Goal: Entertainment & Leisure: Browse casually

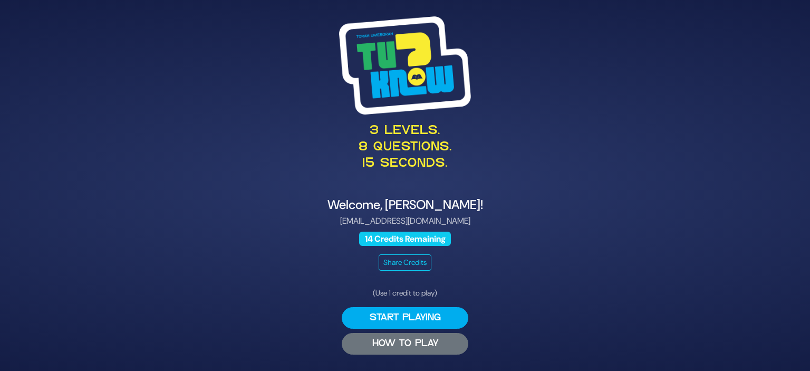
click at [424, 333] on button "HOW TO PLAY" at bounding box center [405, 344] width 127 height 22
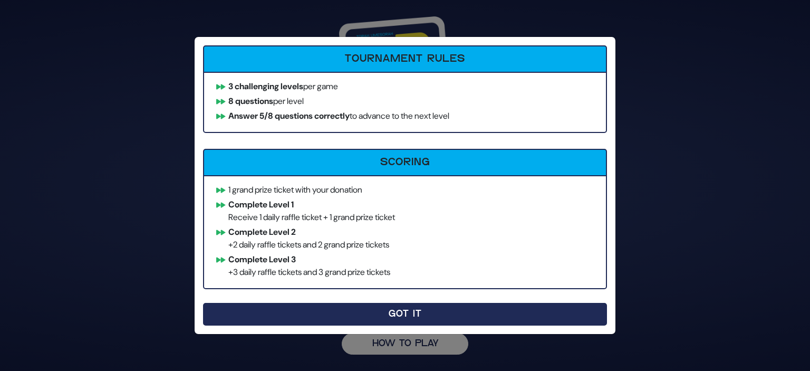
click at [422, 313] on button "Got It" at bounding box center [405, 314] width 404 height 23
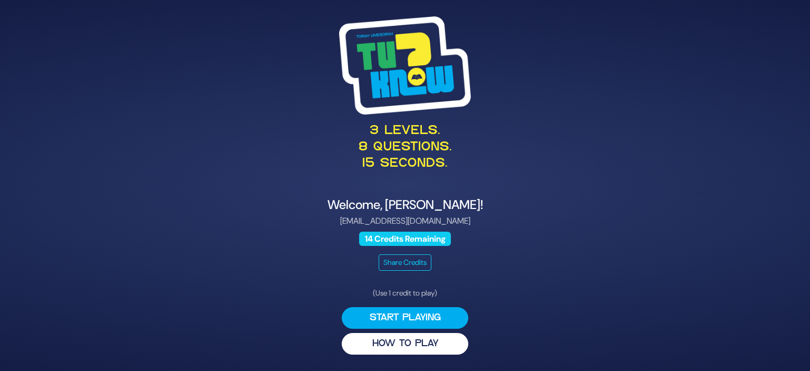
click at [422, 313] on button "Start Playing" at bounding box center [405, 318] width 127 height 22
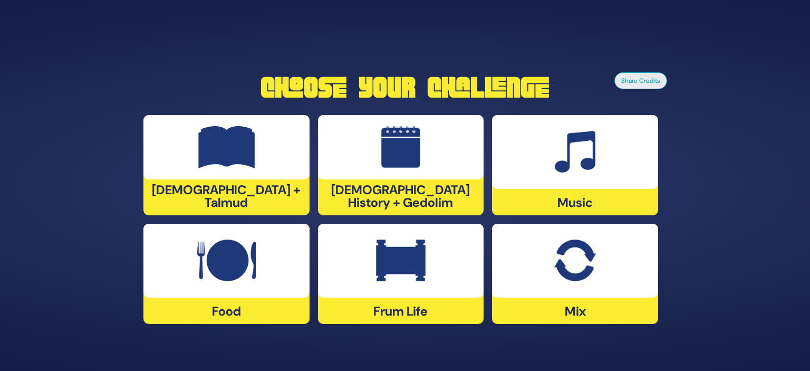
click at [422, 313] on div "Frum Life" at bounding box center [401, 274] width 166 height 100
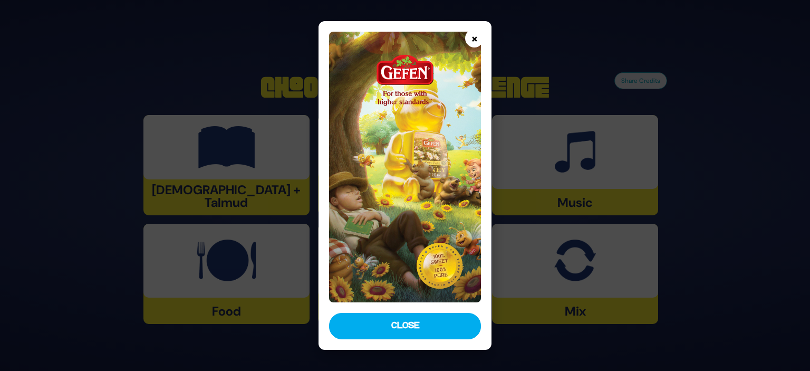
click at [476, 36] on button "×" at bounding box center [474, 38] width 18 height 18
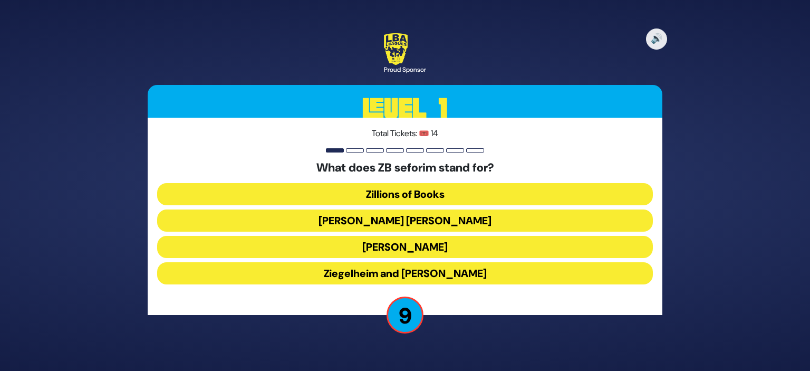
click at [403, 222] on button "[PERSON_NAME] [PERSON_NAME]" at bounding box center [405, 220] width 496 height 22
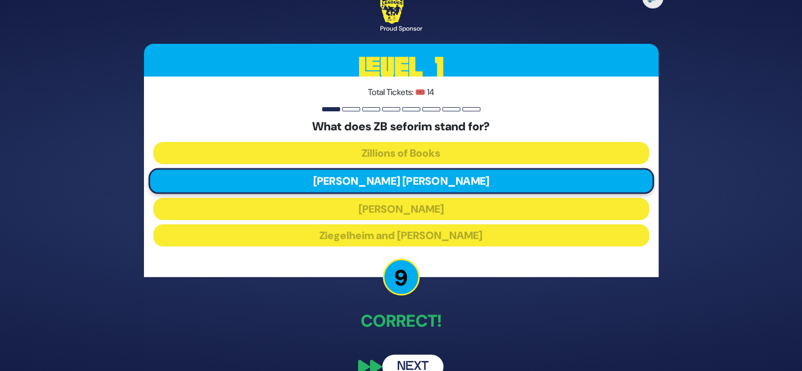
click at [409, 361] on button "Next" at bounding box center [412, 366] width 61 height 24
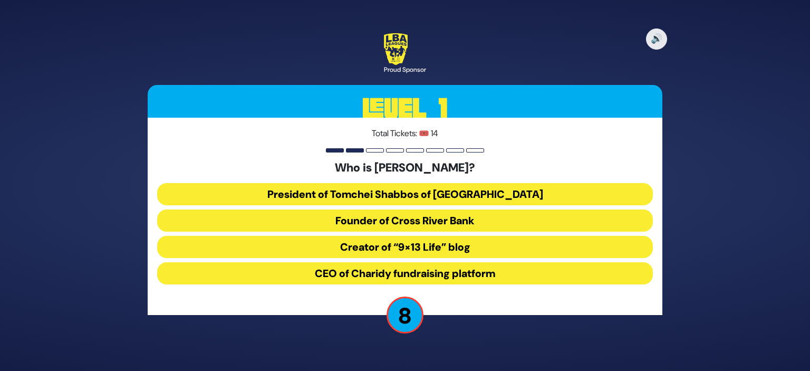
click at [395, 186] on button "President of Tomchei Shabbos of [GEOGRAPHIC_DATA]" at bounding box center [405, 194] width 496 height 22
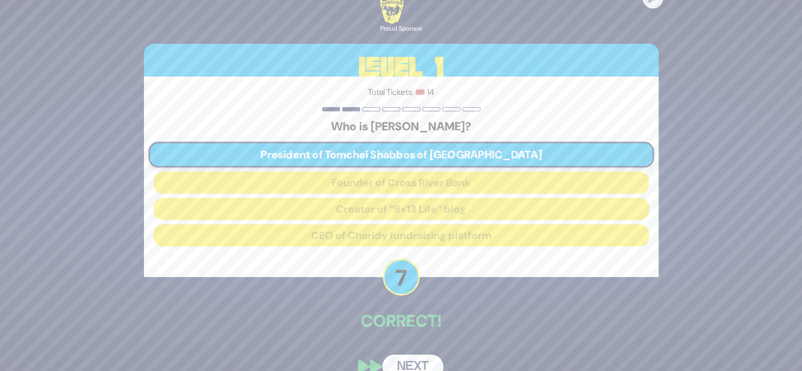
click at [404, 359] on button "Next" at bounding box center [412, 366] width 61 height 24
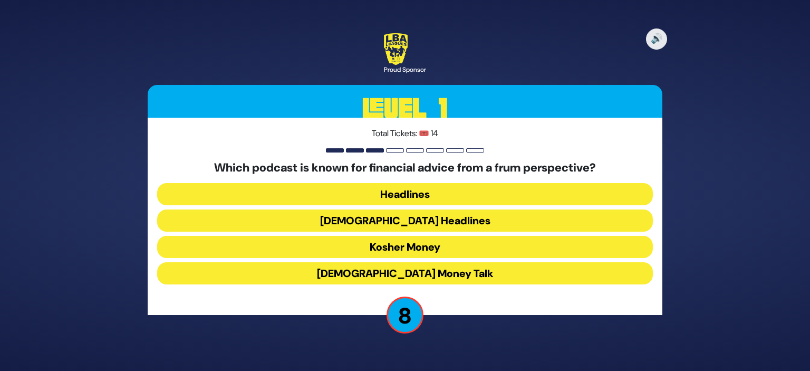
click at [400, 244] on button "Kosher Money" at bounding box center [405, 247] width 496 height 22
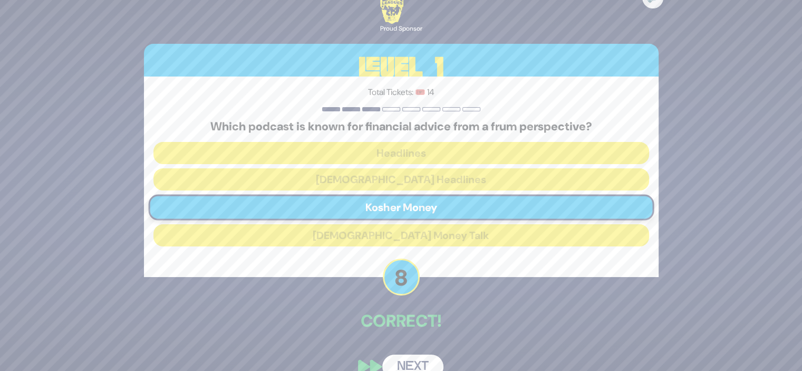
click at [408, 356] on button "Next" at bounding box center [412, 366] width 61 height 24
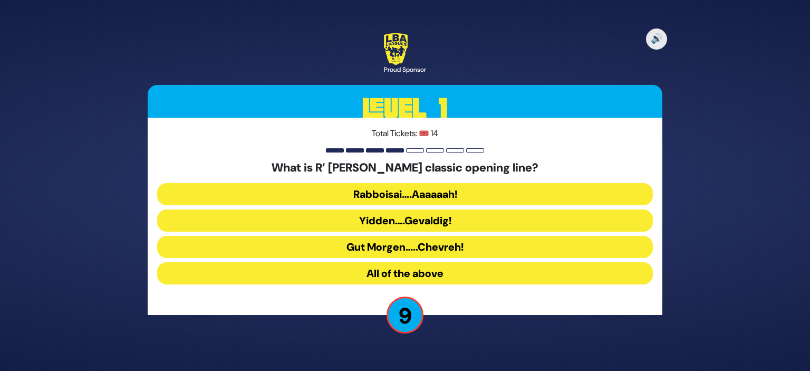
click at [402, 274] on button "All of the above" at bounding box center [405, 273] width 496 height 22
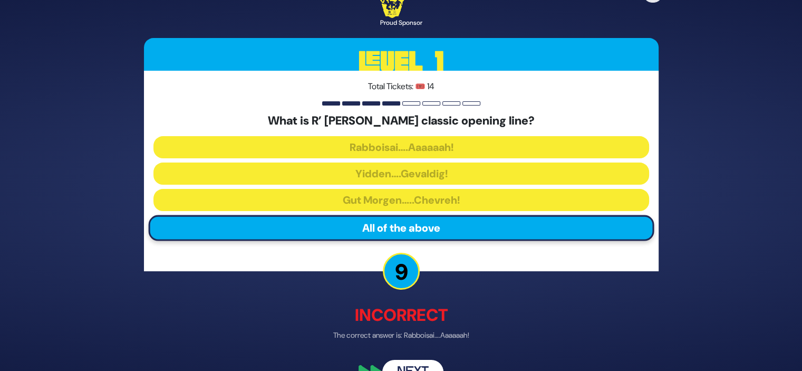
click at [406, 362] on button "Next" at bounding box center [412, 372] width 61 height 24
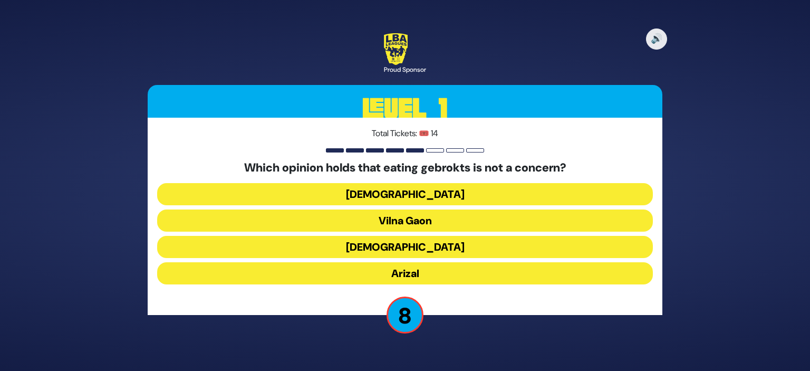
click at [403, 270] on button "Arizal" at bounding box center [405, 273] width 496 height 22
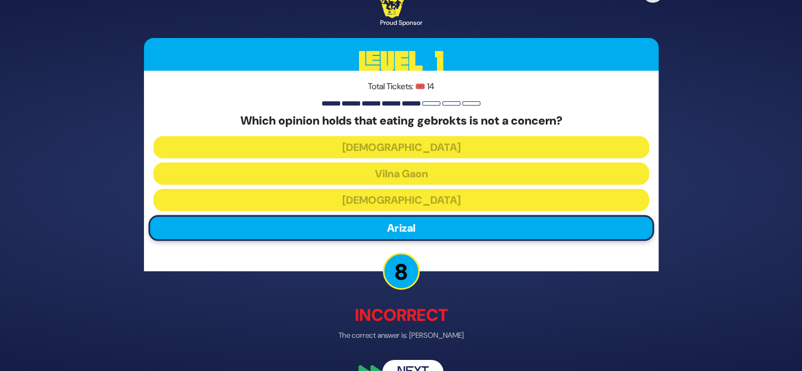
click at [412, 364] on button "Next" at bounding box center [412, 372] width 61 height 24
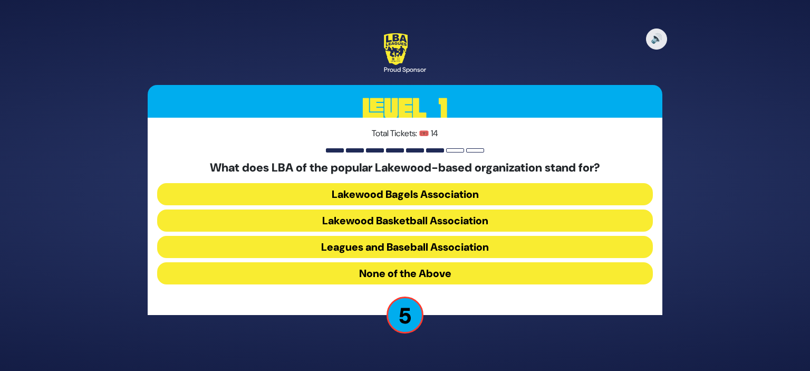
click at [412, 274] on button "None of the Above" at bounding box center [405, 273] width 496 height 22
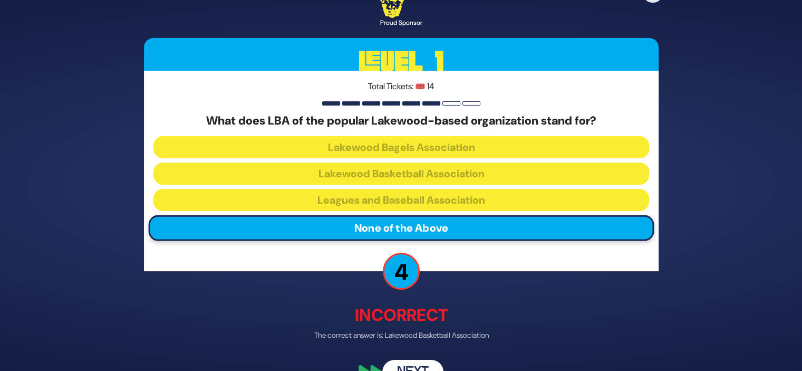
click at [410, 360] on button "Next" at bounding box center [412, 372] width 61 height 24
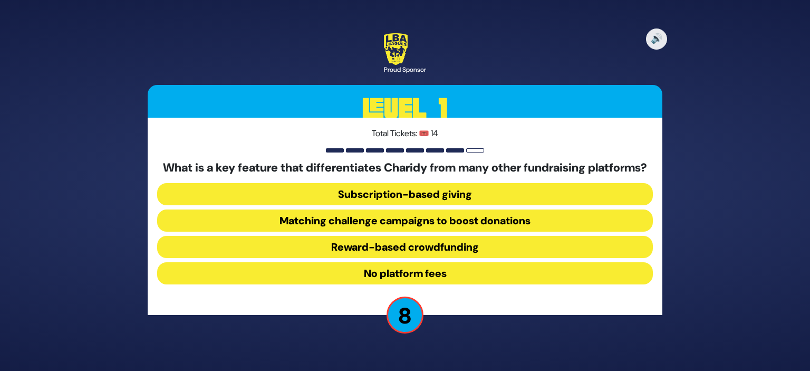
click at [409, 220] on button "Matching challenge campaigns to boost donations" at bounding box center [405, 220] width 496 height 22
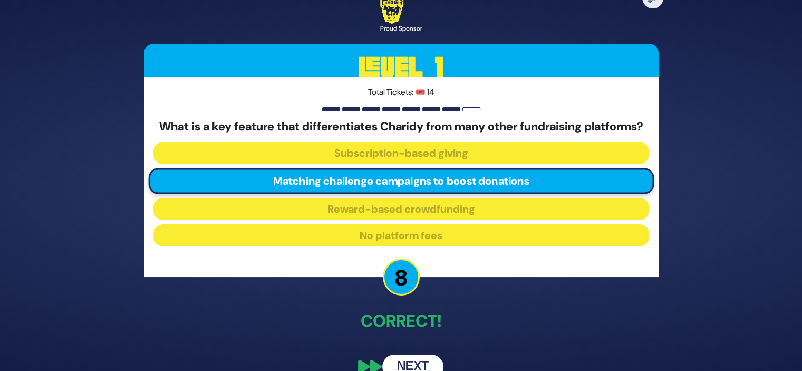
click at [407, 364] on button "Next" at bounding box center [412, 366] width 61 height 24
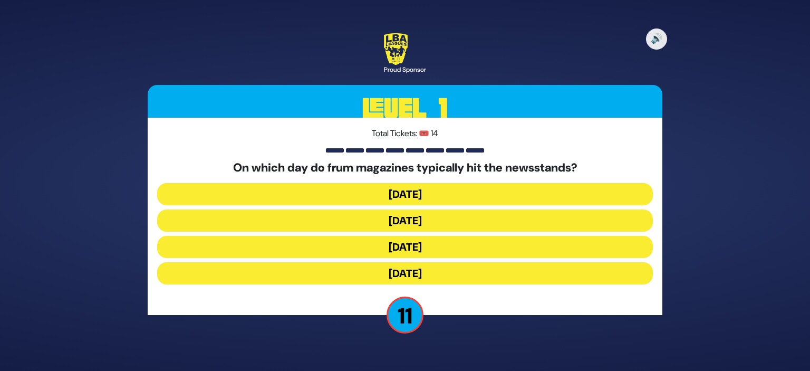
click at [398, 190] on button "Monday" at bounding box center [405, 194] width 496 height 22
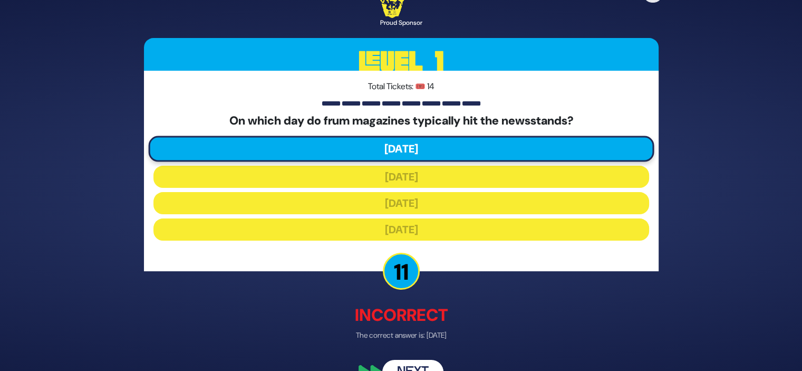
click at [410, 364] on button "Next" at bounding box center [412, 372] width 61 height 24
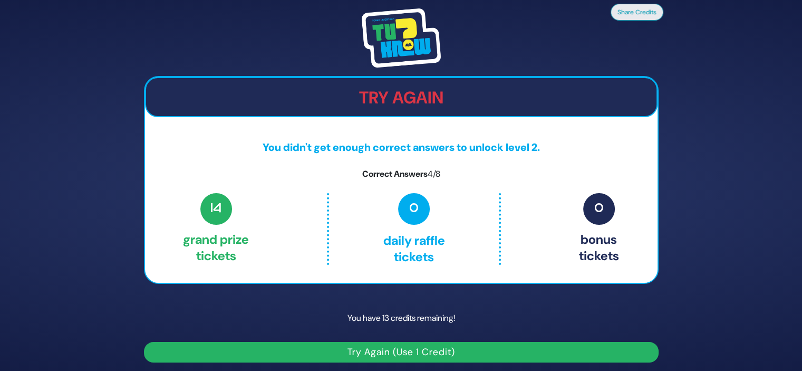
click at [424, 351] on button "Try Again (Use 1 Credit)" at bounding box center [401, 352] width 515 height 21
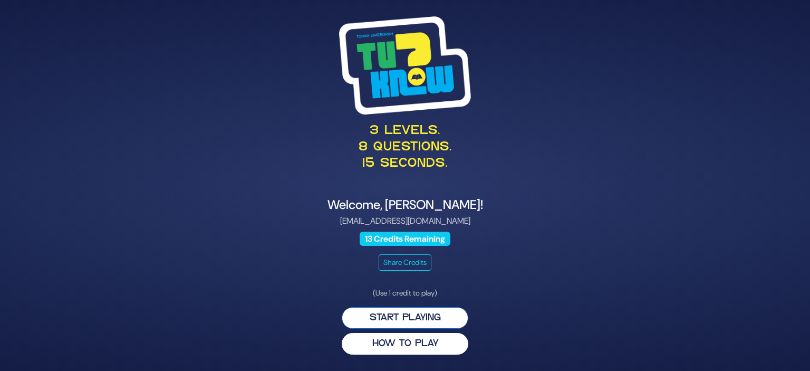
click at [418, 319] on button "Start Playing" at bounding box center [405, 318] width 127 height 22
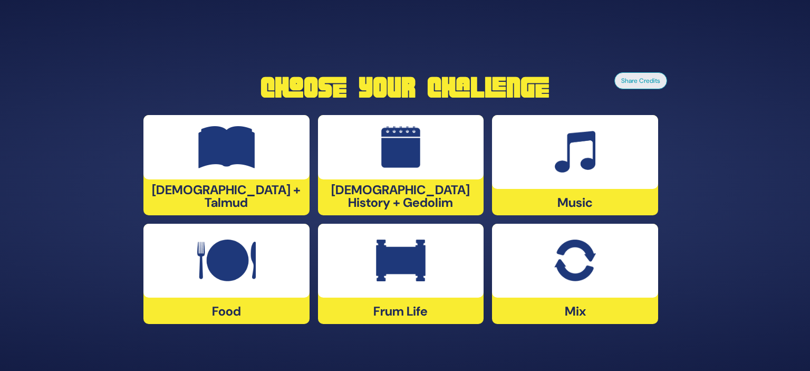
click at [252, 294] on div at bounding box center [226, 261] width 166 height 74
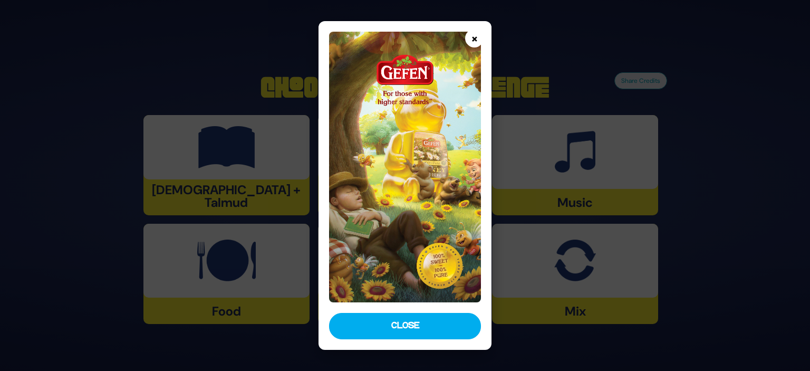
click at [473, 45] on button "×" at bounding box center [474, 38] width 18 height 18
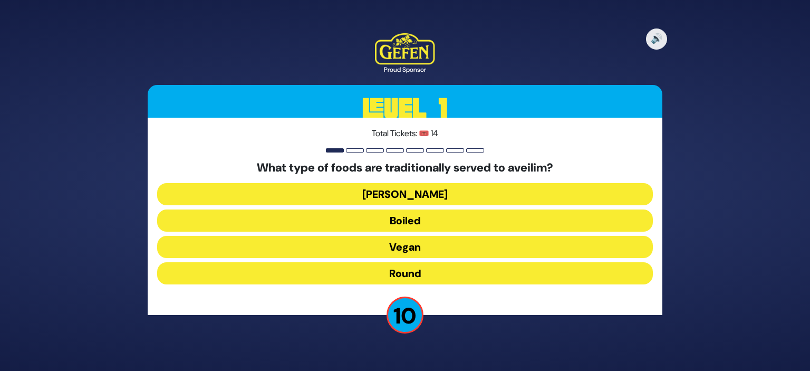
click at [401, 268] on button "Round" at bounding box center [405, 273] width 496 height 22
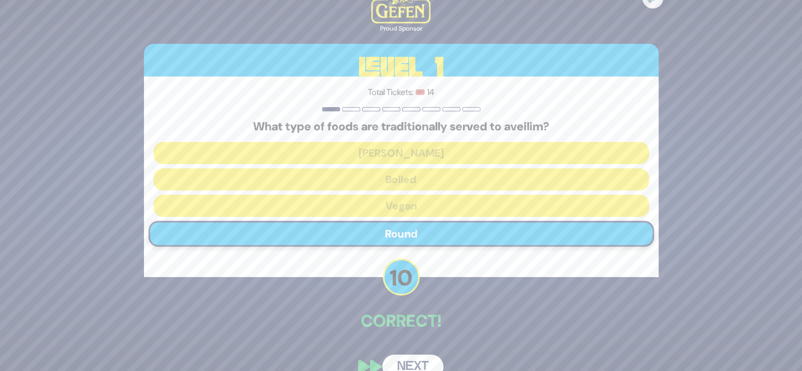
click at [409, 363] on button "Next" at bounding box center [412, 366] width 61 height 24
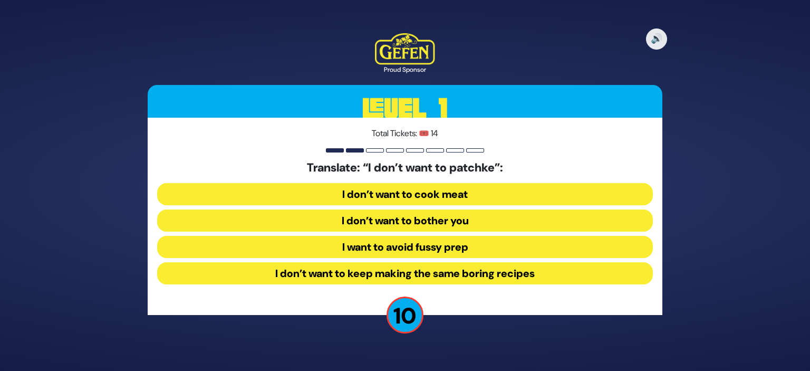
click at [428, 250] on button "I want to avoid fussy prep" at bounding box center [405, 247] width 496 height 22
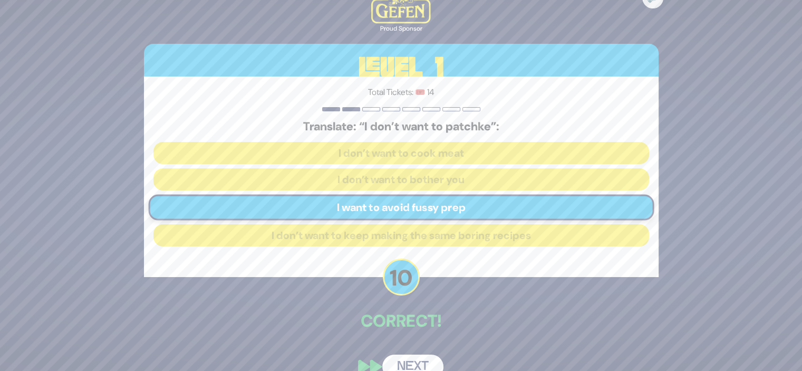
click at [409, 356] on button "Next" at bounding box center [412, 366] width 61 height 24
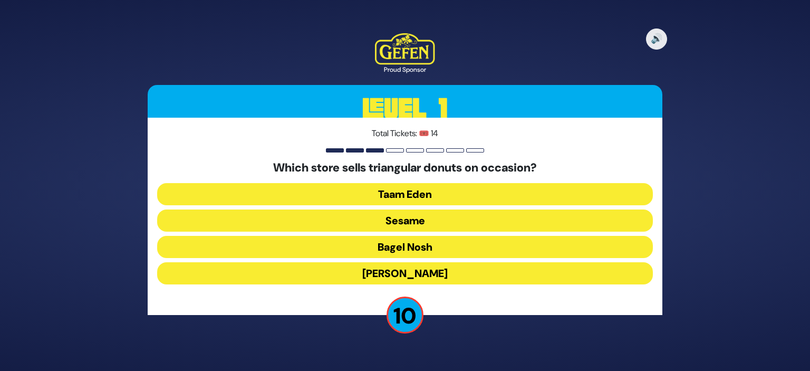
click at [413, 219] on button "Sesame" at bounding box center [405, 220] width 496 height 22
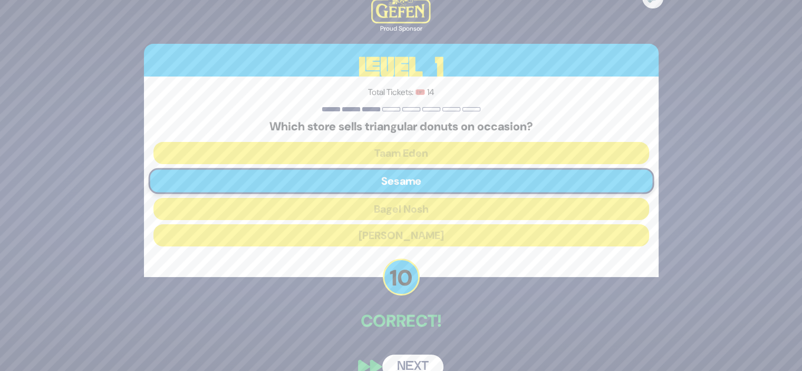
click at [408, 362] on button "Next" at bounding box center [412, 366] width 61 height 24
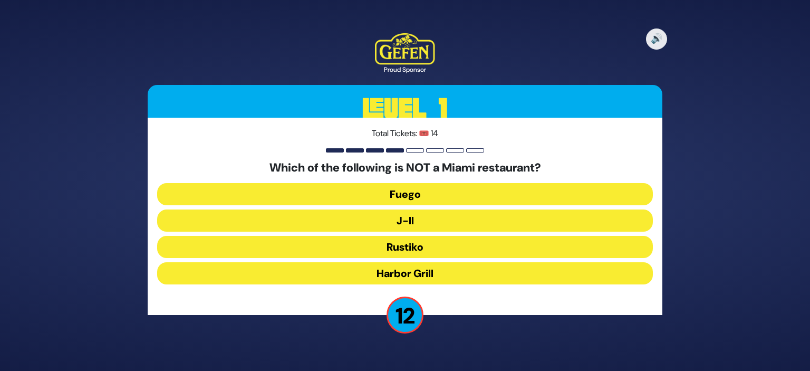
click at [394, 215] on button "J-II" at bounding box center [405, 220] width 496 height 22
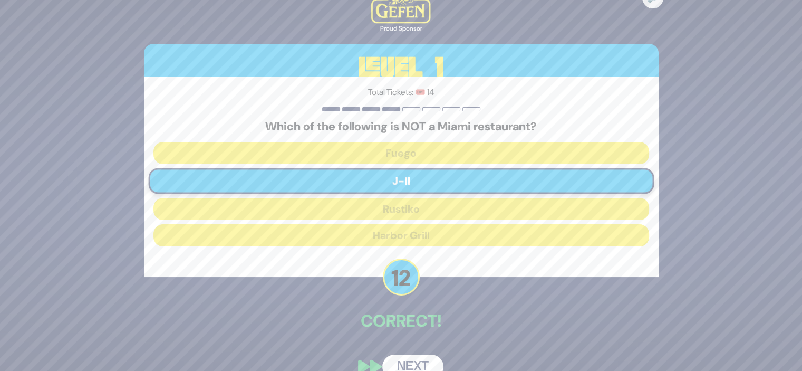
click at [405, 358] on button "Next" at bounding box center [412, 366] width 61 height 24
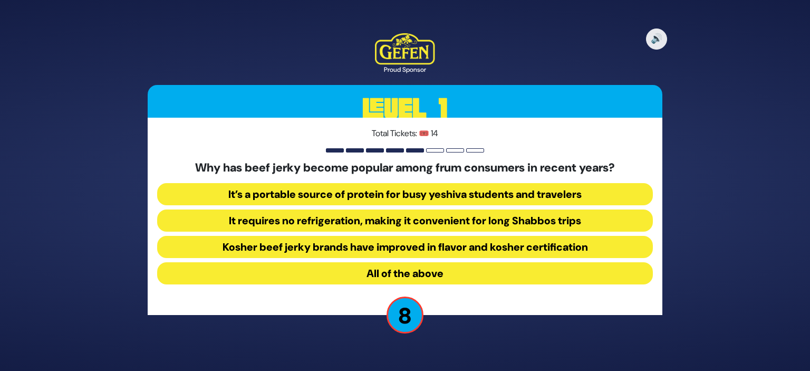
click at [395, 270] on button "All of the above" at bounding box center [405, 273] width 496 height 22
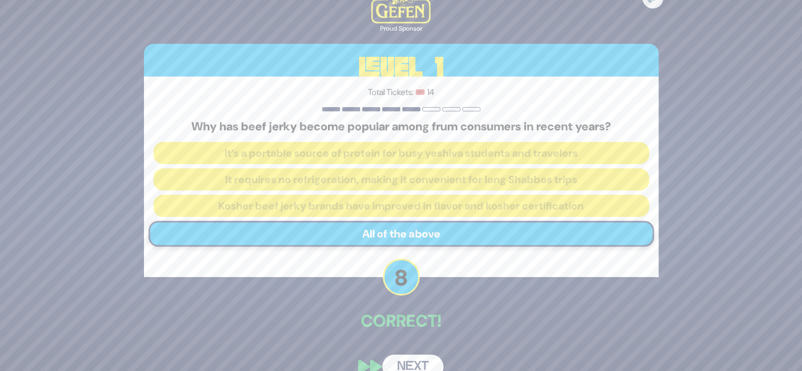
click at [411, 358] on button "Next" at bounding box center [412, 366] width 61 height 24
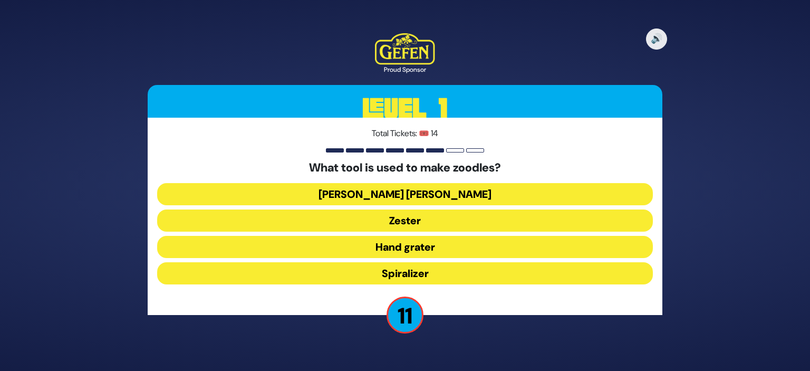
click at [393, 269] on button "Spiralizer" at bounding box center [405, 273] width 496 height 22
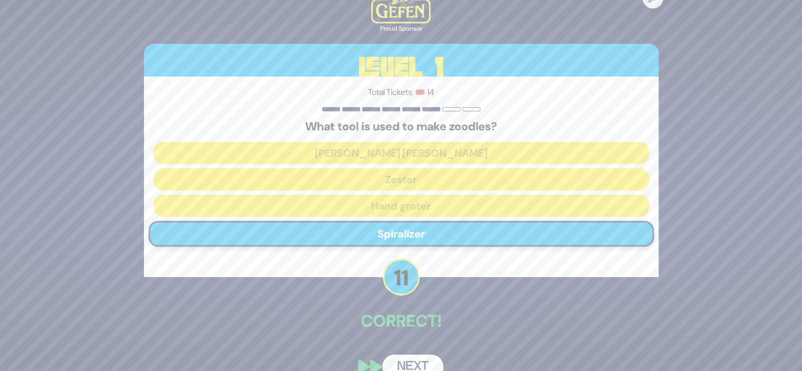
click at [399, 359] on button "Next" at bounding box center [412, 366] width 61 height 24
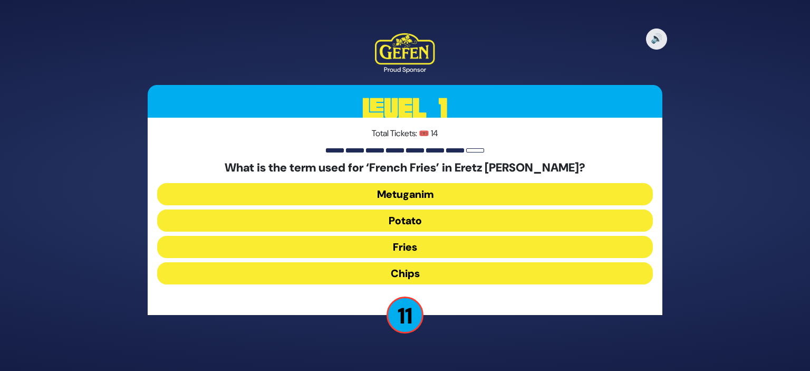
click at [402, 270] on button "Chips" at bounding box center [405, 273] width 496 height 22
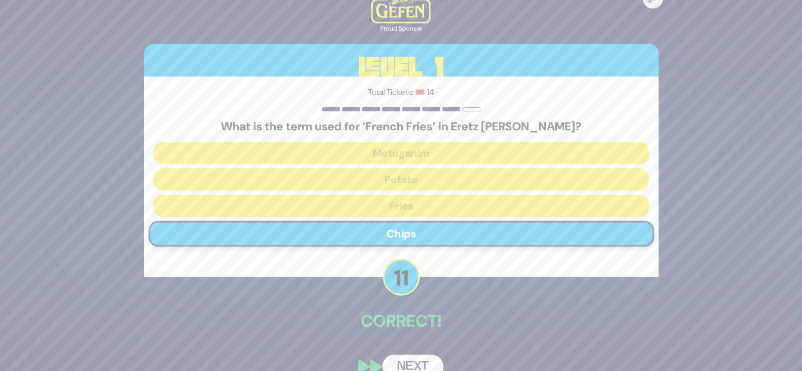
click at [409, 359] on button "Next" at bounding box center [412, 366] width 61 height 24
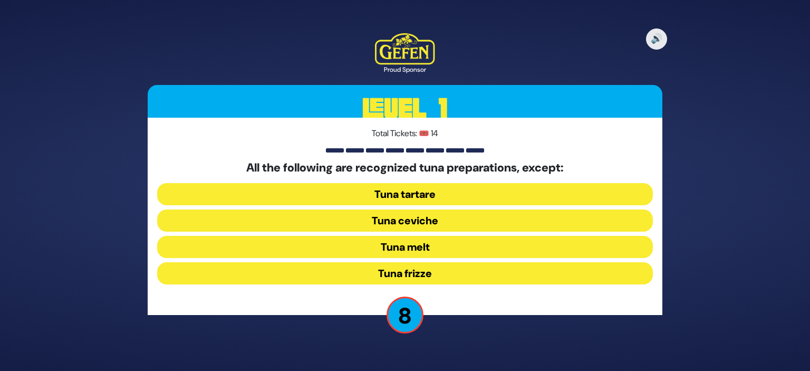
click at [407, 274] on button "Tuna frizze" at bounding box center [405, 273] width 496 height 22
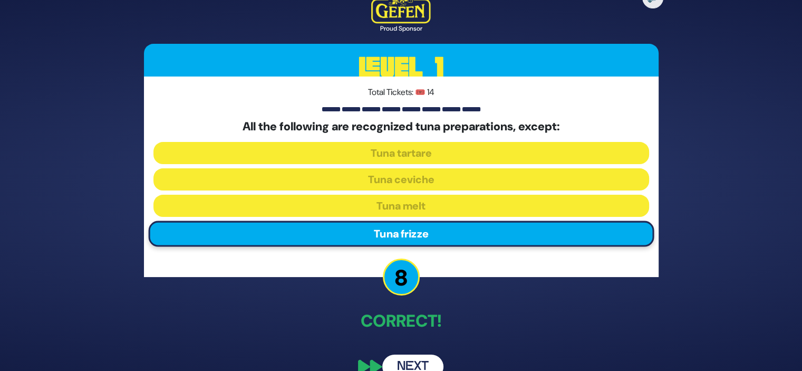
click at [400, 359] on button "Next" at bounding box center [412, 366] width 61 height 24
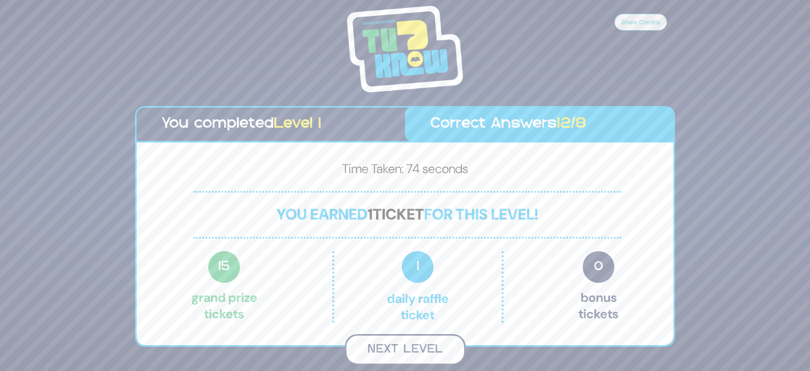
click at [400, 352] on button "Next Level" at bounding box center [405, 349] width 121 height 31
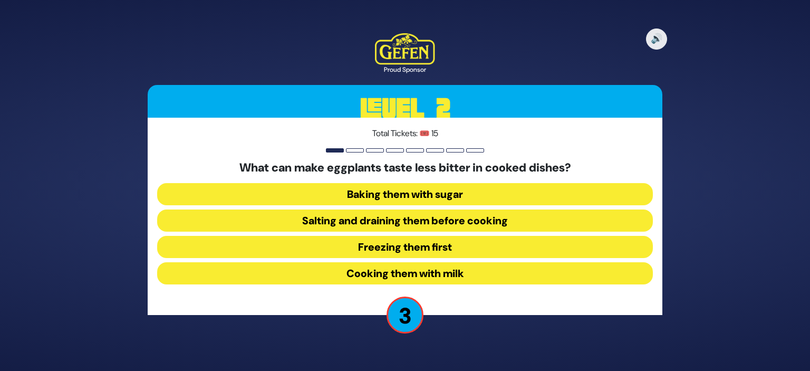
click at [396, 222] on button "Salting and draining them before cooking" at bounding box center [405, 220] width 496 height 22
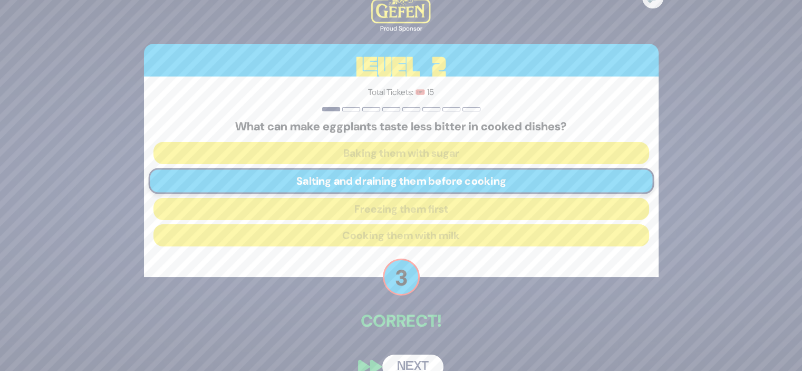
click at [397, 356] on button "Next" at bounding box center [412, 366] width 61 height 24
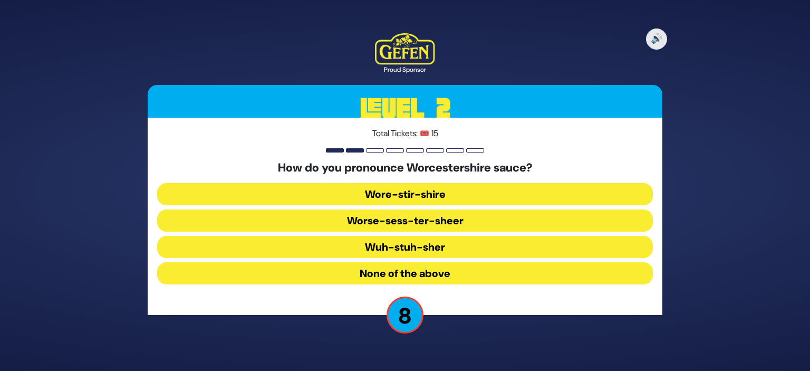
click at [436, 198] on button "Wore-stir-shire" at bounding box center [405, 194] width 496 height 22
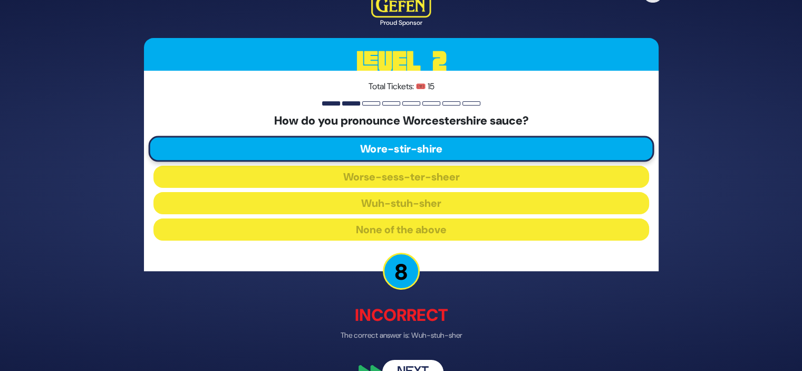
click at [413, 364] on button "Next" at bounding box center [412, 372] width 61 height 24
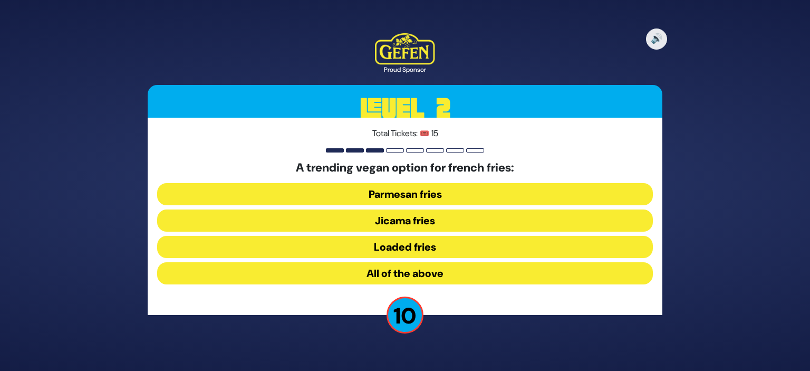
drag, startPoint x: 440, startPoint y: 300, endPoint x: 460, endPoint y: 268, distance: 37.2
click at [460, 268] on div "Total Tickets: 🎟️ 15 A trending vegan option for french fries: Parmesan fries J…" at bounding box center [405, 216] width 515 height 197
click at [460, 268] on button "All of the above" at bounding box center [405, 273] width 496 height 22
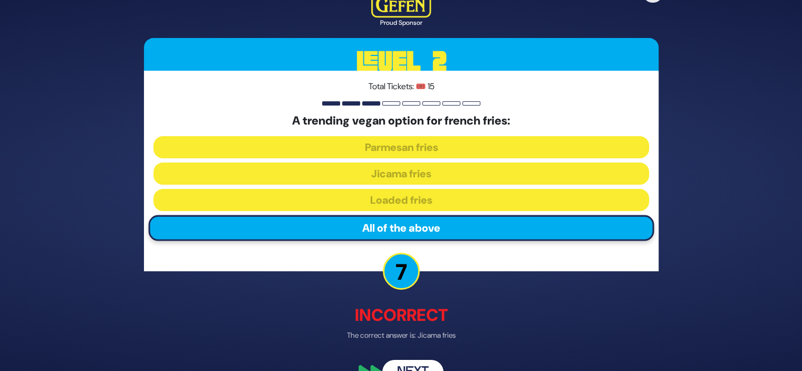
click at [411, 366] on button "Next" at bounding box center [412, 372] width 61 height 24
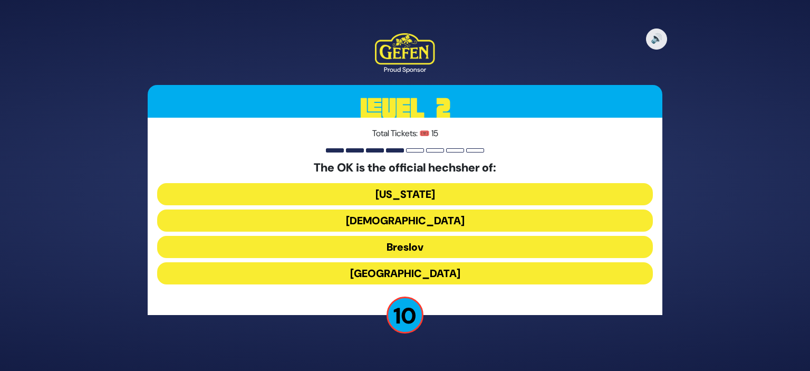
click at [413, 195] on button "[US_STATE]" at bounding box center [405, 194] width 496 height 22
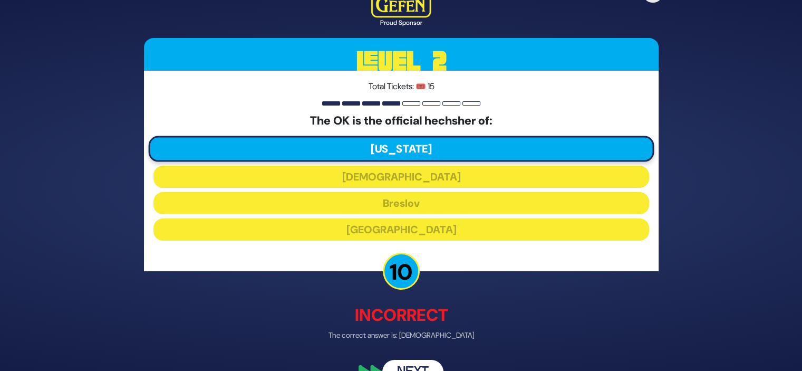
click at [407, 366] on button "Next" at bounding box center [412, 372] width 61 height 24
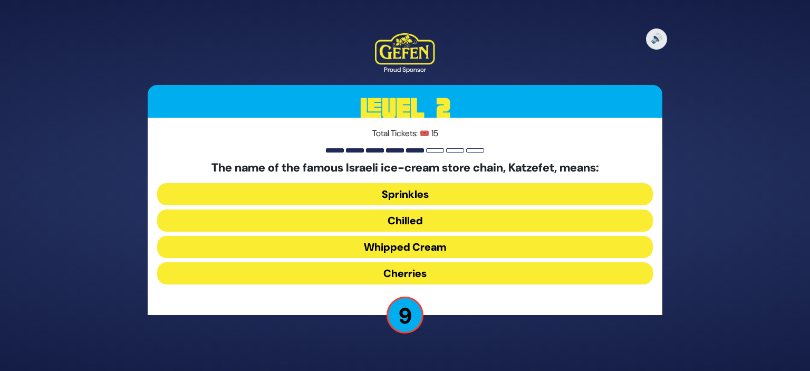
click at [398, 247] on button "Whipped Cream" at bounding box center [405, 247] width 496 height 22
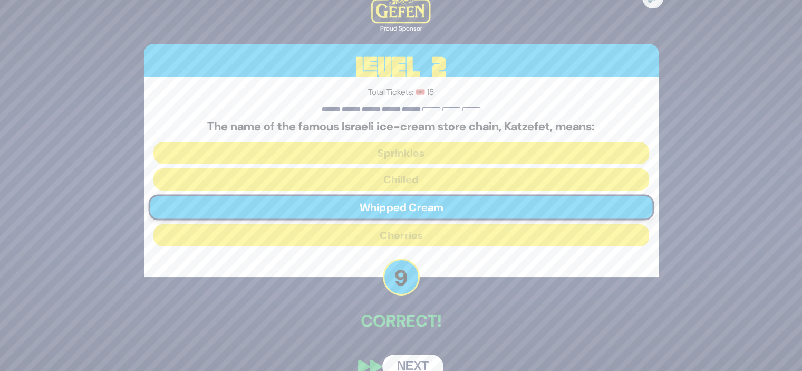
click at [401, 358] on button "Next" at bounding box center [412, 366] width 61 height 24
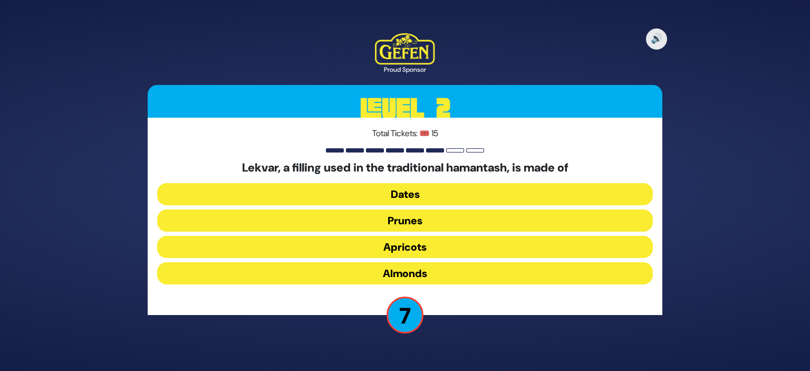
click at [399, 248] on button "Apricots" at bounding box center [405, 247] width 496 height 22
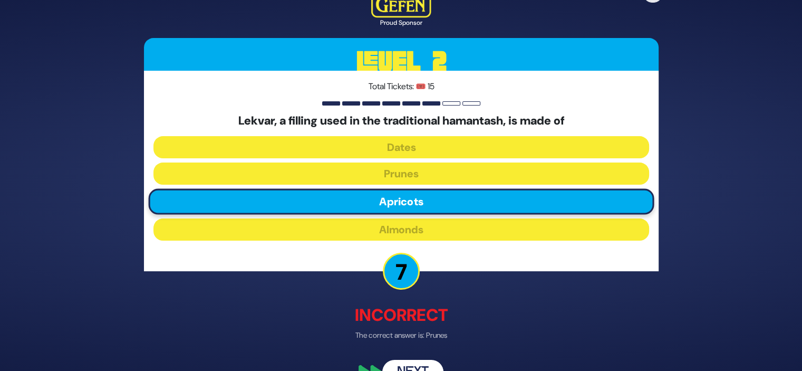
click at [403, 364] on button "Next" at bounding box center [412, 372] width 61 height 24
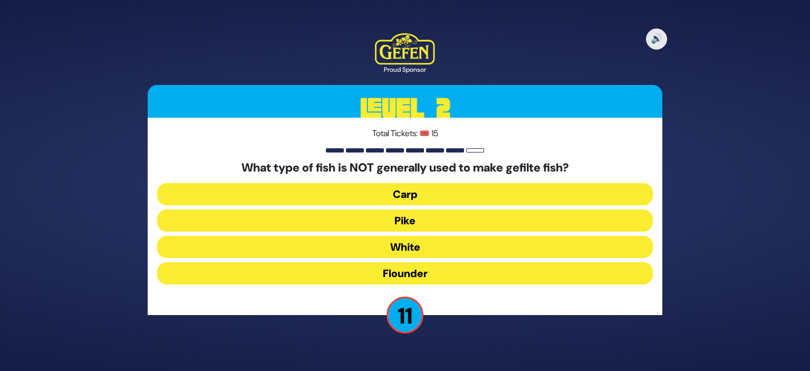
click at [406, 270] on button "Flounder" at bounding box center [405, 273] width 496 height 22
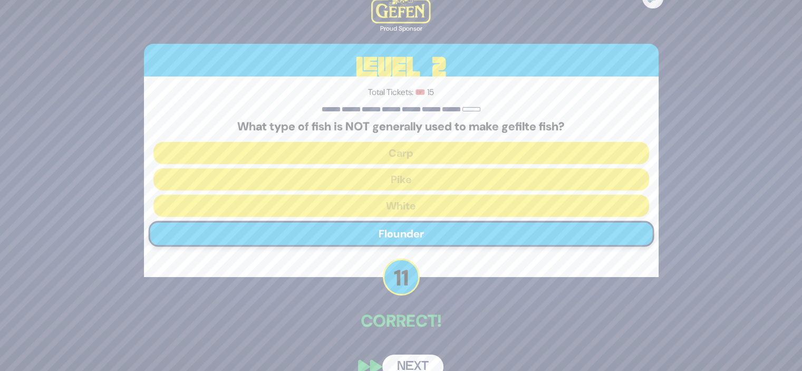
click at [406, 358] on button "Next" at bounding box center [412, 366] width 61 height 24
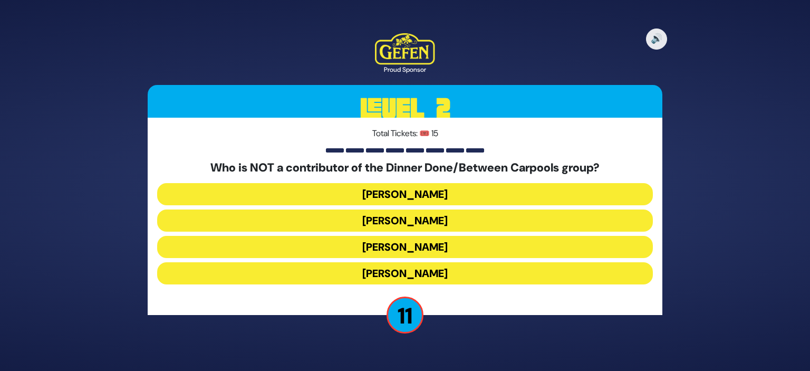
click at [405, 217] on button "Leah Schapira" at bounding box center [405, 220] width 496 height 22
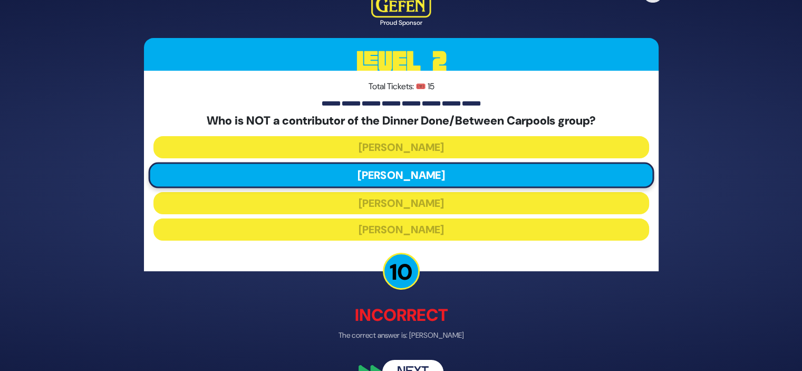
click at [411, 362] on button "Next" at bounding box center [412, 372] width 61 height 24
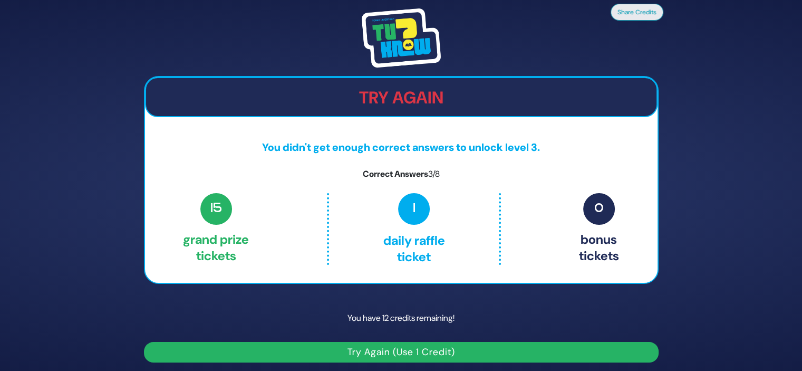
click at [447, 349] on button "Try Again (Use 1 Credit)" at bounding box center [401, 352] width 515 height 21
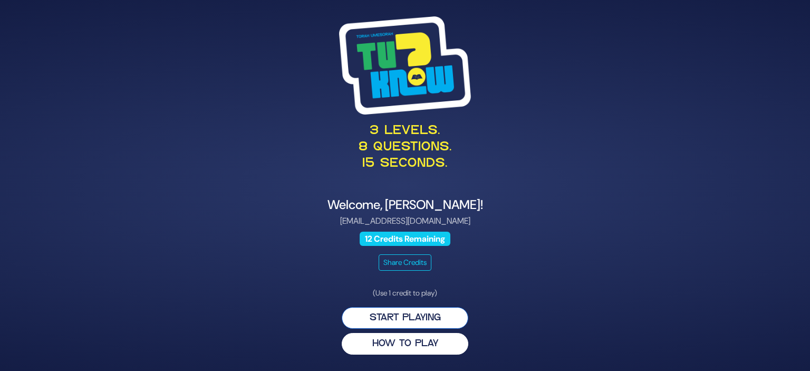
click at [441, 319] on button "Start Playing" at bounding box center [405, 318] width 127 height 22
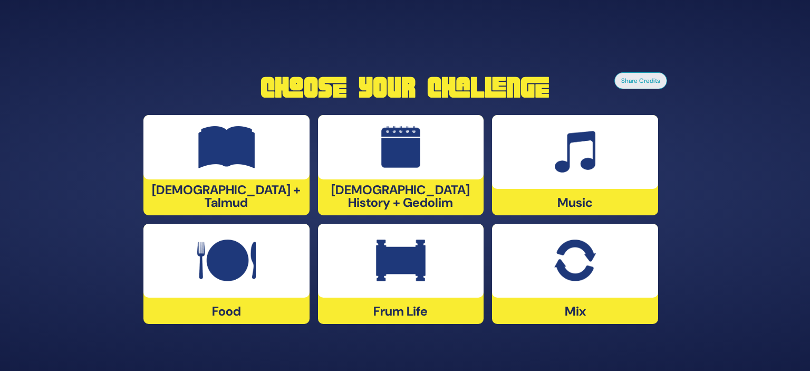
click at [559, 205] on div "Music" at bounding box center [575, 165] width 166 height 100
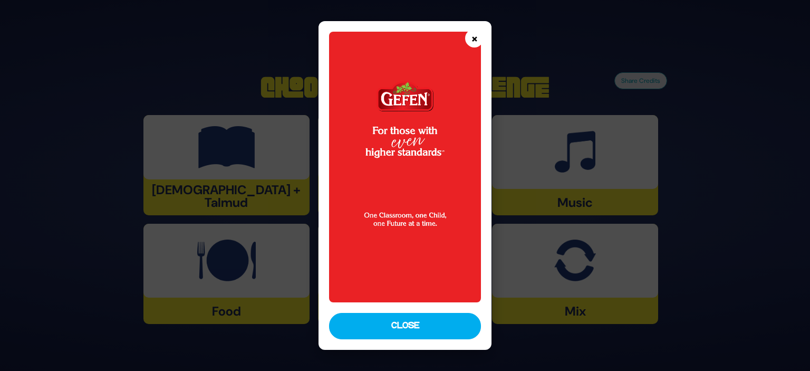
click at [472, 37] on button "×" at bounding box center [474, 38] width 18 height 18
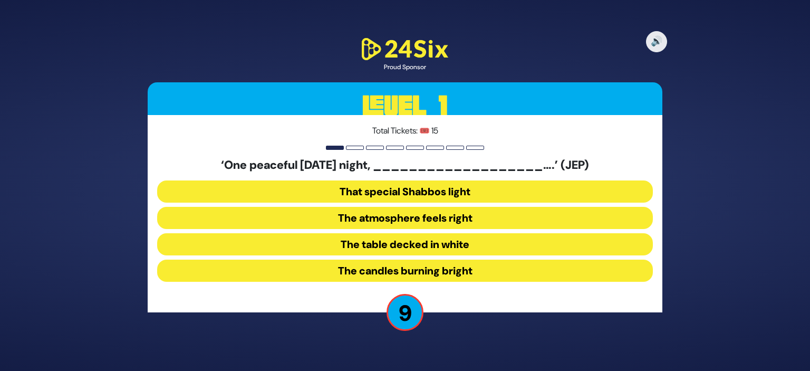
click at [420, 244] on button "The table decked in white" at bounding box center [405, 244] width 496 height 22
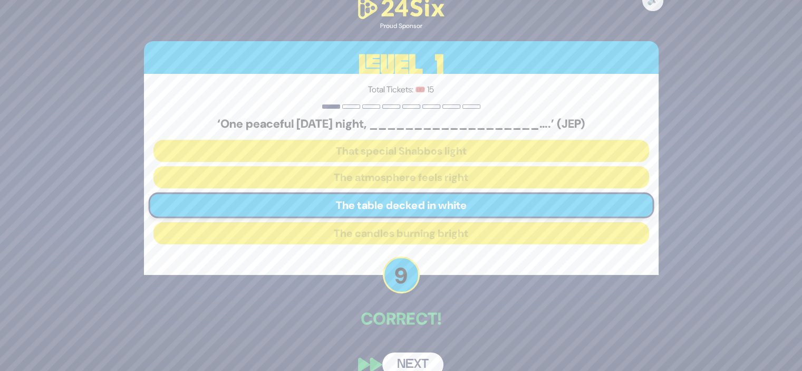
click at [406, 361] on button "Next" at bounding box center [412, 364] width 61 height 24
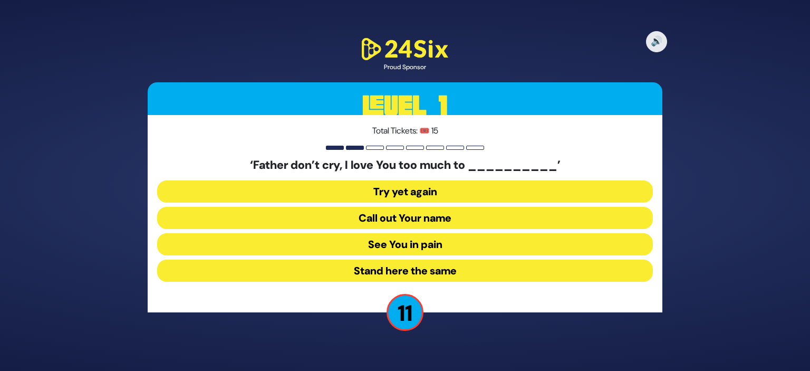
click at [405, 219] on button "Call out Your name" at bounding box center [405, 218] width 496 height 22
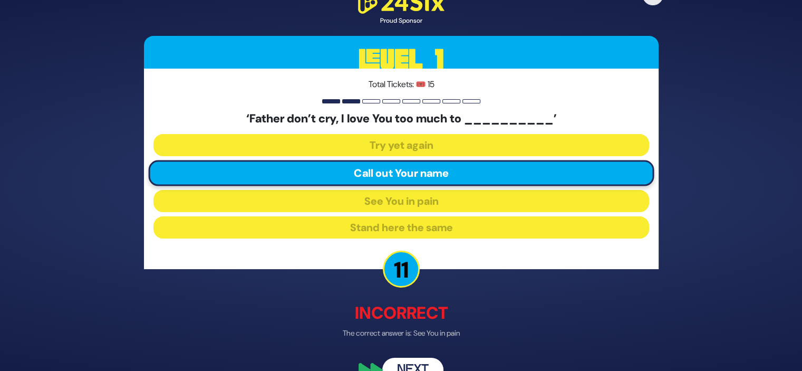
click at [409, 359] on button "Next" at bounding box center [412, 370] width 61 height 24
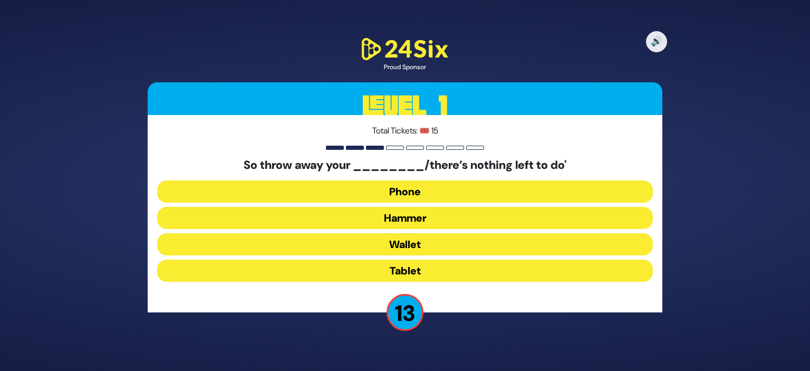
click at [402, 213] on button "Hammer" at bounding box center [405, 218] width 496 height 22
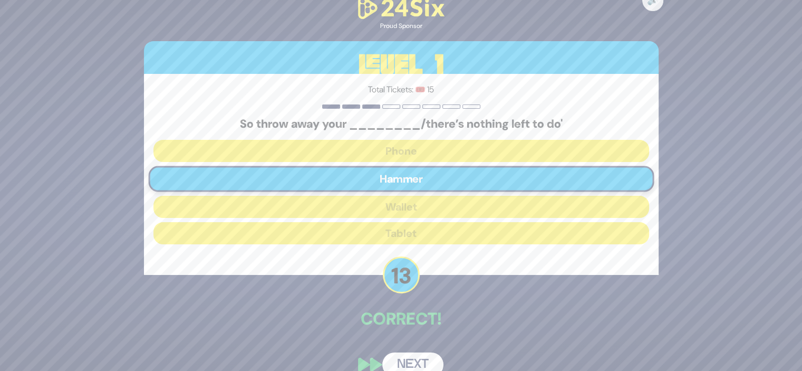
click at [401, 359] on button "Next" at bounding box center [412, 364] width 61 height 24
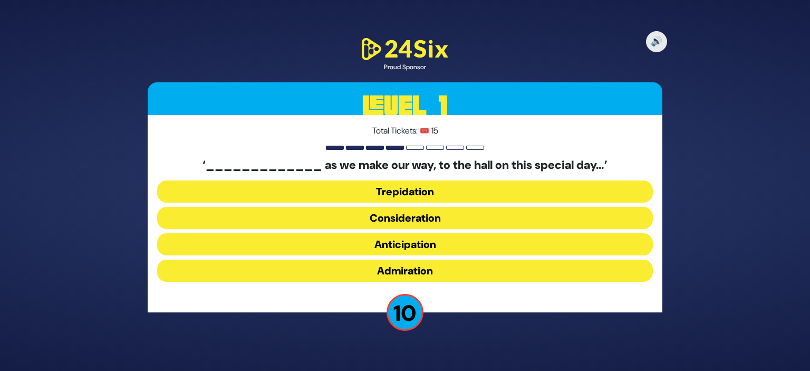
click at [401, 238] on button "Anticipation" at bounding box center [405, 244] width 496 height 22
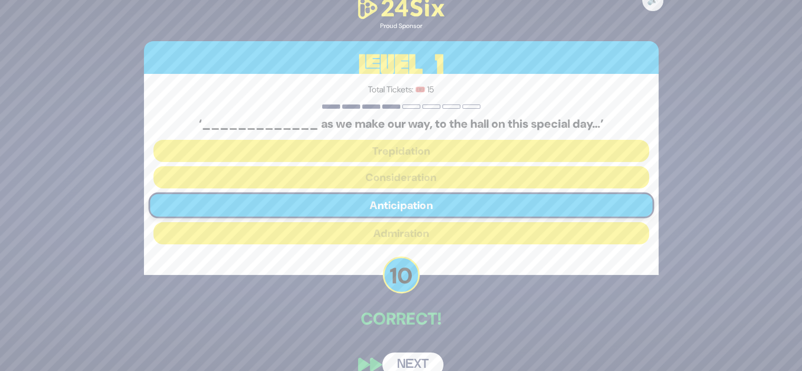
click at [405, 360] on button "Next" at bounding box center [412, 364] width 61 height 24
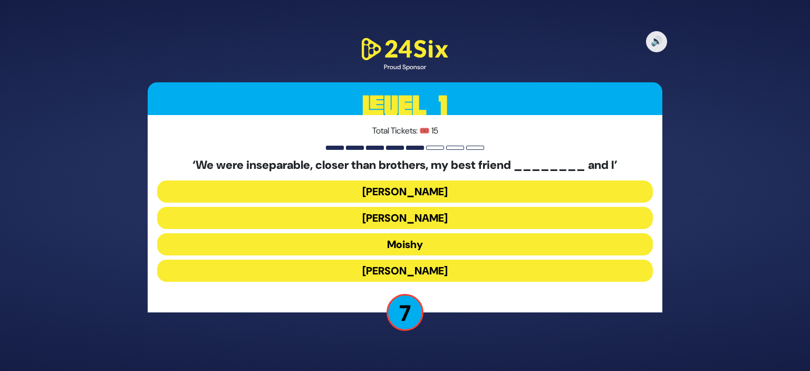
click at [398, 268] on button "Sammy" at bounding box center [405, 270] width 496 height 22
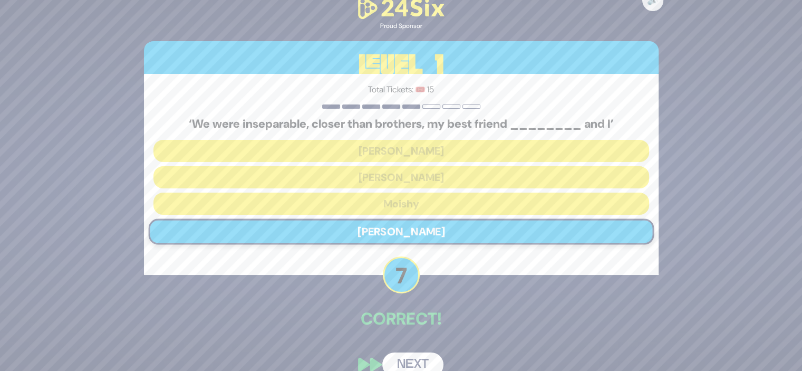
click at [406, 362] on button "Next" at bounding box center [412, 364] width 61 height 24
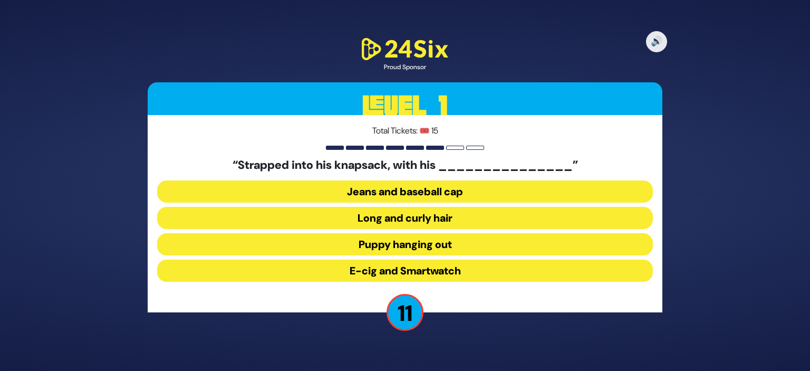
click at [403, 214] on button "Long and curly hair" at bounding box center [405, 218] width 496 height 22
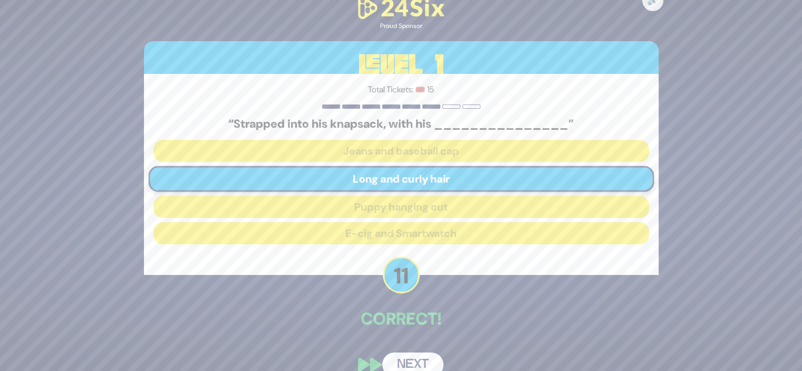
click at [399, 354] on button "Next" at bounding box center [412, 364] width 61 height 24
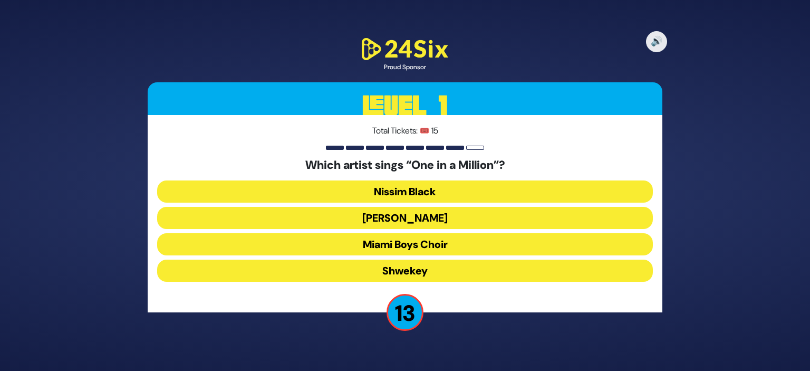
click at [402, 210] on button "Mordechai Shapiro" at bounding box center [405, 218] width 496 height 22
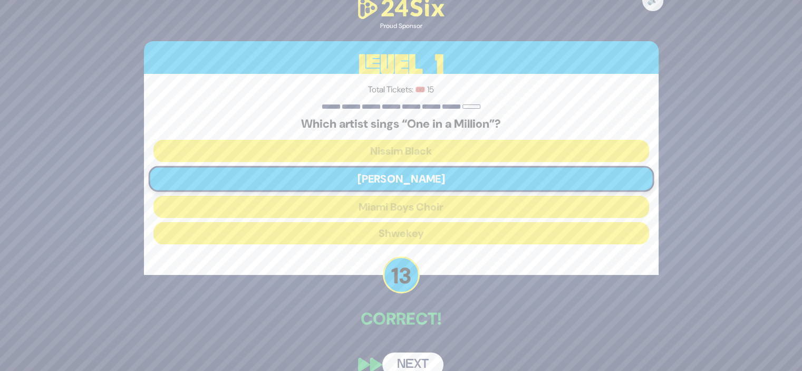
click at [406, 360] on button "Next" at bounding box center [412, 364] width 61 height 24
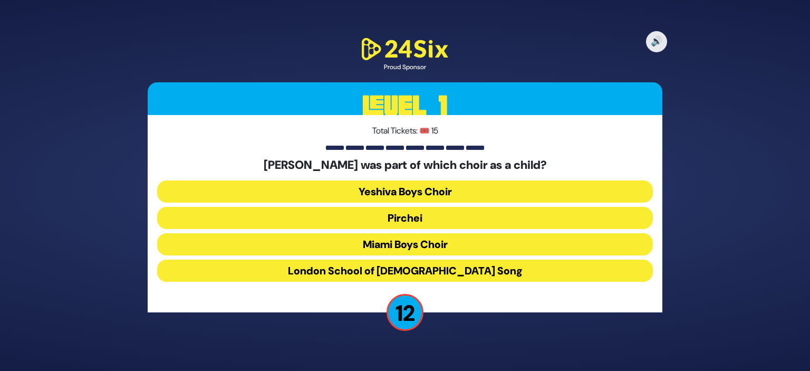
click at [397, 242] on button "Miami Boys Choir" at bounding box center [405, 244] width 496 height 22
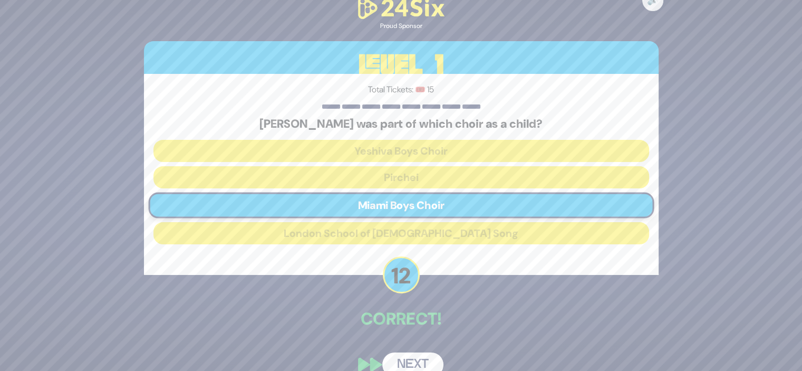
click at [409, 359] on button "Next" at bounding box center [412, 364] width 61 height 24
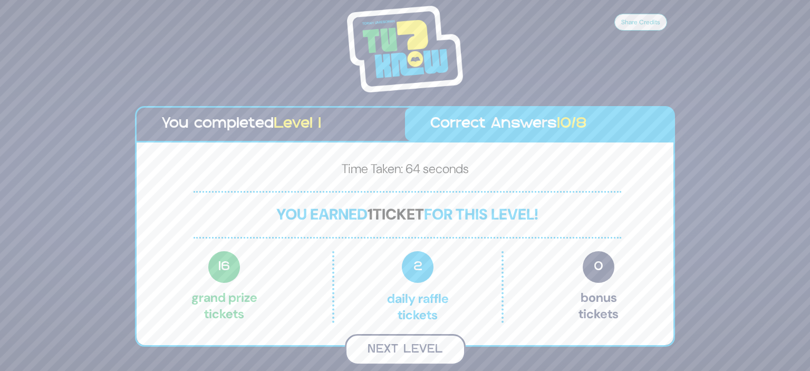
click at [409, 346] on button "Next Level" at bounding box center [405, 349] width 121 height 31
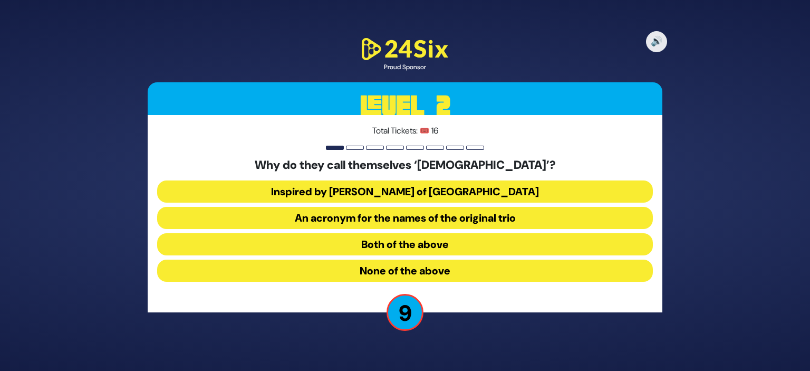
click at [410, 246] on button "Both of the above" at bounding box center [405, 244] width 496 height 22
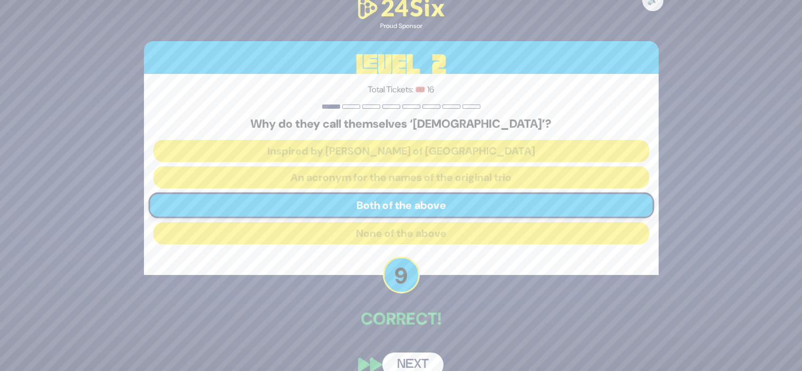
click at [415, 356] on button "Next" at bounding box center [412, 364] width 61 height 24
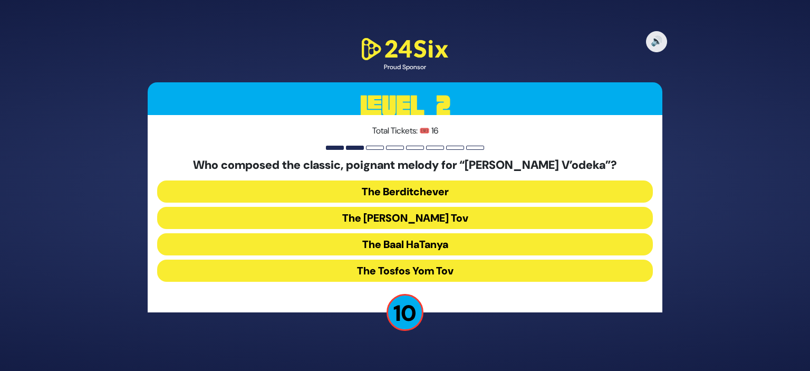
click at [405, 221] on button "The Baal Shem Tov" at bounding box center [405, 218] width 496 height 22
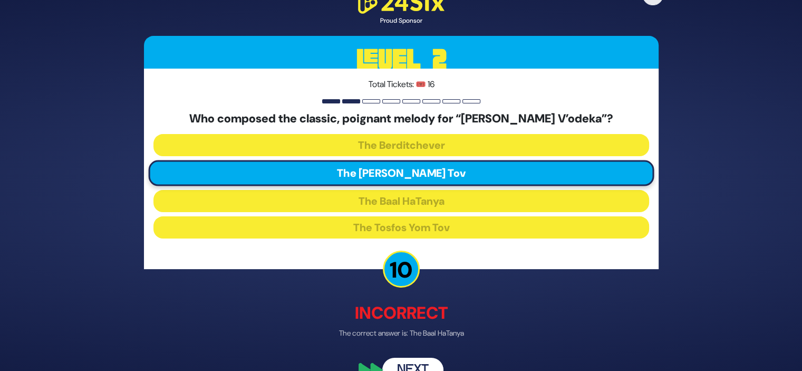
click at [424, 365] on button "Next" at bounding box center [412, 370] width 61 height 24
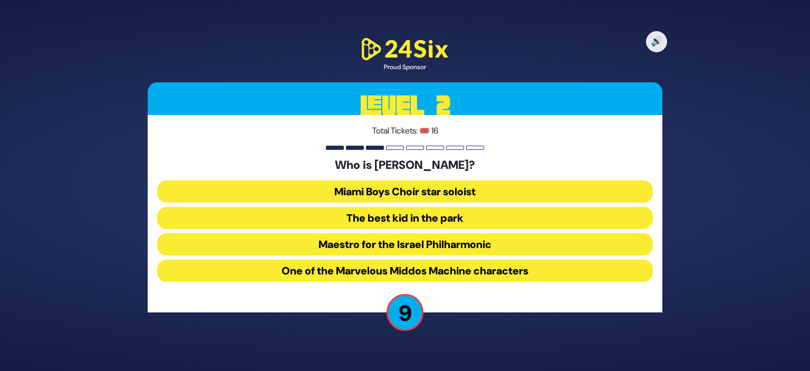
click at [437, 270] on button "One of the Marvelous Middos Machine characters" at bounding box center [405, 270] width 496 height 22
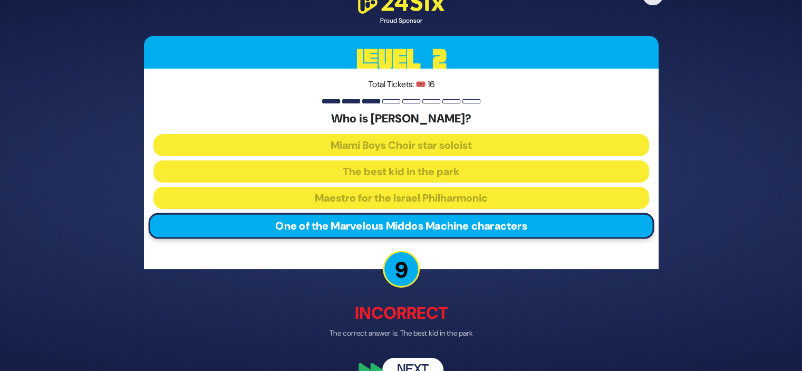
click at [408, 361] on button "Next" at bounding box center [412, 370] width 61 height 24
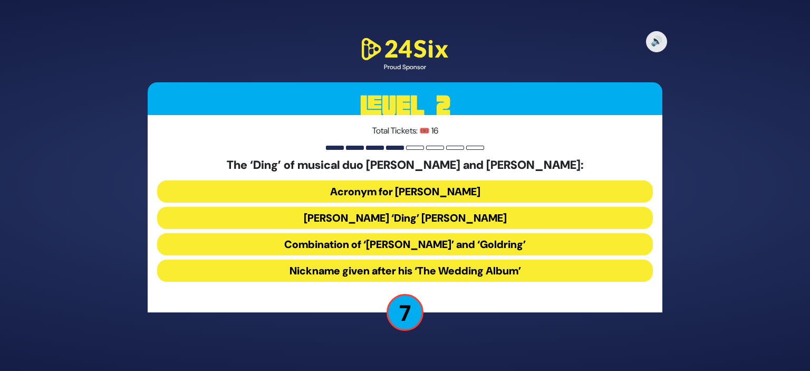
click at [405, 217] on button "David ‘Ding’ Greenberg" at bounding box center [405, 218] width 496 height 22
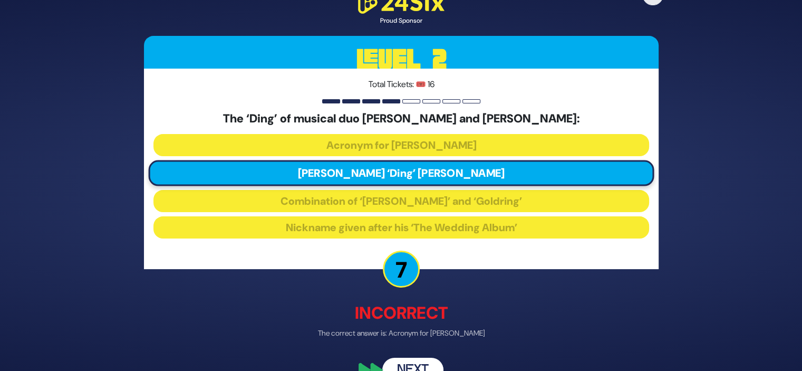
click at [412, 359] on button "Next" at bounding box center [412, 370] width 61 height 24
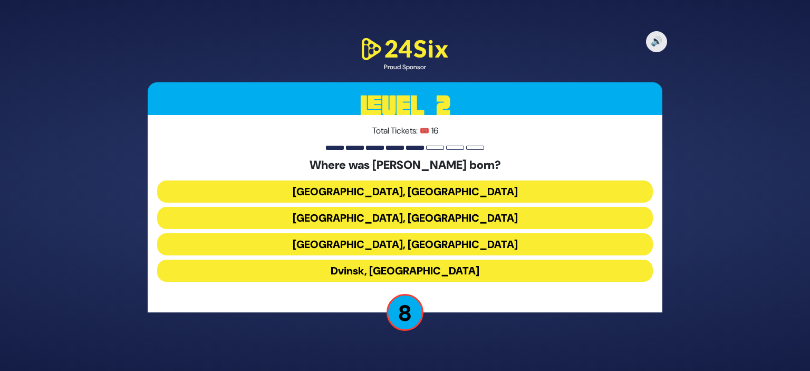
click at [409, 243] on button "Kraków, Poland" at bounding box center [405, 244] width 496 height 22
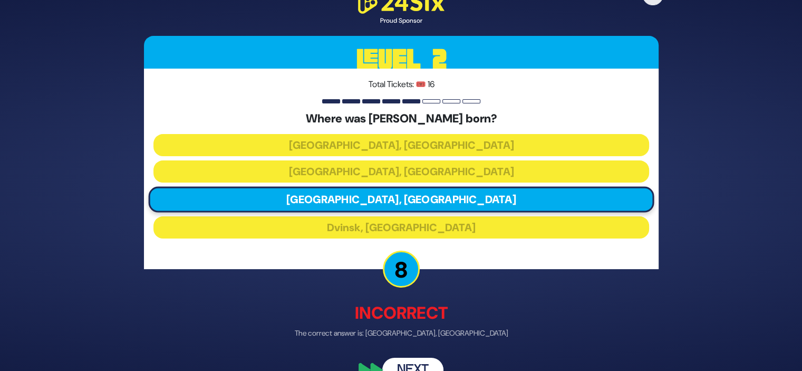
click at [420, 364] on button "Next" at bounding box center [412, 370] width 61 height 24
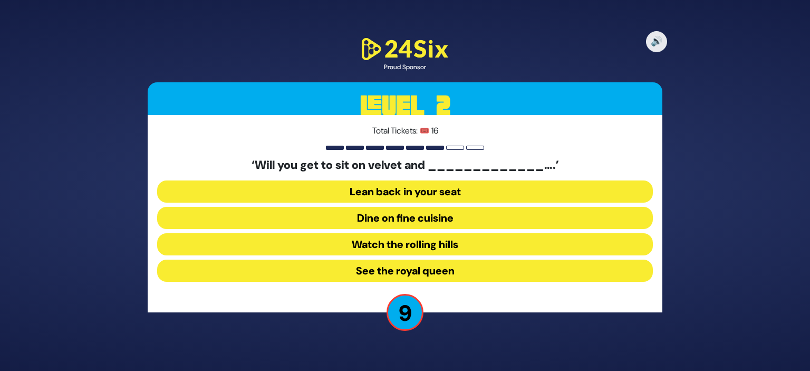
click at [414, 273] on button "See the royal queen" at bounding box center [405, 270] width 496 height 22
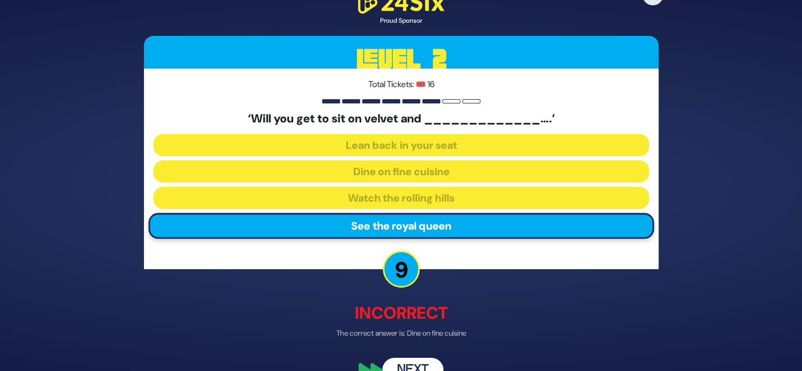
click at [421, 367] on button "Next" at bounding box center [412, 370] width 61 height 24
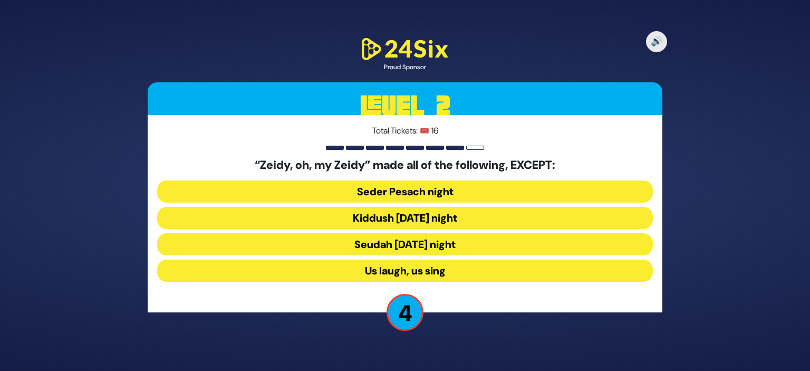
click at [391, 238] on button "Seudah Friday night" at bounding box center [405, 244] width 496 height 22
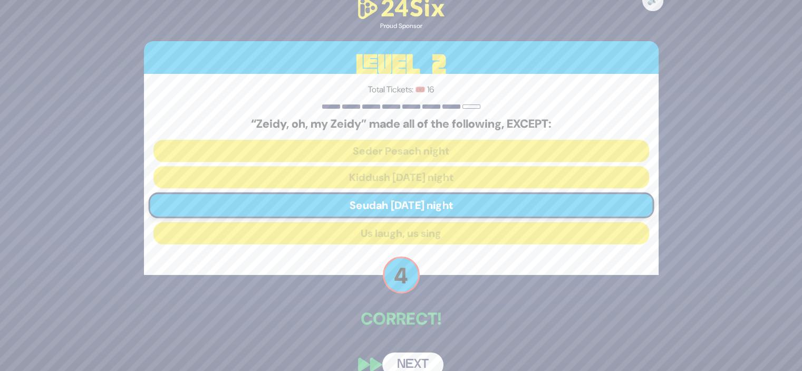
click at [415, 356] on button "Next" at bounding box center [412, 364] width 61 height 24
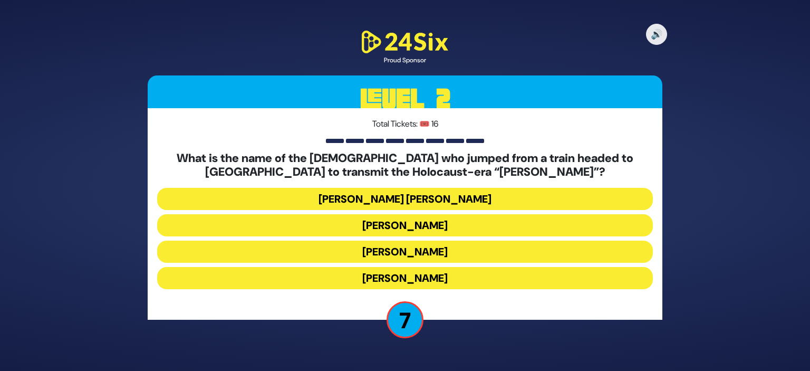
click at [411, 198] on button "Avraham Dovid Grossberg" at bounding box center [405, 199] width 496 height 22
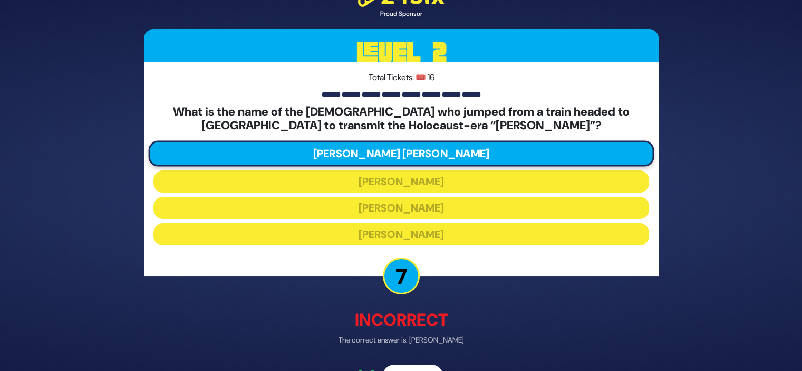
click at [410, 364] on button "Next" at bounding box center [412, 376] width 61 height 24
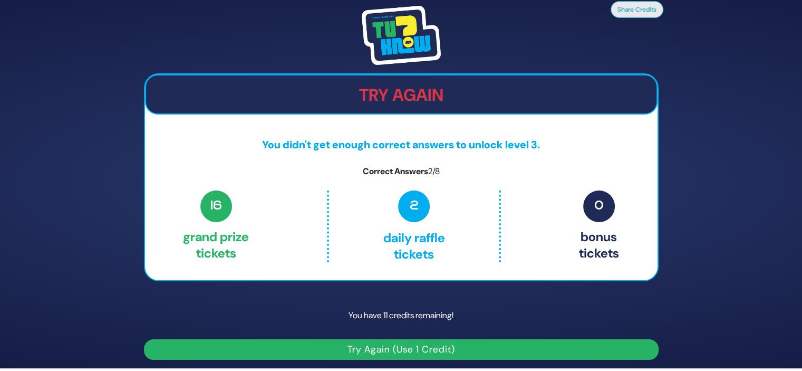
scroll to position [4, 0]
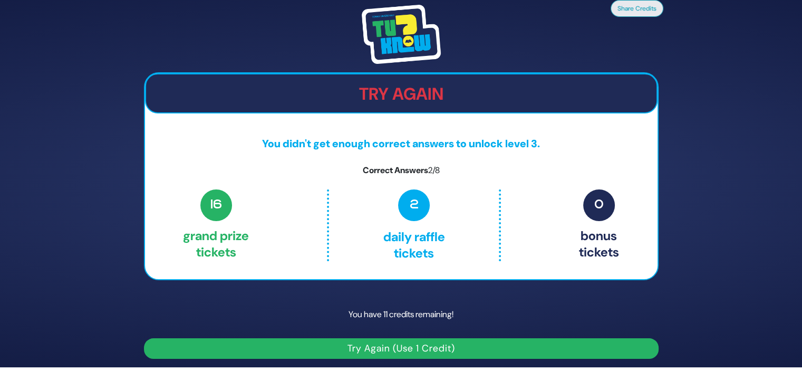
click at [412, 345] on button "Try Again (Use 1 Credit)" at bounding box center [401, 348] width 515 height 21
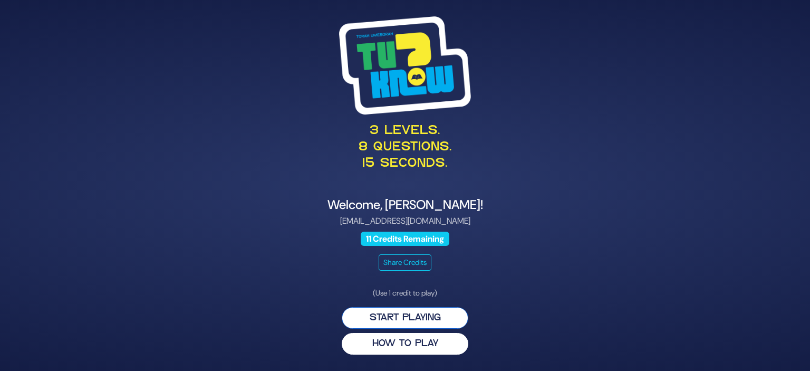
click at [414, 322] on button "Start Playing" at bounding box center [405, 318] width 127 height 22
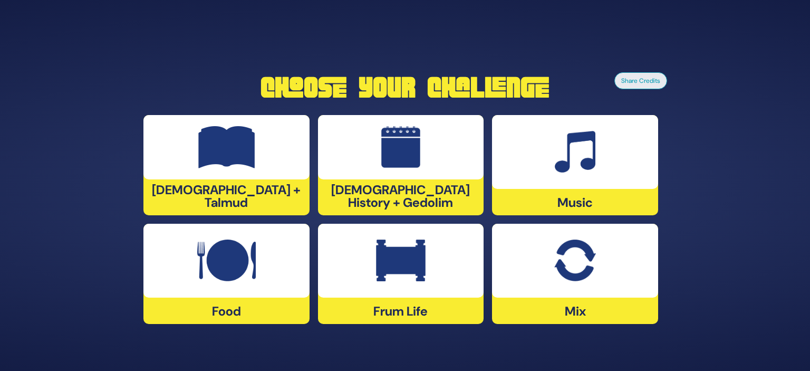
click at [400, 209] on div "[DEMOGRAPHIC_DATA] History + Gedolim" at bounding box center [401, 165] width 166 height 100
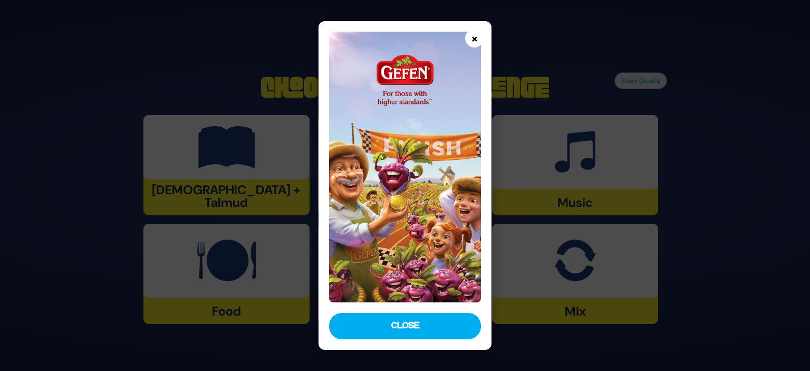
click at [479, 35] on button "×" at bounding box center [474, 38] width 18 height 18
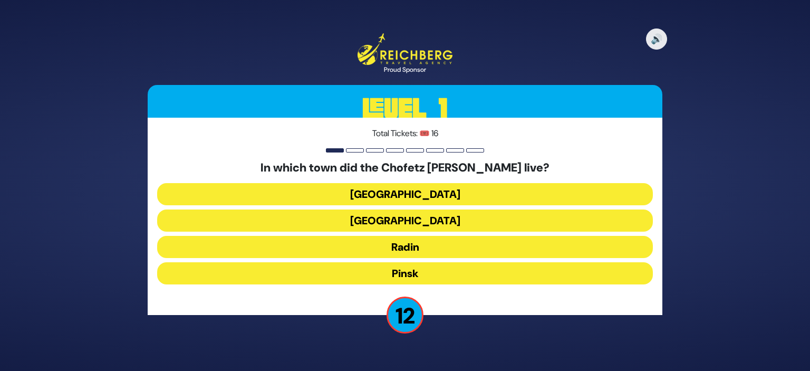
click at [409, 242] on button "Radin" at bounding box center [405, 247] width 496 height 22
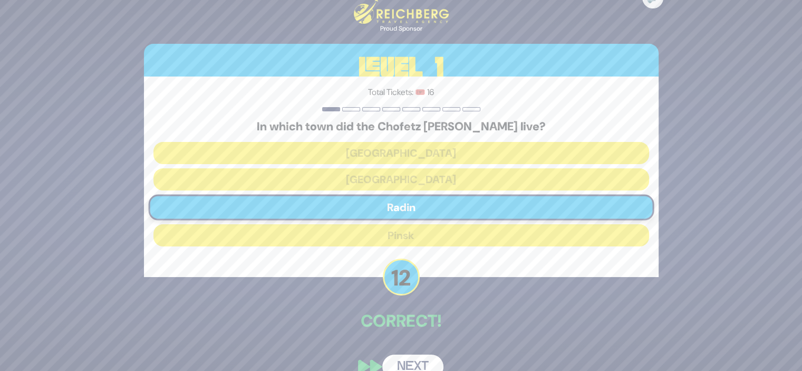
click at [409, 356] on button "Next" at bounding box center [412, 366] width 61 height 24
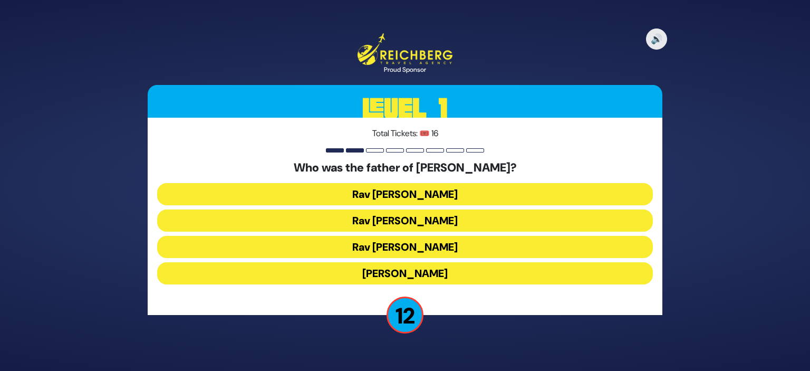
click at [408, 268] on button "Rav Yitzchok Hutner" at bounding box center [405, 273] width 496 height 22
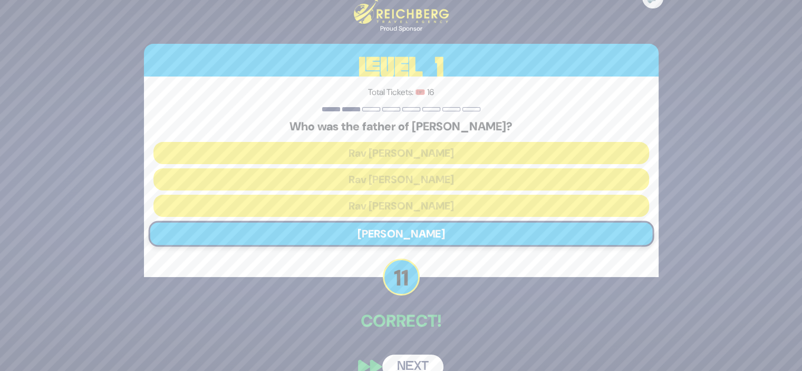
click at [414, 358] on button "Next" at bounding box center [412, 366] width 61 height 24
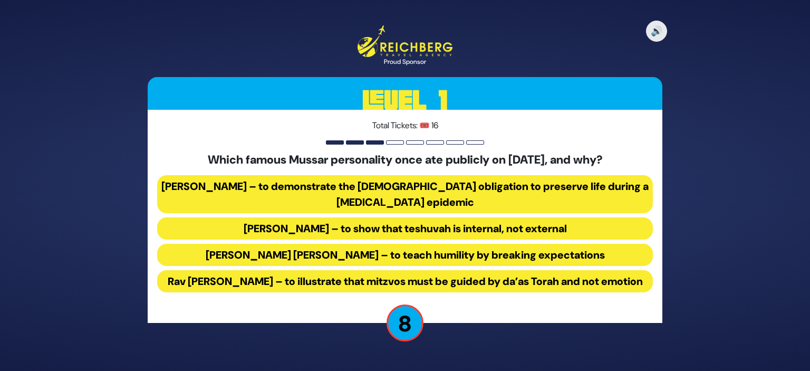
click at [362, 189] on button "Rav Yisroel Salanter – to demonstrate the halachic obligation to preserve life …" at bounding box center [405, 194] width 496 height 38
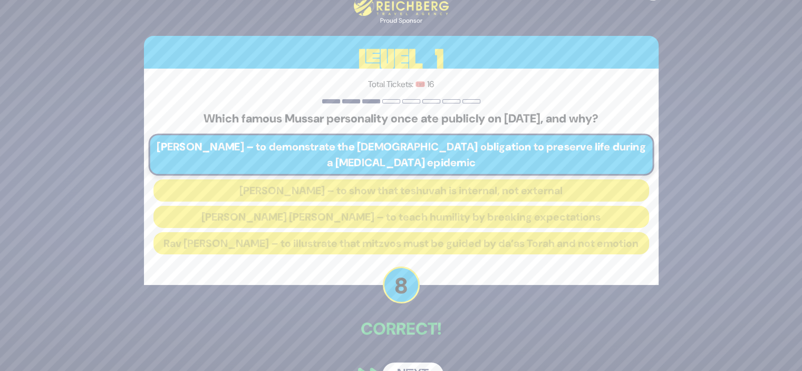
click at [428, 295] on div "🔊 Proud Sponsor Level 1 Total Tickets: 🎟️ 16 Which famous Mussar personality on…" at bounding box center [401, 186] width 540 height 428
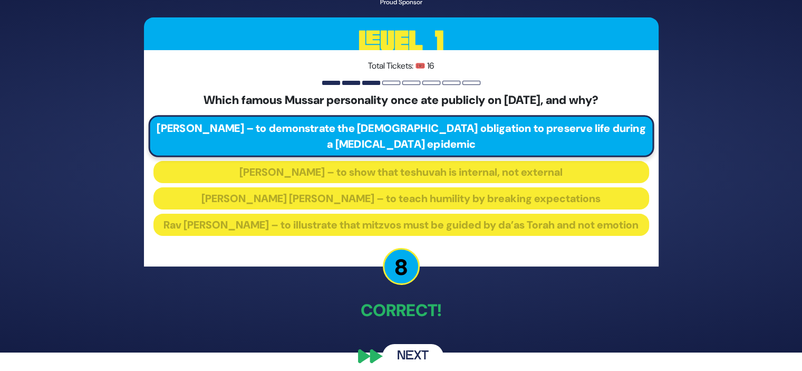
scroll to position [36, 0]
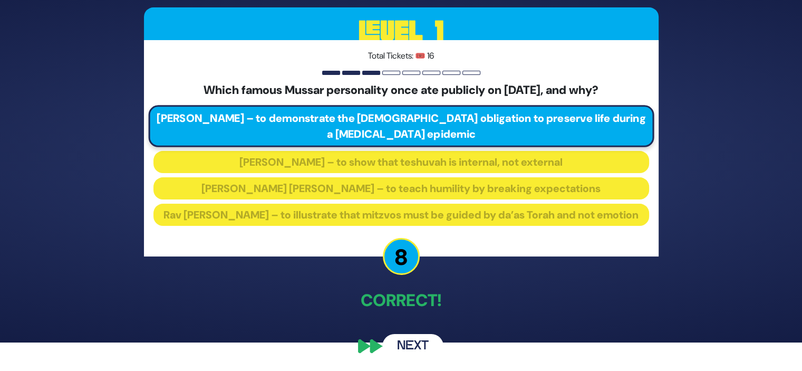
click at [411, 343] on button "Next" at bounding box center [412, 346] width 61 height 24
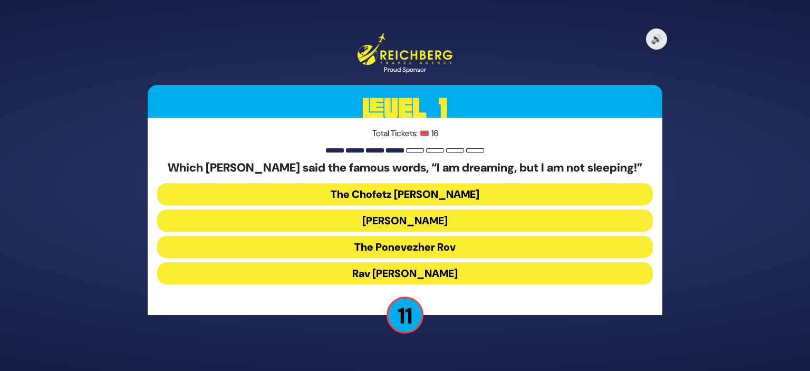
click at [420, 247] on button "The Ponevezher Rov" at bounding box center [405, 247] width 496 height 22
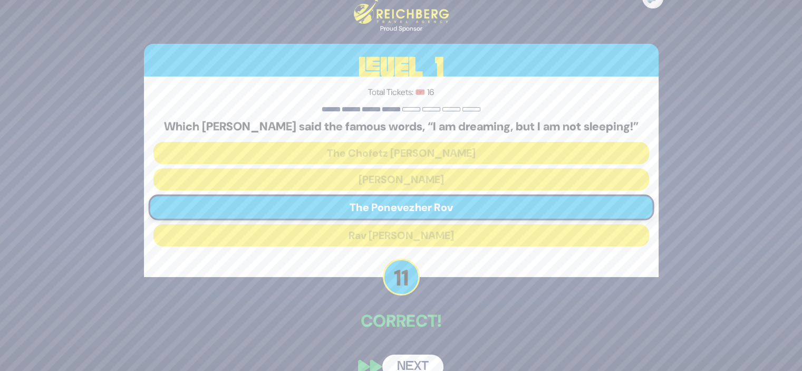
click at [406, 357] on button "Next" at bounding box center [412, 366] width 61 height 24
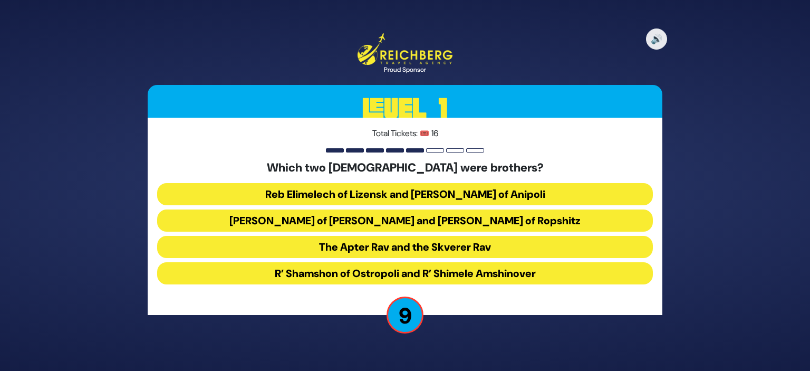
click at [394, 194] on button "Reb Elimelech of Lizensk and Reb Zusha of Anipoli" at bounding box center [405, 194] width 496 height 22
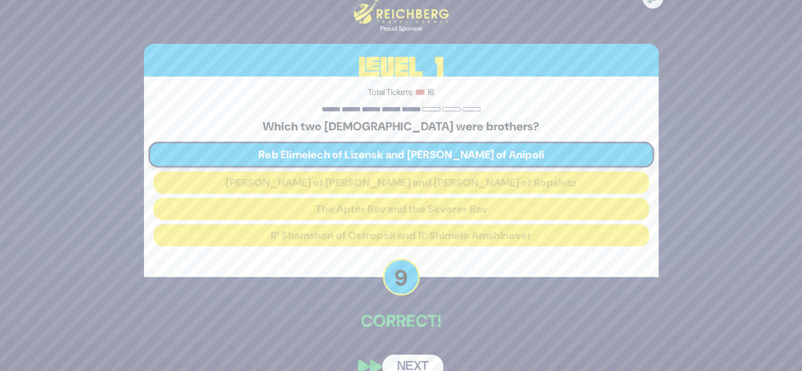
click at [419, 357] on button "Next" at bounding box center [412, 366] width 61 height 24
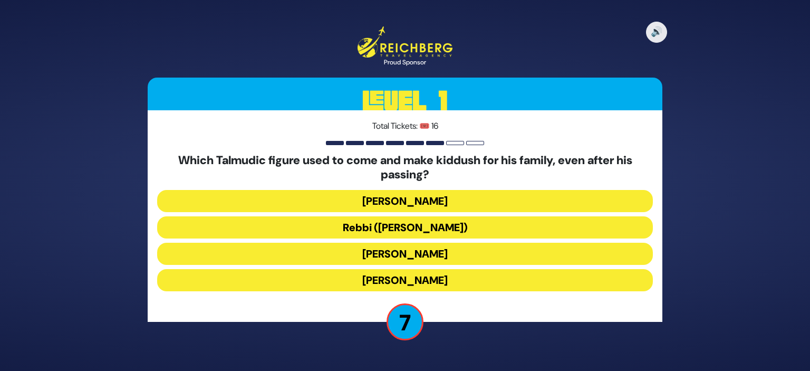
click at [402, 281] on button "Rabbi Yochanan ben Zakkai" at bounding box center [405, 280] width 496 height 22
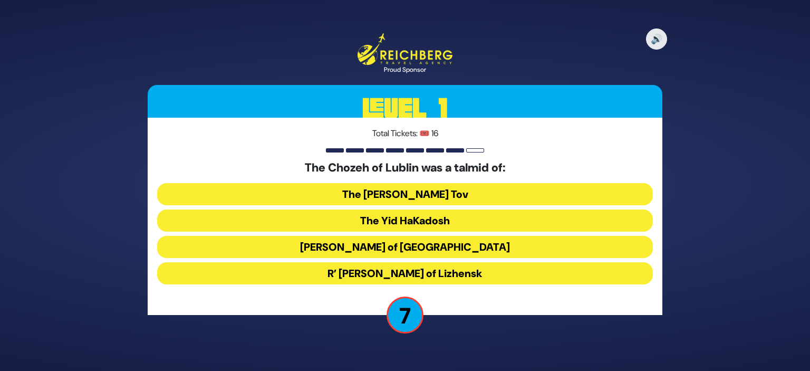
click at [409, 248] on button "Reb Tzadok Hakohen of Lublin" at bounding box center [405, 247] width 496 height 22
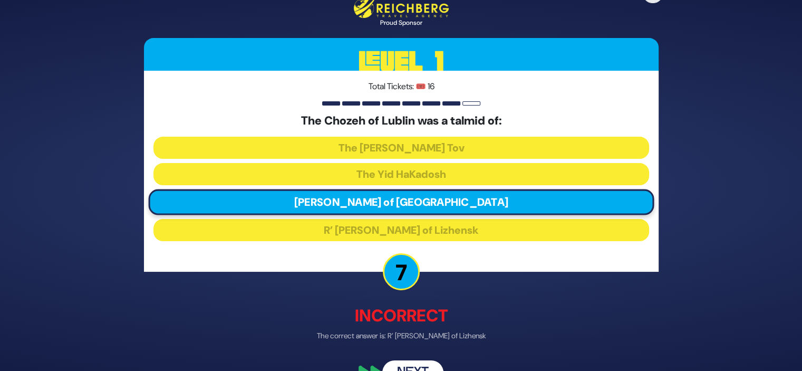
click at [414, 364] on button "Next" at bounding box center [412, 372] width 61 height 24
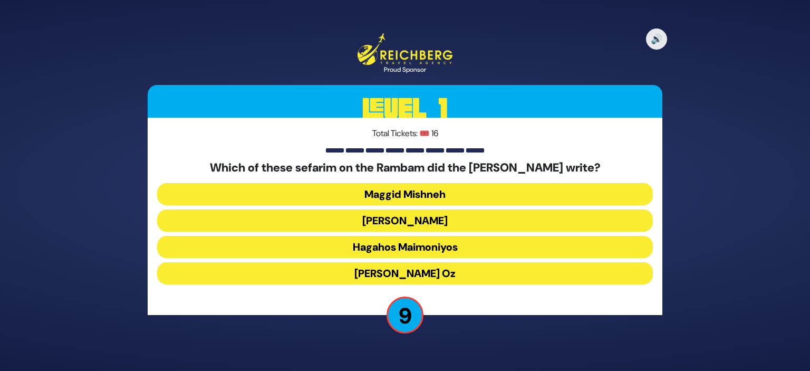
click at [401, 271] on button "Migdal Oz" at bounding box center [405, 273] width 496 height 22
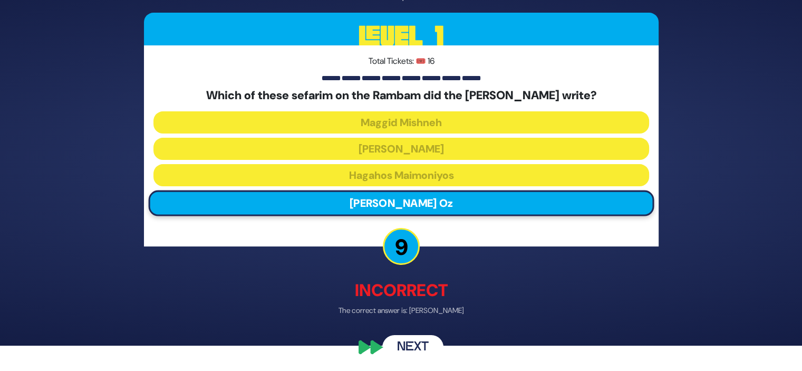
scroll to position [25, 0]
click at [411, 343] on button "Next" at bounding box center [412, 346] width 61 height 24
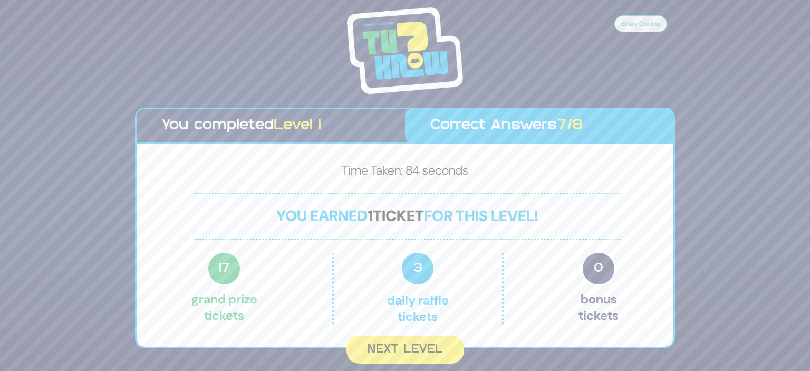
click at [411, 343] on button "Next Level" at bounding box center [406, 349] width 118 height 28
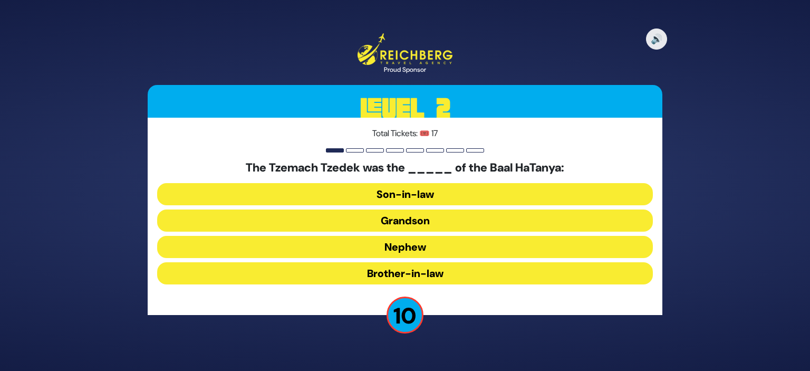
click at [414, 244] on button "Nephew" at bounding box center [405, 247] width 496 height 22
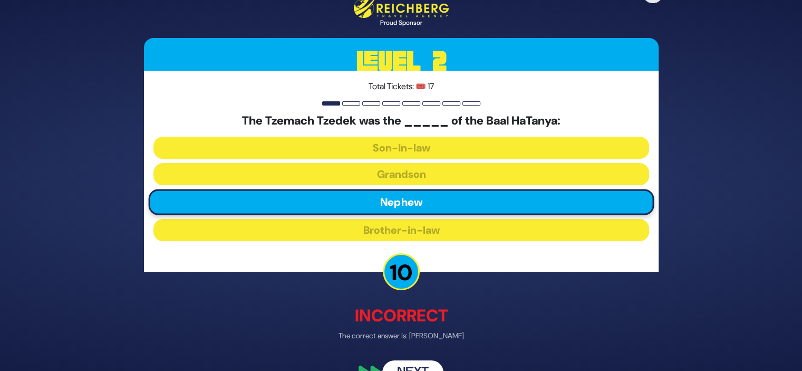
click at [406, 366] on button "Next" at bounding box center [412, 372] width 61 height 24
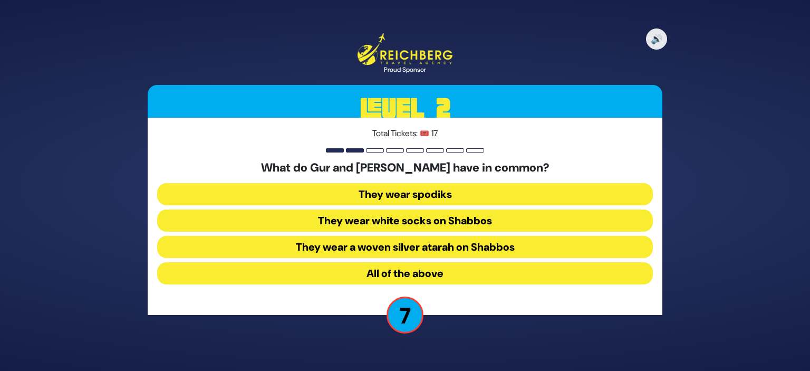
click at [426, 281] on button "All of the above" at bounding box center [405, 273] width 496 height 22
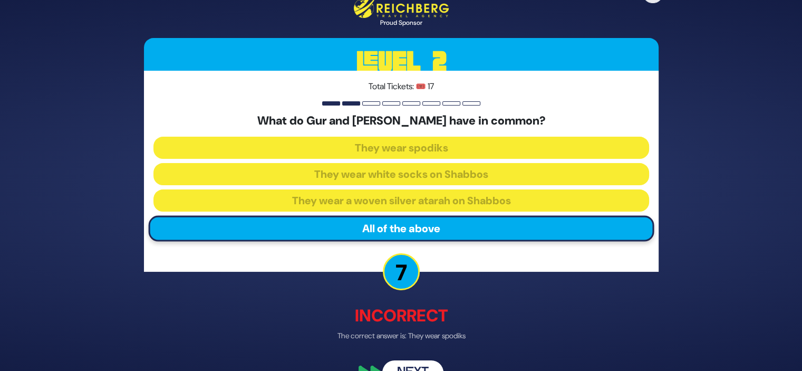
click at [406, 364] on button "Next" at bounding box center [412, 372] width 61 height 24
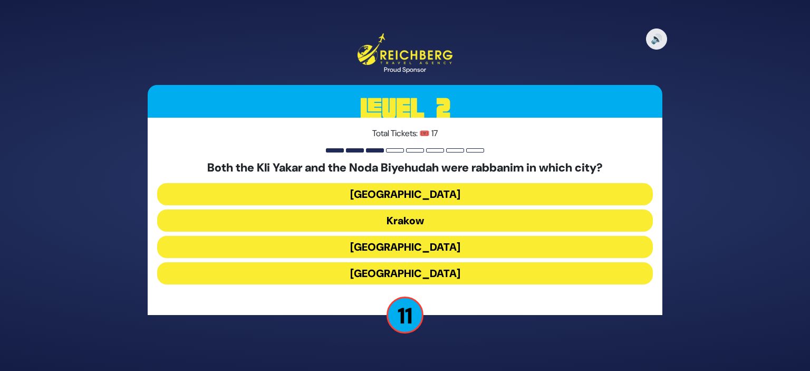
click at [403, 242] on button "Lublin" at bounding box center [405, 247] width 496 height 22
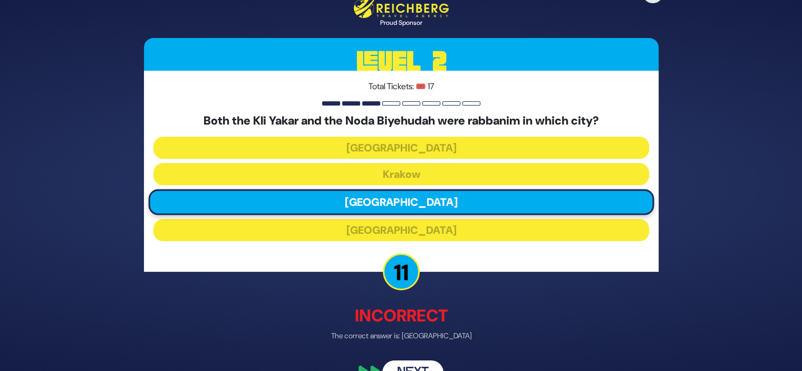
click at [404, 368] on button "Next" at bounding box center [412, 372] width 61 height 24
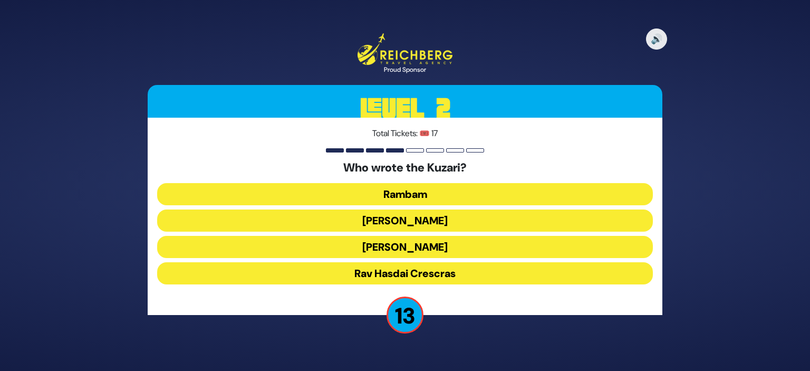
click at [435, 225] on button "Rav Saadia Gaon" at bounding box center [405, 220] width 496 height 22
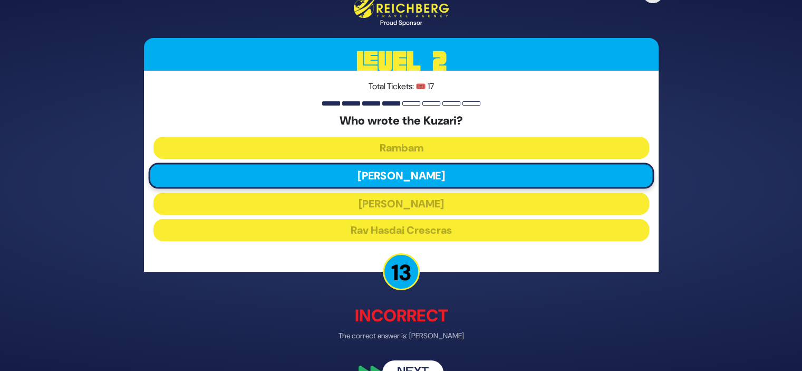
click at [405, 363] on button "Next" at bounding box center [412, 372] width 61 height 24
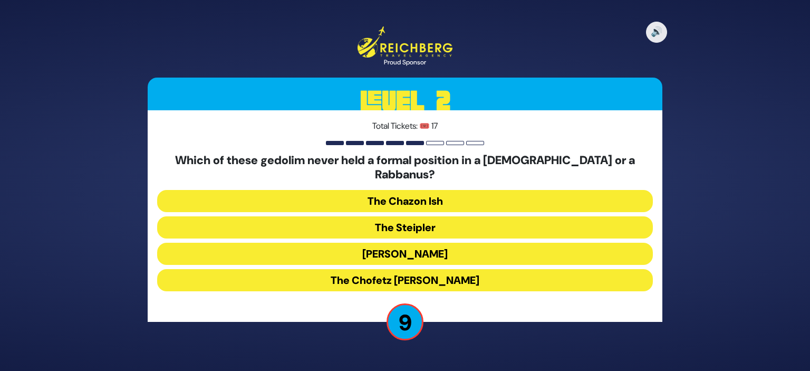
click at [399, 196] on button "The Chazon Ish" at bounding box center [405, 201] width 496 height 22
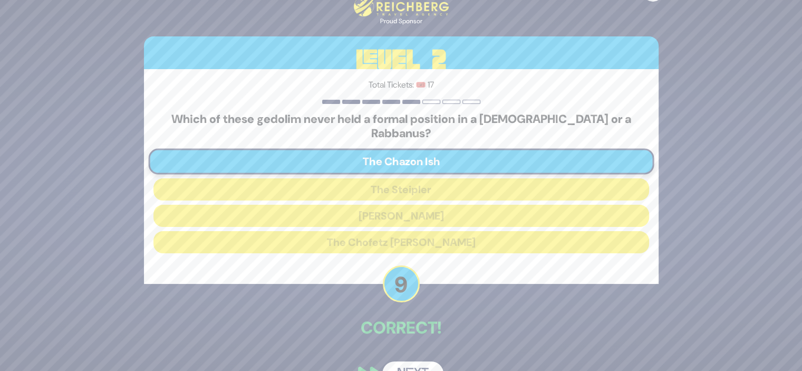
click at [414, 361] on button "Next" at bounding box center [412, 373] width 61 height 24
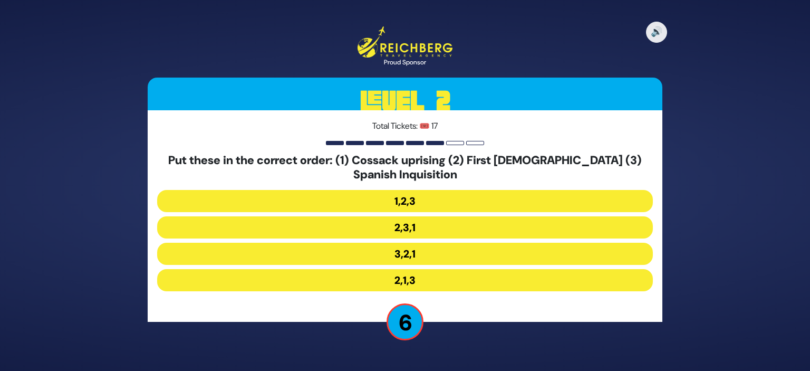
click at [421, 221] on button "2,3,1" at bounding box center [405, 227] width 496 height 22
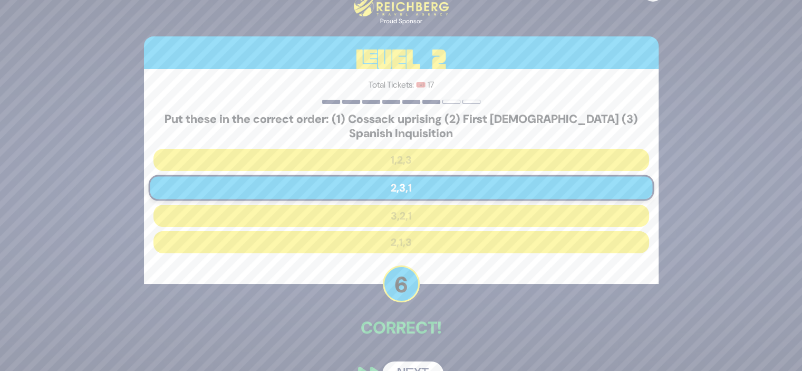
click at [408, 366] on button "Next" at bounding box center [412, 373] width 61 height 24
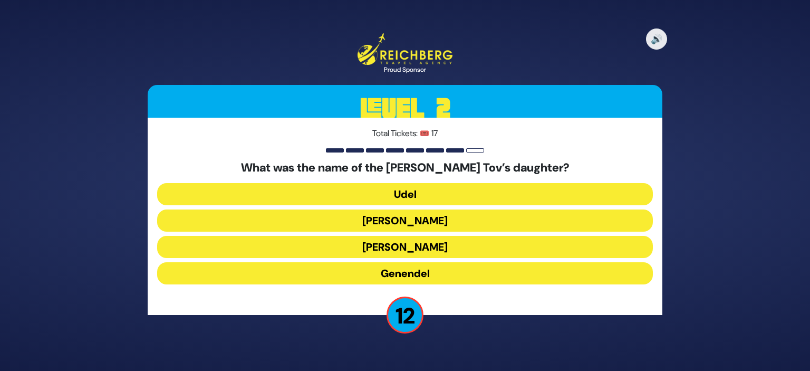
click at [419, 246] on button "Rivka" at bounding box center [405, 247] width 496 height 22
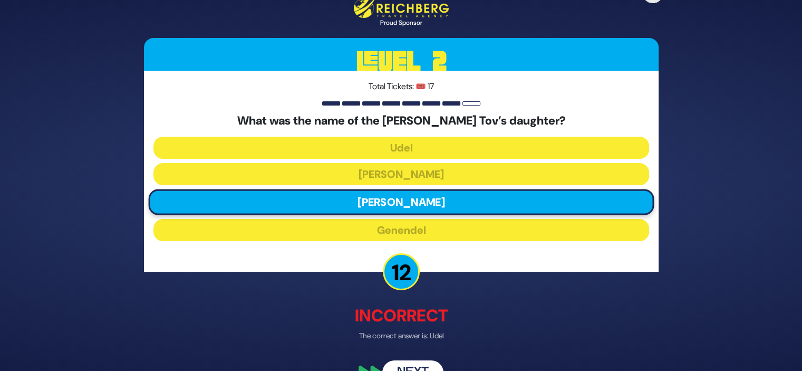
click at [414, 366] on button "Next" at bounding box center [412, 372] width 61 height 24
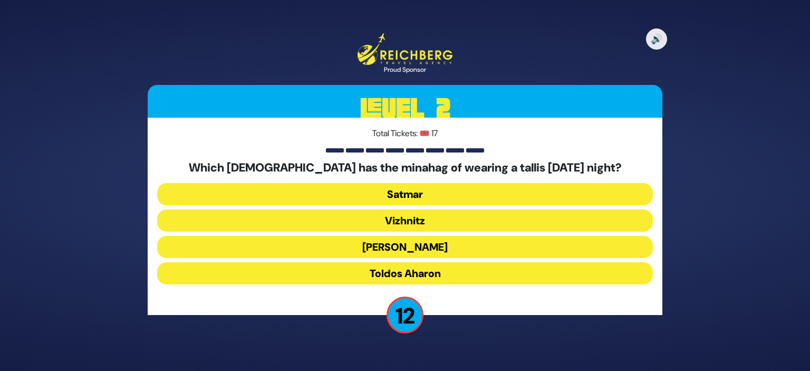
click at [417, 215] on button "Vizhnitz" at bounding box center [405, 220] width 496 height 22
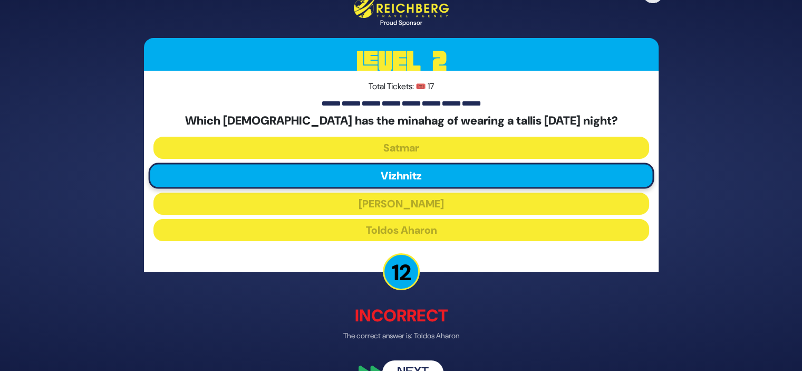
click at [406, 362] on button "Next" at bounding box center [412, 372] width 61 height 24
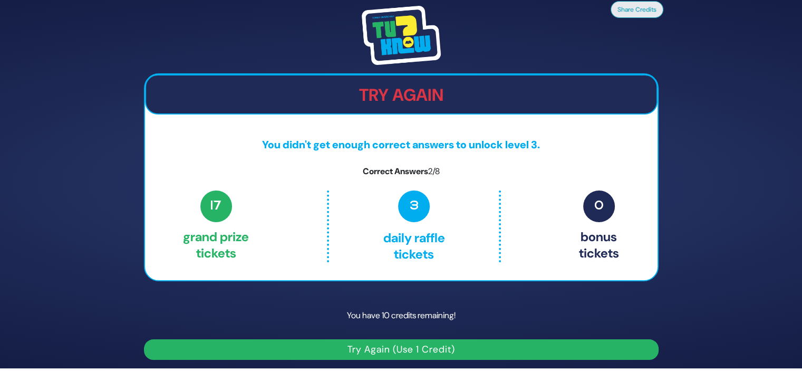
scroll to position [4, 0]
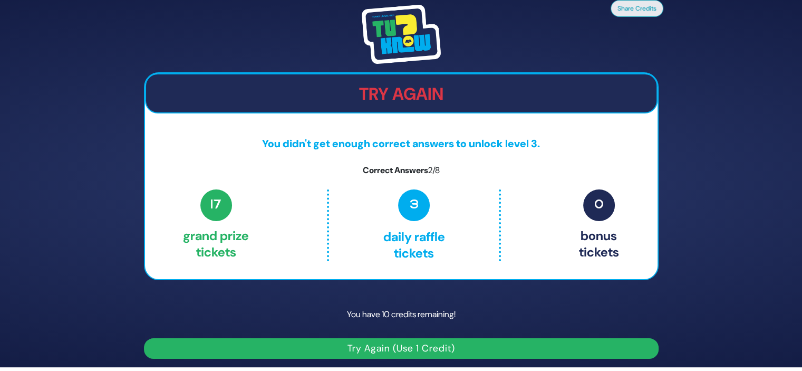
click at [409, 348] on button "Try Again (Use 1 Credit)" at bounding box center [401, 348] width 515 height 21
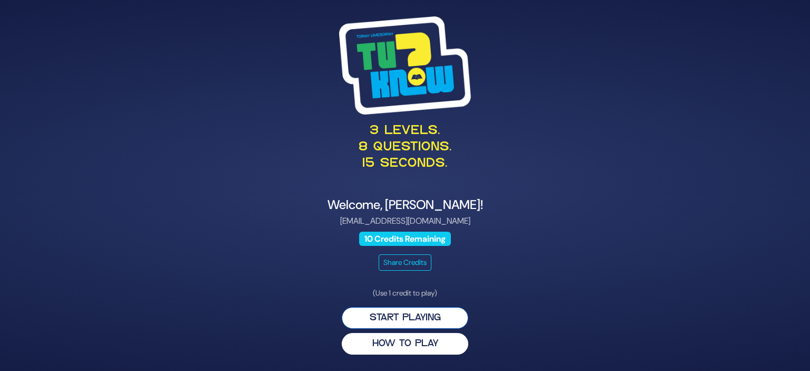
click at [403, 312] on button "Start Playing" at bounding box center [405, 318] width 127 height 22
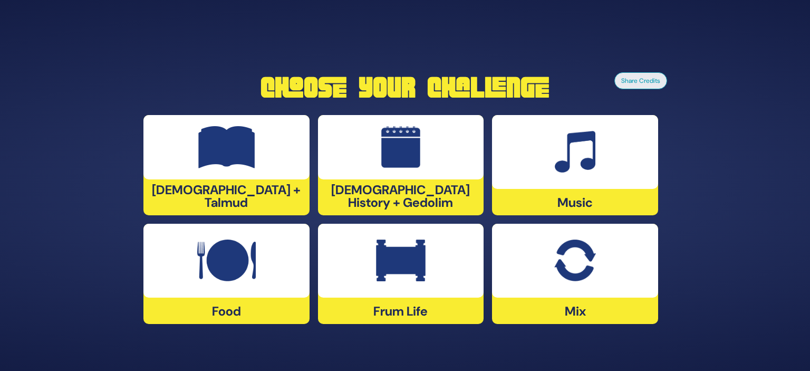
click at [252, 173] on div at bounding box center [226, 147] width 166 height 64
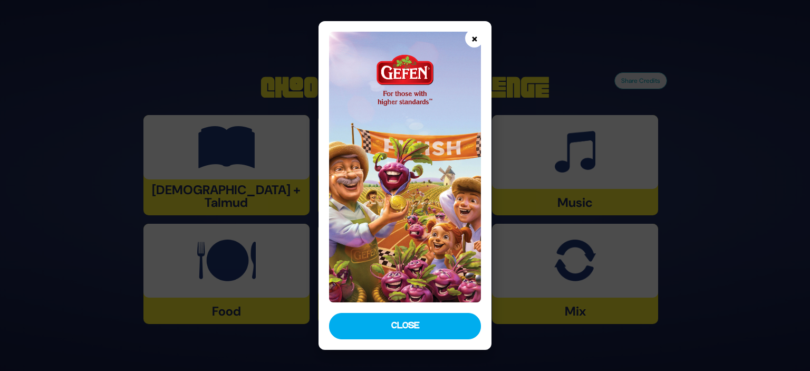
click at [473, 36] on button "×" at bounding box center [474, 38] width 18 height 18
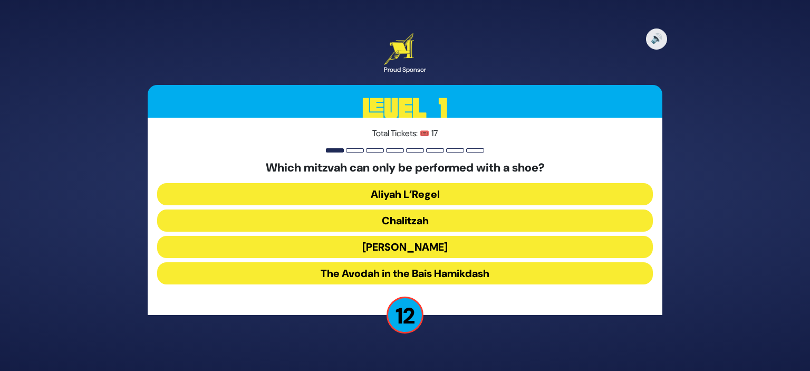
click at [412, 221] on button "Chalitzah" at bounding box center [405, 220] width 496 height 22
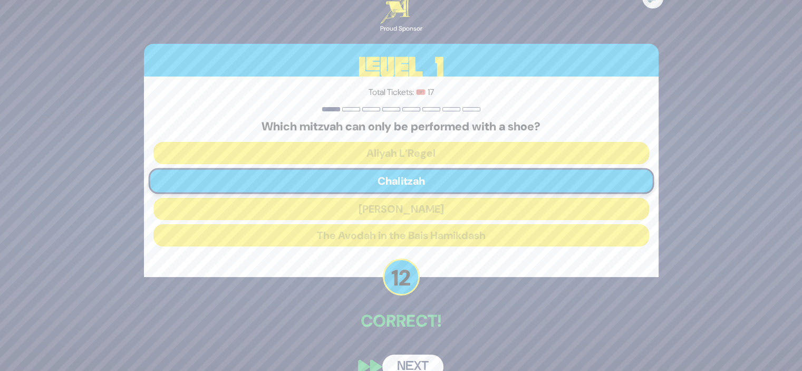
click at [409, 358] on button "Next" at bounding box center [412, 366] width 61 height 24
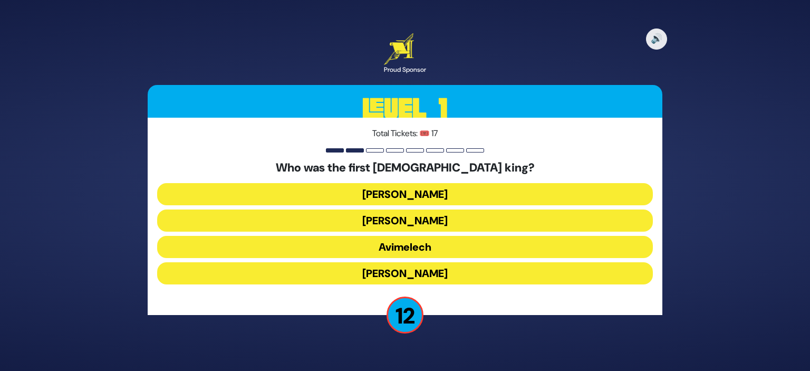
click at [410, 217] on button "[PERSON_NAME]" at bounding box center [405, 220] width 496 height 22
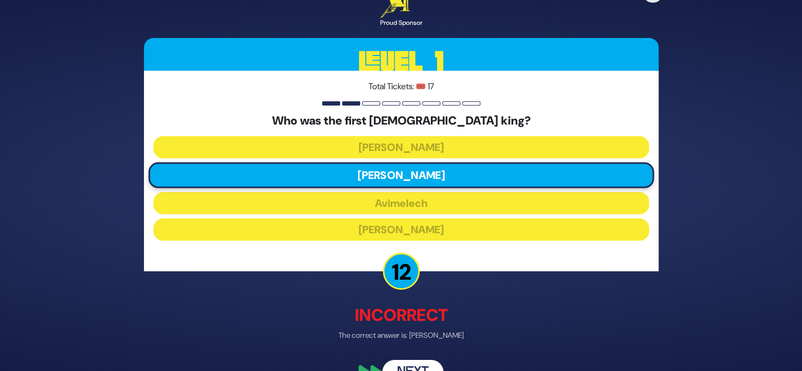
click at [412, 362] on button "Next" at bounding box center [412, 372] width 61 height 24
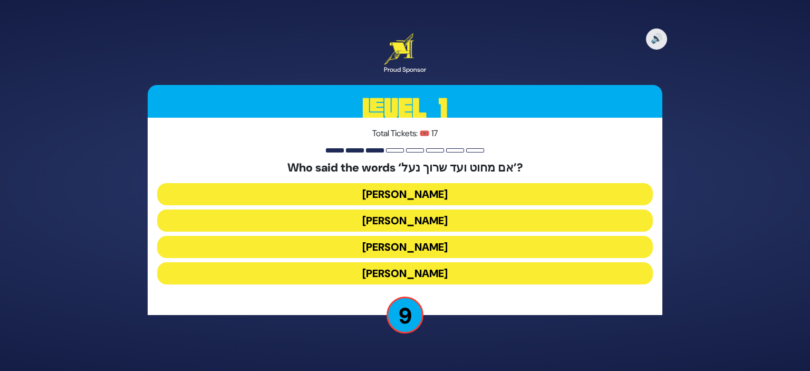
click at [399, 270] on button "[PERSON_NAME]" at bounding box center [405, 273] width 496 height 22
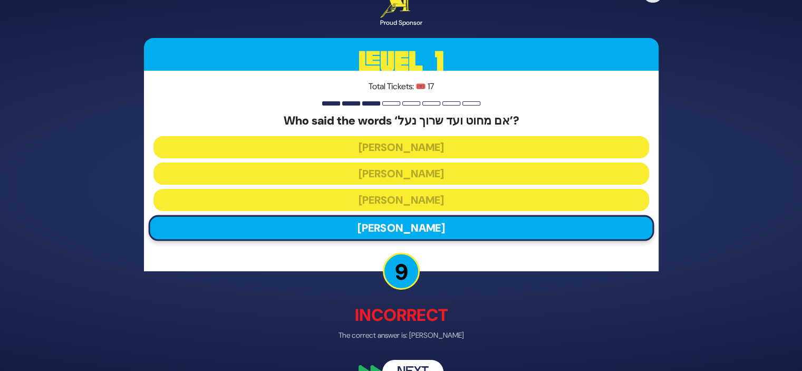
click at [403, 363] on button "Next" at bounding box center [412, 372] width 61 height 24
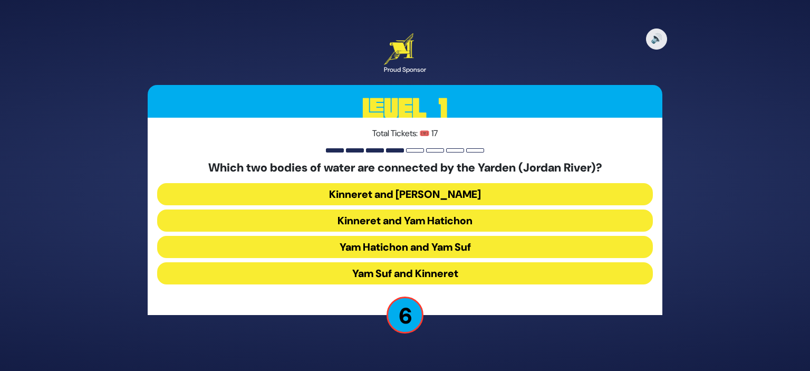
click at [396, 250] on button "Yam Hatichon and Yam Suf" at bounding box center [405, 247] width 496 height 22
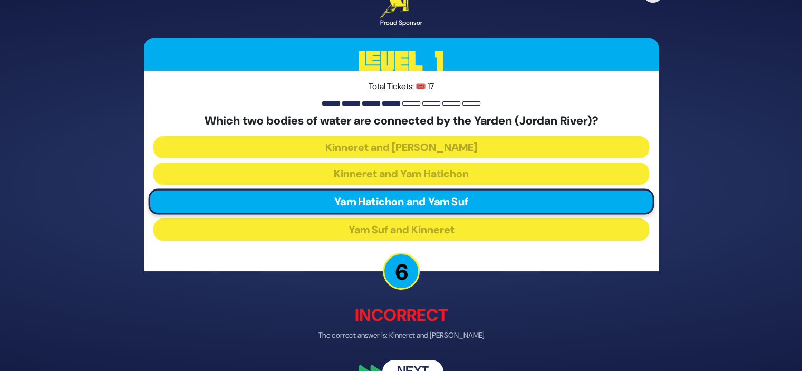
click at [399, 364] on button "Next" at bounding box center [412, 372] width 61 height 24
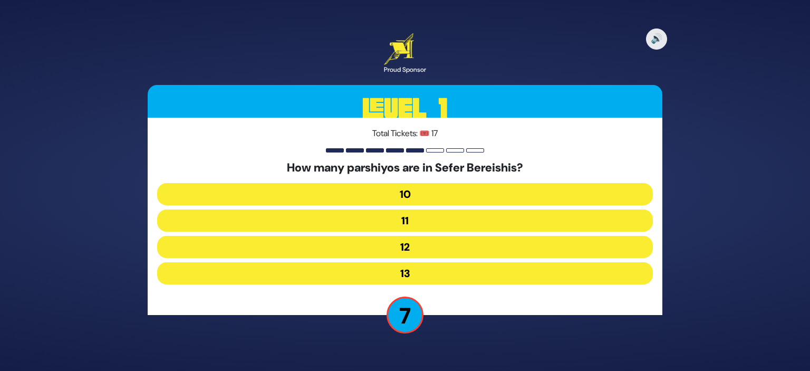
click at [405, 248] on button "12" at bounding box center [405, 247] width 496 height 22
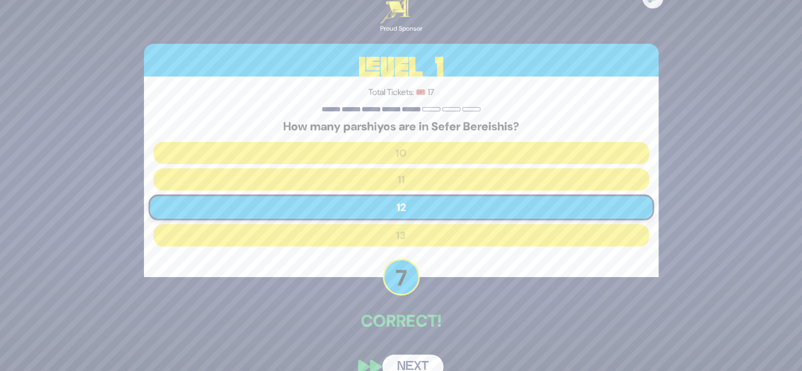
click at [414, 361] on button "Next" at bounding box center [412, 366] width 61 height 24
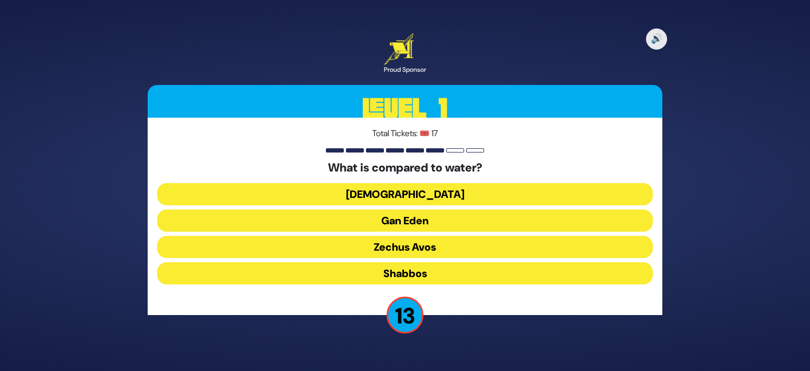
click at [399, 187] on button "[DEMOGRAPHIC_DATA]" at bounding box center [405, 194] width 496 height 22
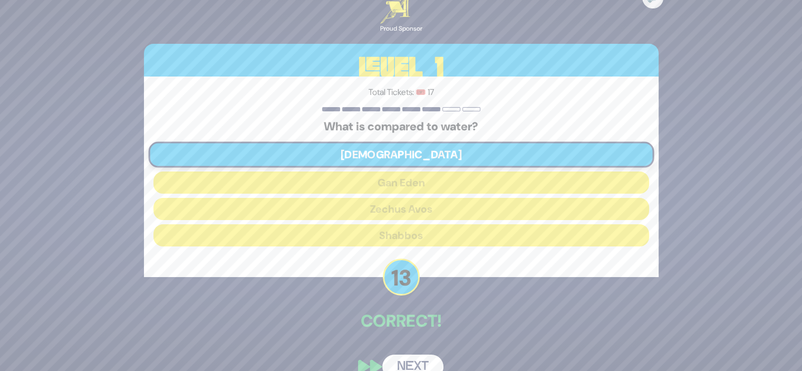
click at [414, 360] on button "Next" at bounding box center [412, 366] width 61 height 24
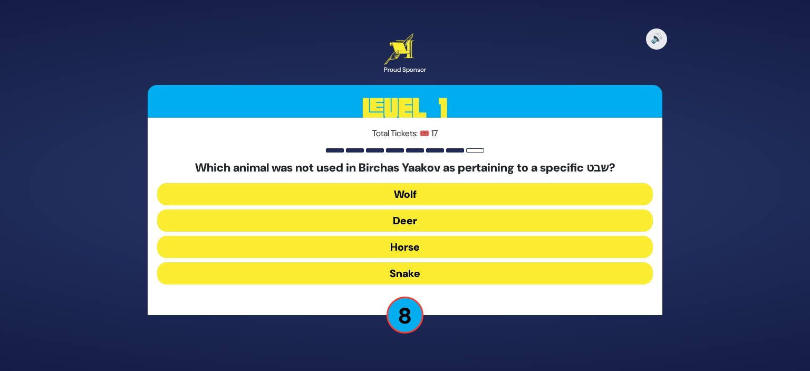
click at [410, 246] on button "Horse" at bounding box center [405, 247] width 496 height 22
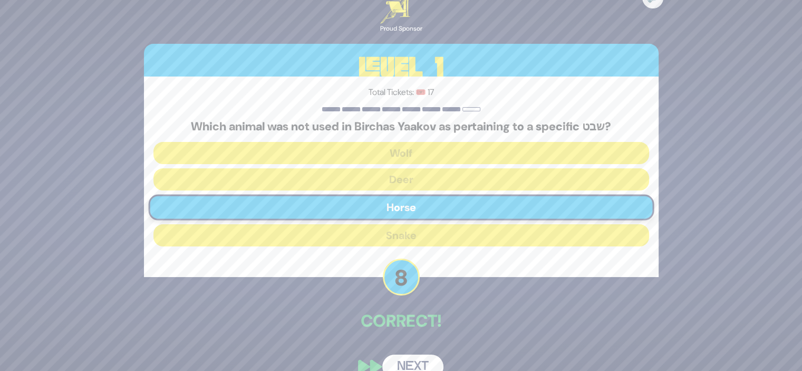
click at [402, 358] on button "Next" at bounding box center [412, 366] width 61 height 24
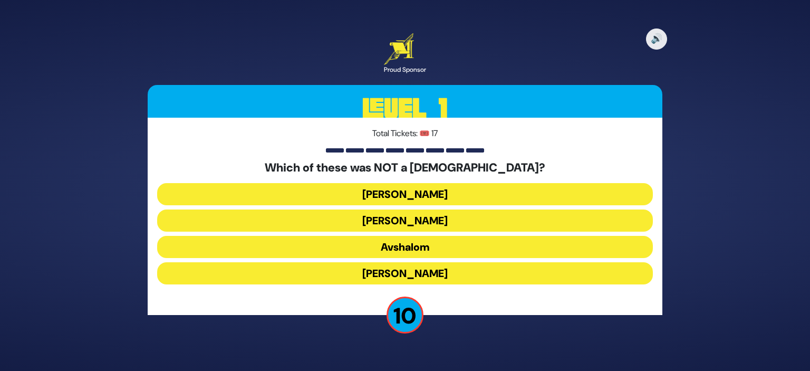
click at [408, 249] on button "Avshalom" at bounding box center [405, 247] width 496 height 22
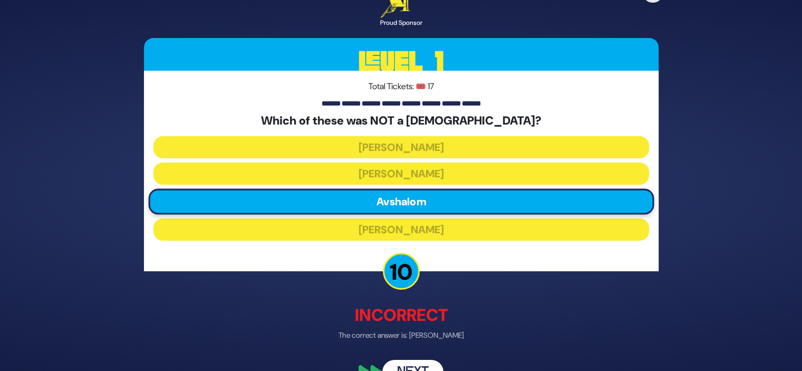
click at [409, 360] on button "Next" at bounding box center [412, 372] width 61 height 24
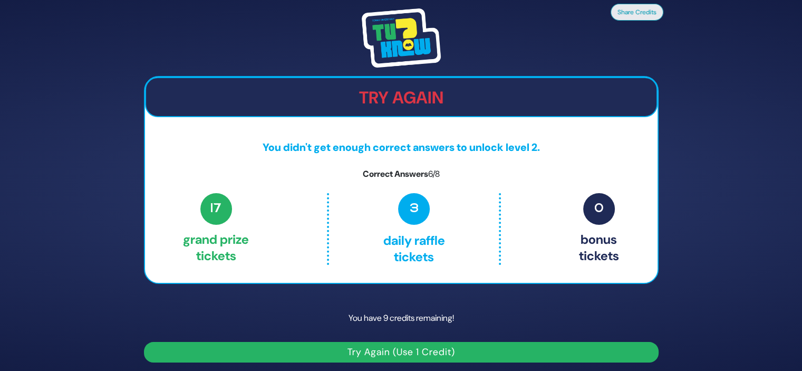
click at [411, 342] on button "Try Again (Use 1 Credit)" at bounding box center [401, 352] width 515 height 21
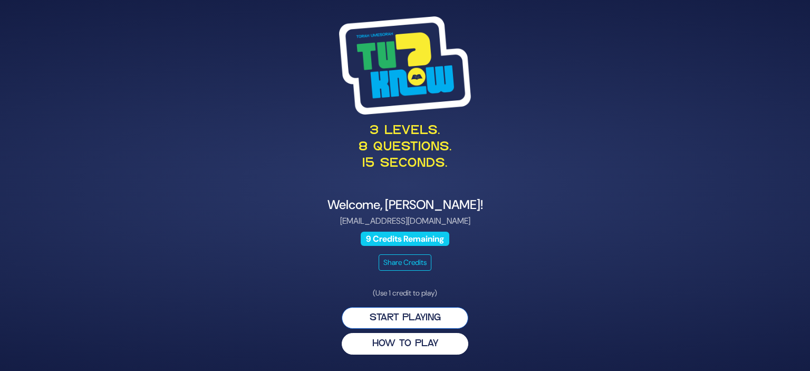
click at [415, 310] on button "Start Playing" at bounding box center [405, 318] width 127 height 22
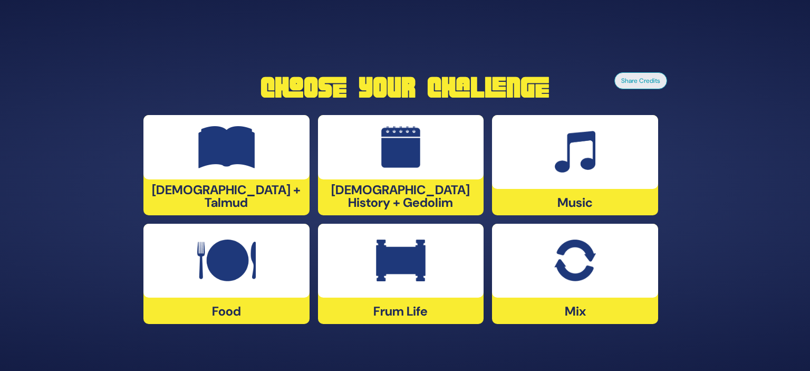
click at [548, 200] on div "Music" at bounding box center [575, 165] width 166 height 100
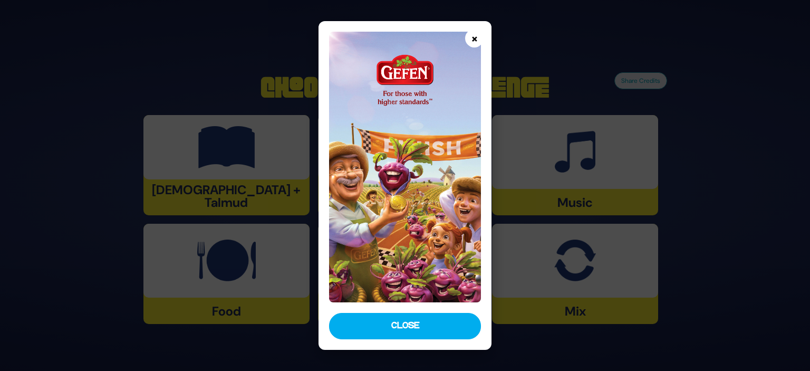
click at [475, 40] on button "×" at bounding box center [474, 38] width 18 height 18
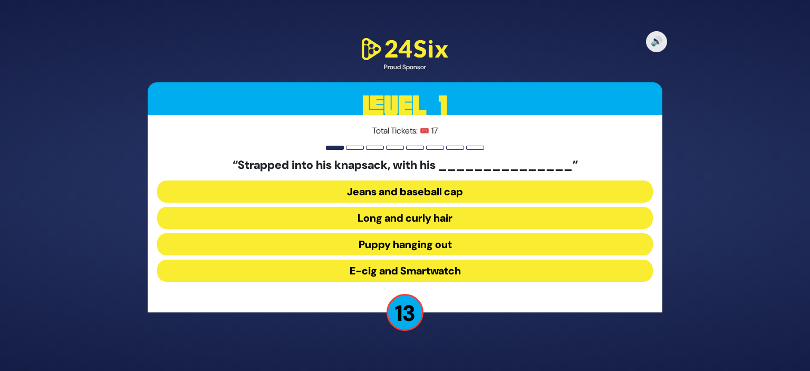
click at [430, 218] on button "Long and curly hair" at bounding box center [405, 218] width 496 height 22
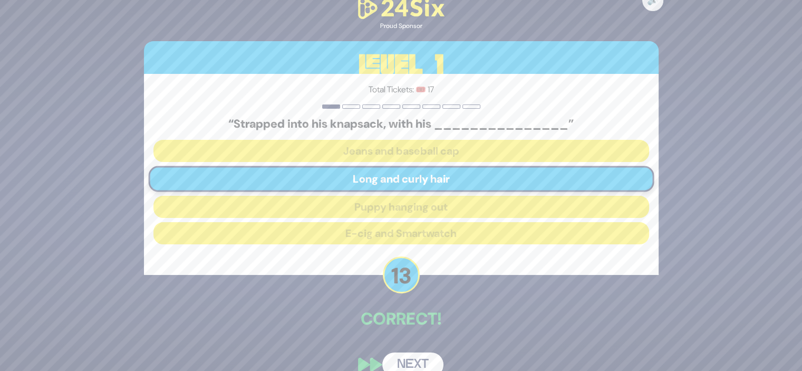
click at [414, 357] on button "Next" at bounding box center [412, 364] width 61 height 24
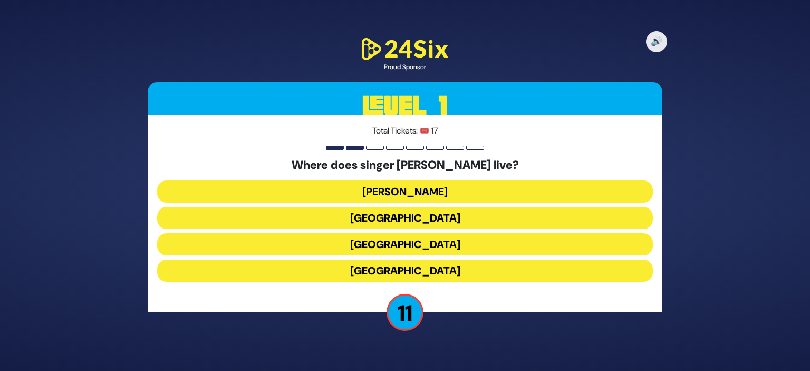
click at [407, 221] on button "[GEOGRAPHIC_DATA]" at bounding box center [405, 218] width 496 height 22
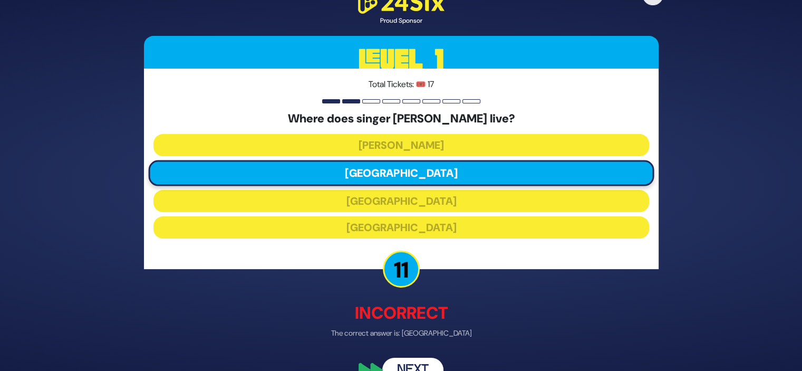
click at [414, 361] on button "Next" at bounding box center [412, 370] width 61 height 24
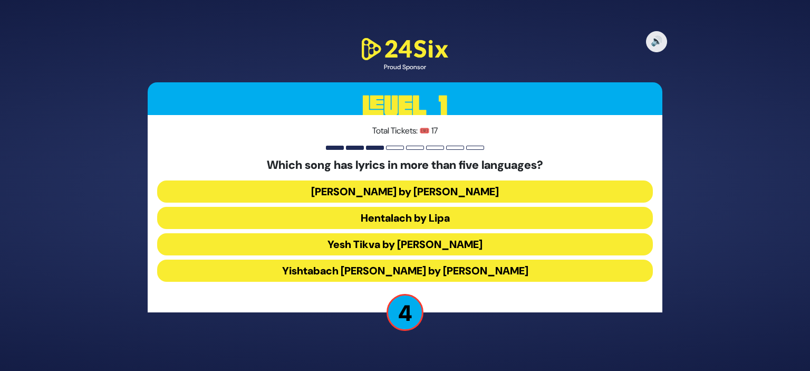
click at [406, 265] on button "Yishtabach [PERSON_NAME] by [PERSON_NAME]" at bounding box center [405, 270] width 496 height 22
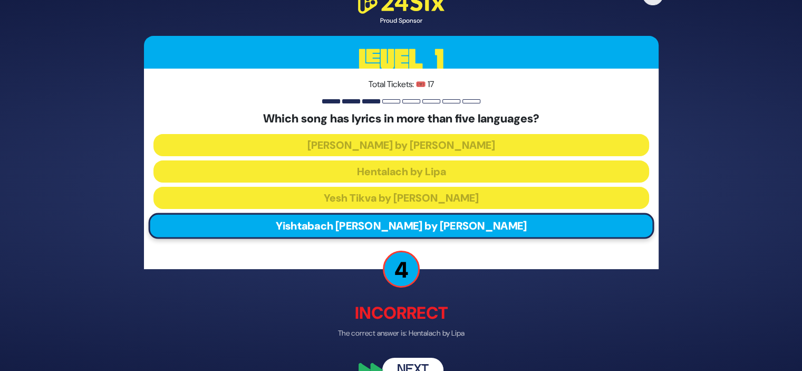
click at [414, 364] on button "Next" at bounding box center [412, 370] width 61 height 24
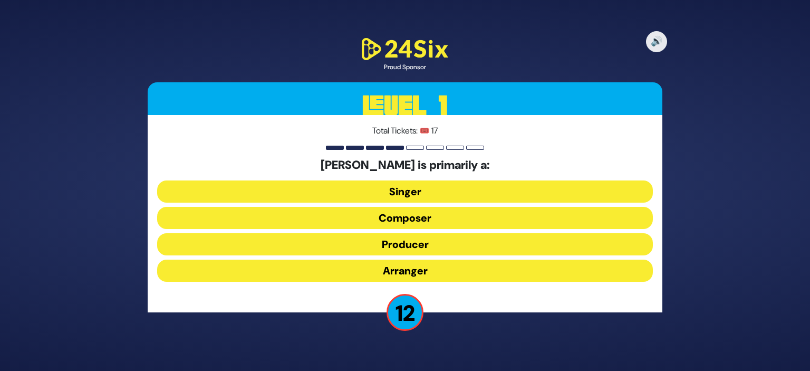
click at [407, 213] on button "Composer" at bounding box center [405, 218] width 496 height 22
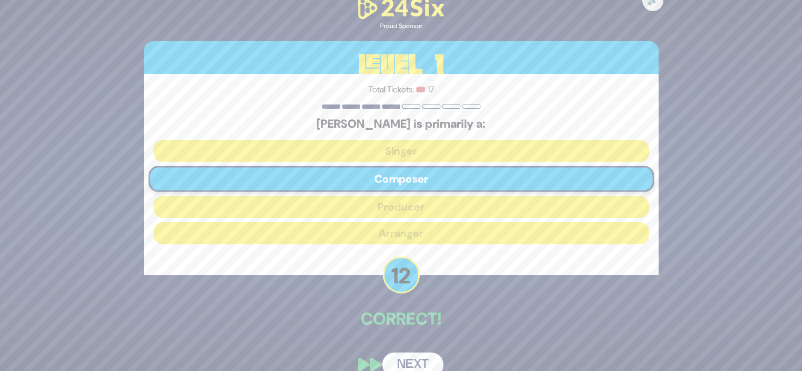
click at [412, 360] on button "Next" at bounding box center [412, 364] width 61 height 24
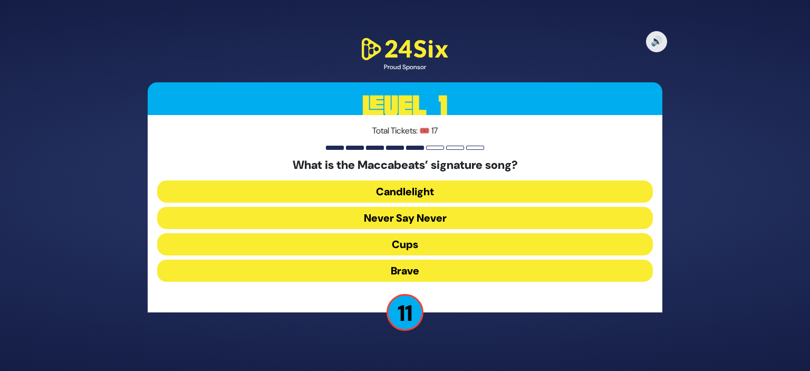
click at [402, 195] on button "Candlelight" at bounding box center [405, 191] width 496 height 22
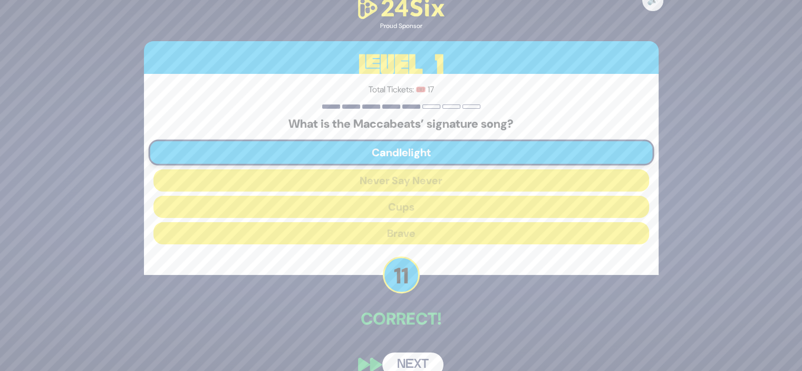
click at [407, 362] on button "Next" at bounding box center [412, 364] width 61 height 24
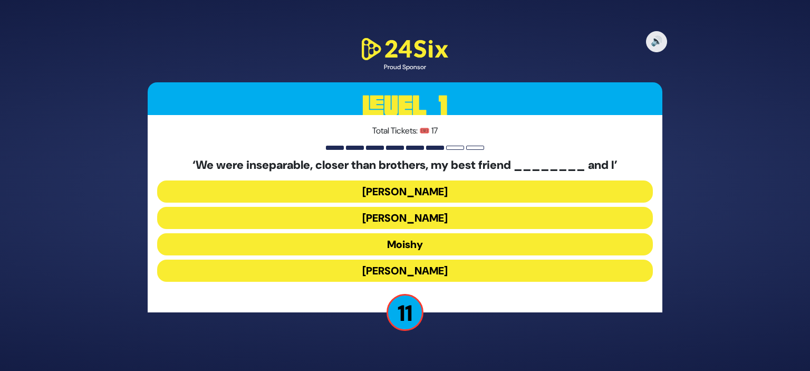
click at [400, 272] on button "Sammy" at bounding box center [405, 270] width 496 height 22
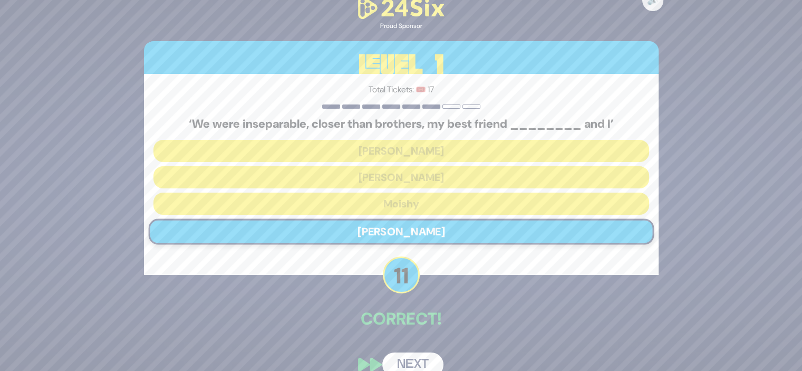
click at [403, 359] on button "Next" at bounding box center [412, 364] width 61 height 24
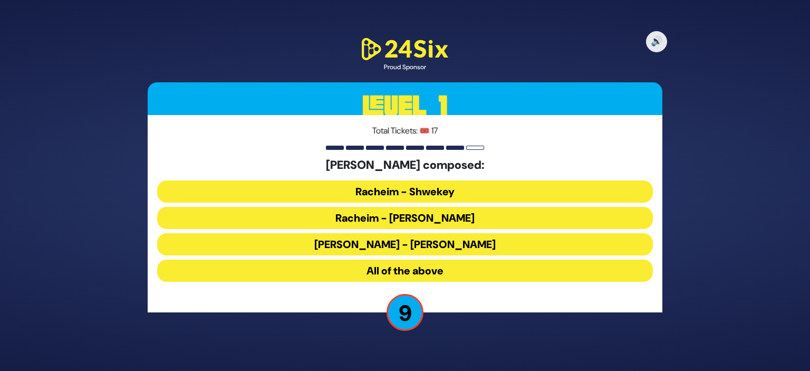
click at [416, 220] on button "Racheim - Isaac Honig" at bounding box center [405, 218] width 496 height 22
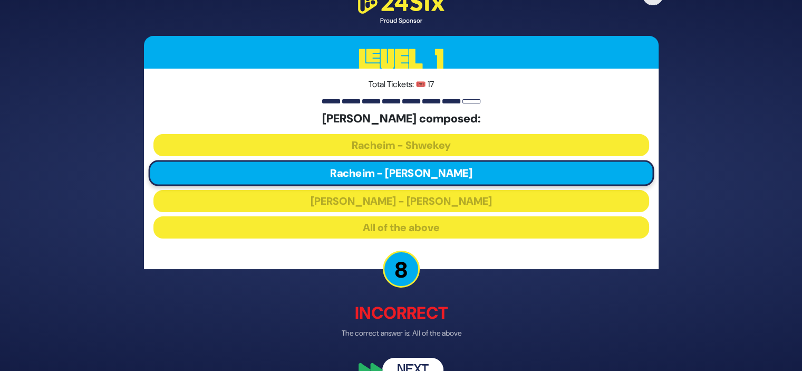
click at [414, 363] on button "Next" at bounding box center [412, 370] width 61 height 24
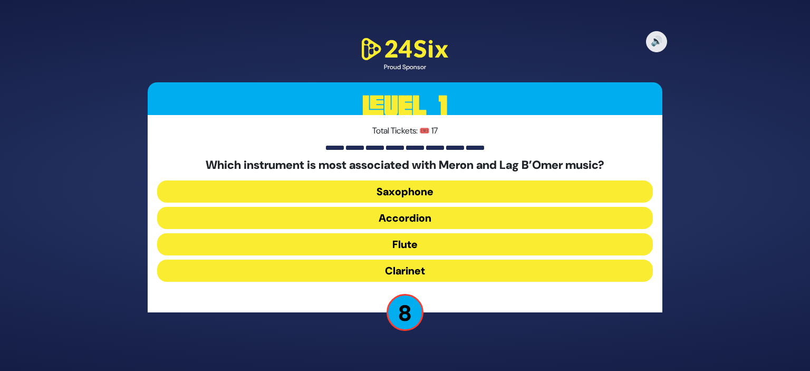
click at [399, 239] on button "Flute" at bounding box center [405, 244] width 496 height 22
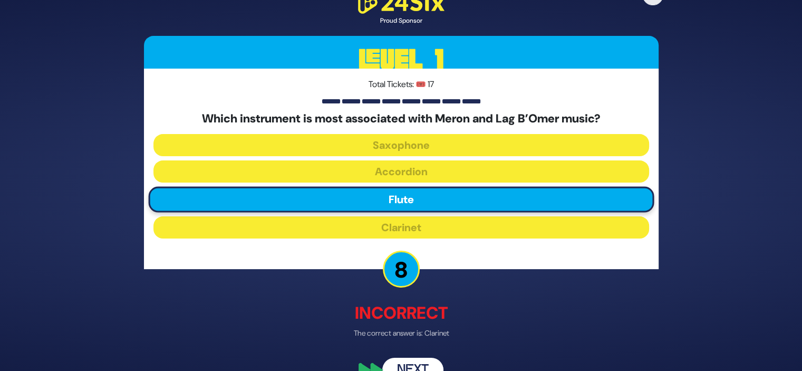
click at [403, 360] on button "Next" at bounding box center [412, 370] width 61 height 24
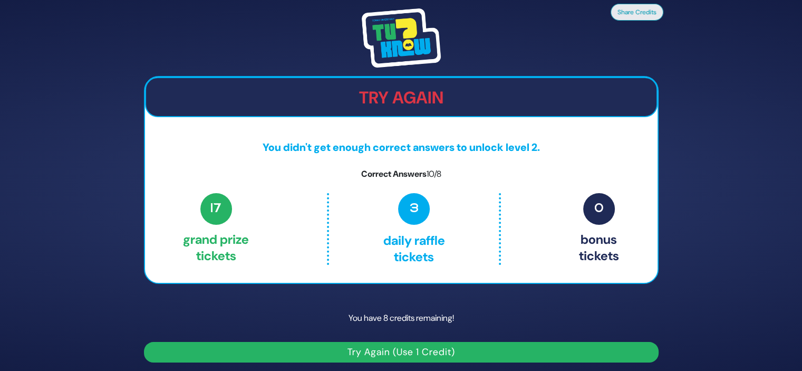
click at [399, 349] on button "Try Again (Use 1 Credit)" at bounding box center [401, 352] width 515 height 21
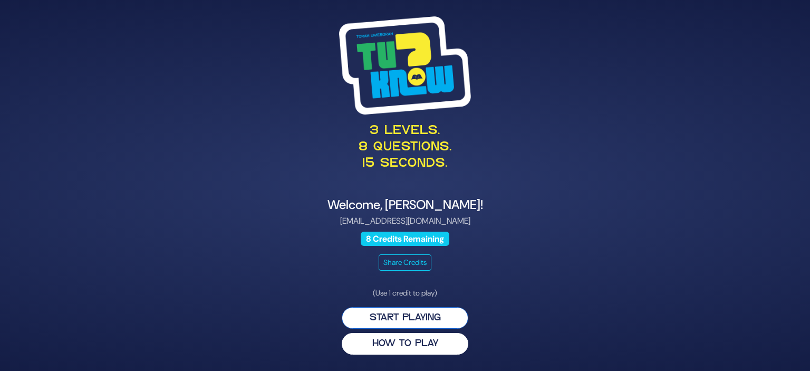
click at [399, 316] on button "Start Playing" at bounding box center [405, 318] width 127 height 22
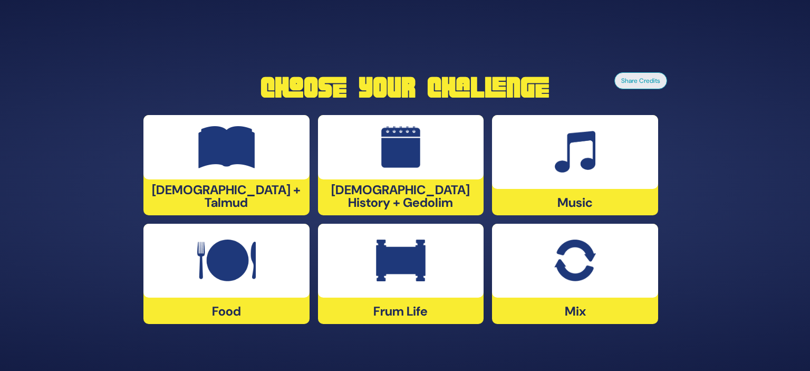
click at [277, 271] on div at bounding box center [226, 261] width 166 height 74
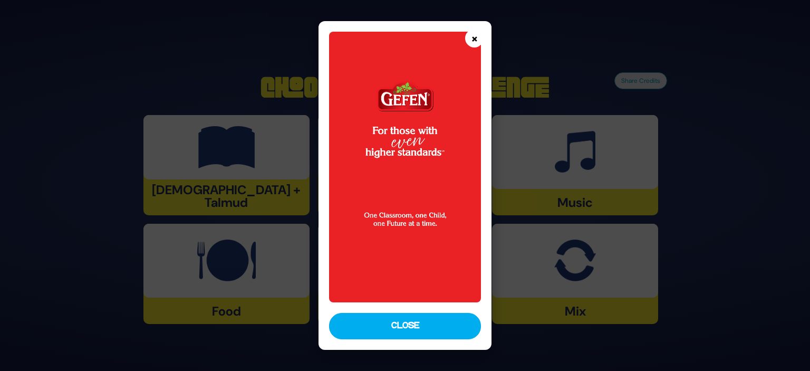
click at [473, 43] on button "×" at bounding box center [474, 38] width 18 height 18
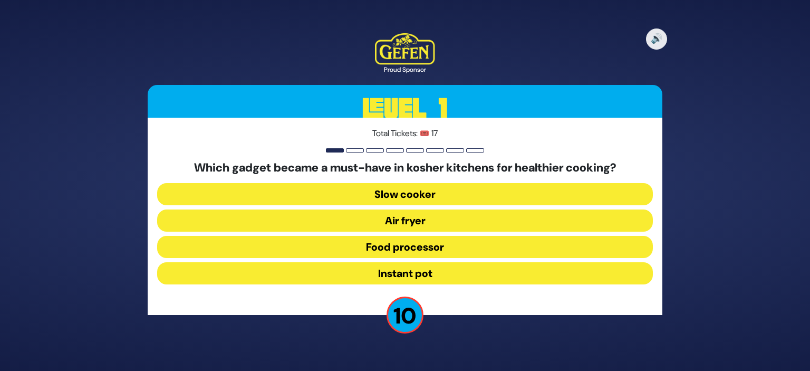
click at [406, 219] on button "Air fryer" at bounding box center [405, 220] width 496 height 22
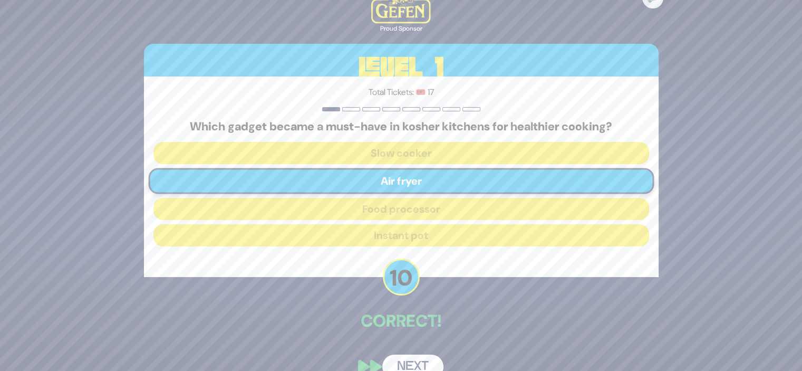
click at [409, 359] on button "Next" at bounding box center [412, 366] width 61 height 24
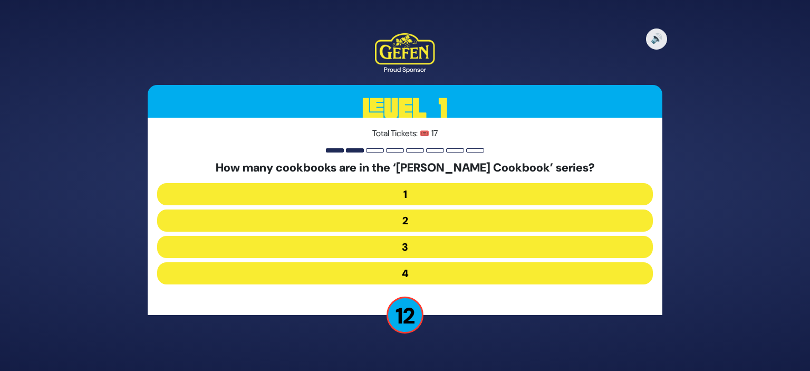
click at [403, 227] on button "2" at bounding box center [405, 220] width 496 height 22
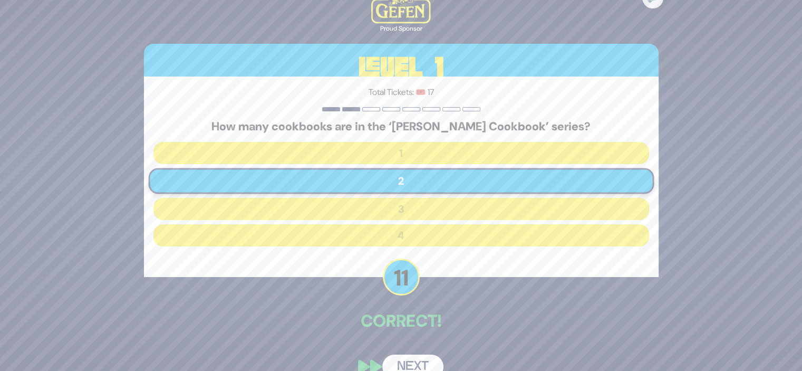
click at [406, 360] on button "Next" at bounding box center [412, 366] width 61 height 24
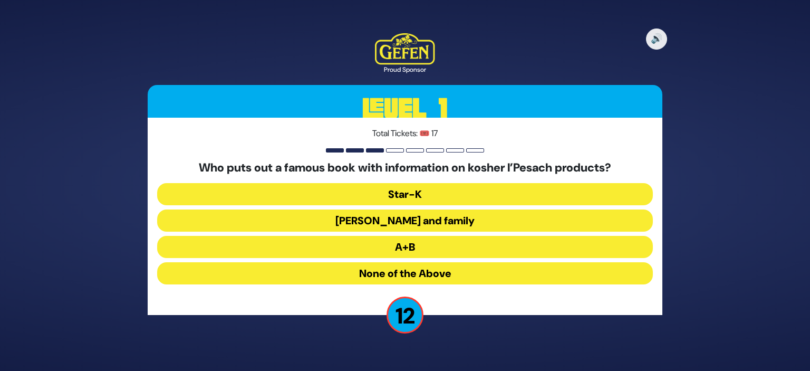
click at [401, 193] on button "Star-K" at bounding box center [405, 194] width 496 height 22
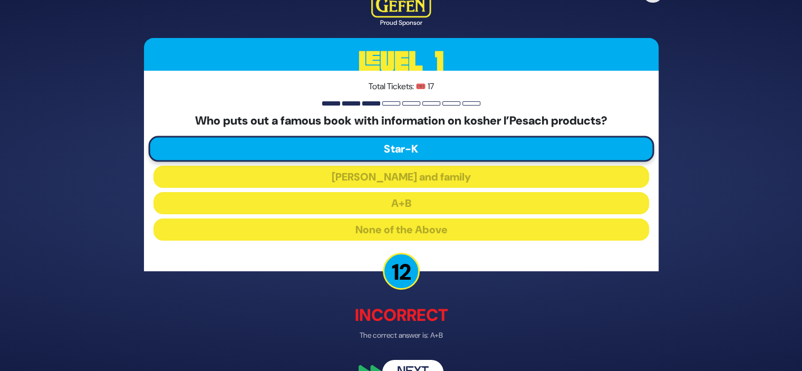
click at [409, 367] on button "Next" at bounding box center [412, 372] width 61 height 24
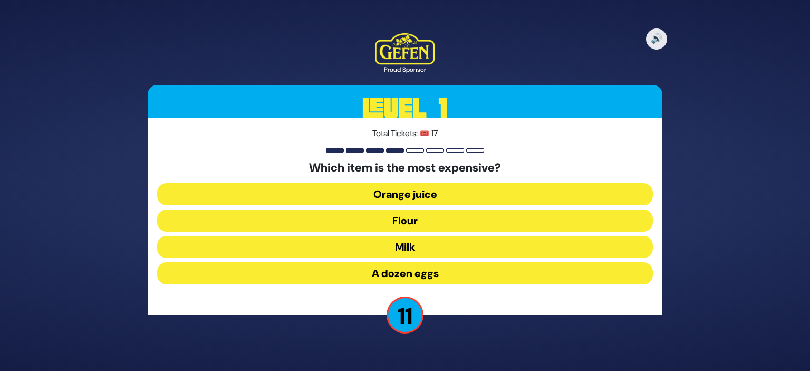
click at [420, 273] on button "A dozen eggs" at bounding box center [405, 273] width 496 height 22
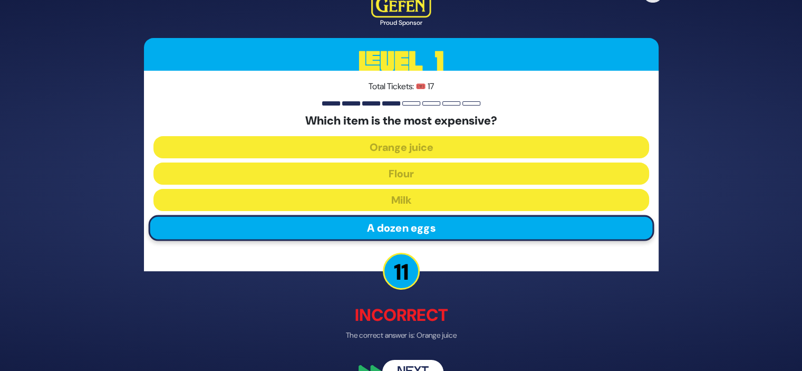
click at [409, 367] on button "Next" at bounding box center [412, 372] width 61 height 24
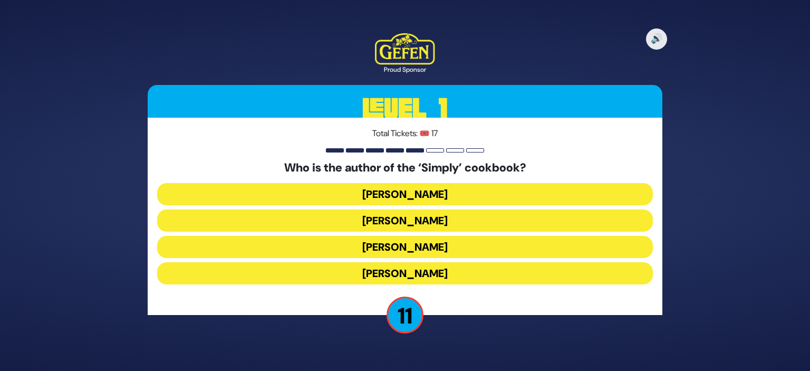
click at [416, 271] on button "Rivky Kleinman" at bounding box center [405, 273] width 496 height 22
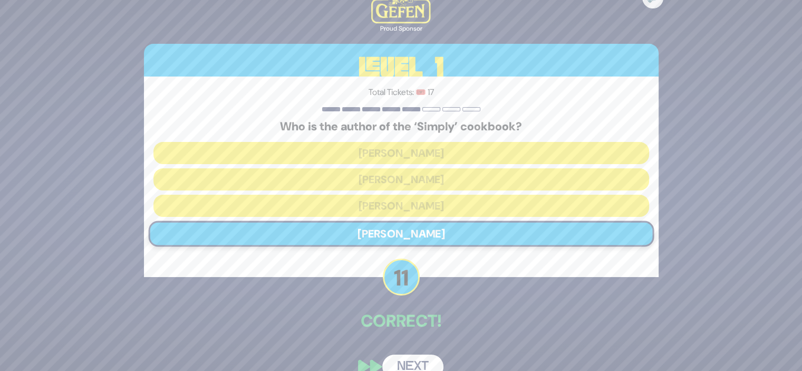
click at [412, 358] on button "Next" at bounding box center [412, 366] width 61 height 24
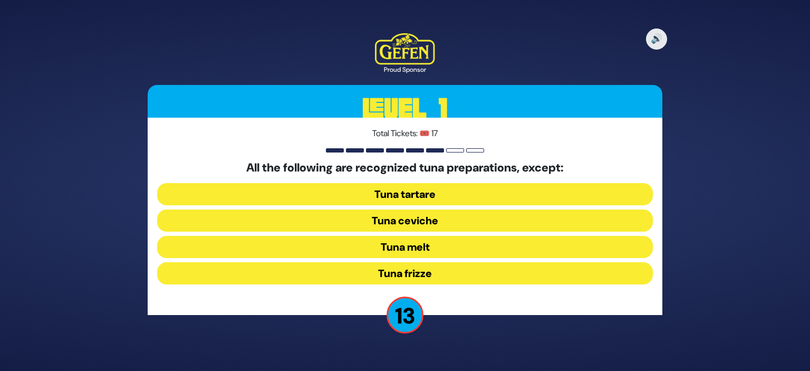
click at [400, 272] on button "Tuna frizze" at bounding box center [405, 273] width 496 height 22
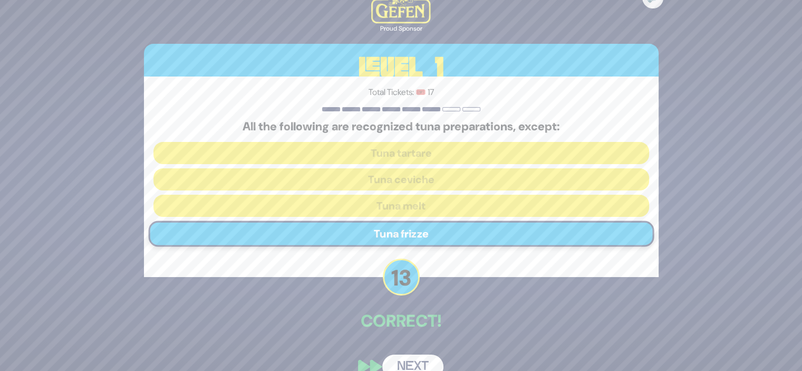
click at [417, 367] on button "Next" at bounding box center [412, 366] width 61 height 24
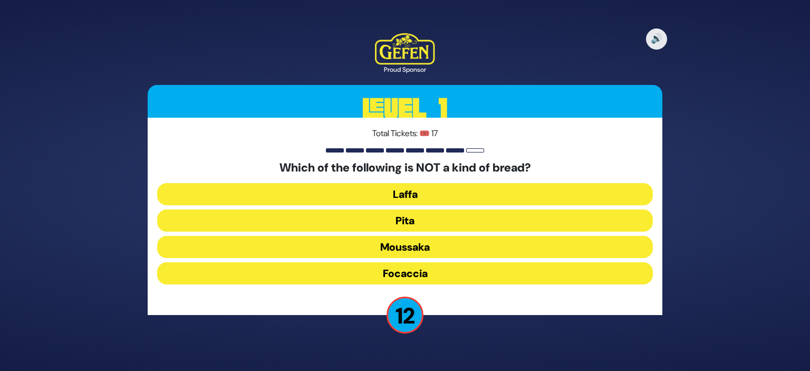
click at [410, 251] on button "Moussaka" at bounding box center [405, 247] width 496 height 22
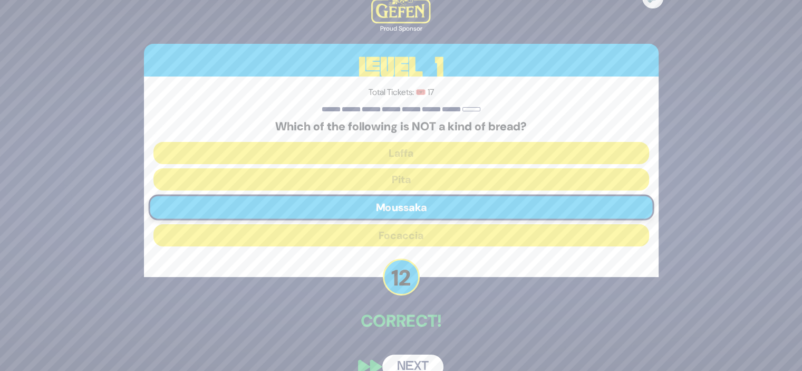
click at [414, 359] on button "Next" at bounding box center [412, 366] width 61 height 24
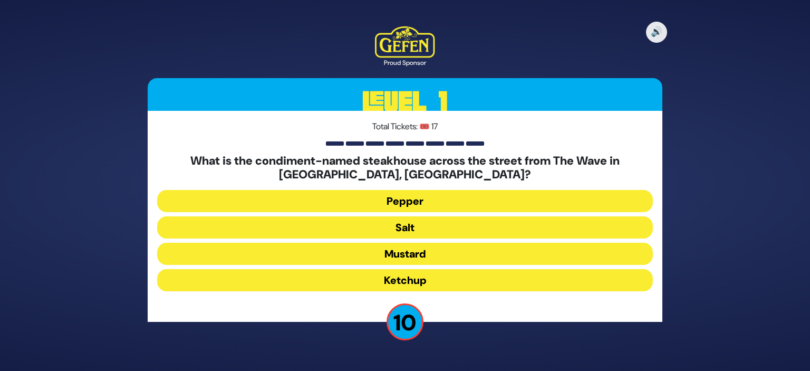
click at [405, 228] on button "Salt" at bounding box center [405, 227] width 496 height 22
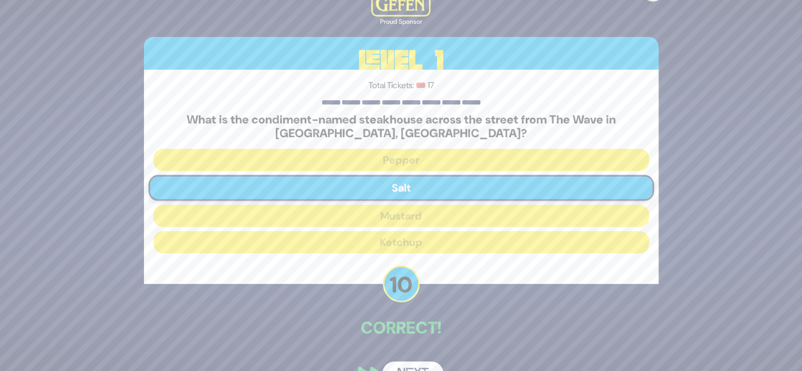
click at [422, 364] on button "Next" at bounding box center [412, 373] width 61 height 24
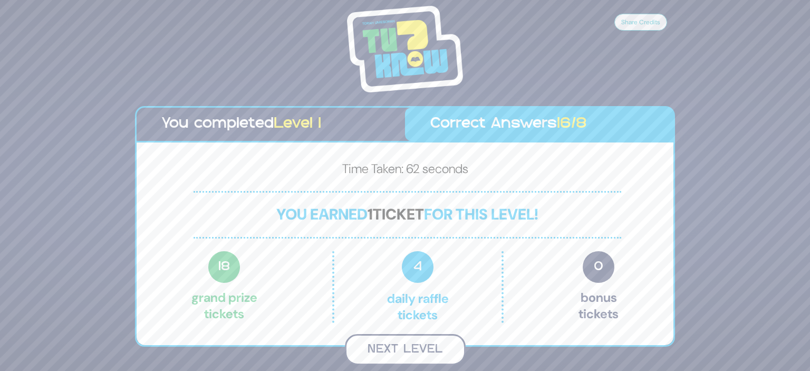
click at [418, 348] on button "Next Level" at bounding box center [405, 349] width 121 height 31
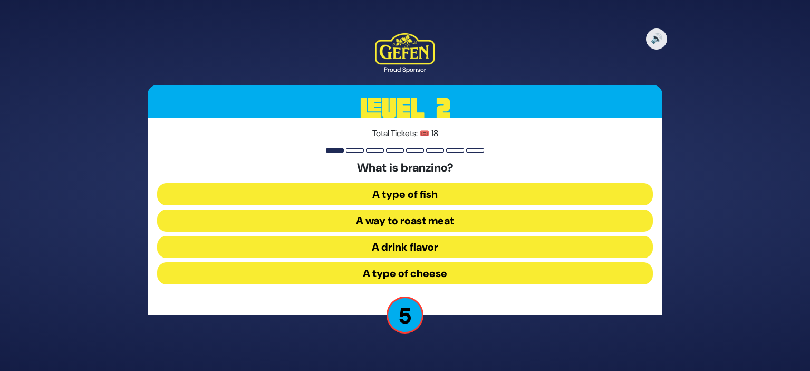
click at [406, 269] on button "A type of cheese" at bounding box center [405, 273] width 496 height 22
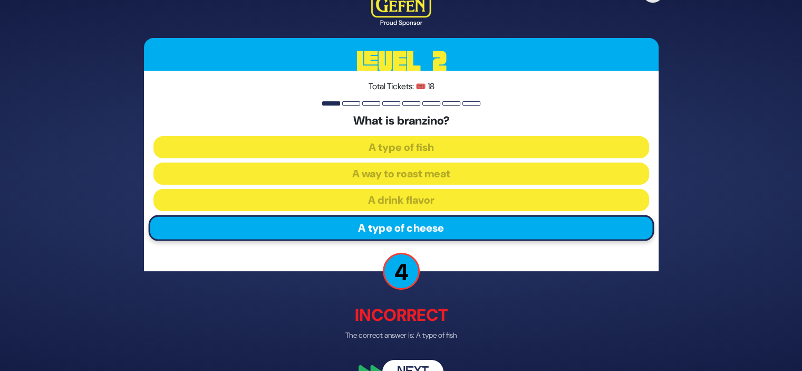
click at [418, 360] on button "Next" at bounding box center [412, 372] width 61 height 24
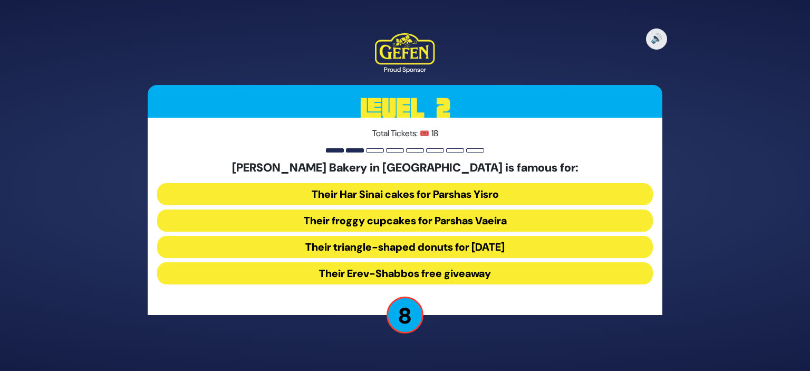
click at [406, 271] on button "Their Erev-Shabbos free giveaway" at bounding box center [405, 273] width 496 height 22
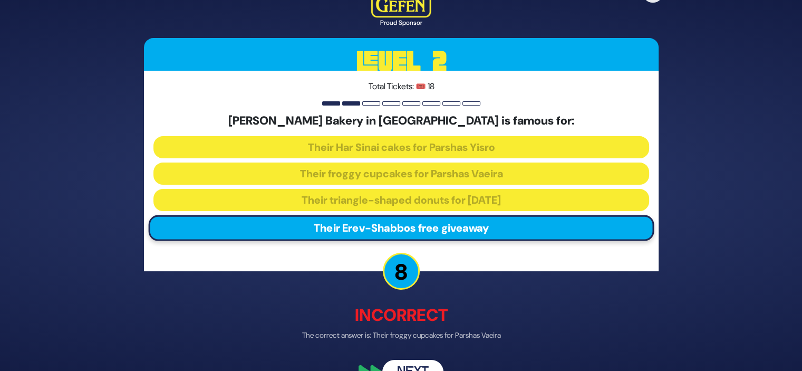
click at [408, 361] on button "Next" at bounding box center [412, 372] width 61 height 24
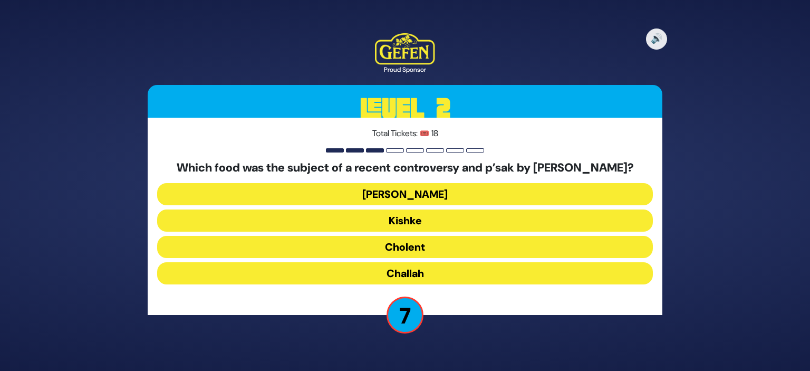
click at [404, 250] on button "Cholent" at bounding box center [405, 247] width 496 height 22
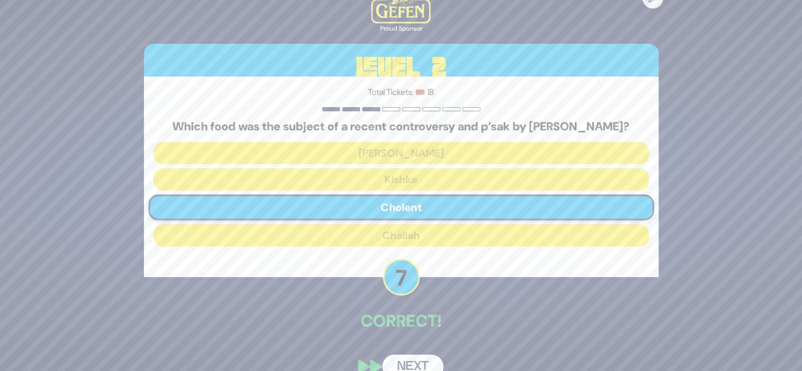
click at [409, 362] on button "Next" at bounding box center [412, 366] width 61 height 24
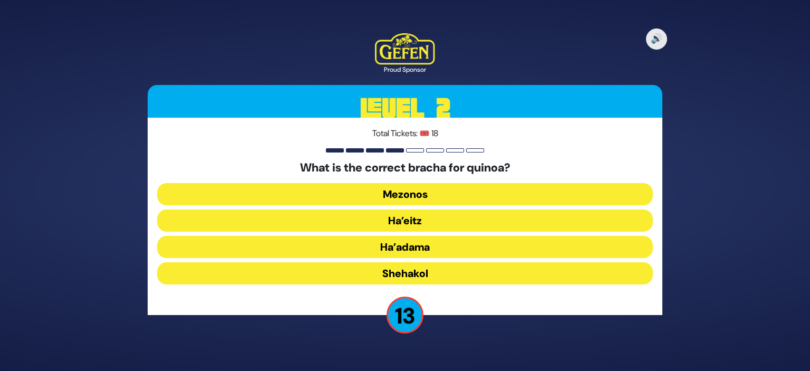
click at [410, 244] on button "Ha’adama" at bounding box center [405, 247] width 496 height 22
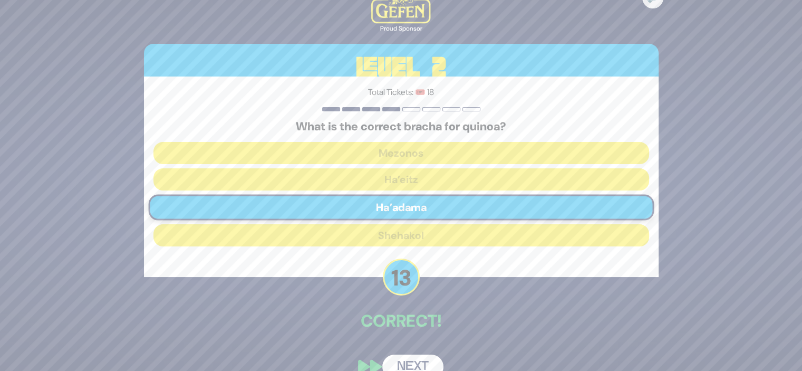
click at [406, 357] on button "Next" at bounding box center [412, 366] width 61 height 24
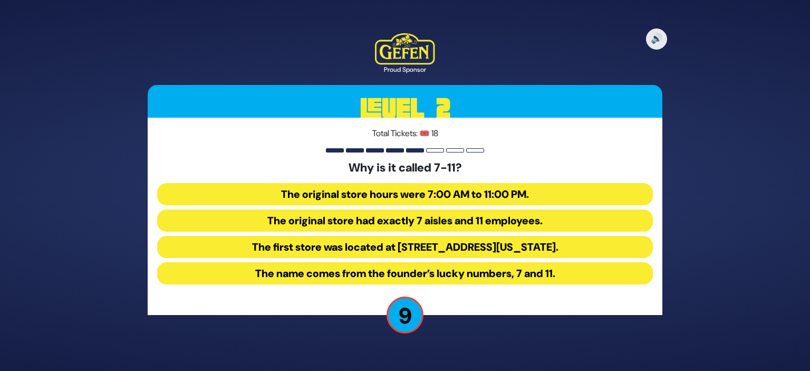
click at [420, 187] on button "The original store hours were 7:00 AM to 11:00 PM." at bounding box center [405, 194] width 496 height 22
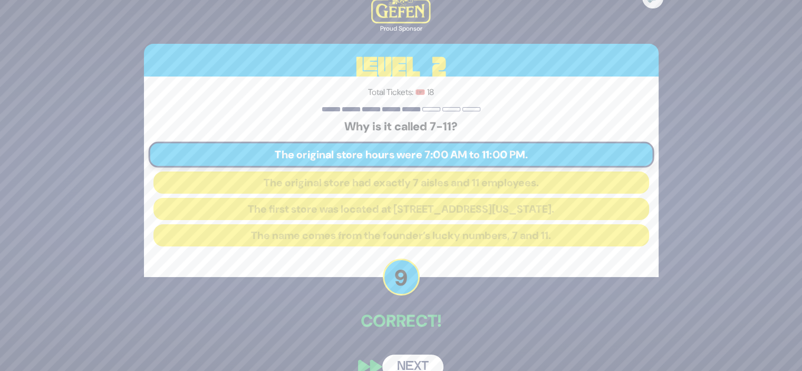
click at [403, 358] on button "Next" at bounding box center [412, 366] width 61 height 24
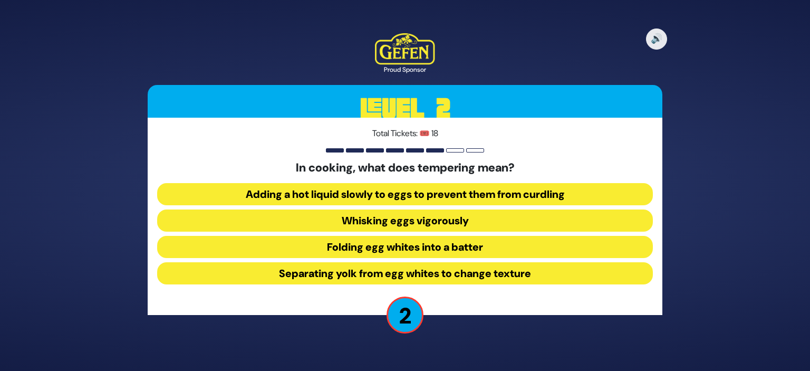
click at [457, 199] on button "Adding a hot liquid slowly to eggs to prevent them from curdling" at bounding box center [405, 194] width 496 height 22
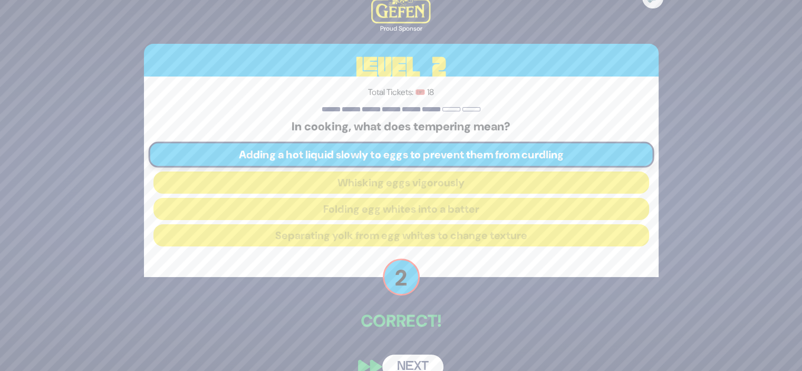
click at [403, 360] on button "Next" at bounding box center [412, 366] width 61 height 24
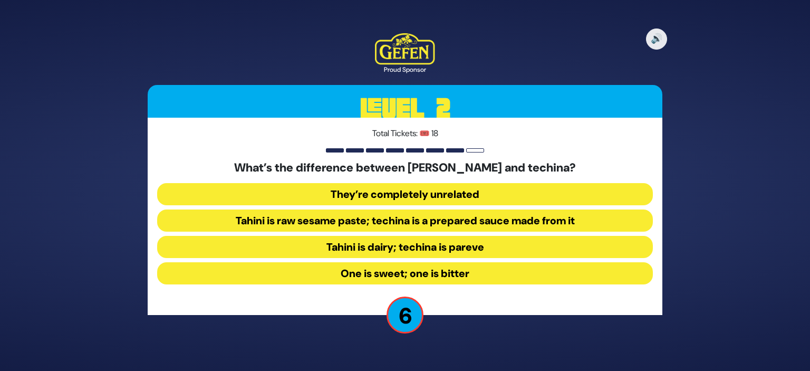
click at [436, 219] on button "Tahini is raw sesame paste; techina is a prepared sauce made from it" at bounding box center [405, 220] width 496 height 22
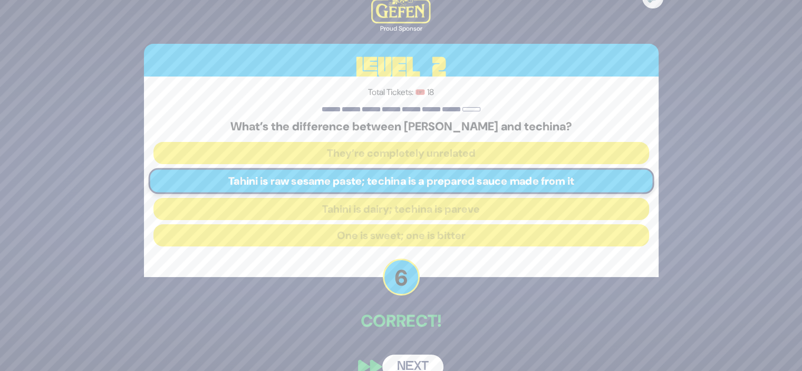
click at [414, 360] on button "Next" at bounding box center [412, 366] width 61 height 24
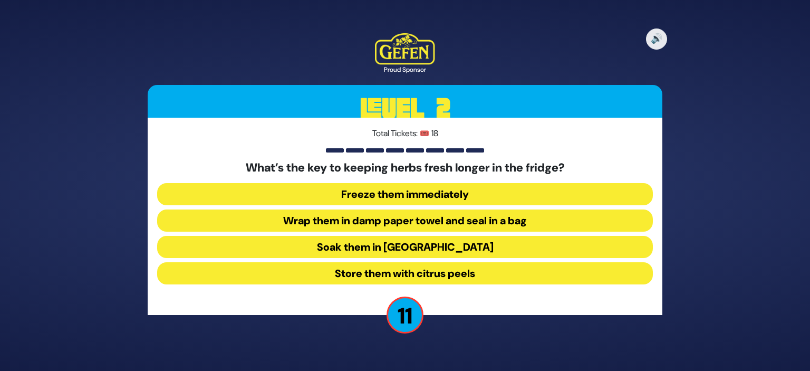
click at [390, 191] on button "Freeze them immediately" at bounding box center [405, 194] width 496 height 22
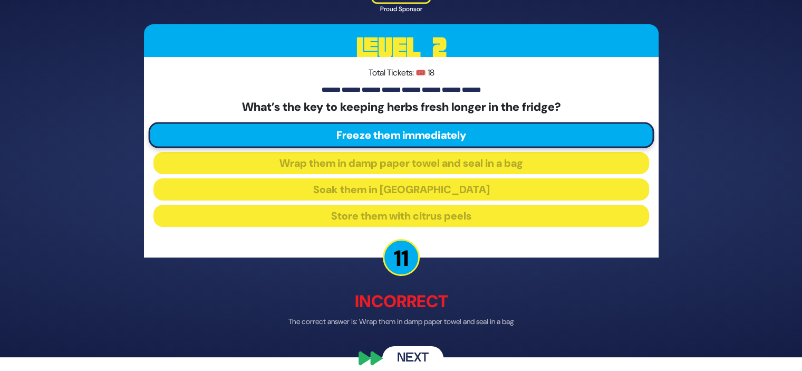
scroll to position [25, 0]
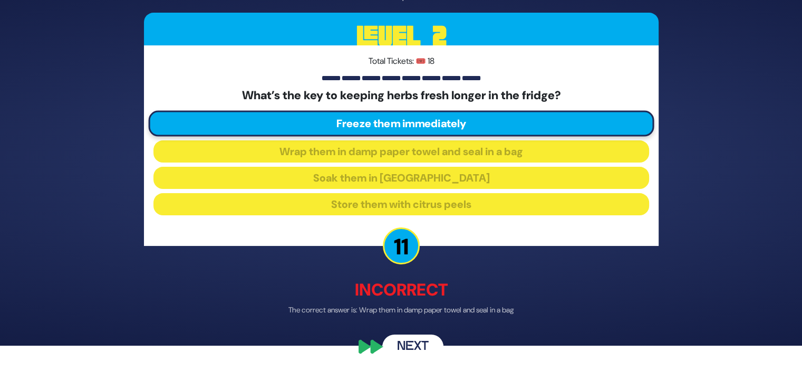
click at [410, 344] on button "Next" at bounding box center [412, 347] width 61 height 24
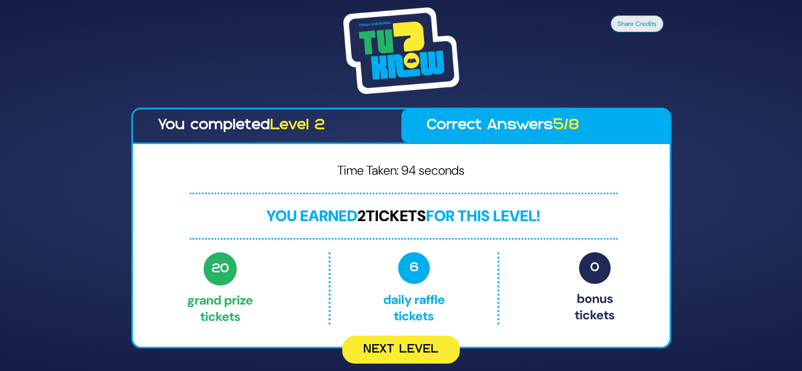
scroll to position [0, 0]
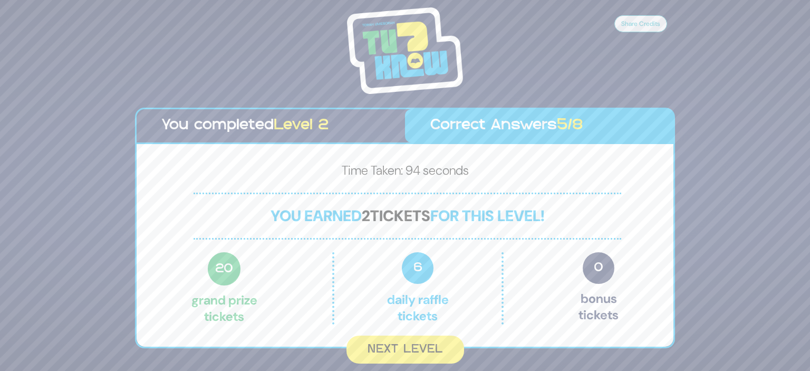
click at [410, 344] on button "Next Level" at bounding box center [406, 349] width 118 height 28
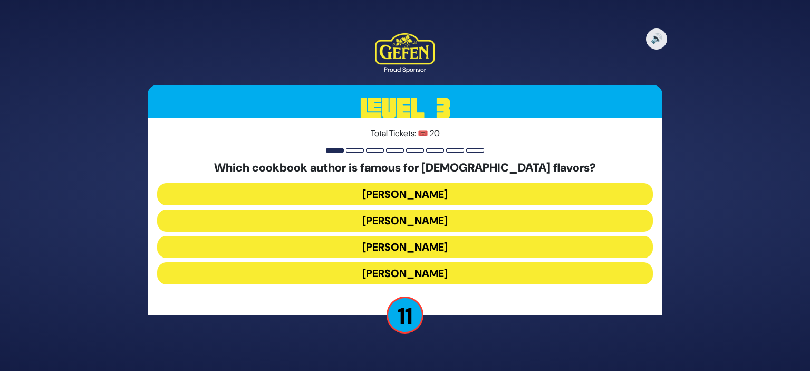
click at [417, 191] on button "Renee Muller" at bounding box center [405, 194] width 496 height 22
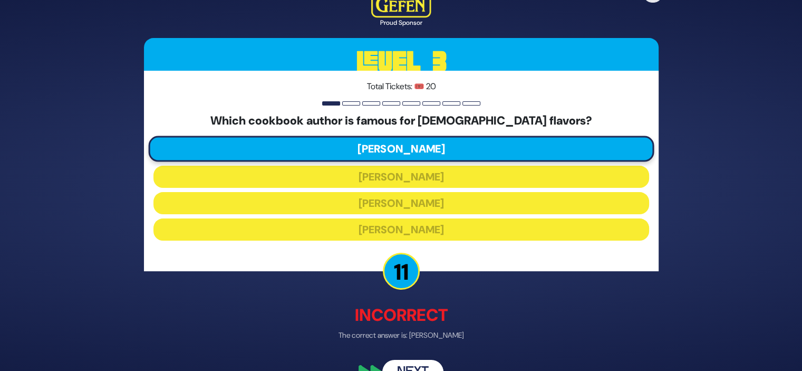
click at [420, 362] on button "Next" at bounding box center [412, 372] width 61 height 24
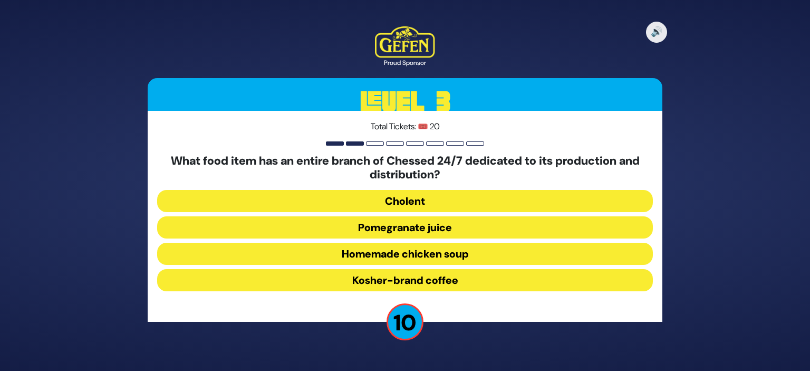
click at [421, 257] on button "Homemade chicken soup" at bounding box center [405, 254] width 496 height 22
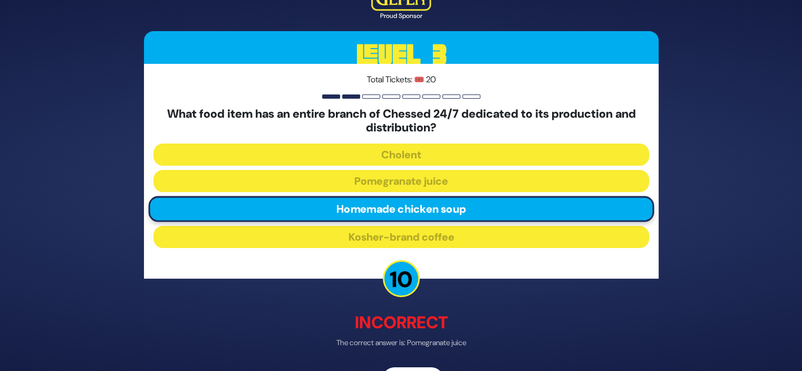
scroll to position [33, 0]
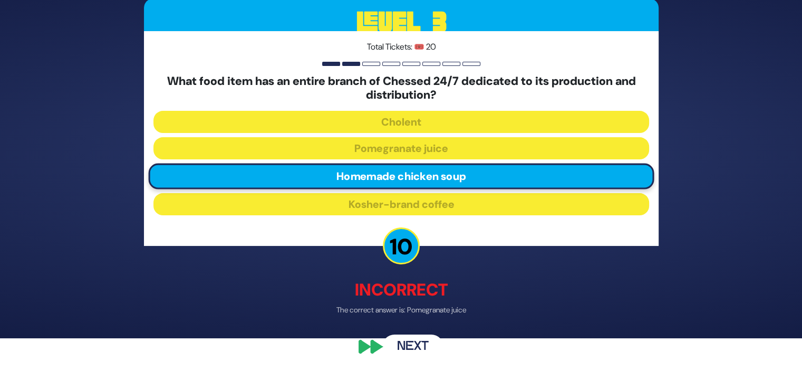
click at [405, 349] on button "Next" at bounding box center [412, 346] width 61 height 24
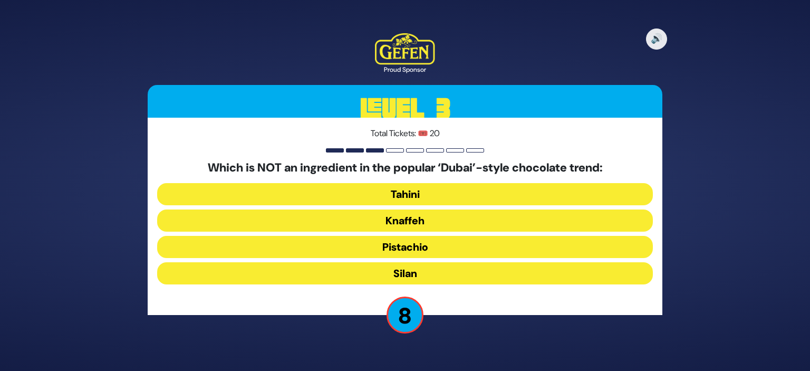
click at [410, 251] on button "Pistachio" at bounding box center [405, 247] width 496 height 22
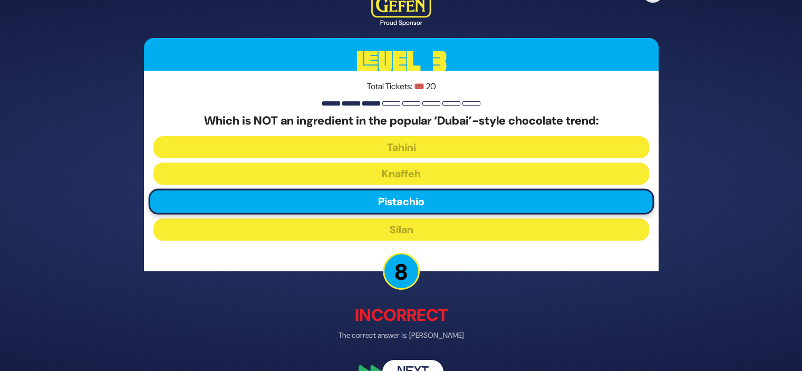
click at [412, 364] on button "Next" at bounding box center [412, 372] width 61 height 24
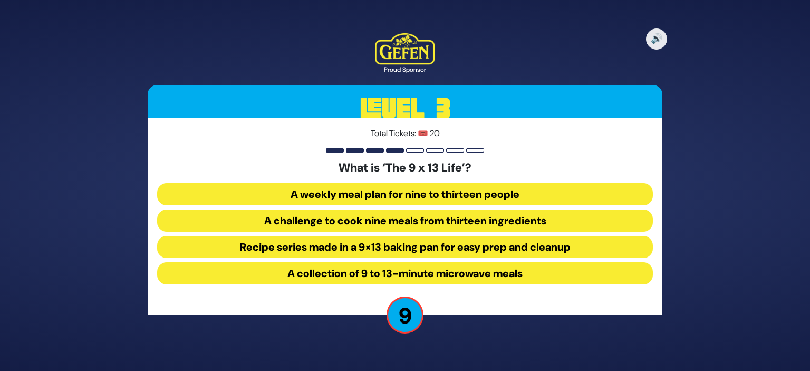
click at [409, 249] on button "Recipe series made in a 9×13 baking pan for easy prep and cleanup" at bounding box center [405, 247] width 496 height 22
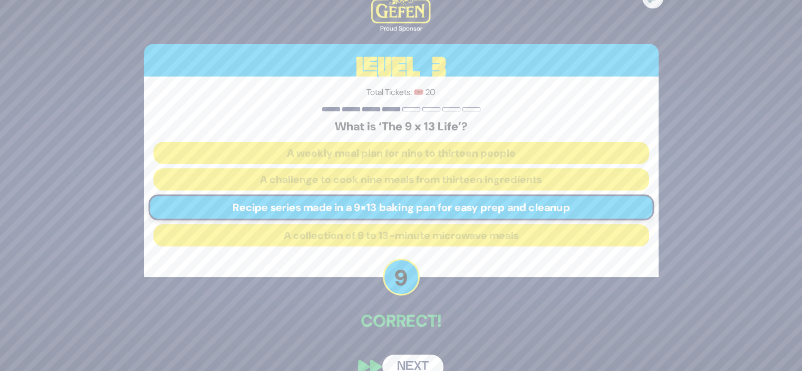
click at [411, 362] on button "Next" at bounding box center [412, 366] width 61 height 24
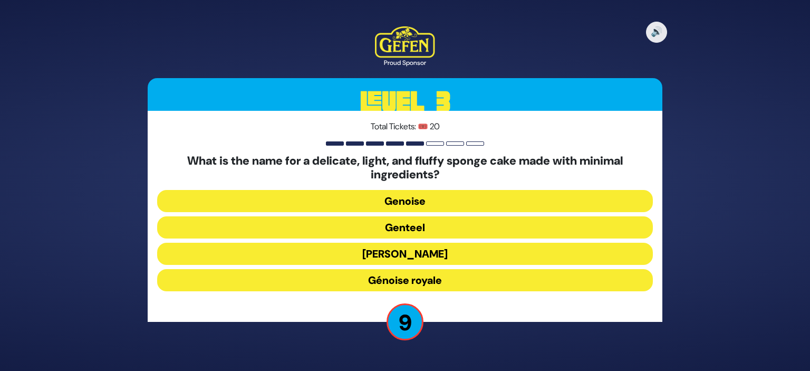
click at [409, 254] on button "Genevia" at bounding box center [405, 254] width 496 height 22
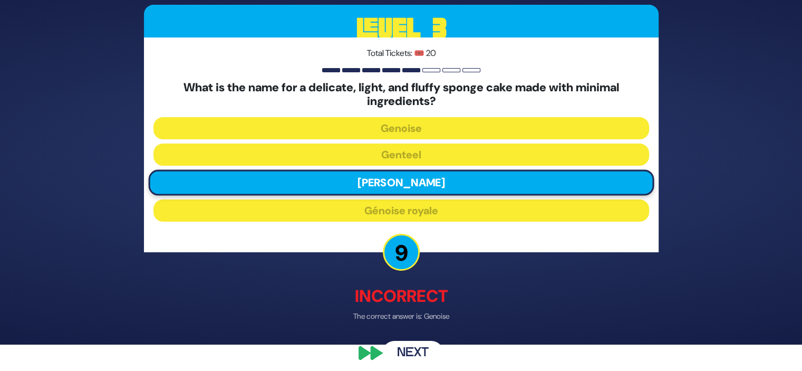
scroll to position [28, 0]
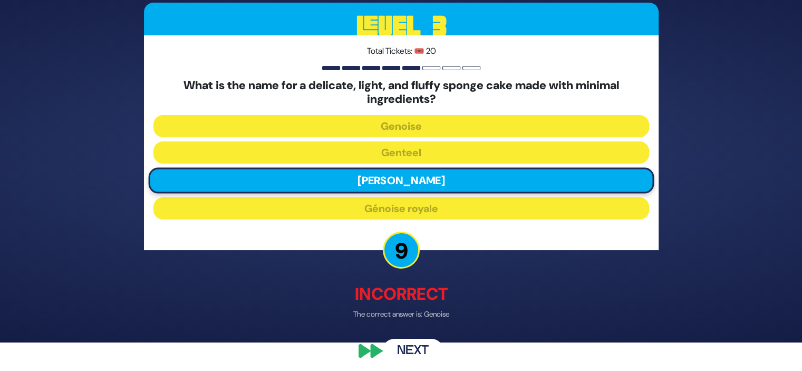
click at [403, 343] on button "Next" at bounding box center [412, 351] width 61 height 24
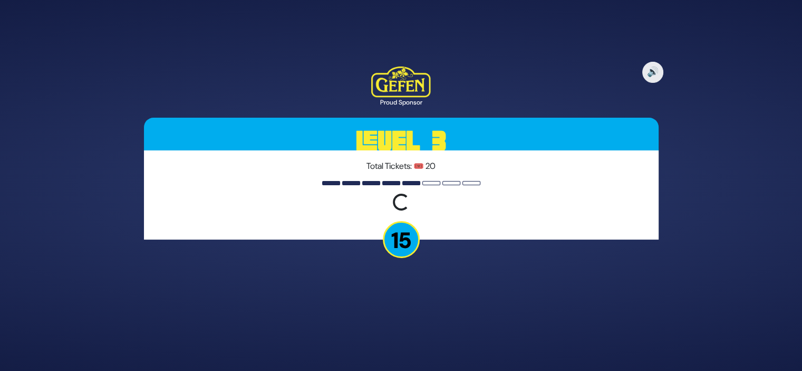
scroll to position [0, 0]
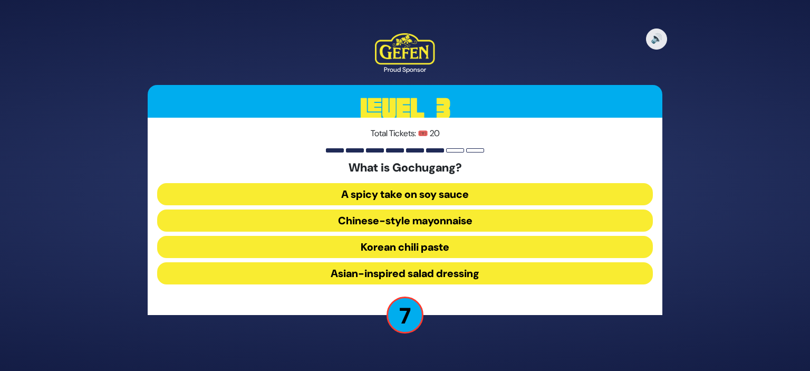
click at [415, 194] on button "A spicy take on soy sauce" at bounding box center [405, 194] width 496 height 22
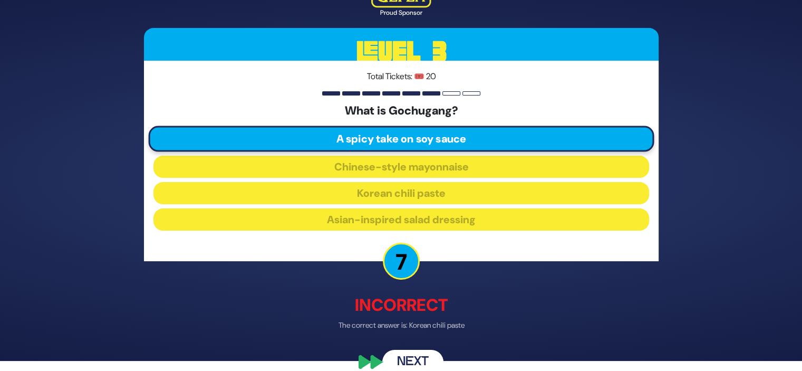
scroll to position [25, 0]
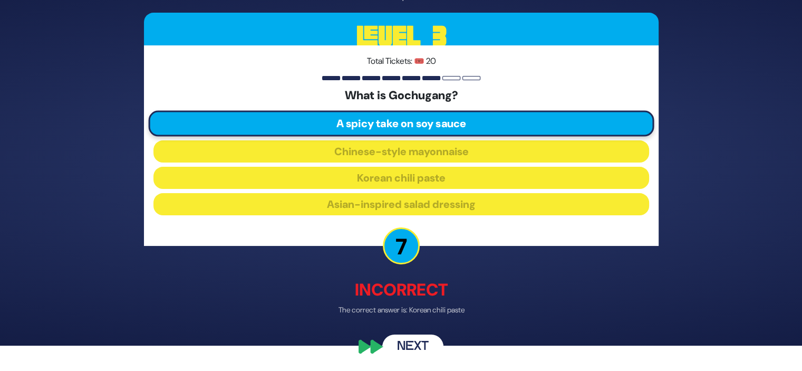
click at [395, 337] on button "Next" at bounding box center [412, 347] width 61 height 24
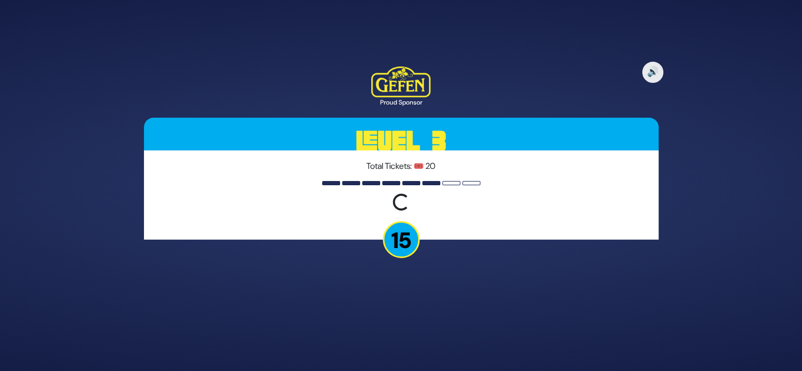
scroll to position [0, 0]
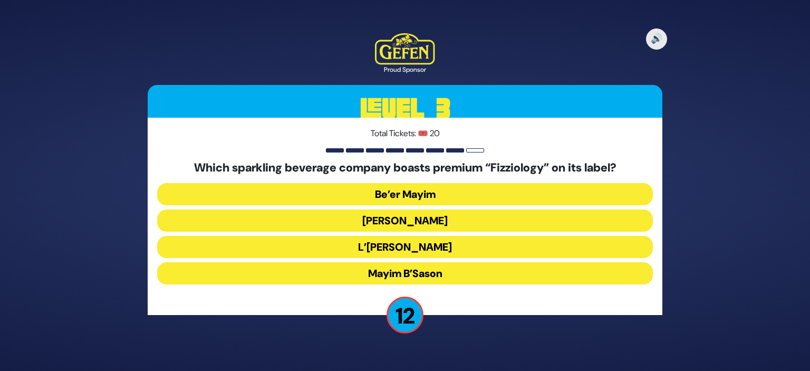
click at [415, 199] on button "Be’er Mayim" at bounding box center [405, 194] width 496 height 22
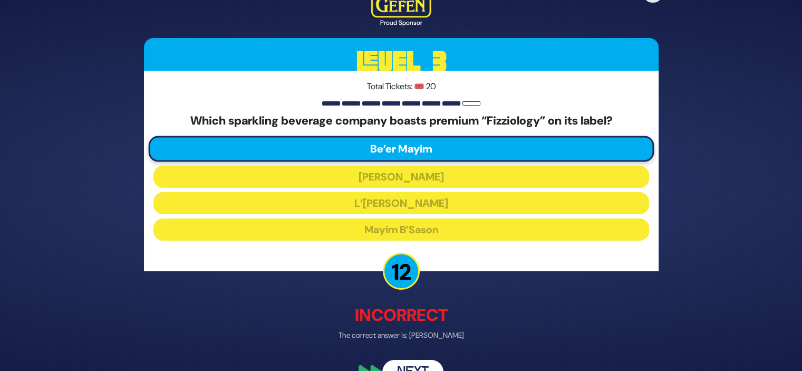
click at [406, 364] on button "Next" at bounding box center [412, 372] width 61 height 24
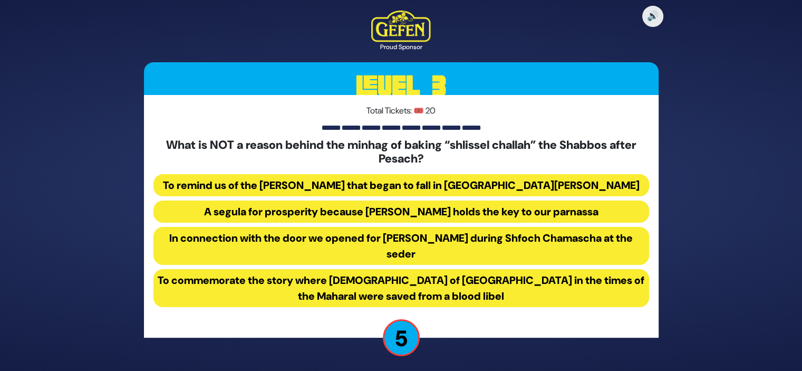
click at [400, 238] on button "In connection with the door we opened for Eliyahu Hanavi during Shfoch Chamasch…" at bounding box center [401, 246] width 496 height 38
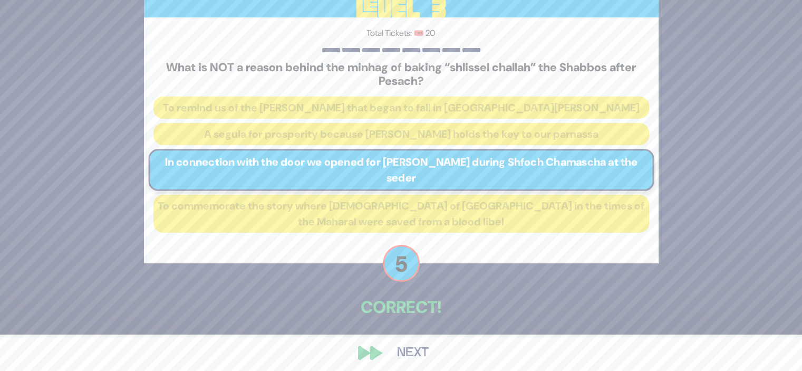
scroll to position [43, 0]
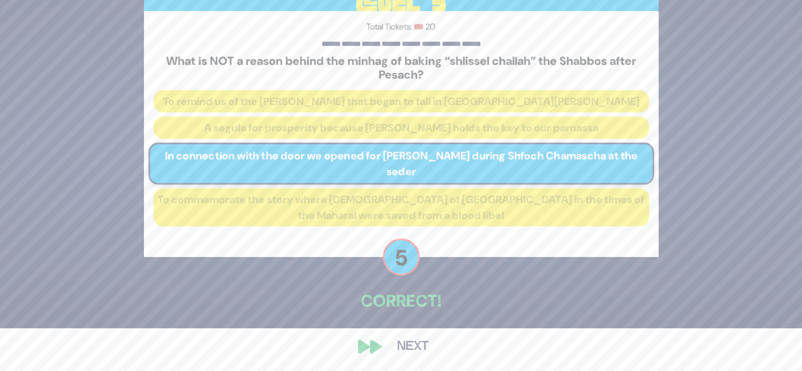
click at [415, 347] on button "Next" at bounding box center [412, 346] width 61 height 24
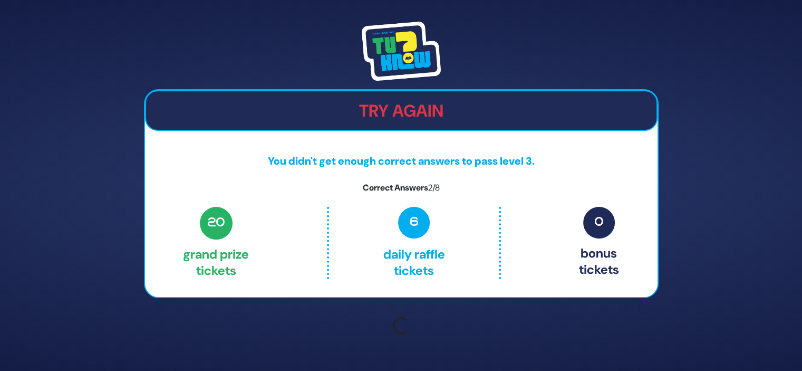
scroll to position [0, 0]
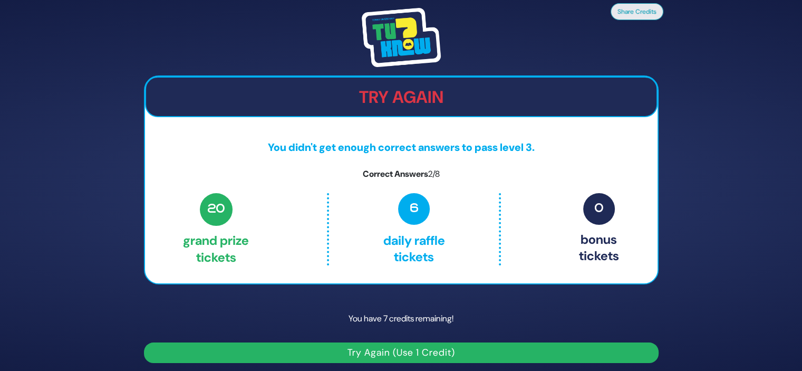
click at [415, 347] on button "Try Again (Use 1 Credit)" at bounding box center [401, 352] width 515 height 21
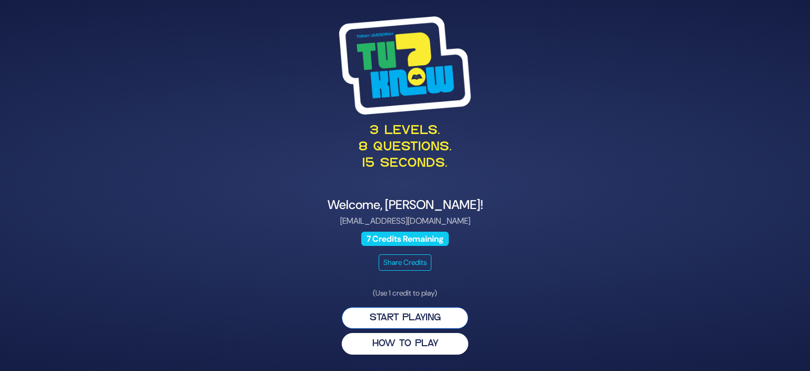
click at [411, 315] on button "Start Playing" at bounding box center [405, 318] width 127 height 22
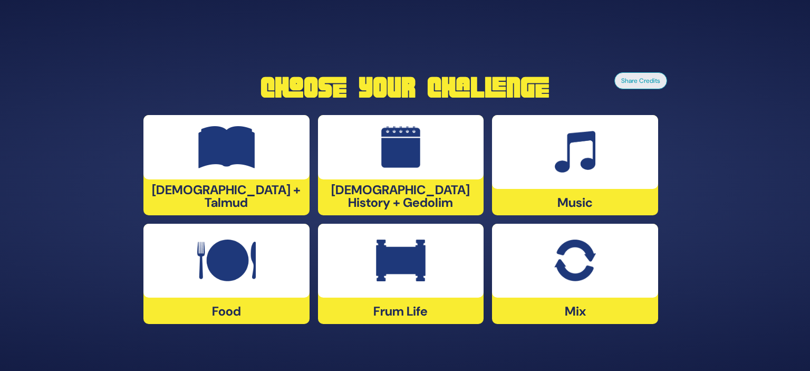
click at [573, 199] on div "Music" at bounding box center [575, 165] width 166 height 100
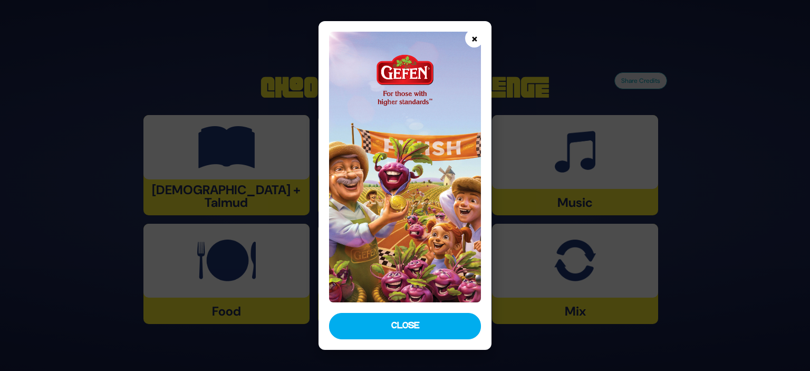
click at [476, 35] on button "×" at bounding box center [474, 38] width 18 height 18
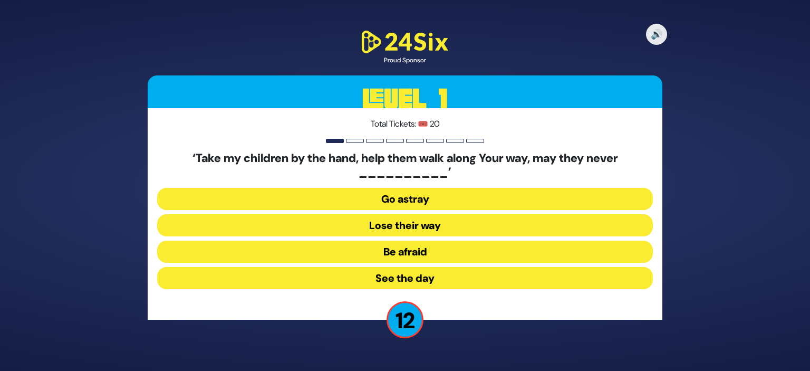
click at [414, 204] on button "Go astray" at bounding box center [405, 199] width 496 height 22
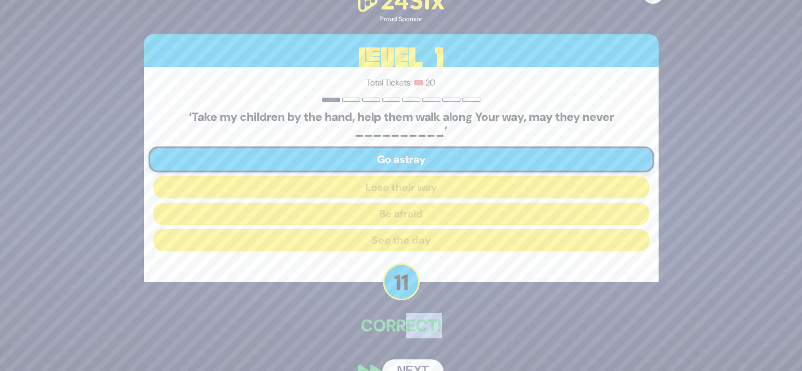
drag, startPoint x: 401, startPoint y: 314, endPoint x: 407, endPoint y: 360, distance: 46.3
click at [407, 360] on div "🔊 Proud Sponsor Level 1 Total Tickets: 🎟️ 20 ‘Take my children by the hand, hel…" at bounding box center [401, 185] width 540 height 421
click at [407, 360] on button "Next" at bounding box center [412, 371] width 61 height 24
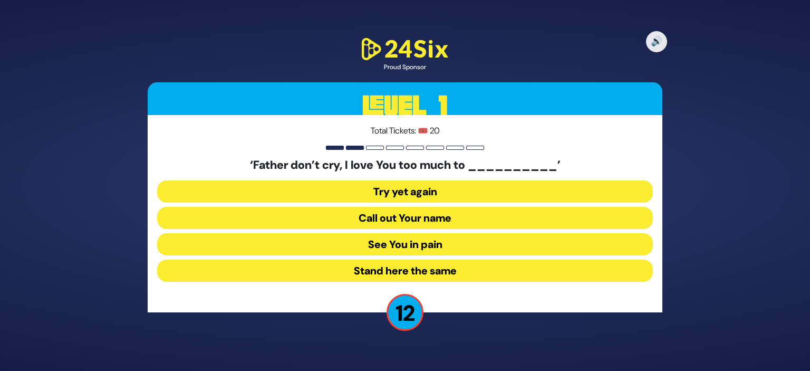
click at [397, 246] on button "See You in pain" at bounding box center [405, 244] width 496 height 22
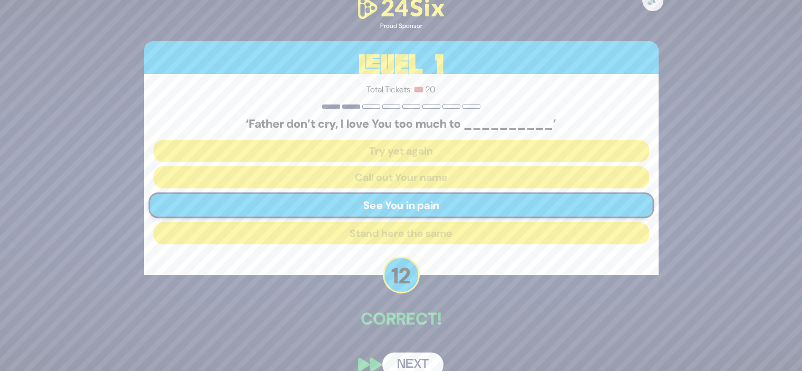
click at [410, 357] on button "Next" at bounding box center [412, 364] width 61 height 24
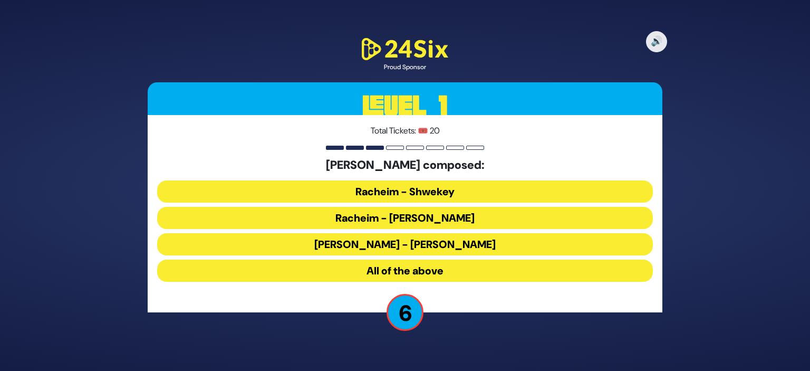
click at [401, 191] on button "Racheim - Shwekey" at bounding box center [405, 191] width 496 height 22
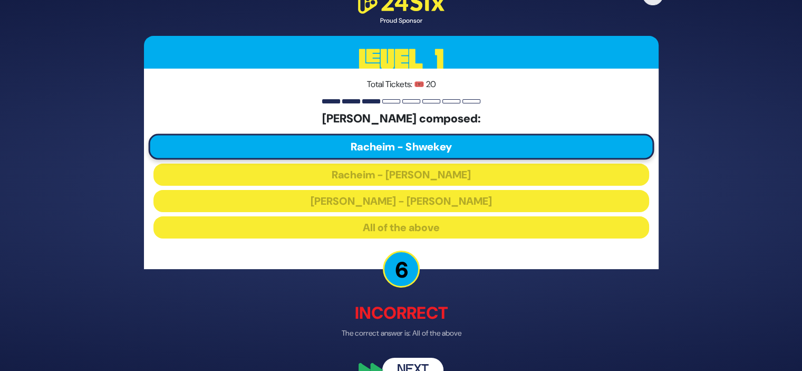
click at [415, 366] on button "Next" at bounding box center [412, 370] width 61 height 24
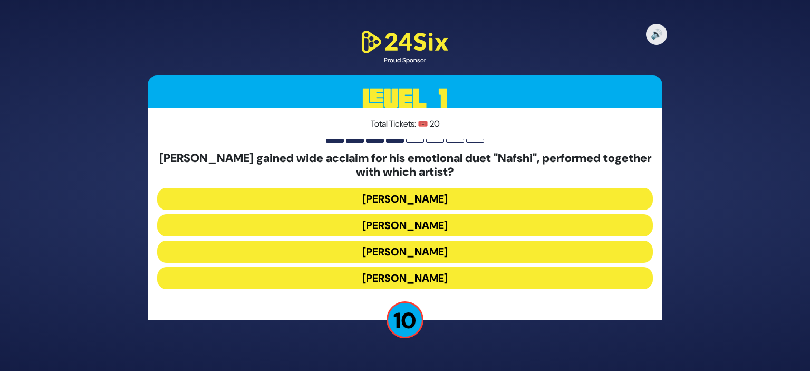
click at [410, 204] on button "Motty Ilowitz" at bounding box center [405, 199] width 496 height 22
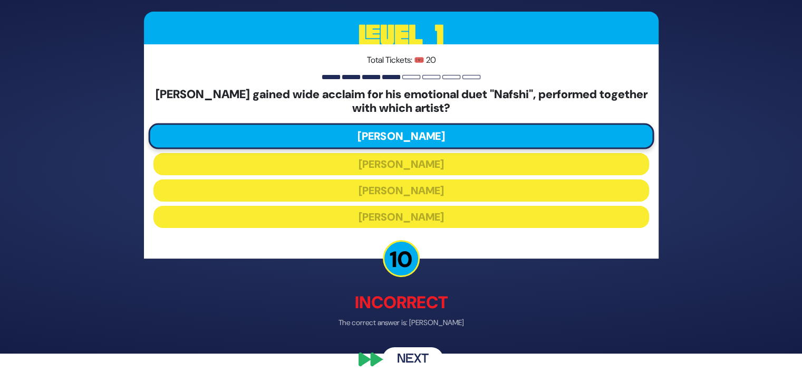
scroll to position [21, 0]
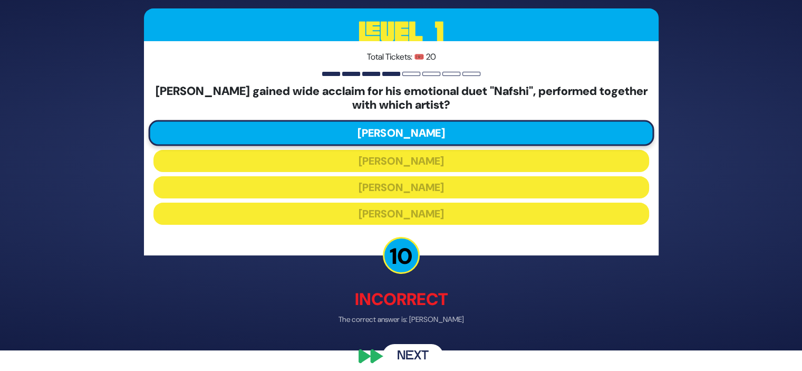
click at [409, 348] on button "Next" at bounding box center [412, 356] width 61 height 24
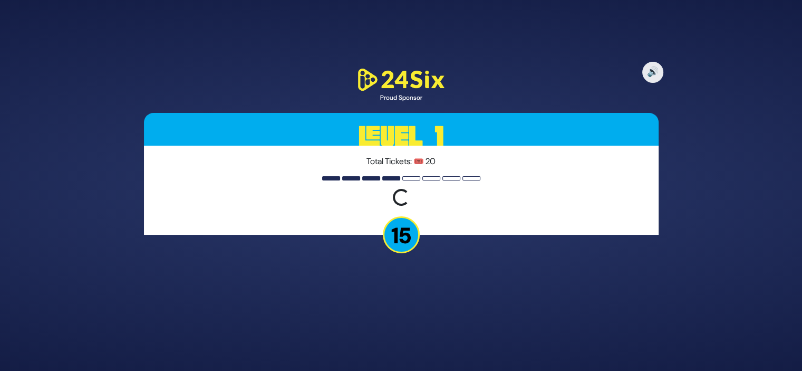
scroll to position [0, 0]
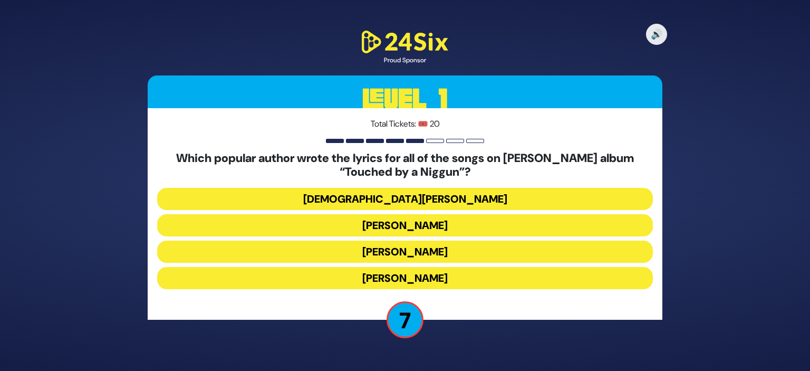
click at [409, 273] on button "Nachman Seltzer" at bounding box center [405, 278] width 496 height 22
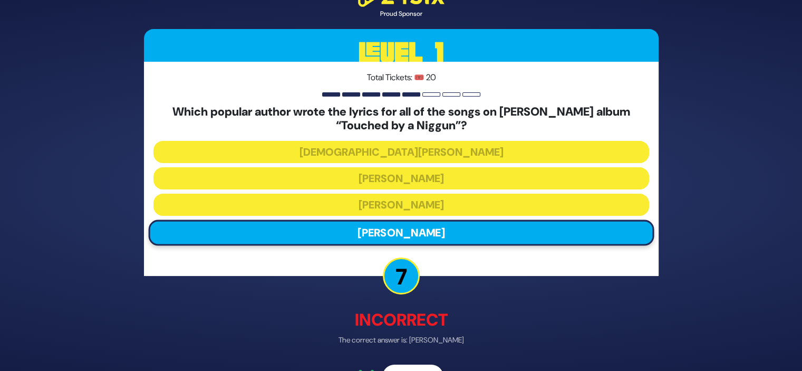
click at [405, 366] on button "Next" at bounding box center [412, 376] width 61 height 24
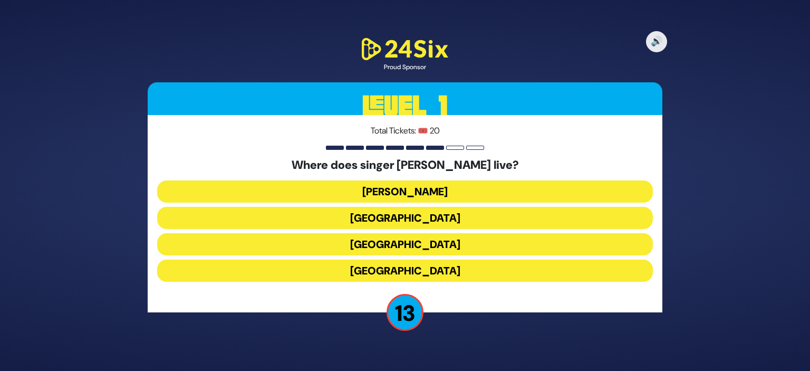
click at [415, 213] on button "[GEOGRAPHIC_DATA]" at bounding box center [405, 218] width 496 height 22
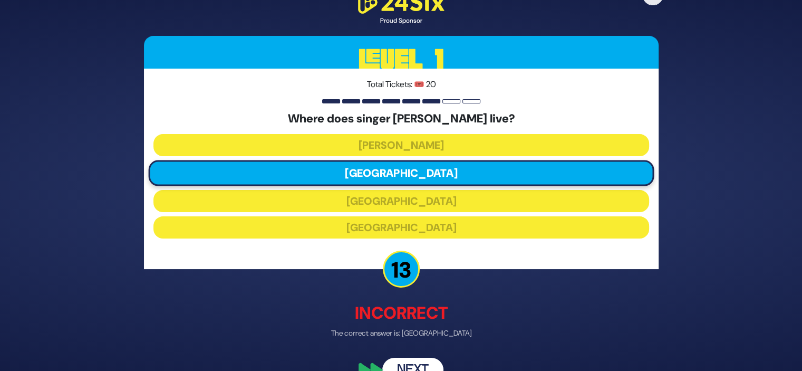
click at [412, 361] on button "Next" at bounding box center [412, 370] width 61 height 24
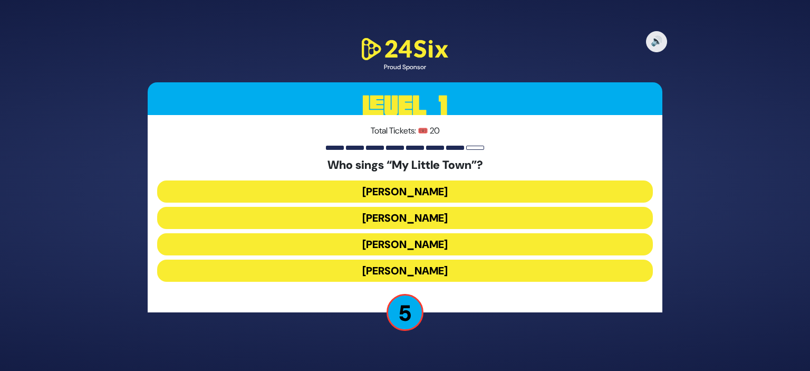
click at [407, 214] on button "Avraham Fried" at bounding box center [405, 218] width 496 height 22
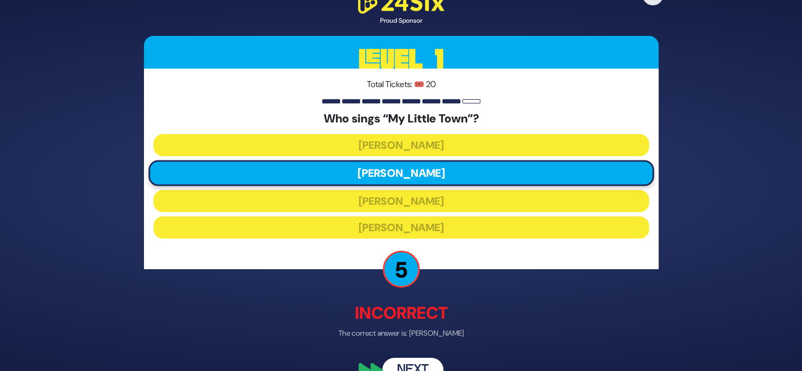
click at [409, 364] on button "Next" at bounding box center [412, 370] width 61 height 24
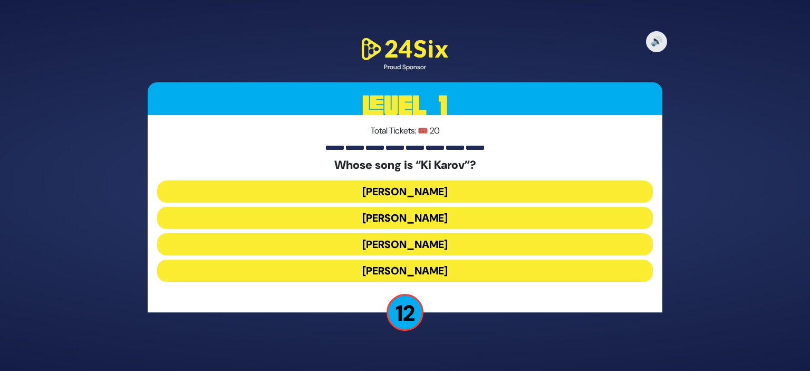
click at [411, 216] on button "Eitan Katz" at bounding box center [405, 218] width 496 height 22
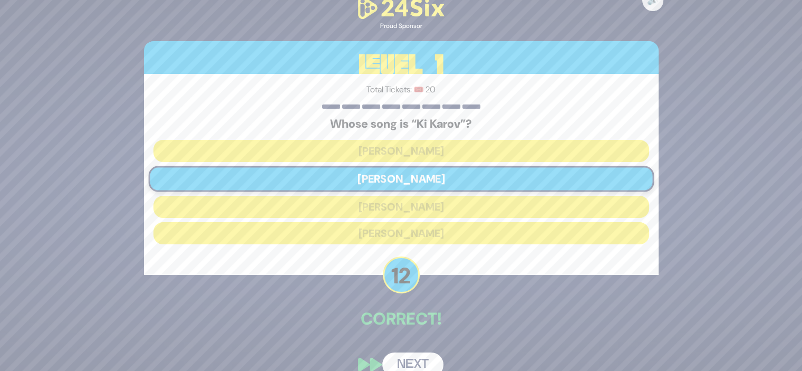
click at [414, 366] on button "Next" at bounding box center [412, 364] width 61 height 24
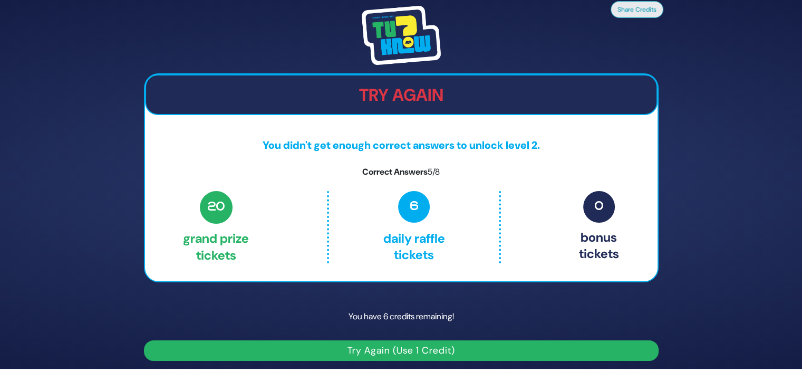
scroll to position [4, 0]
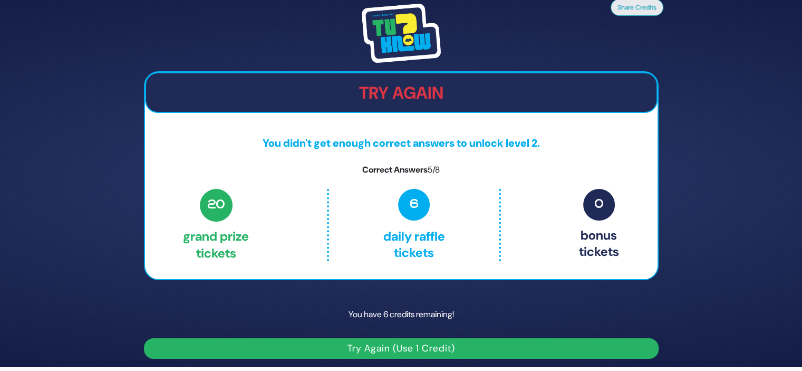
click at [414, 352] on button "Try Again (Use 1 Credit)" at bounding box center [401, 348] width 515 height 21
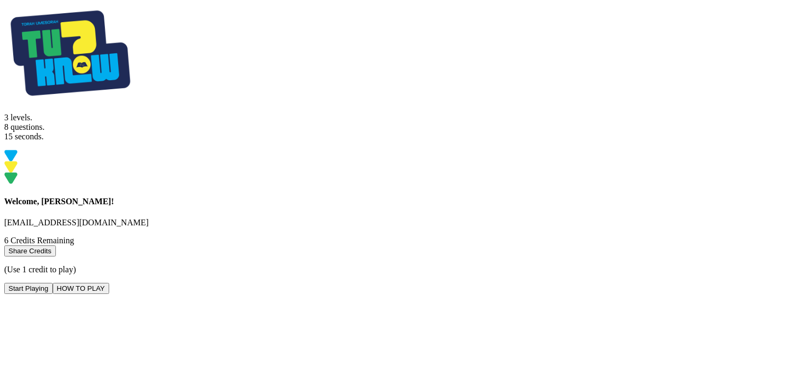
click at [53, 294] on button "Start Playing" at bounding box center [28, 288] width 49 height 11
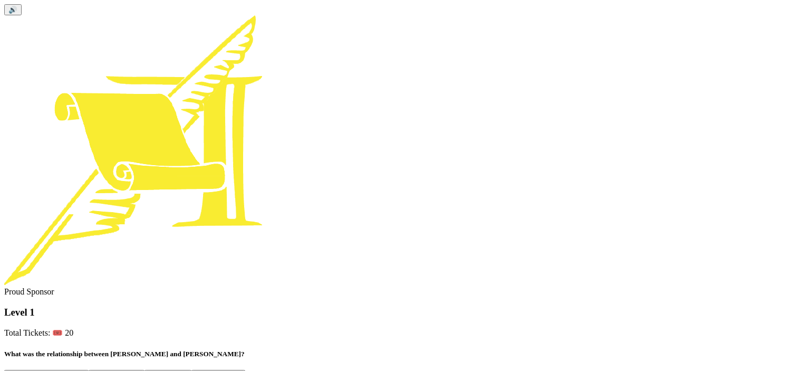
click at [89, 370] on button "Father-in-law/Son-in-law" at bounding box center [46, 375] width 84 height 11
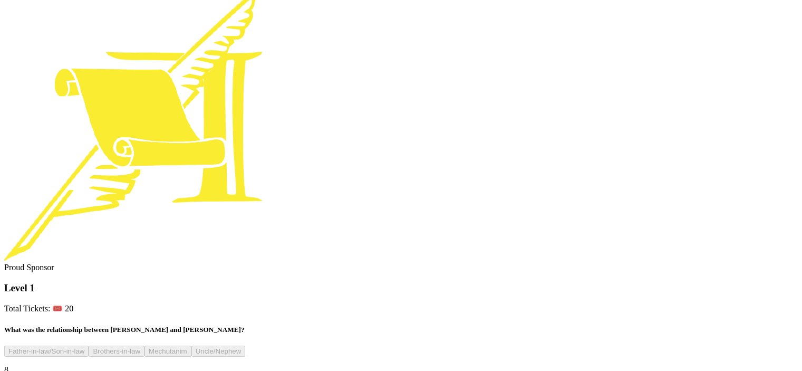
scroll to position [25, 0]
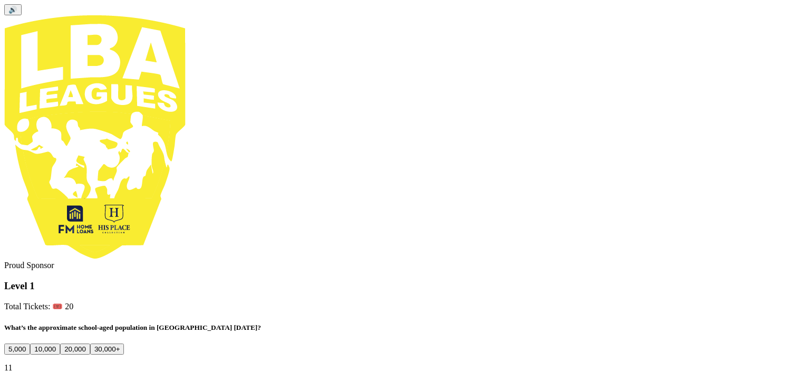
click at [90, 343] on button "20,000" at bounding box center [75, 348] width 30 height 11
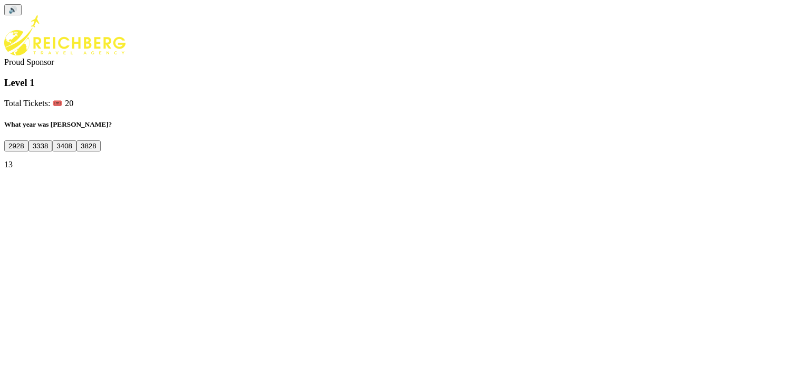
click at [53, 151] on button "3338" at bounding box center [40, 145] width 24 height 11
click at [27, 225] on button "Next" at bounding box center [15, 219] width 23 height 11
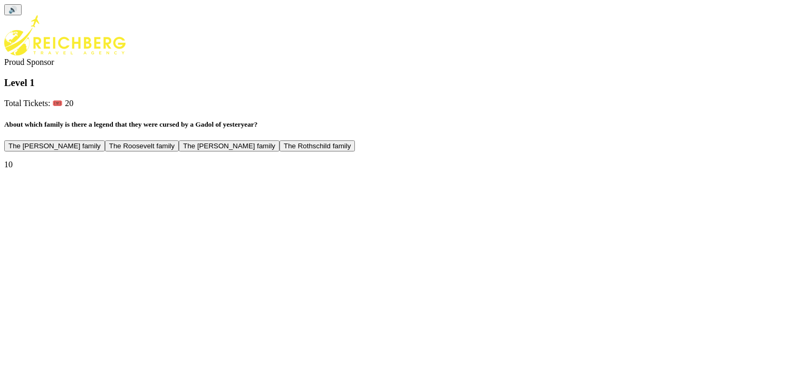
click at [355, 151] on button "The Rothschild family" at bounding box center [317, 145] width 75 height 11
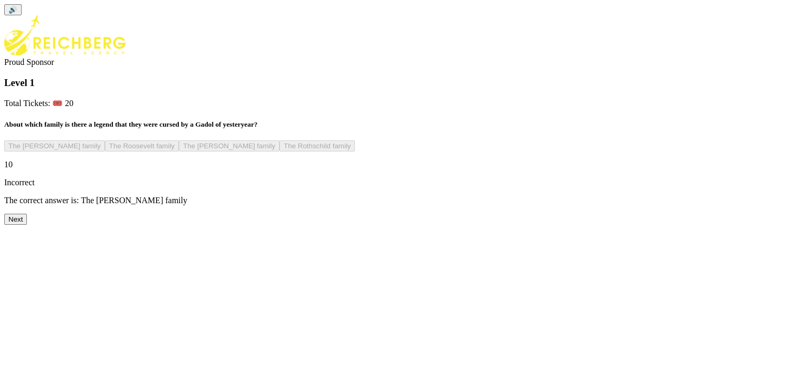
click at [27, 225] on button "Next" at bounding box center [15, 219] width 23 height 11
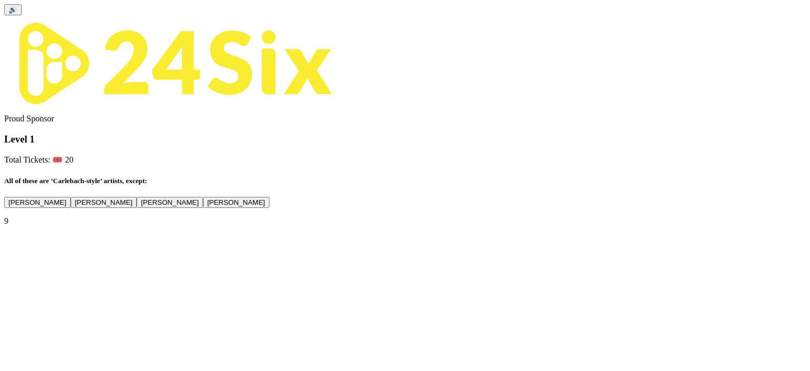
click at [270, 208] on button "Yiddy Bialostotzky" at bounding box center [236, 202] width 66 height 11
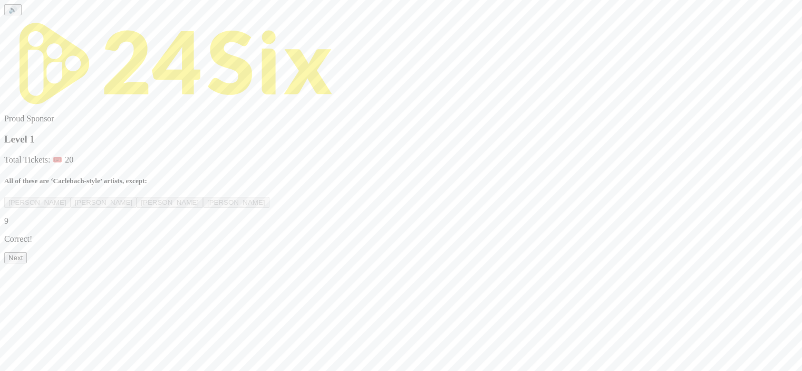
click at [27, 263] on button "Next" at bounding box center [15, 257] width 23 height 11
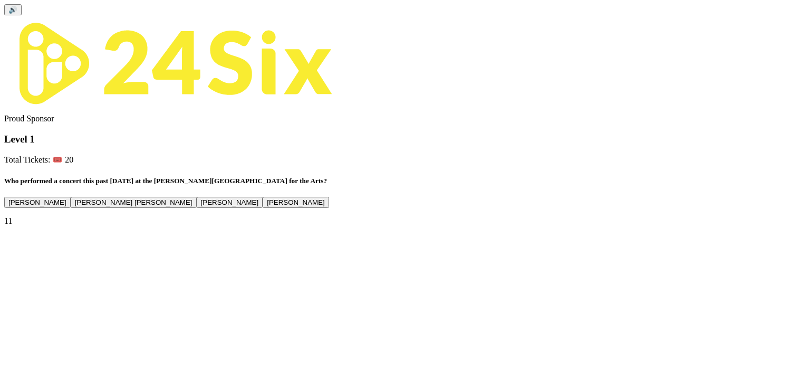
click at [197, 208] on button "Alex Claire" at bounding box center [134, 202] width 126 height 11
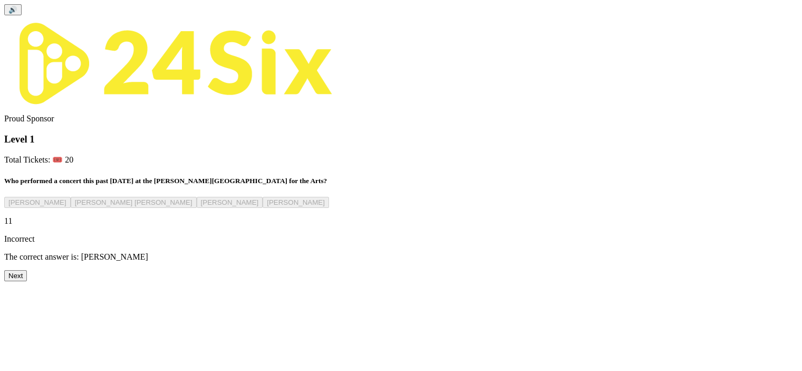
click at [27, 281] on button "Next" at bounding box center [15, 275] width 23 height 11
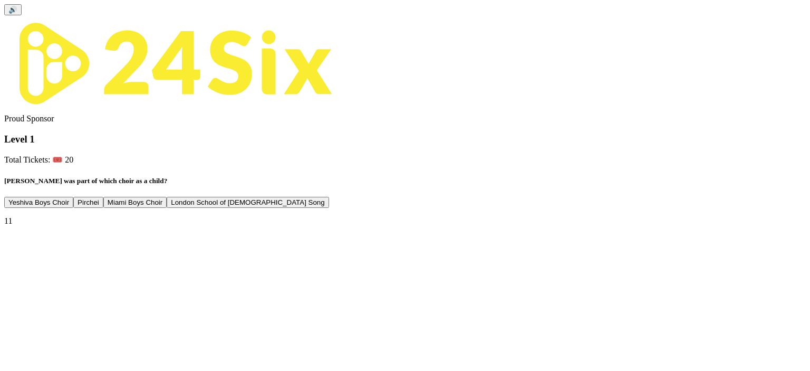
click at [167, 208] on button "Miami Boys Choir" at bounding box center [134, 202] width 63 height 11
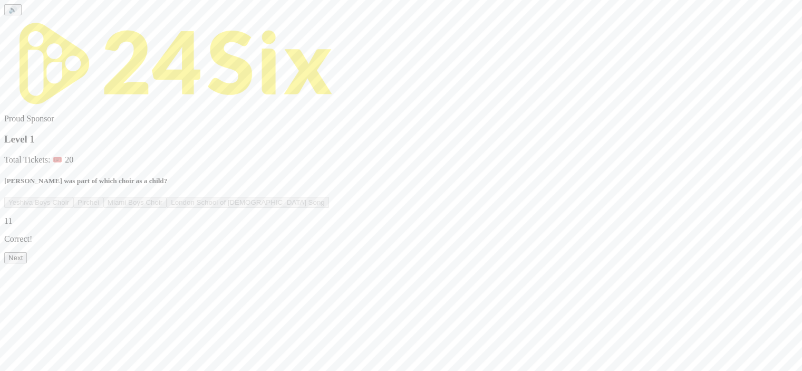
click at [27, 263] on button "Next" at bounding box center [15, 257] width 23 height 11
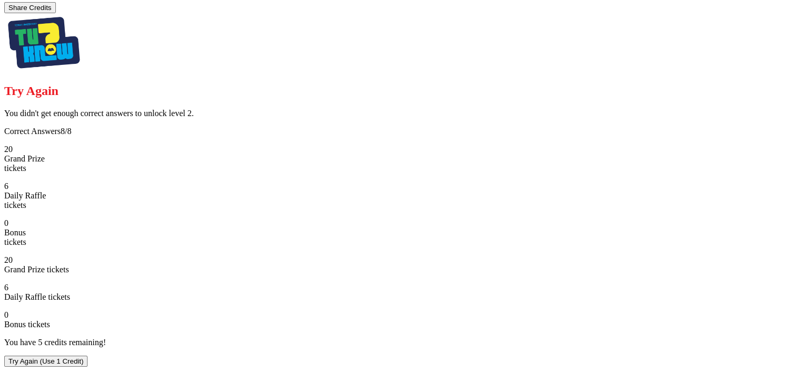
scroll to position [4, 0]
click at [88, 355] on button "Try Again (Use 1 Credit)" at bounding box center [45, 360] width 83 height 11
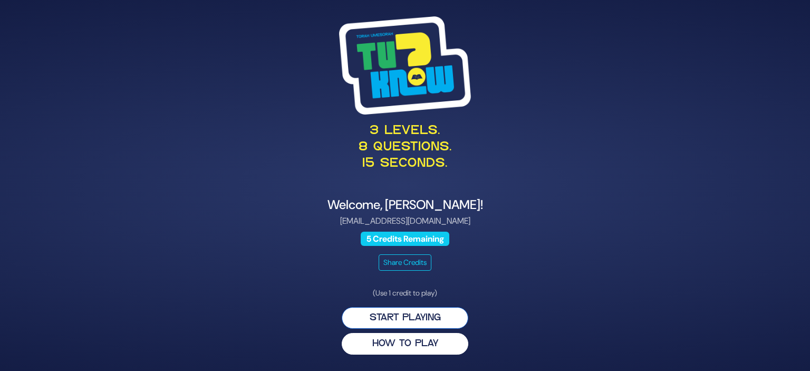
click at [415, 320] on button "Start Playing" at bounding box center [405, 318] width 127 height 22
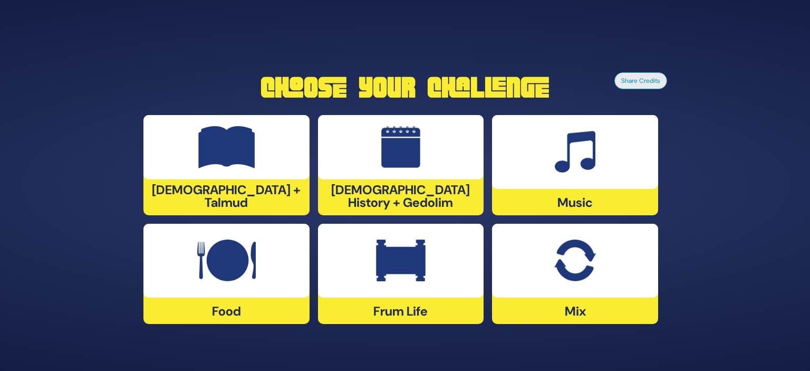
click at [228, 286] on div at bounding box center [226, 261] width 166 height 74
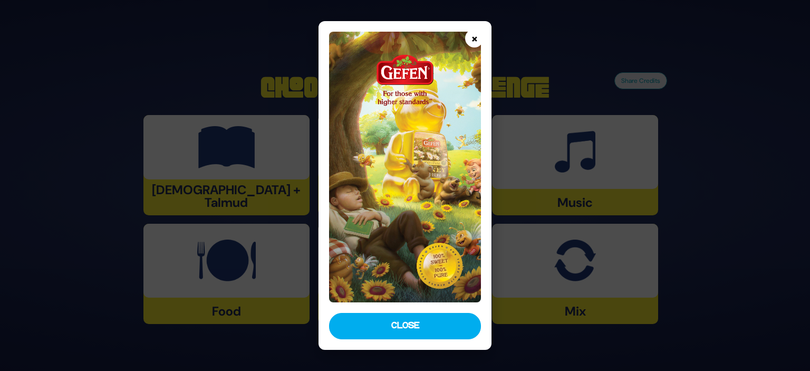
click at [474, 36] on button "×" at bounding box center [474, 38] width 18 height 18
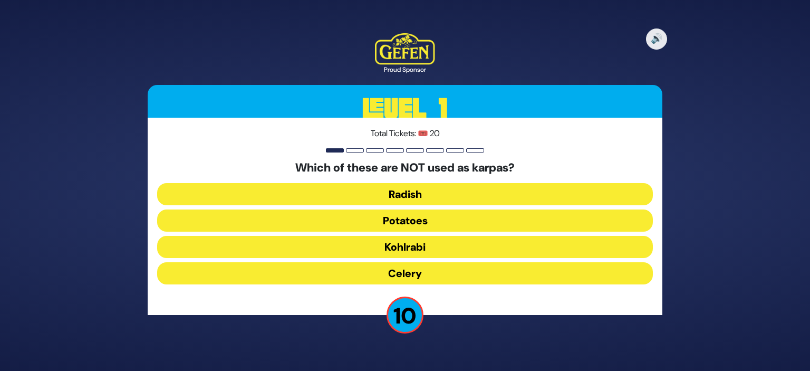
click at [401, 191] on button "Radish" at bounding box center [405, 194] width 496 height 22
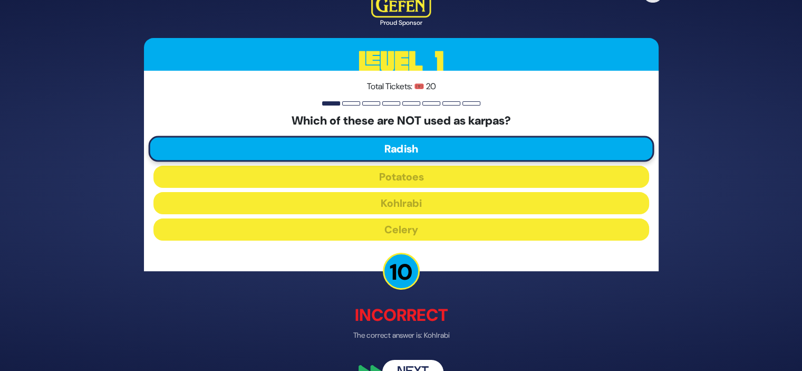
click at [409, 364] on button "Next" at bounding box center [412, 372] width 61 height 24
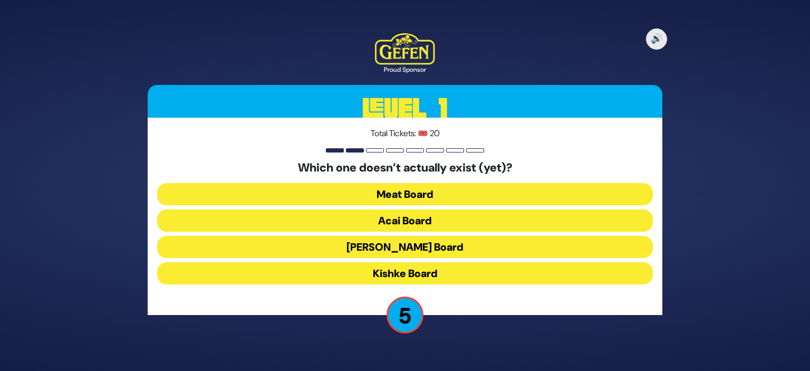
click at [399, 224] on button "Acai Board" at bounding box center [405, 220] width 496 height 22
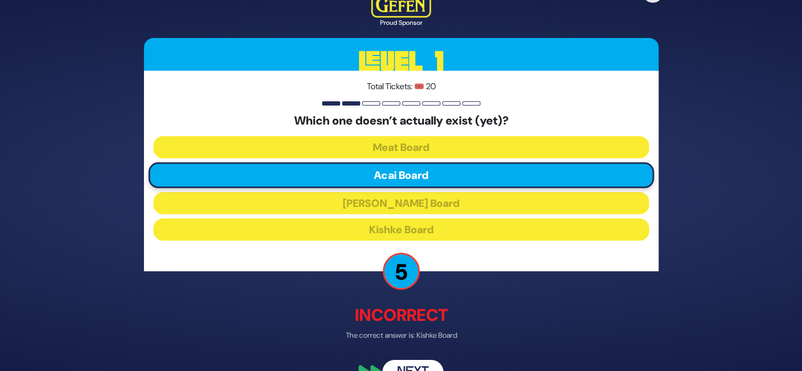
click at [408, 364] on button "Next" at bounding box center [412, 372] width 61 height 24
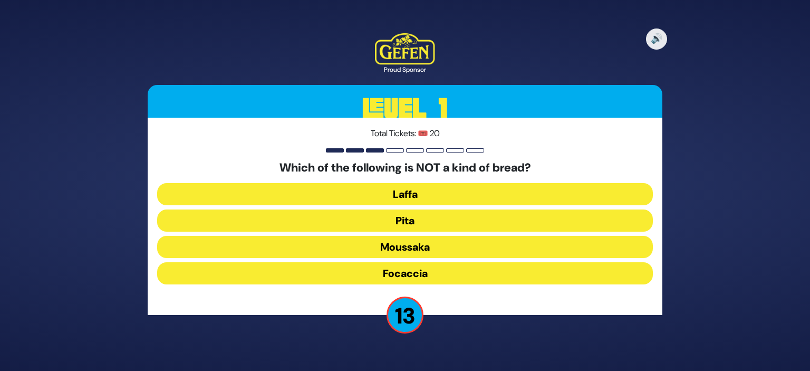
click at [421, 243] on button "Moussaka" at bounding box center [405, 247] width 496 height 22
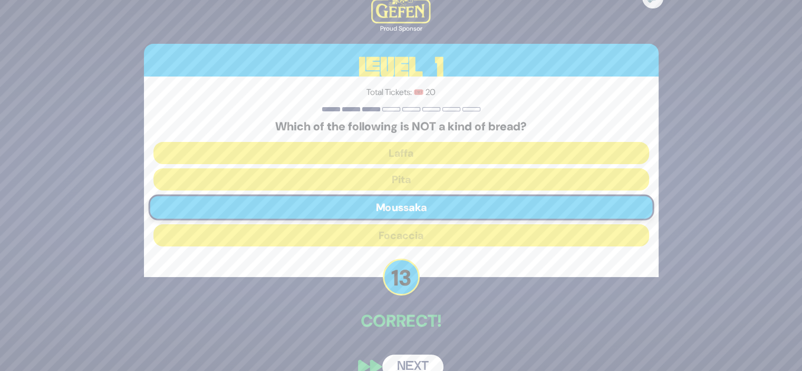
click at [400, 359] on button "Next" at bounding box center [412, 366] width 61 height 24
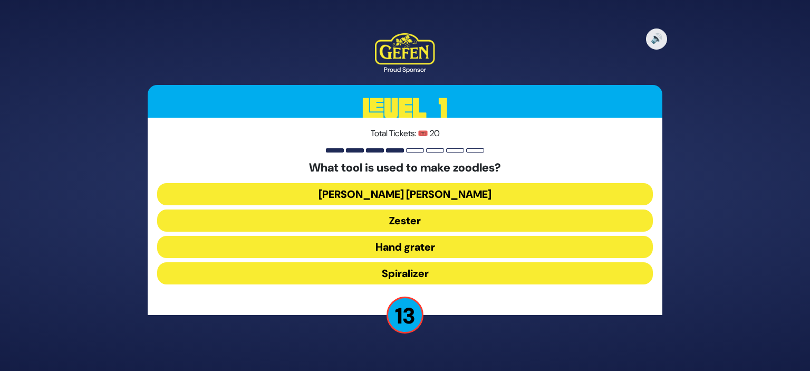
click at [397, 272] on button "Spiralizer" at bounding box center [405, 273] width 496 height 22
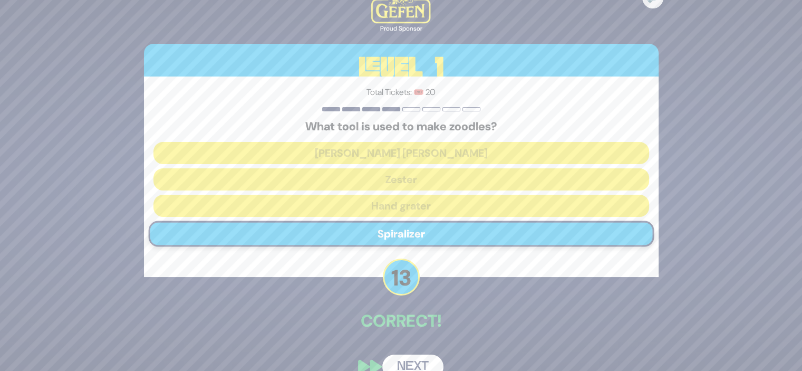
click at [407, 363] on button "Next" at bounding box center [412, 366] width 61 height 24
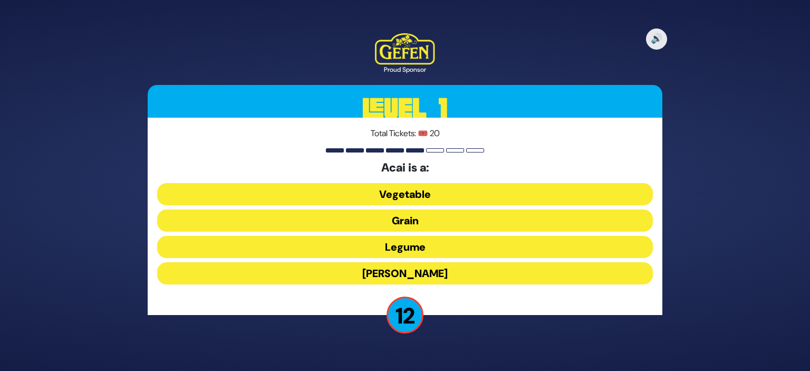
click at [405, 274] on button "[PERSON_NAME]" at bounding box center [405, 273] width 496 height 22
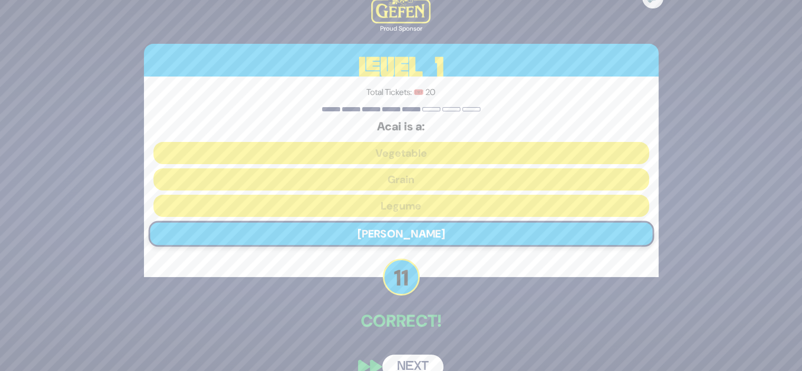
click at [407, 357] on button "Next" at bounding box center [412, 366] width 61 height 24
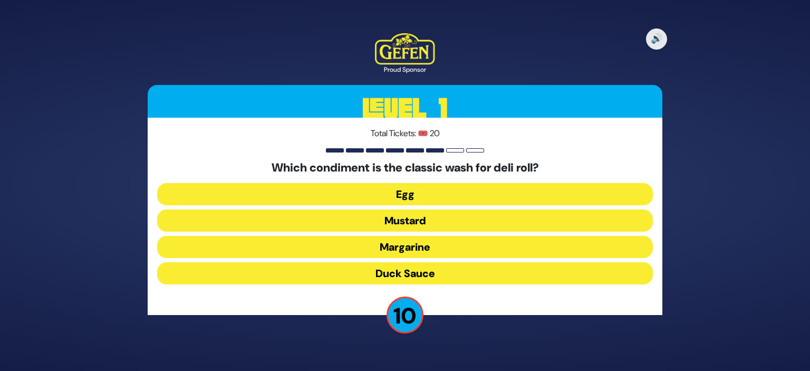
click at [415, 194] on button "Egg" at bounding box center [405, 194] width 496 height 22
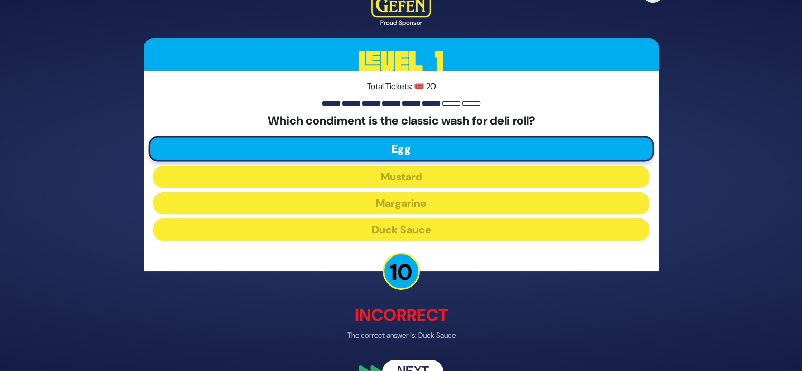
click at [413, 360] on button "Next" at bounding box center [412, 372] width 61 height 24
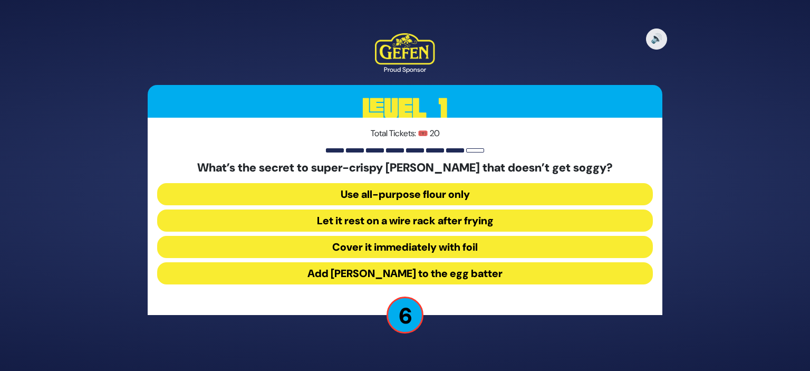
click at [424, 214] on button "Let it rest on a wire rack after frying" at bounding box center [405, 220] width 496 height 22
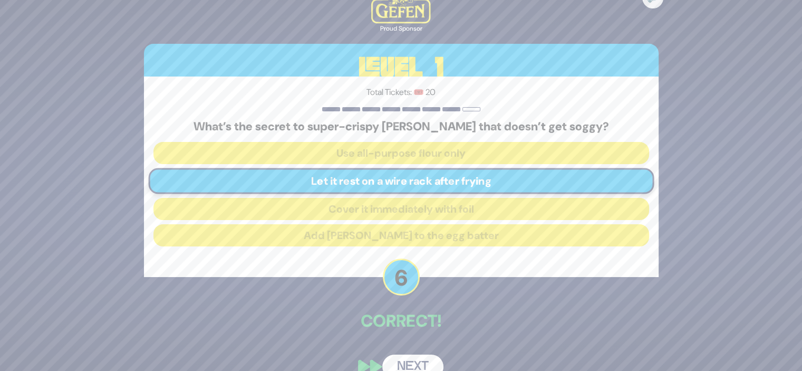
click at [406, 358] on button "Next" at bounding box center [412, 366] width 61 height 24
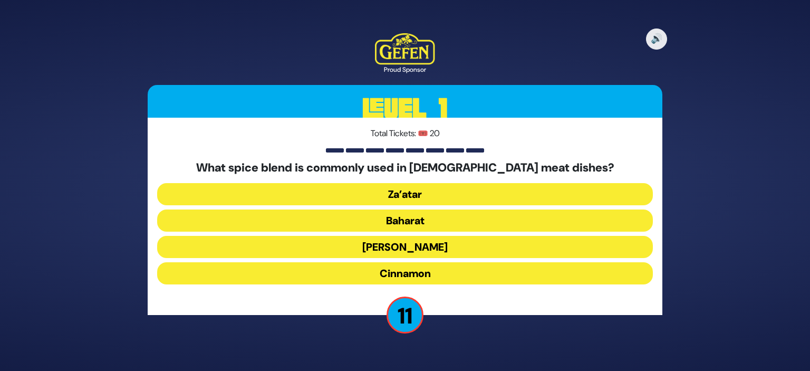
click at [406, 241] on button "[PERSON_NAME]" at bounding box center [405, 247] width 496 height 22
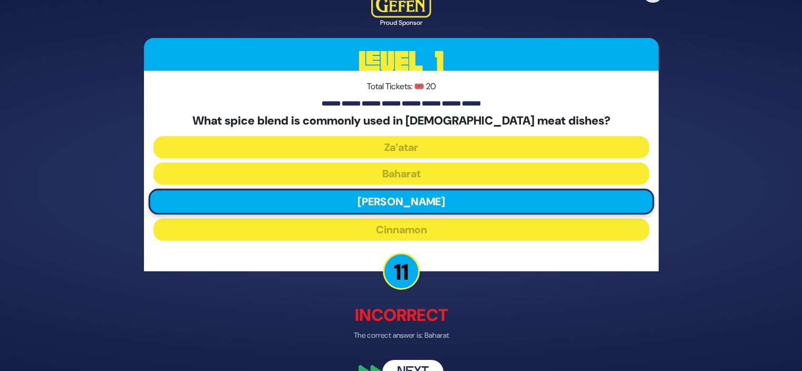
click at [410, 363] on button "Next" at bounding box center [412, 372] width 61 height 24
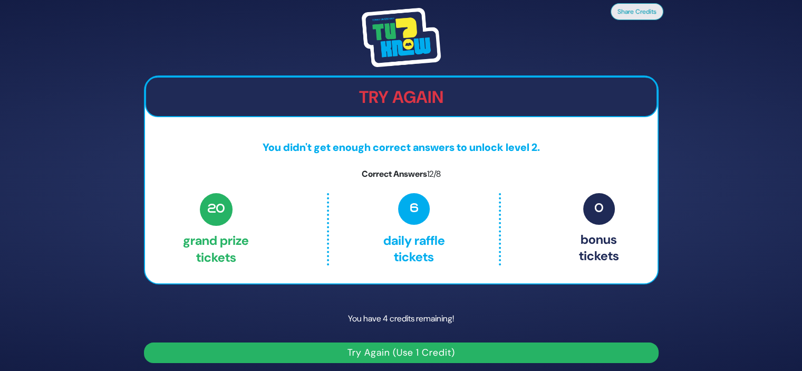
scroll to position [4, 0]
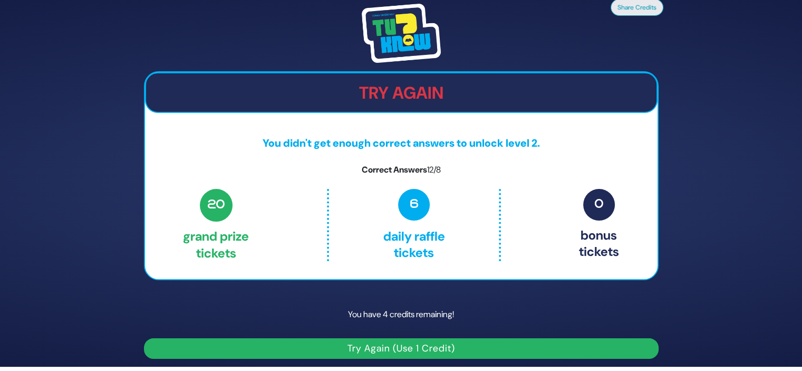
click at [407, 351] on button "Try Again (Use 1 Credit)" at bounding box center [401, 348] width 515 height 21
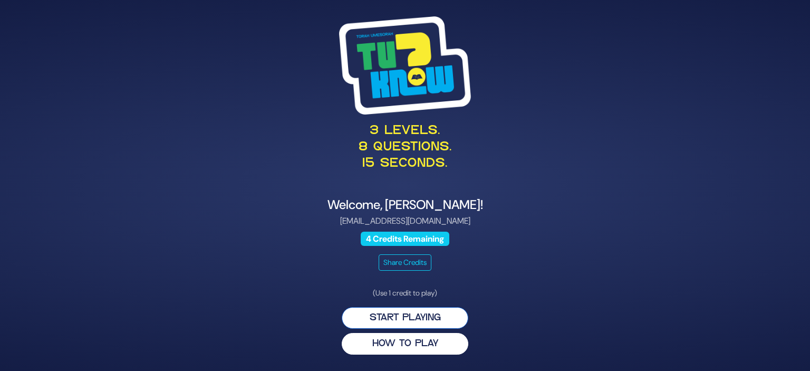
click at [395, 307] on button "Start Playing" at bounding box center [405, 318] width 127 height 22
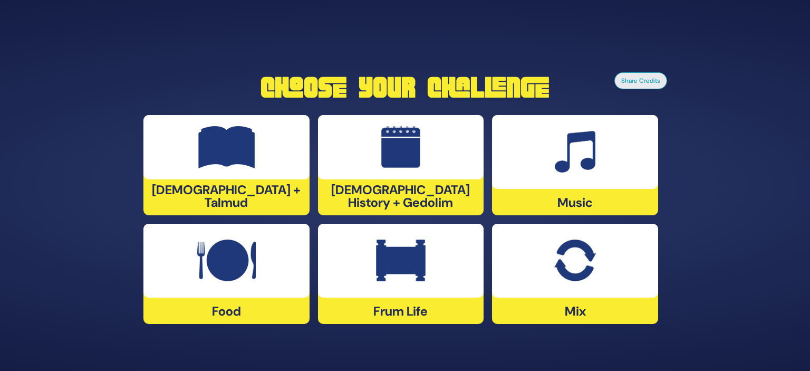
click at [355, 316] on div "Frum Life" at bounding box center [401, 274] width 166 height 100
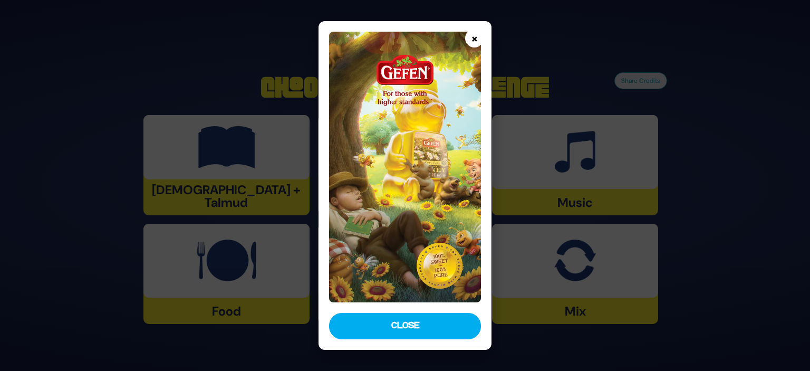
click at [474, 46] on button "×" at bounding box center [474, 38] width 18 height 18
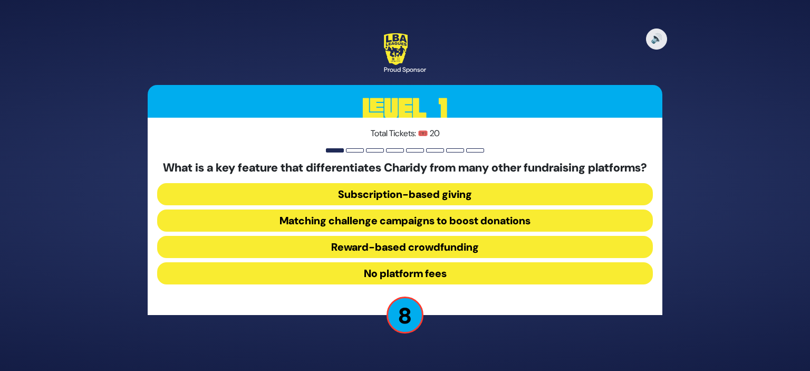
click at [409, 232] on button "Matching challenge campaigns to boost donations" at bounding box center [405, 220] width 496 height 22
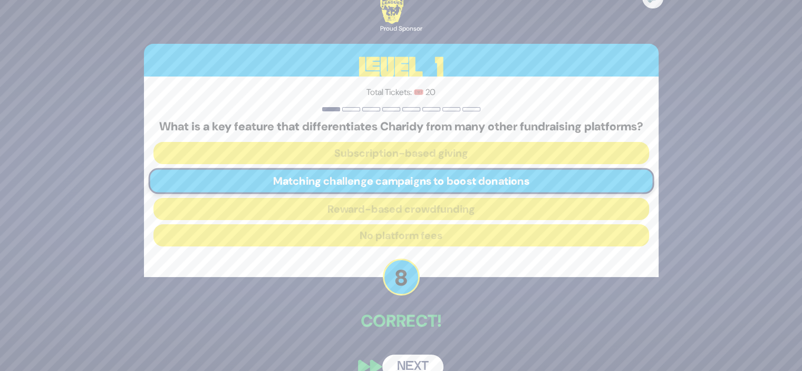
click at [403, 366] on button "Next" at bounding box center [412, 366] width 61 height 24
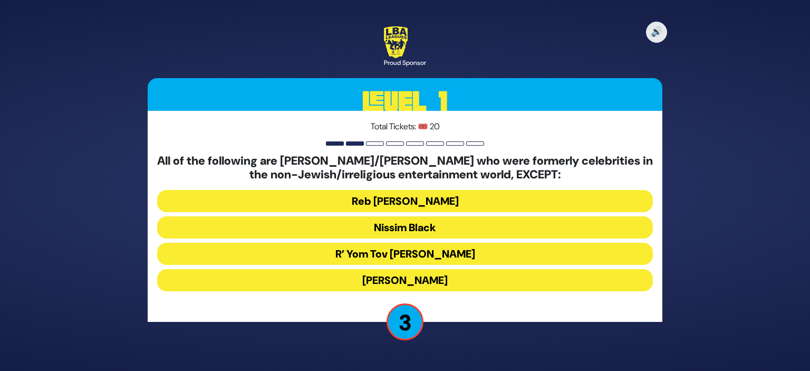
click at [395, 278] on button "[PERSON_NAME]" at bounding box center [405, 280] width 496 height 22
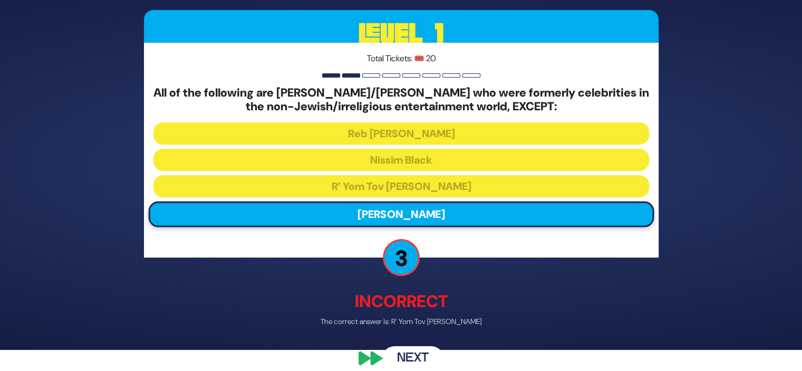
scroll to position [33, 0]
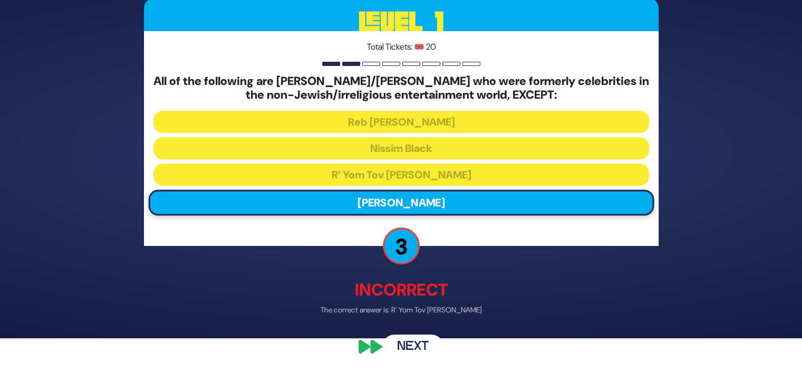
click at [407, 347] on button "Next" at bounding box center [412, 346] width 61 height 24
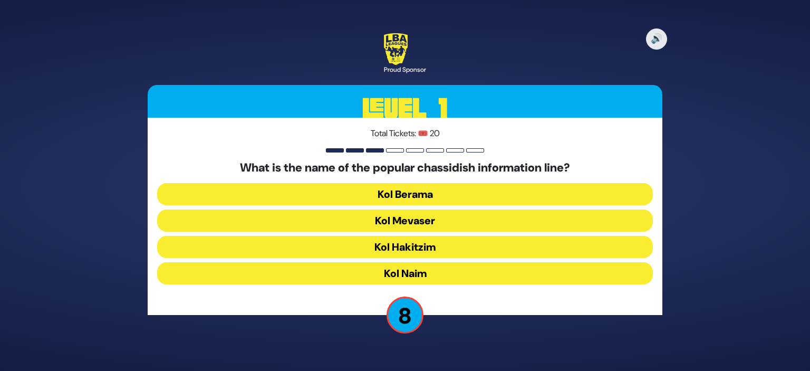
click at [408, 195] on button "Kol Berama" at bounding box center [405, 194] width 496 height 22
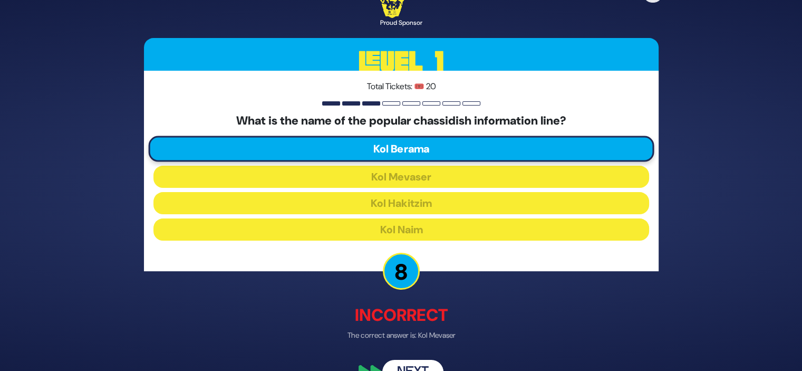
click at [405, 367] on button "Next" at bounding box center [412, 372] width 61 height 24
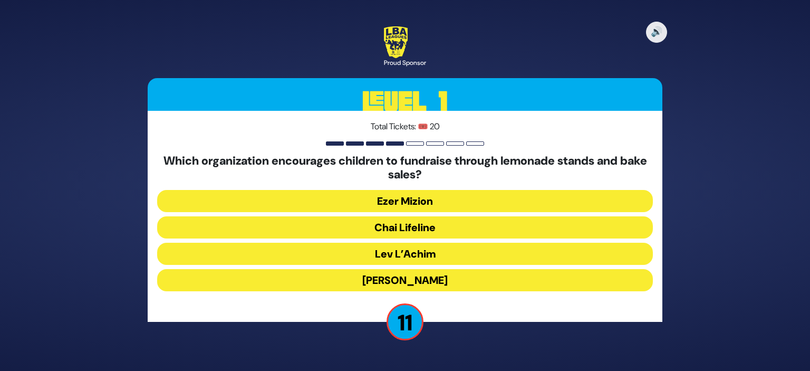
click at [373, 203] on button "Ezer Mizion" at bounding box center [405, 201] width 496 height 22
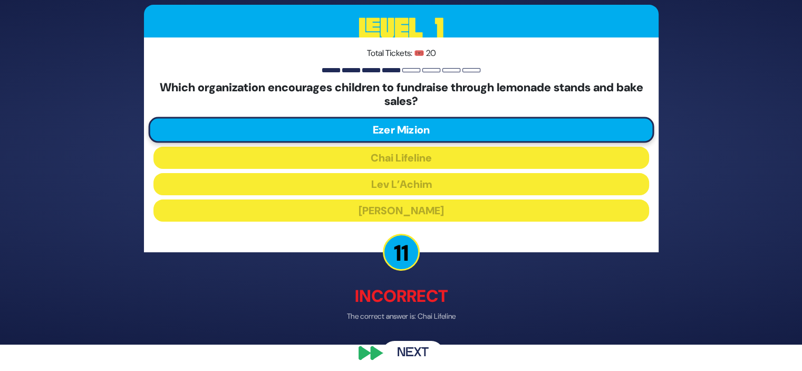
scroll to position [28, 0]
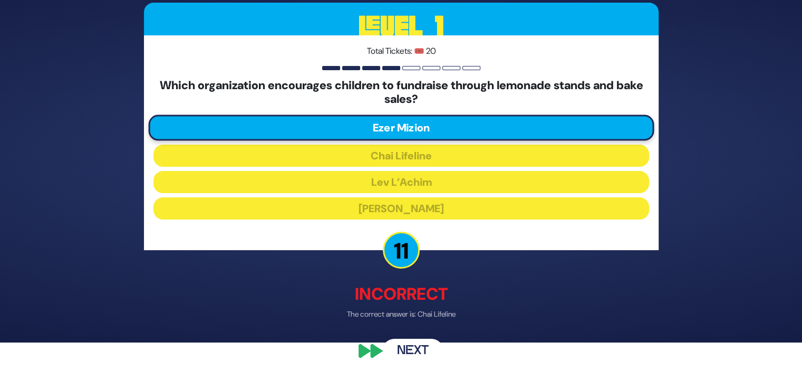
click at [407, 350] on button "Next" at bounding box center [412, 351] width 61 height 24
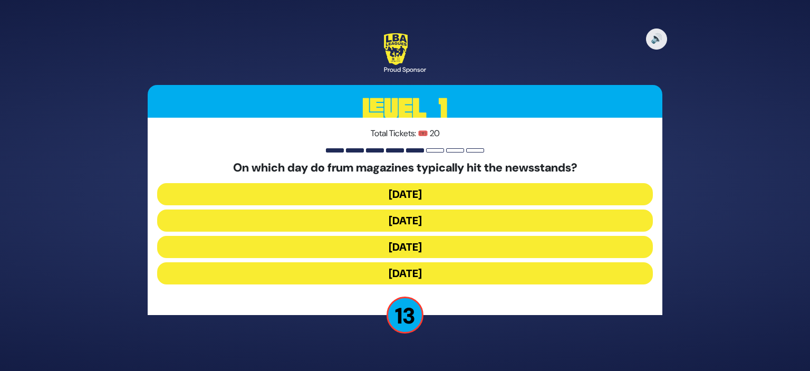
click at [388, 225] on button "[DATE]" at bounding box center [405, 220] width 496 height 22
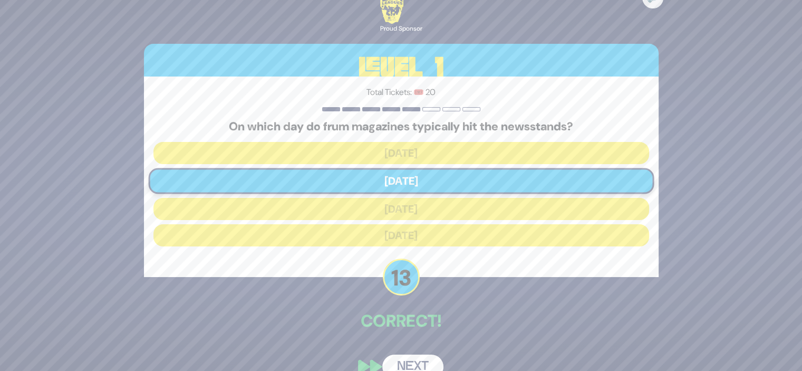
click at [407, 359] on button "Next" at bounding box center [412, 366] width 61 height 24
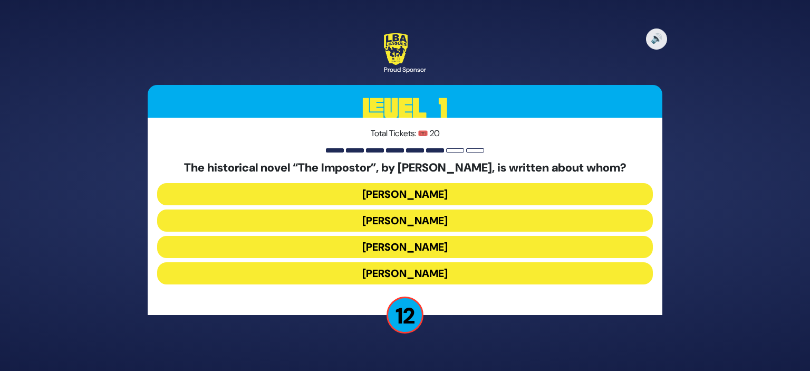
click at [400, 196] on button "Frank Abagnale" at bounding box center [405, 194] width 496 height 22
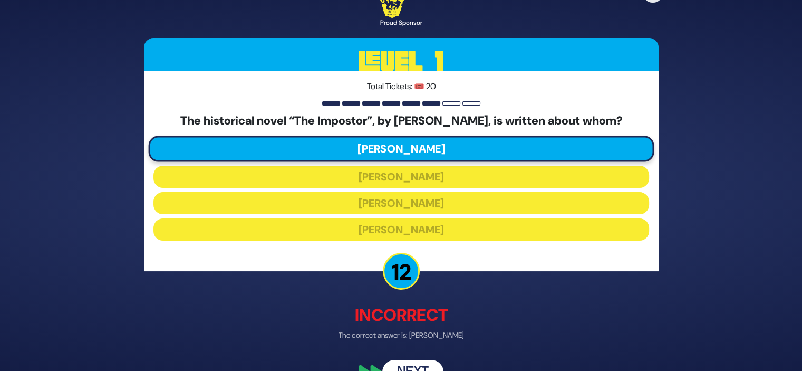
click at [414, 364] on button "Next" at bounding box center [412, 372] width 61 height 24
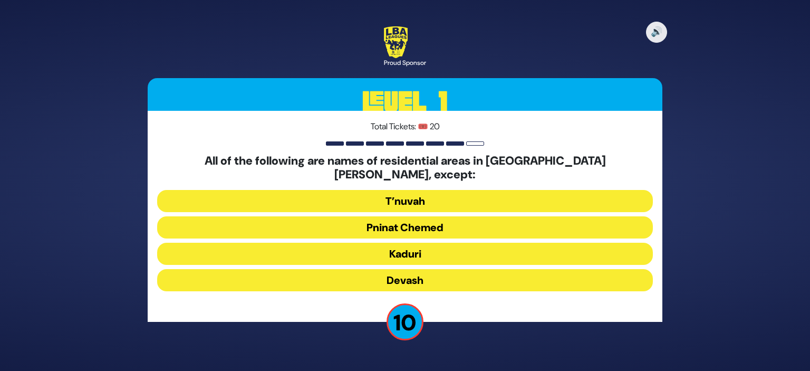
click at [402, 269] on button "Devash" at bounding box center [405, 280] width 496 height 22
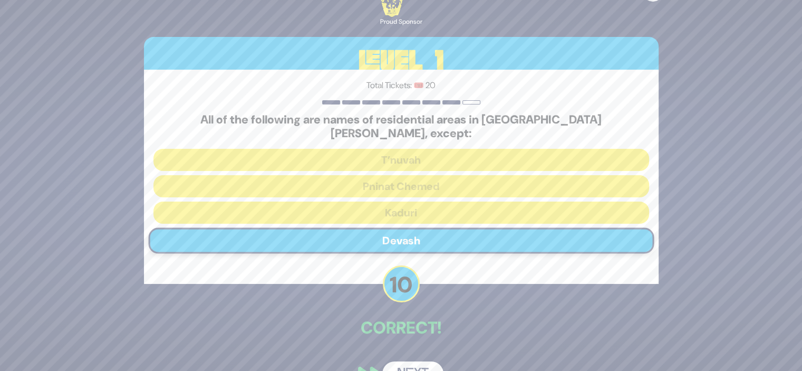
click at [410, 361] on button "Next" at bounding box center [412, 373] width 61 height 24
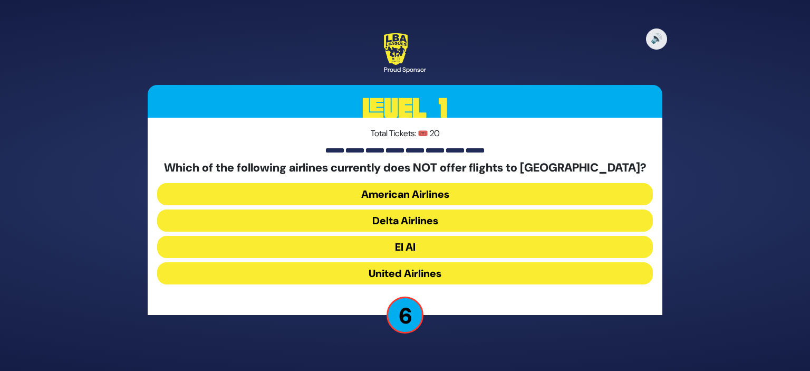
click at [400, 217] on button "Delta Airlines" at bounding box center [405, 220] width 496 height 22
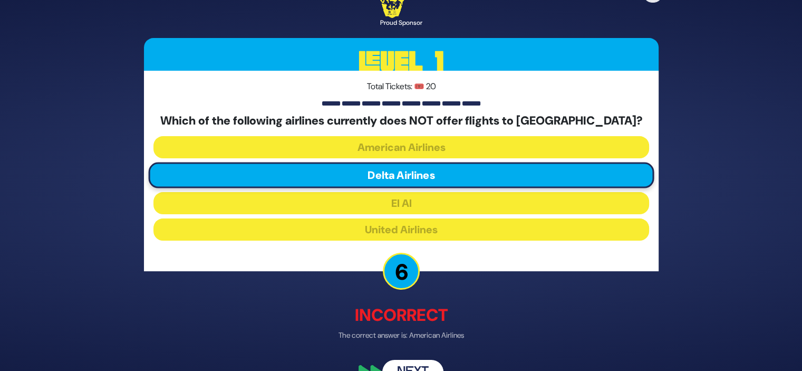
click at [409, 364] on button "Next" at bounding box center [412, 372] width 61 height 24
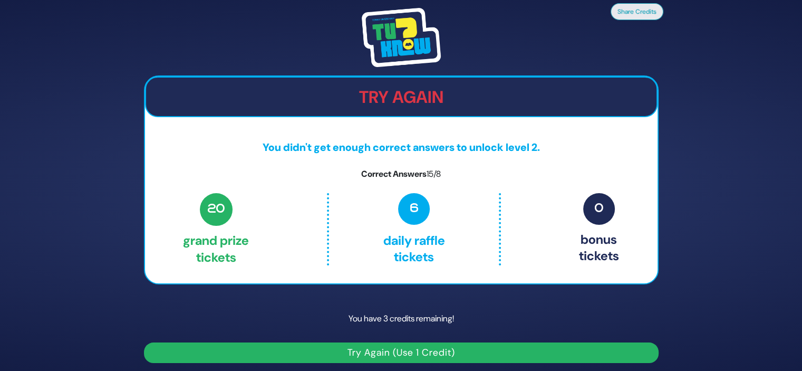
scroll to position [4, 0]
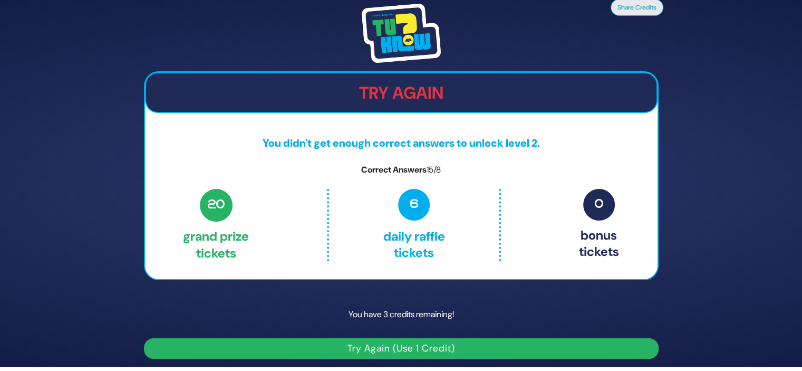
click at [396, 345] on button "Try Again (Use 1 Credit)" at bounding box center [401, 348] width 515 height 21
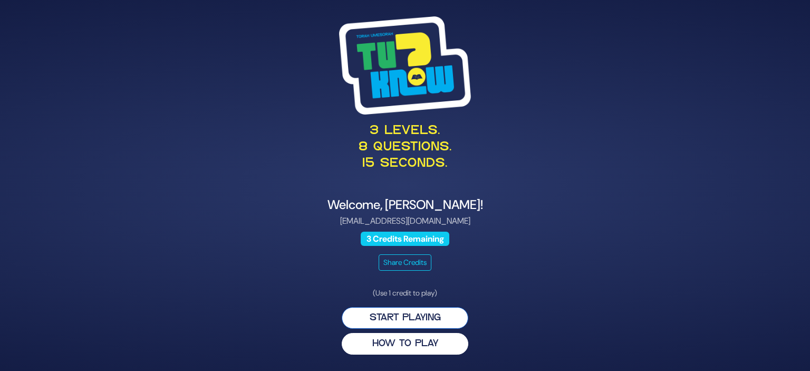
click at [405, 313] on button "Start Playing" at bounding box center [405, 318] width 127 height 22
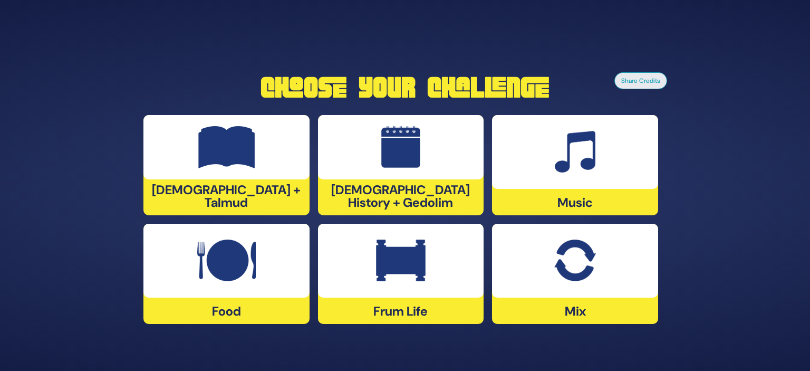
click at [527, 194] on div "Music" at bounding box center [575, 165] width 166 height 100
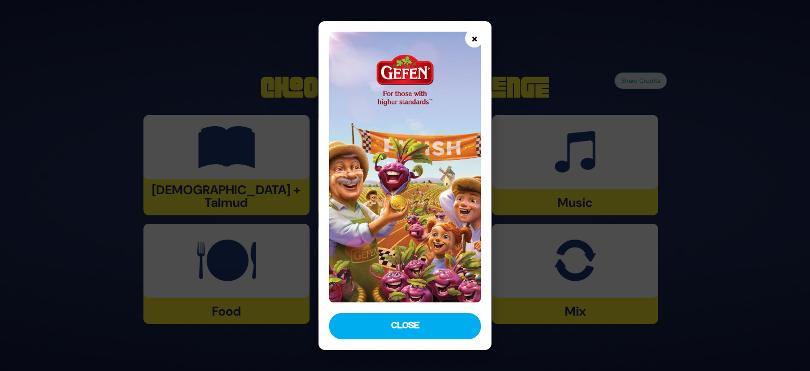
click at [473, 34] on button "×" at bounding box center [474, 38] width 18 height 18
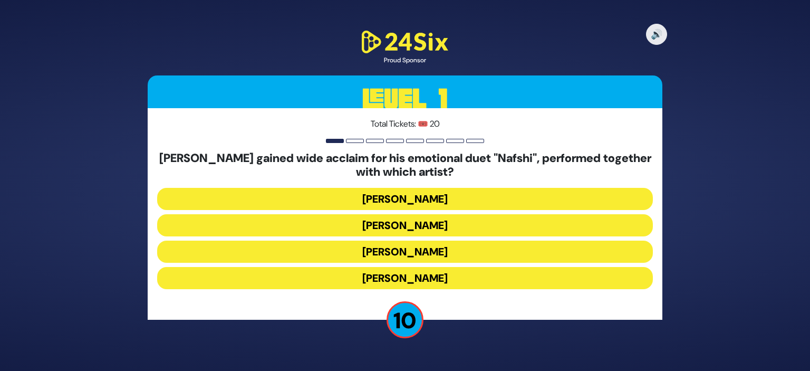
click at [396, 224] on button "[PERSON_NAME]" at bounding box center [405, 225] width 496 height 22
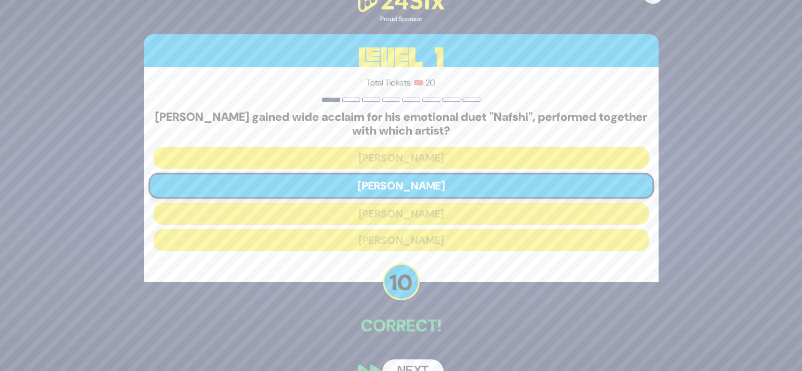
click at [408, 363] on button "Next" at bounding box center [412, 371] width 61 height 24
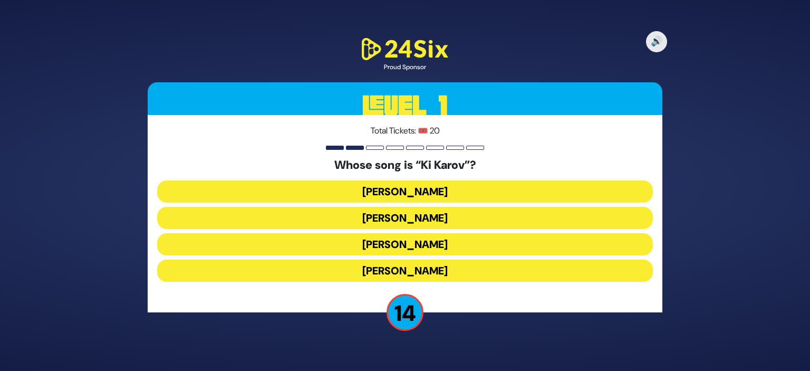
click at [405, 213] on button "Eitan Katz" at bounding box center [405, 218] width 496 height 22
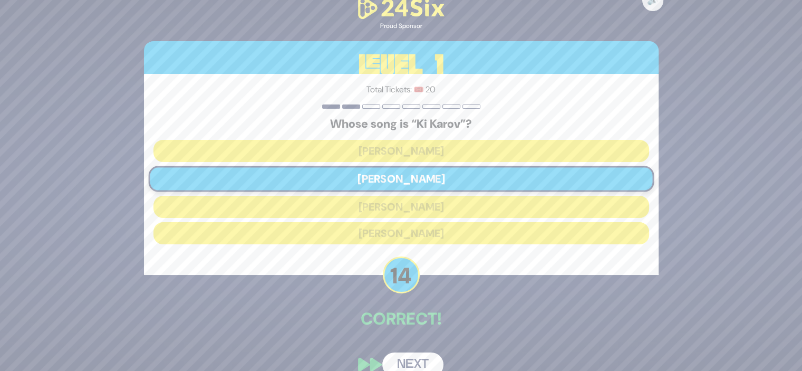
click at [403, 356] on button "Next" at bounding box center [412, 364] width 61 height 24
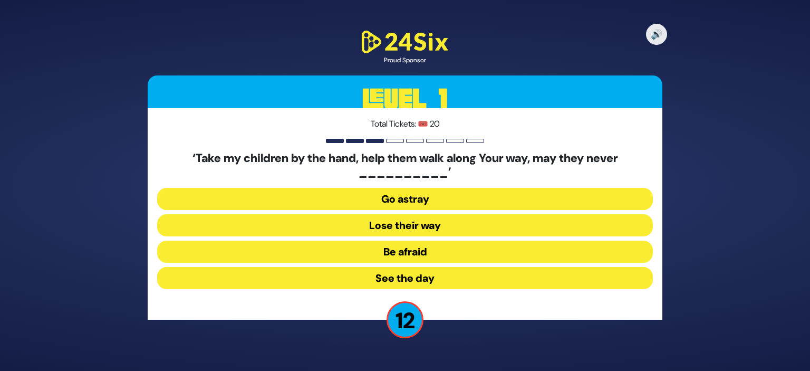
click at [408, 199] on button "Go astray" at bounding box center [405, 199] width 496 height 22
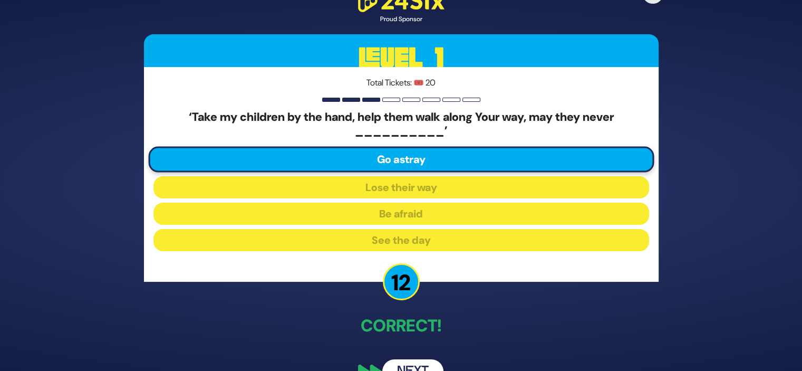
click at [411, 362] on button "Next" at bounding box center [412, 371] width 61 height 24
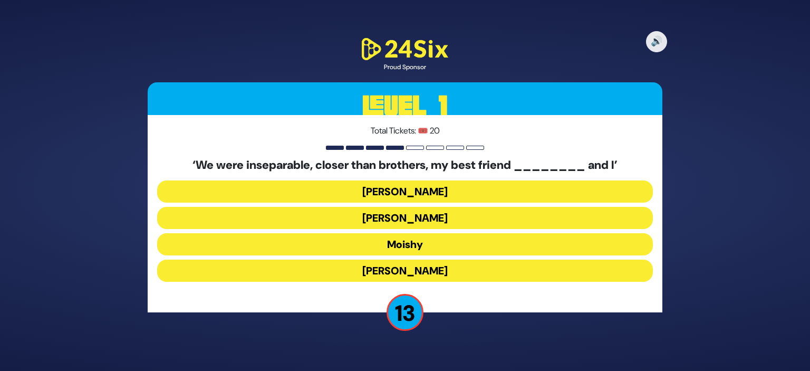
click at [416, 267] on button "Sammy" at bounding box center [405, 270] width 496 height 22
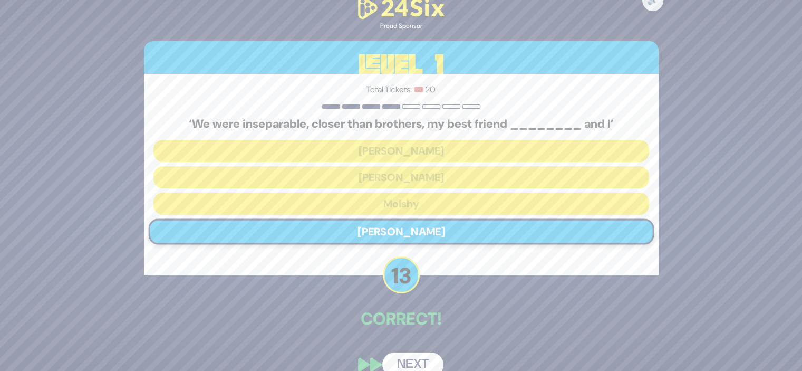
click at [411, 362] on button "Next" at bounding box center [412, 364] width 61 height 24
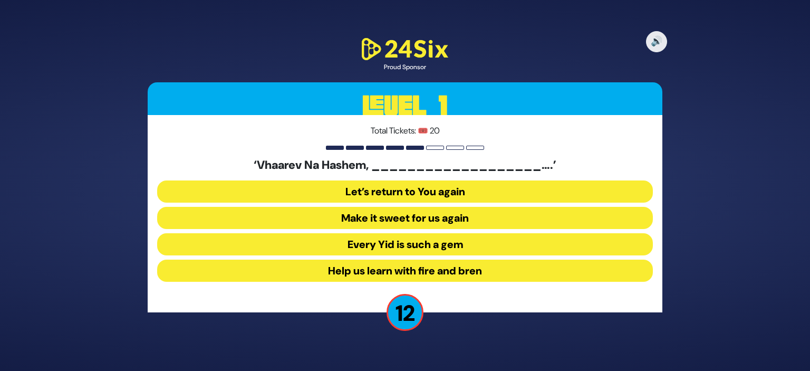
click at [403, 215] on button "Make it sweet for us again" at bounding box center [405, 218] width 496 height 22
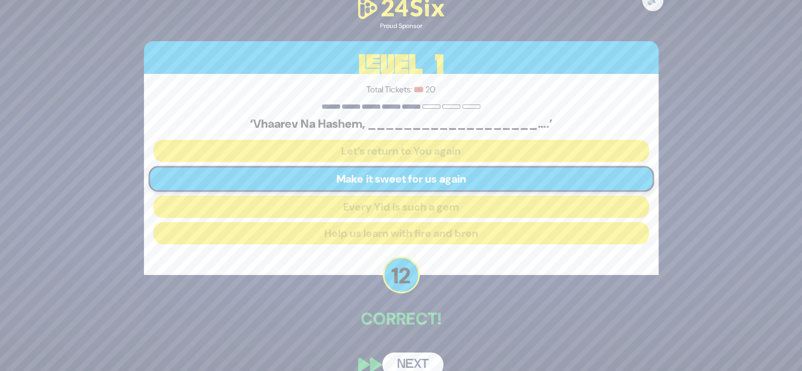
click at [406, 357] on button "Next" at bounding box center [412, 364] width 61 height 24
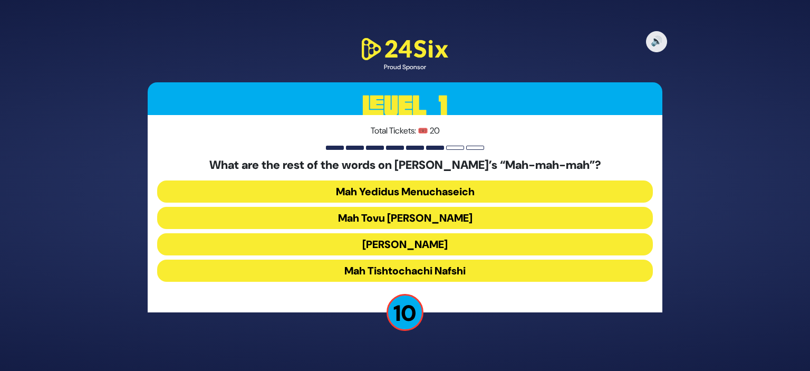
click at [407, 219] on button "Mah Tovu Ohalecha Yaakov" at bounding box center [405, 218] width 496 height 22
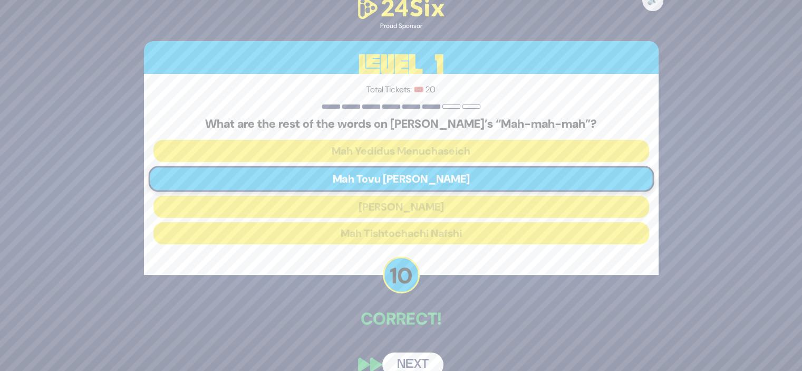
click at [402, 358] on button "Next" at bounding box center [412, 364] width 61 height 24
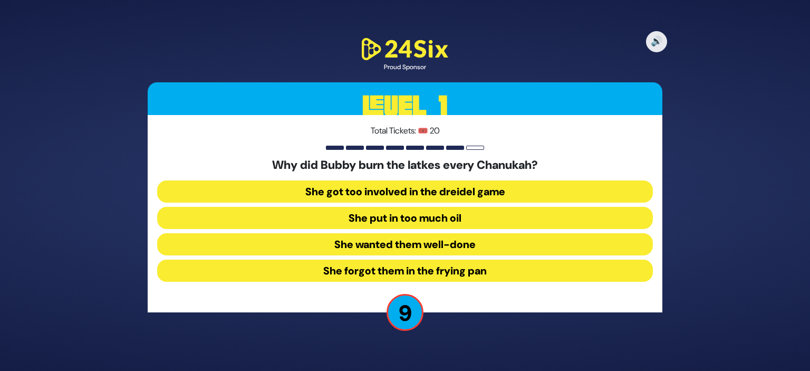
click at [426, 274] on button "She forgot them in the frying pan" at bounding box center [405, 270] width 496 height 22
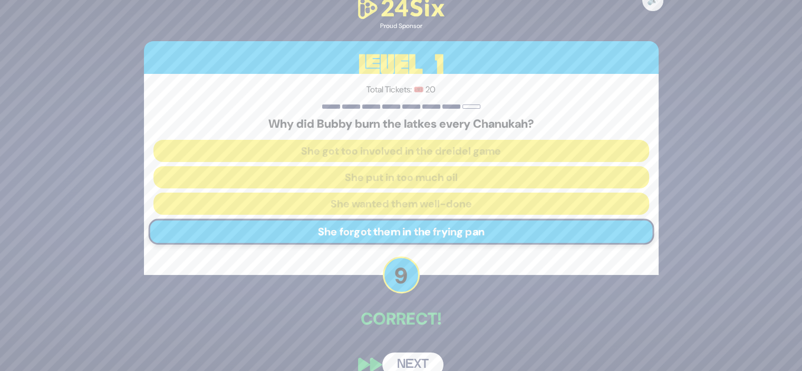
click at [407, 359] on button "Next" at bounding box center [412, 364] width 61 height 24
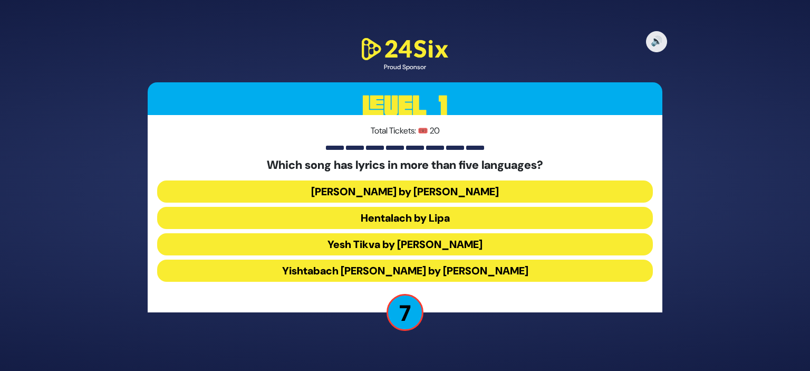
click at [394, 249] on button "Yesh Tikva by Benny Friedman" at bounding box center [405, 244] width 496 height 22
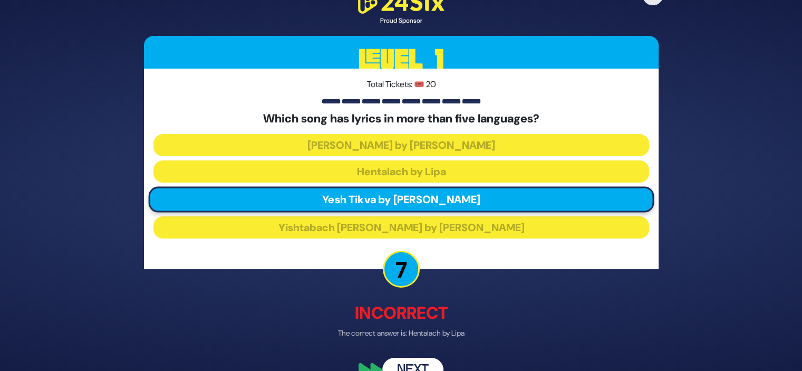
click at [406, 361] on button "Next" at bounding box center [412, 370] width 61 height 24
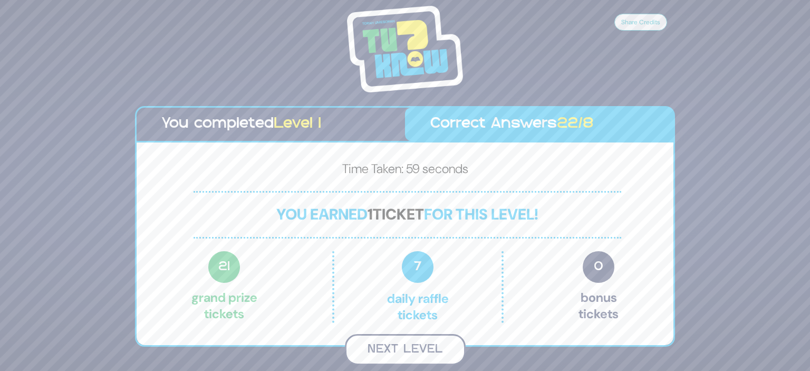
click at [407, 344] on button "Next Level" at bounding box center [405, 349] width 121 height 31
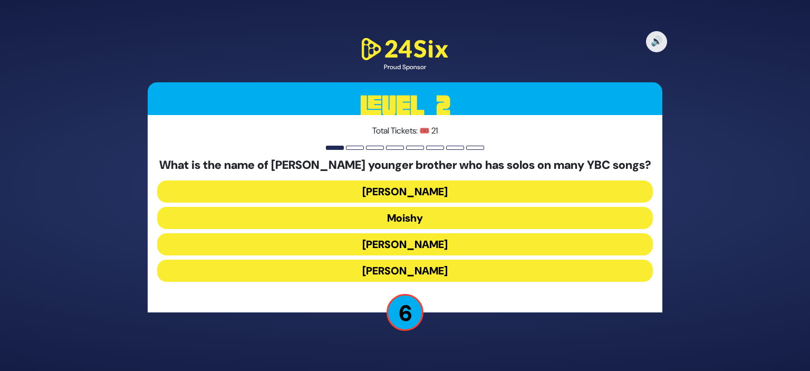
click at [393, 245] on button "Yosef Dovid" at bounding box center [405, 244] width 496 height 22
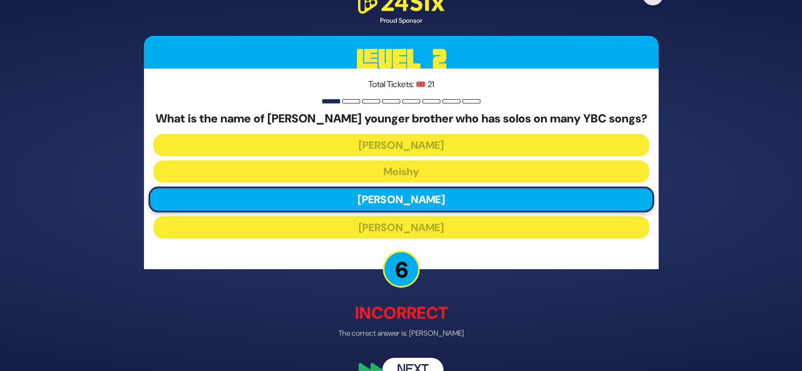
click at [407, 368] on button "Next" at bounding box center [412, 370] width 61 height 24
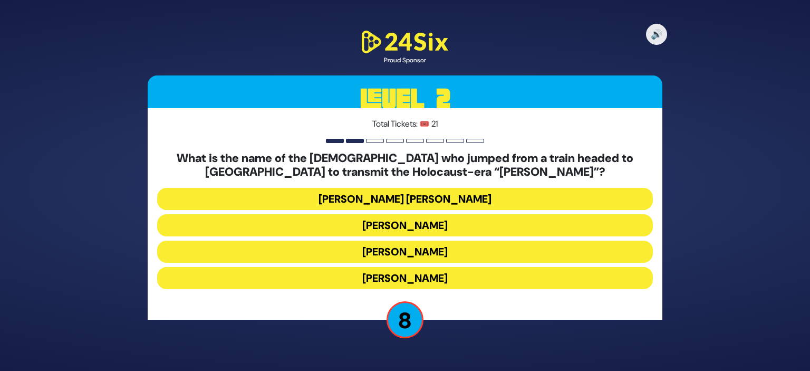
click at [419, 249] on button "Mendel Leichtag" at bounding box center [405, 252] width 496 height 22
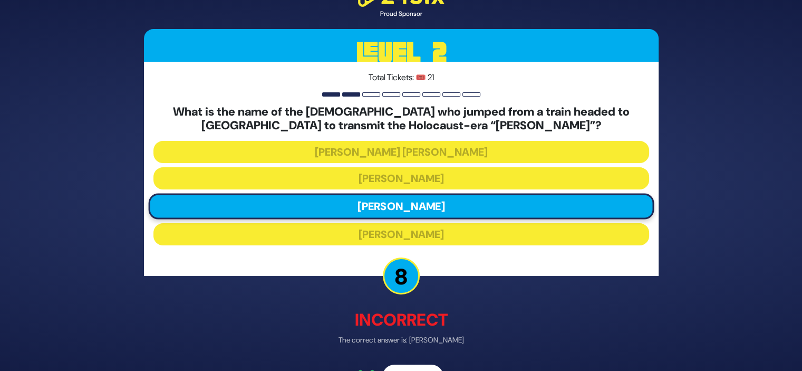
click at [407, 368] on button "Next" at bounding box center [412, 376] width 61 height 24
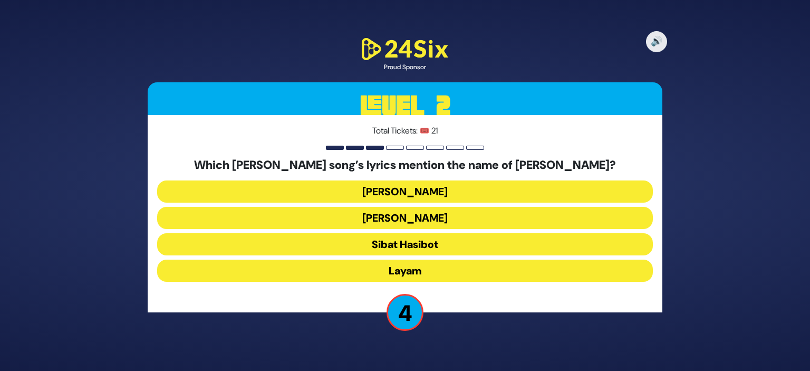
click at [399, 270] on button "Layam" at bounding box center [405, 270] width 496 height 22
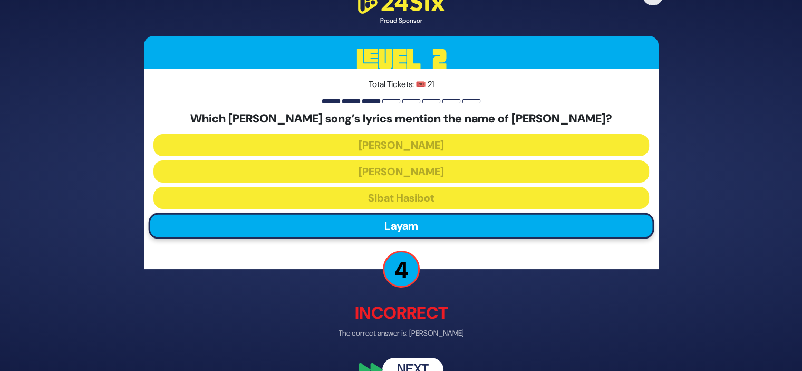
click at [407, 364] on button "Next" at bounding box center [412, 370] width 61 height 24
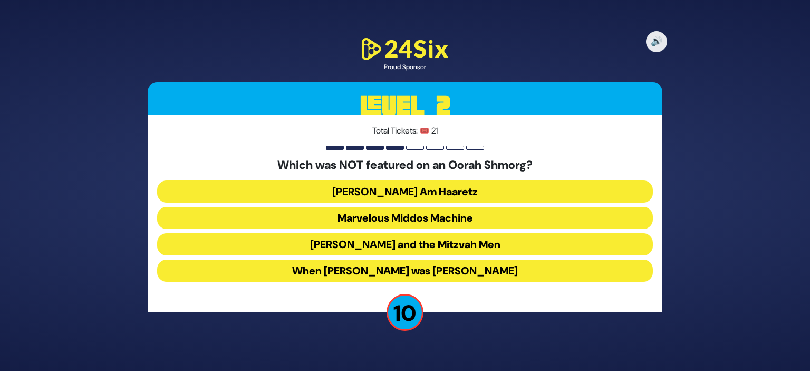
click at [410, 249] on button "Uncle Moishy and the Mitzvah Men" at bounding box center [405, 244] width 496 height 22
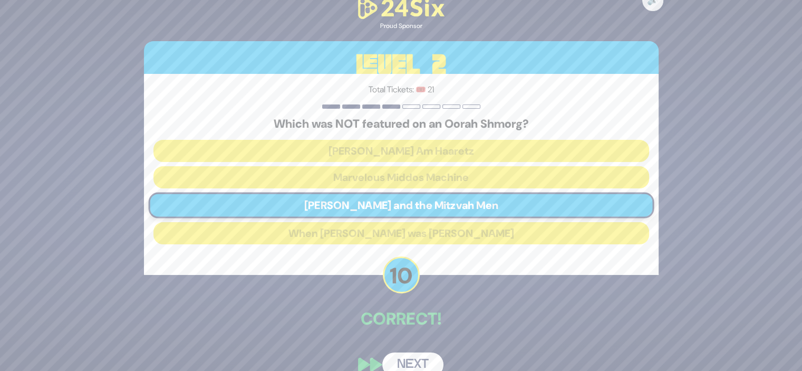
click at [400, 354] on button "Next" at bounding box center [412, 364] width 61 height 24
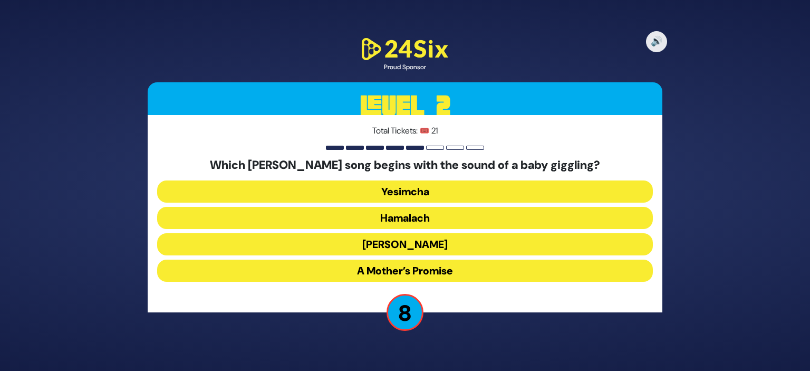
click at [409, 266] on button "A Mother’s Promise" at bounding box center [405, 270] width 496 height 22
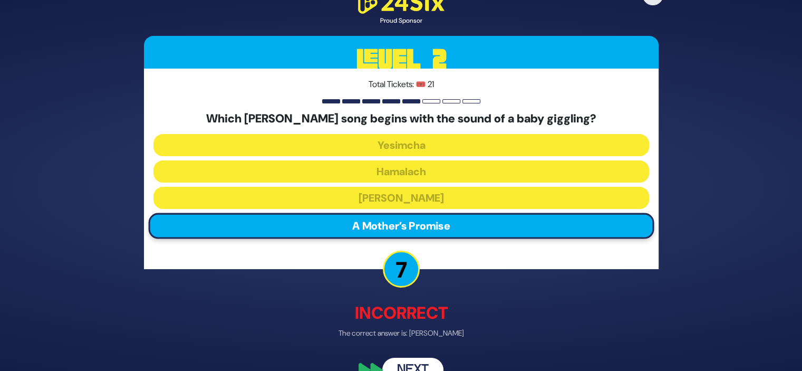
click at [414, 362] on button "Next" at bounding box center [412, 370] width 61 height 24
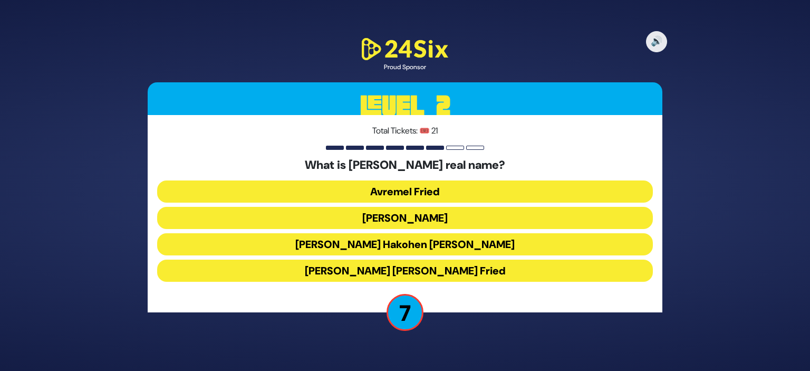
click at [422, 265] on button "Avraham Yechiel Halevi Fried" at bounding box center [405, 270] width 496 height 22
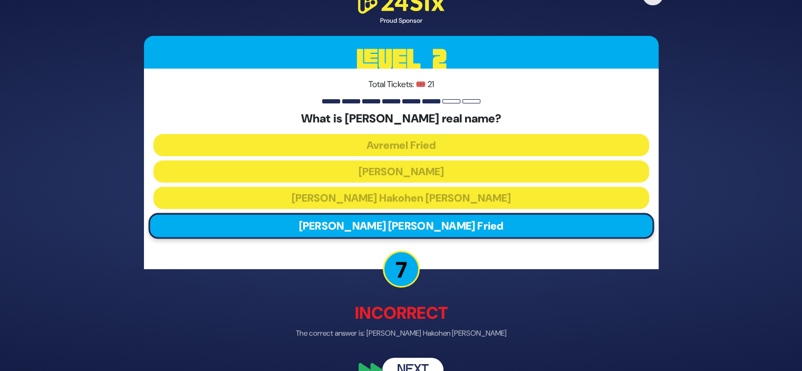
click at [403, 367] on button "Next" at bounding box center [412, 370] width 61 height 24
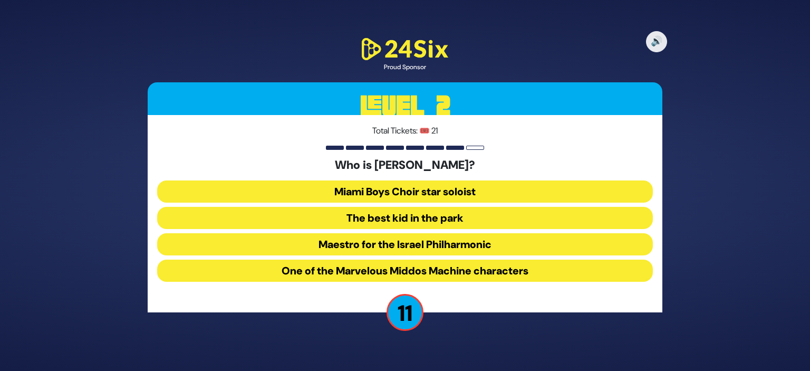
click at [406, 211] on button "The best kid in the park" at bounding box center [405, 218] width 496 height 22
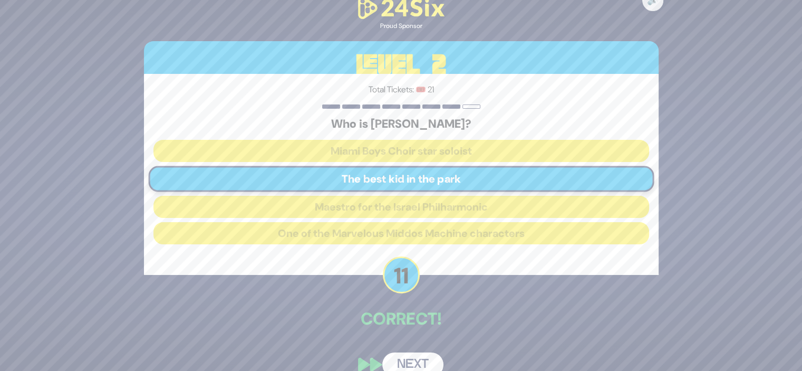
click at [403, 358] on button "Next" at bounding box center [412, 364] width 61 height 24
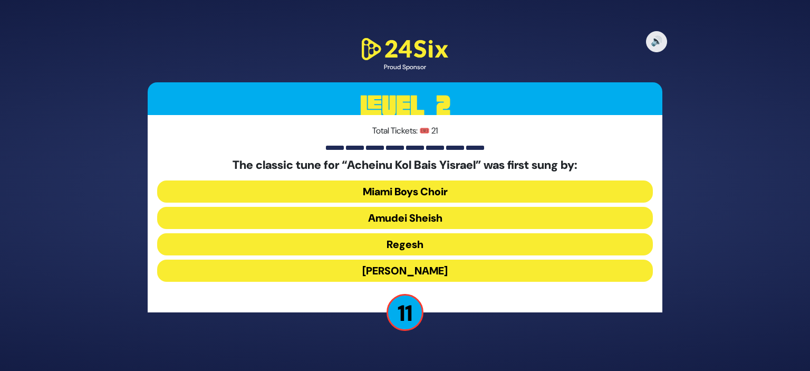
click at [403, 263] on button "Abie Rotenberg" at bounding box center [405, 270] width 496 height 22
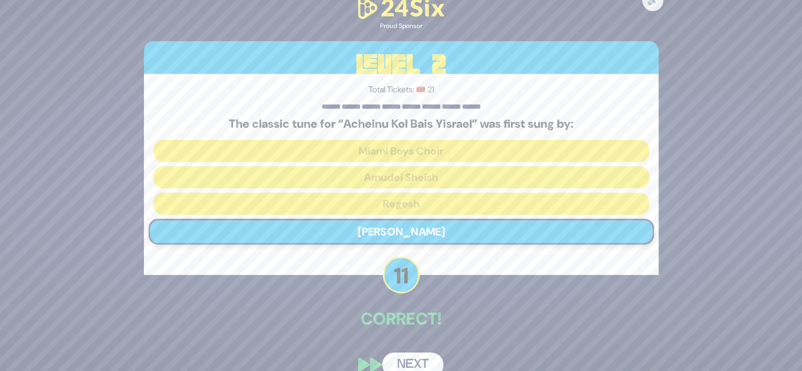
click at [407, 354] on button "Next" at bounding box center [412, 364] width 61 height 24
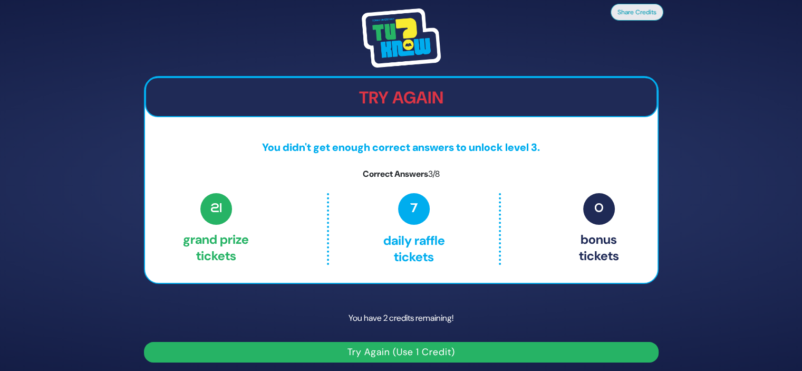
scroll to position [4, 0]
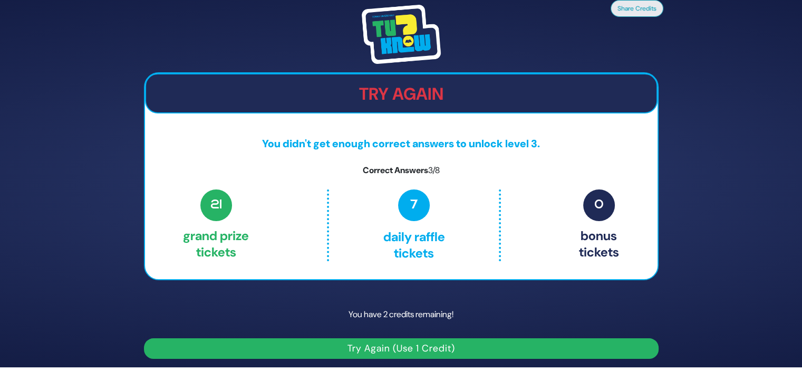
click at [409, 349] on button "Try Again (Use 1 Credit)" at bounding box center [401, 348] width 515 height 21
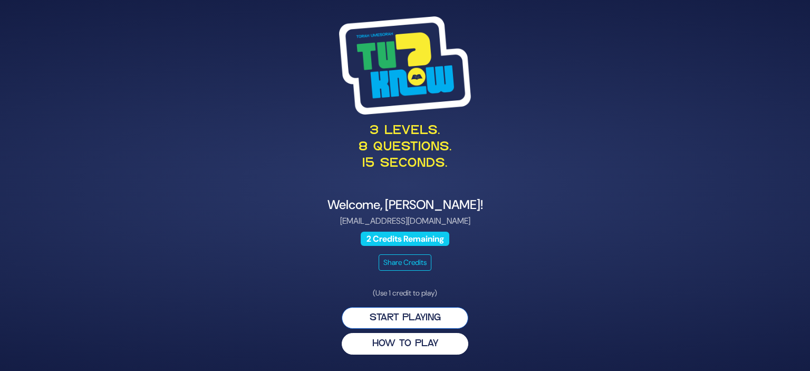
click at [416, 322] on button "Start Playing" at bounding box center [405, 318] width 127 height 22
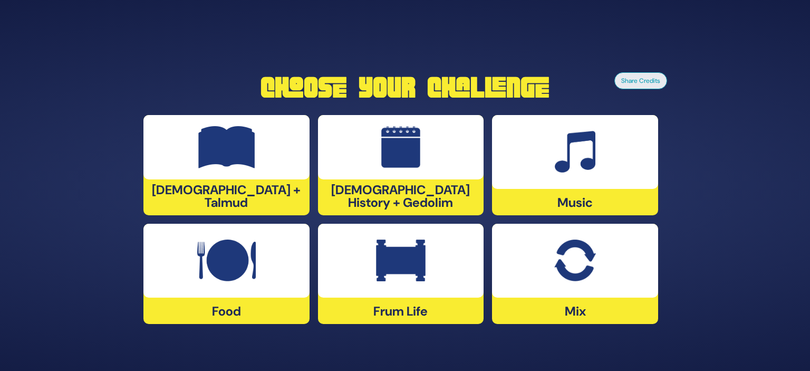
click at [543, 320] on div "Mix" at bounding box center [575, 274] width 166 height 100
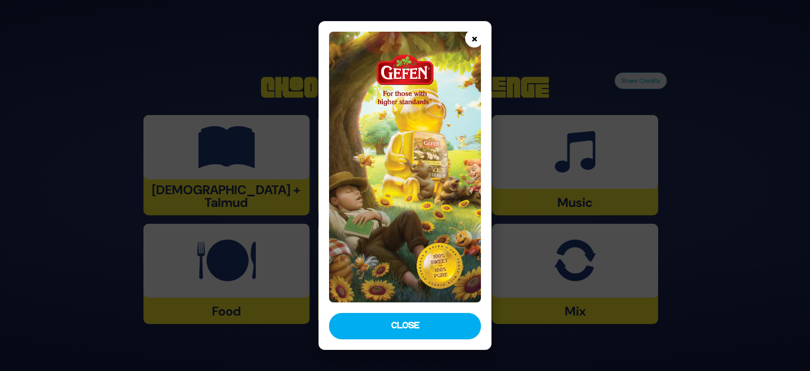
click at [473, 39] on button "×" at bounding box center [474, 38] width 18 height 18
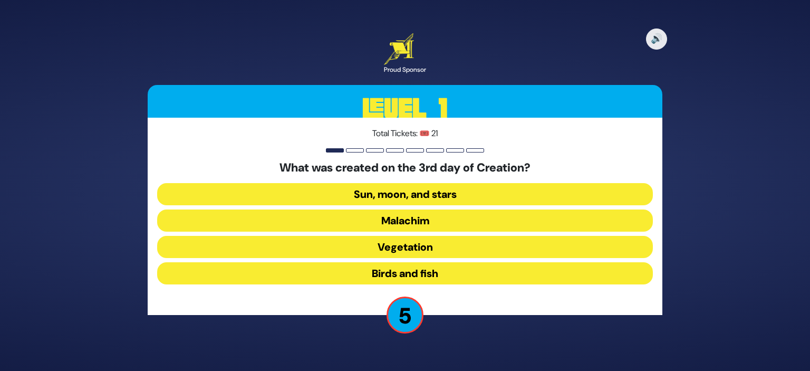
click at [416, 275] on button "Birds and fish" at bounding box center [405, 273] width 496 height 22
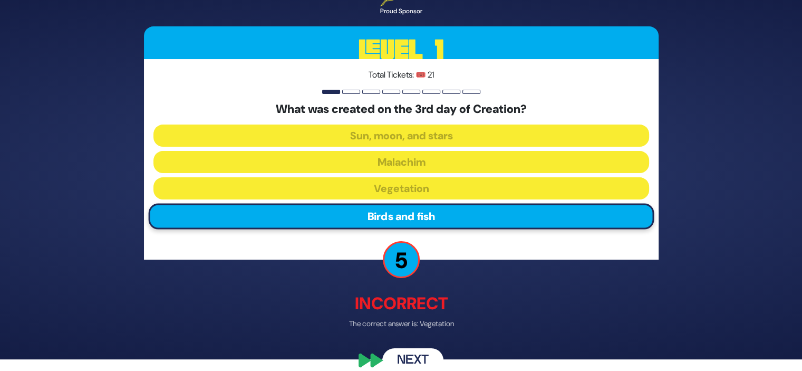
scroll to position [25, 0]
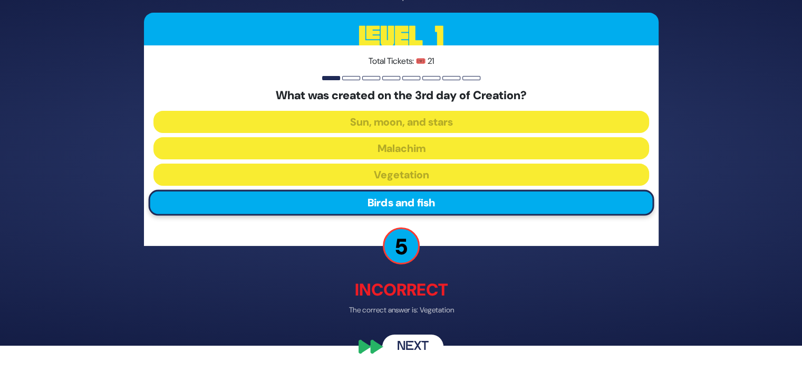
click at [407, 342] on button "Next" at bounding box center [412, 347] width 61 height 24
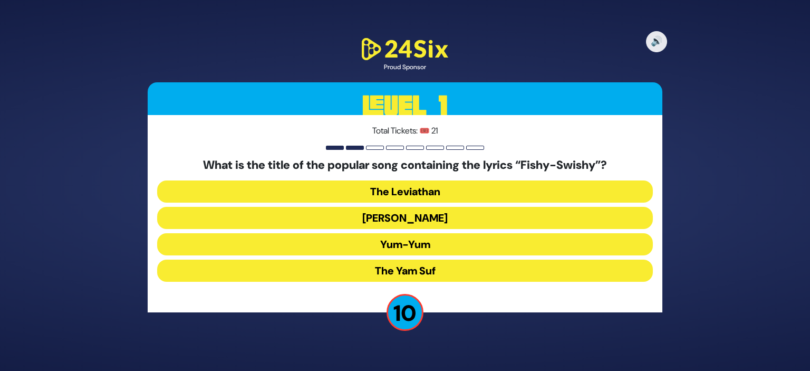
click at [419, 244] on button "Yum-Yum" at bounding box center [405, 244] width 496 height 22
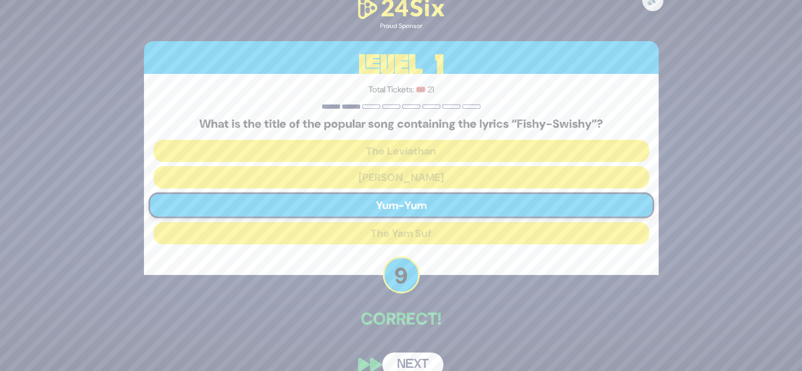
click at [407, 354] on button "Next" at bounding box center [412, 364] width 61 height 24
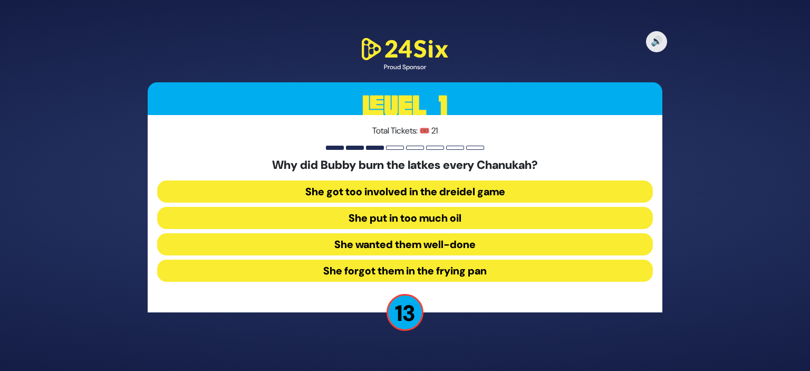
click at [395, 274] on button "She forgot them in the frying pan" at bounding box center [405, 270] width 496 height 22
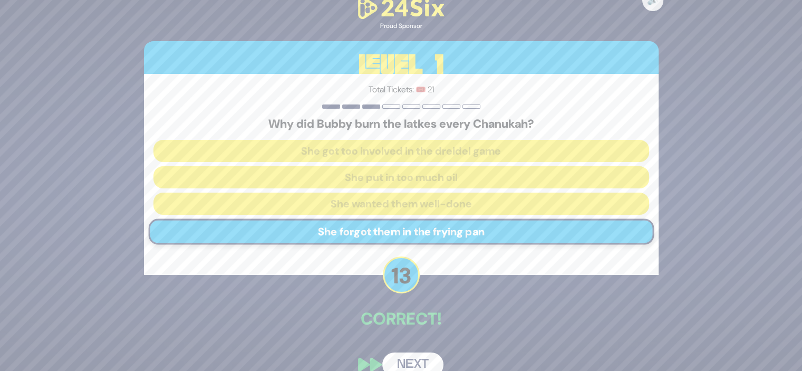
click at [407, 360] on button "Next" at bounding box center [412, 364] width 61 height 24
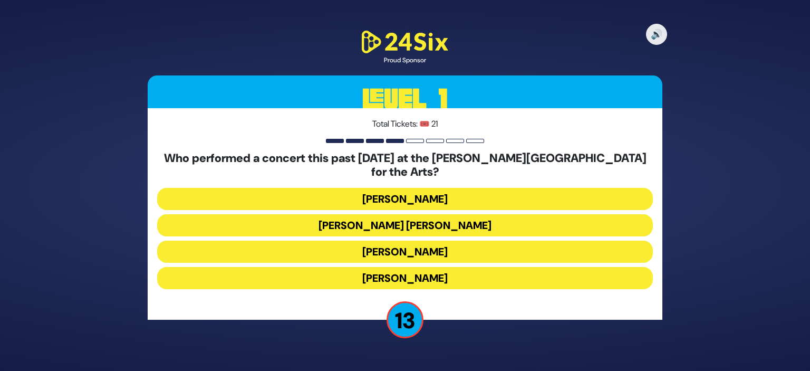
click at [415, 270] on button "[PERSON_NAME]" at bounding box center [405, 278] width 496 height 22
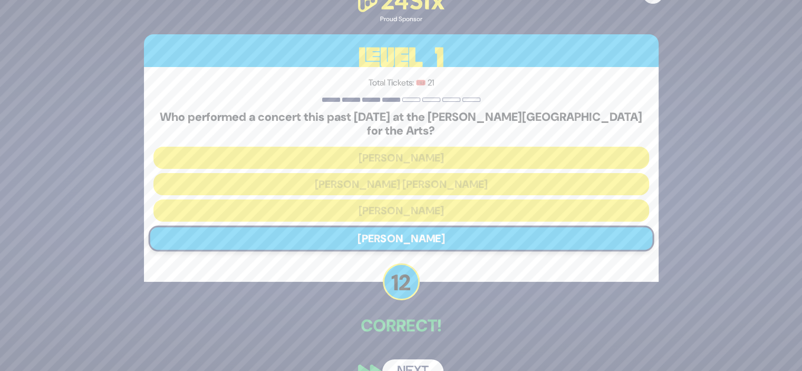
click at [404, 359] on button "Next" at bounding box center [412, 371] width 61 height 24
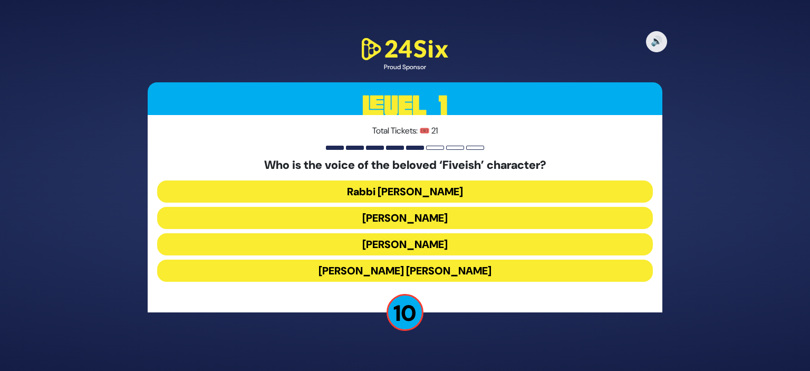
click at [394, 194] on button "Rabbi [PERSON_NAME]" at bounding box center [405, 191] width 496 height 22
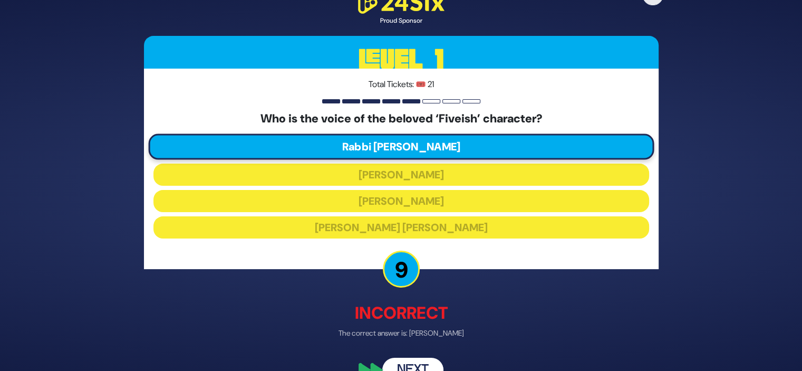
click at [414, 366] on button "Next" at bounding box center [412, 370] width 61 height 24
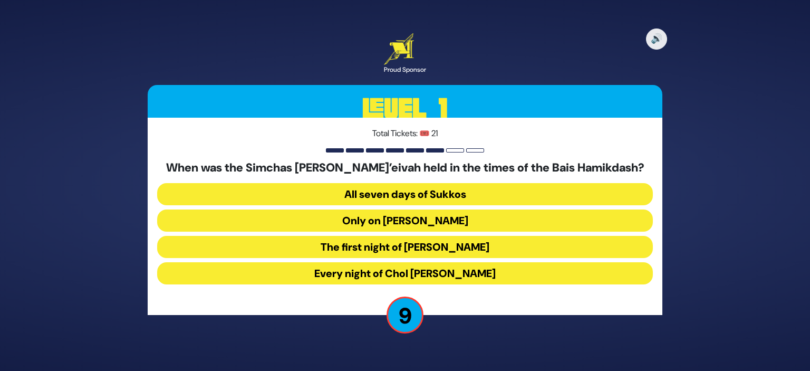
click at [408, 273] on button "Every night of Chol [PERSON_NAME]" at bounding box center [405, 273] width 496 height 22
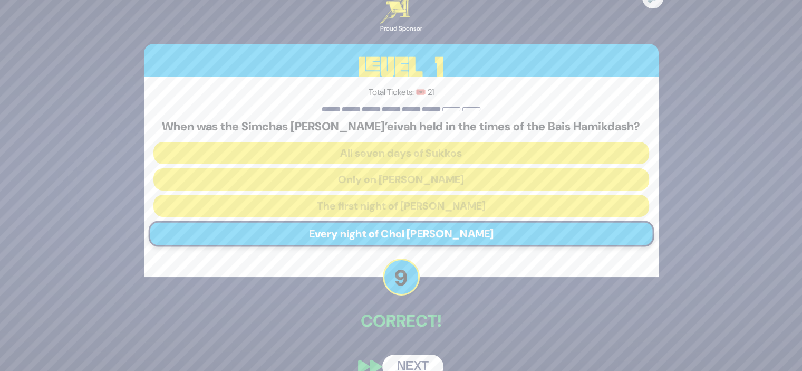
click at [404, 363] on button "Next" at bounding box center [412, 366] width 61 height 24
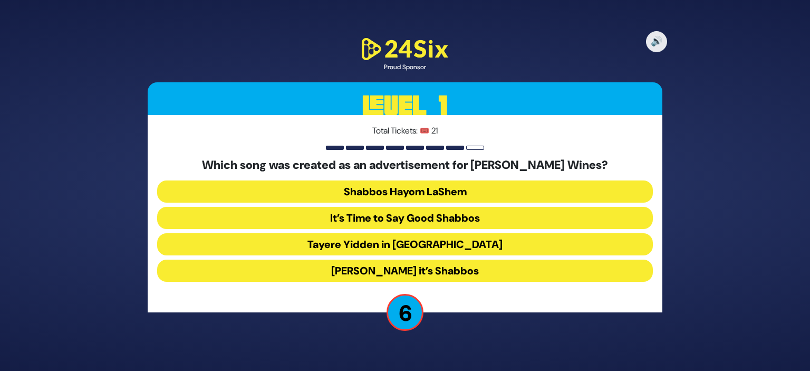
click at [389, 274] on button "[PERSON_NAME] it’s Shabbos" at bounding box center [405, 270] width 496 height 22
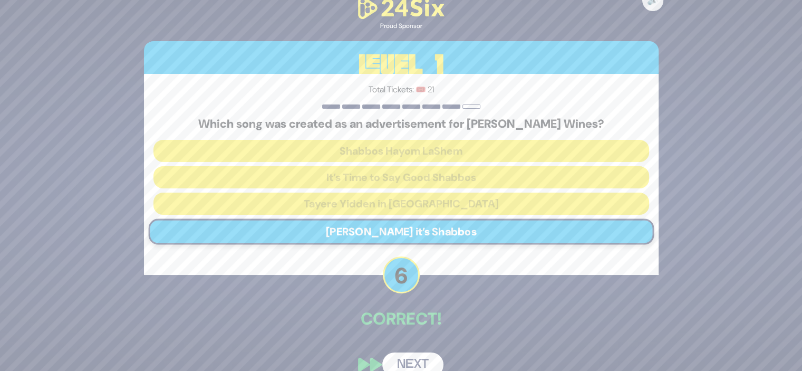
click at [415, 354] on button "Next" at bounding box center [412, 364] width 61 height 24
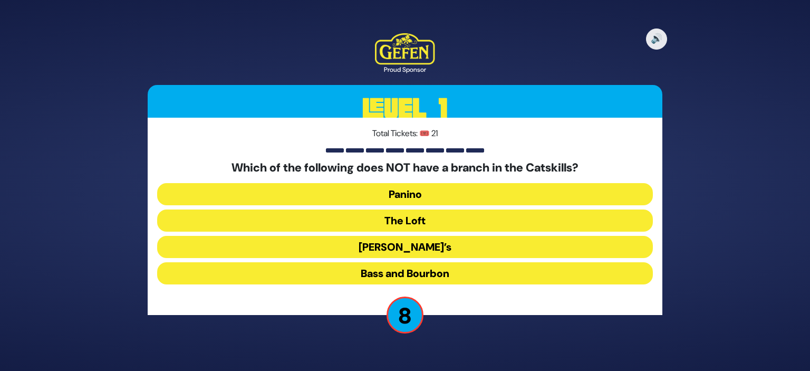
click at [409, 194] on button "Panino" at bounding box center [405, 194] width 496 height 22
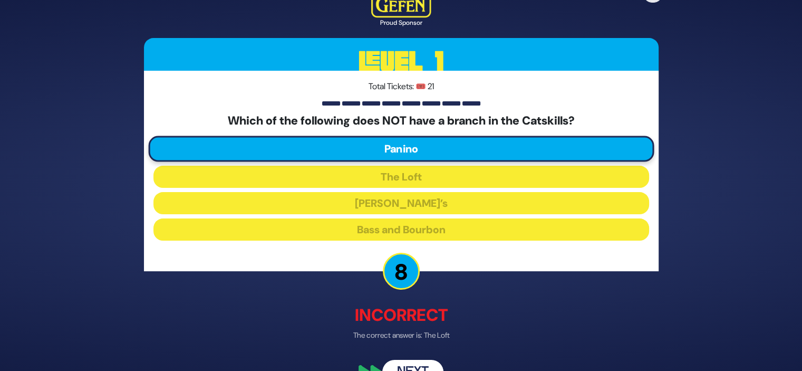
click at [415, 363] on button "Next" at bounding box center [412, 372] width 61 height 24
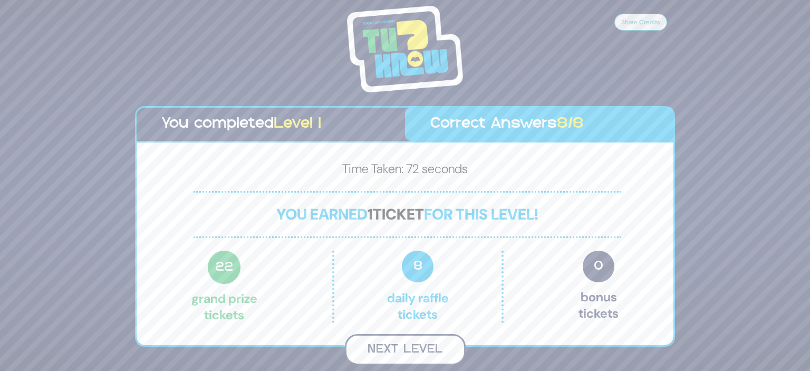
click at [408, 351] on button "Next Level" at bounding box center [405, 349] width 121 height 31
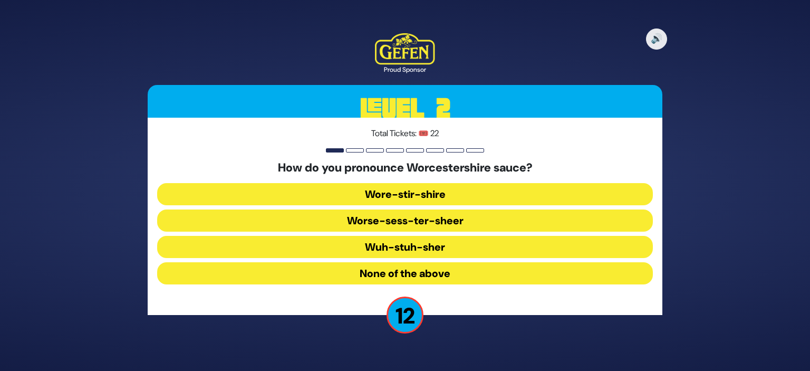
click at [414, 251] on button "Wuh-stuh-sher" at bounding box center [405, 247] width 496 height 22
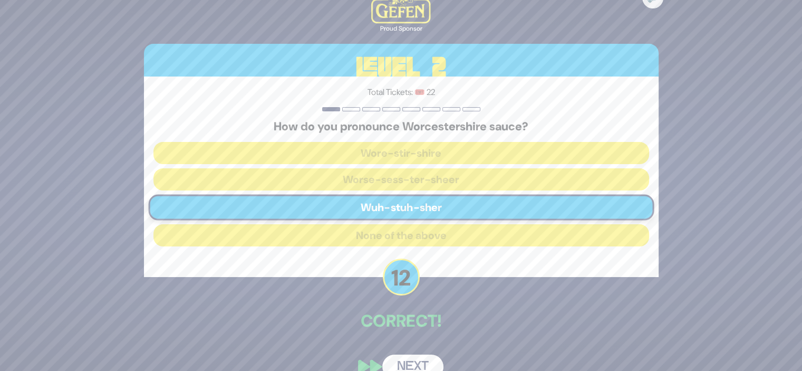
click at [403, 359] on button "Next" at bounding box center [412, 366] width 61 height 24
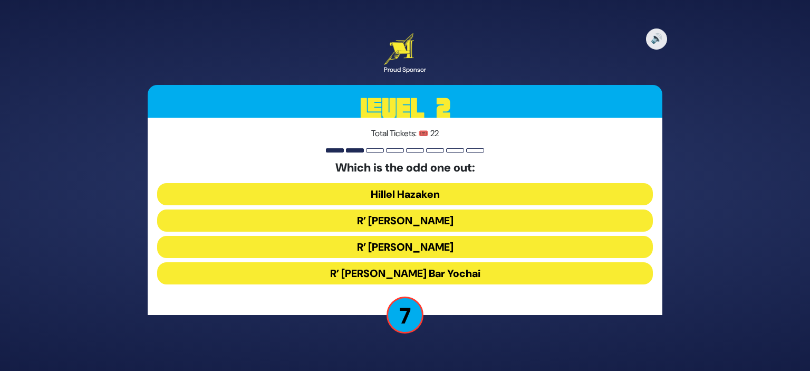
click at [402, 187] on button "Hillel Hazaken" at bounding box center [405, 194] width 496 height 22
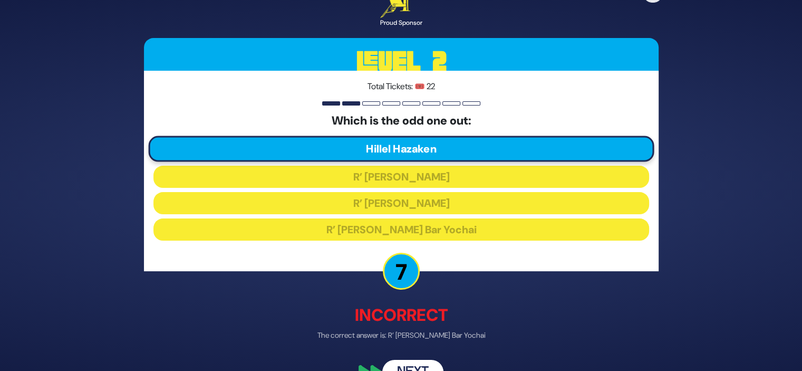
click at [412, 367] on button "Next" at bounding box center [412, 372] width 61 height 24
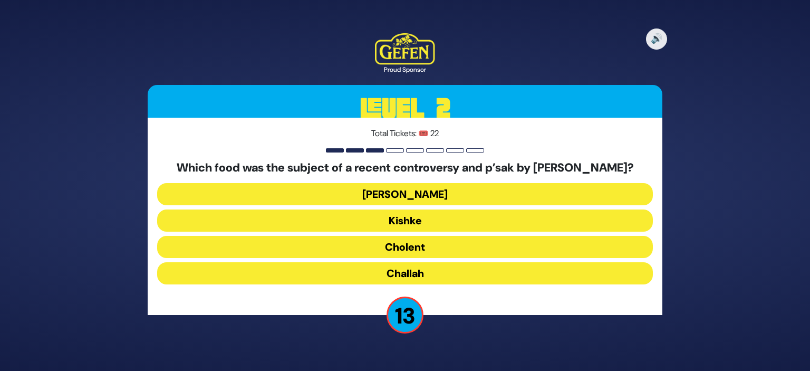
click at [406, 250] on button "Cholent" at bounding box center [405, 247] width 496 height 22
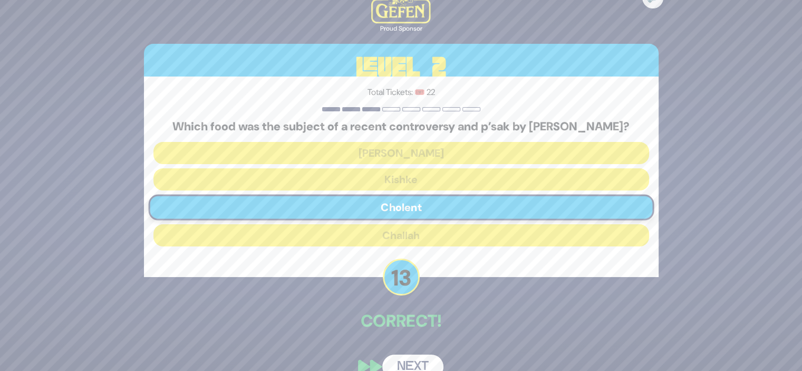
click at [409, 364] on button "Next" at bounding box center [412, 366] width 61 height 24
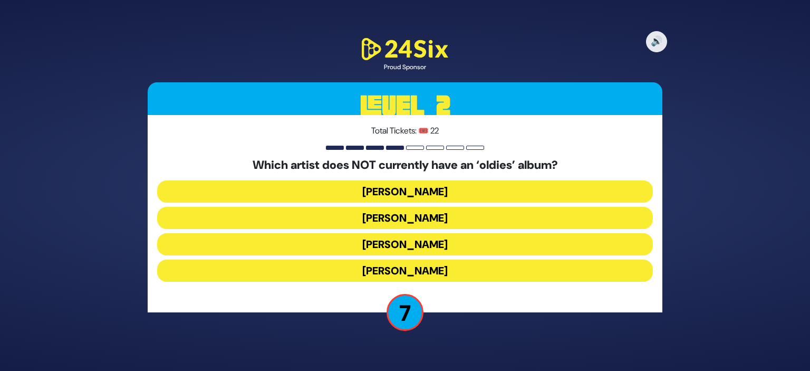
click at [389, 216] on button "Mordechai Shapiro" at bounding box center [405, 218] width 496 height 22
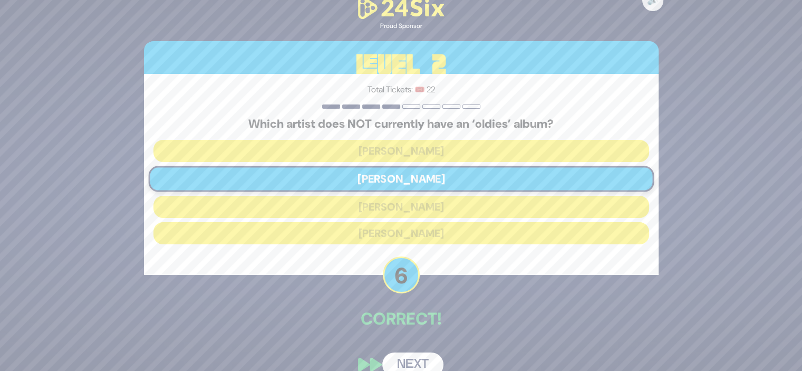
click at [401, 361] on button "Next" at bounding box center [412, 364] width 61 height 24
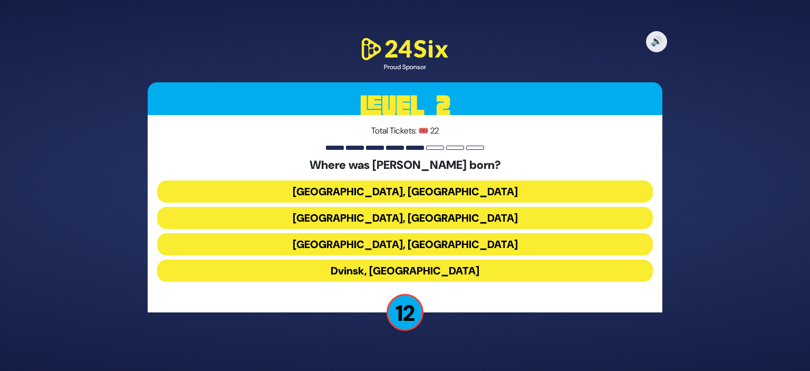
click at [410, 195] on button "Berlin, Germany" at bounding box center [405, 191] width 496 height 22
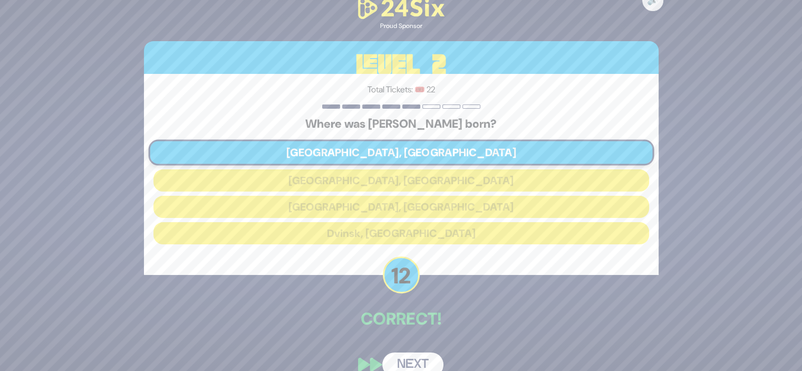
click at [409, 363] on button "Next" at bounding box center [412, 364] width 61 height 24
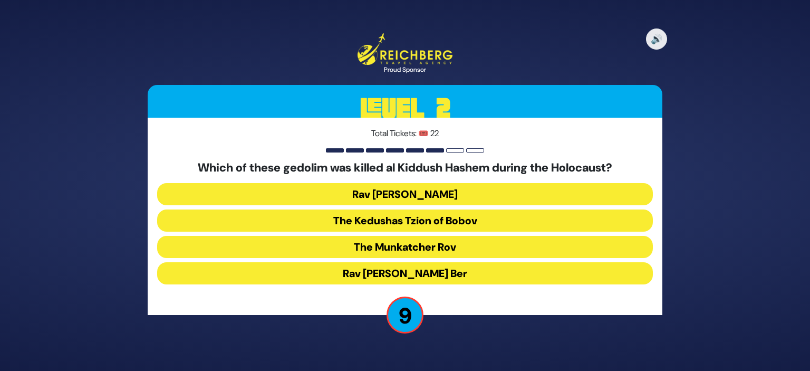
click at [428, 255] on button "The Munkatcher Rov" at bounding box center [405, 247] width 496 height 22
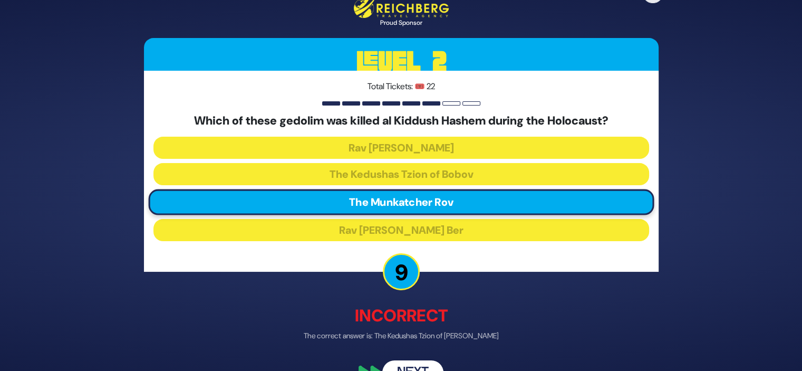
click at [399, 367] on button "Next" at bounding box center [412, 372] width 61 height 24
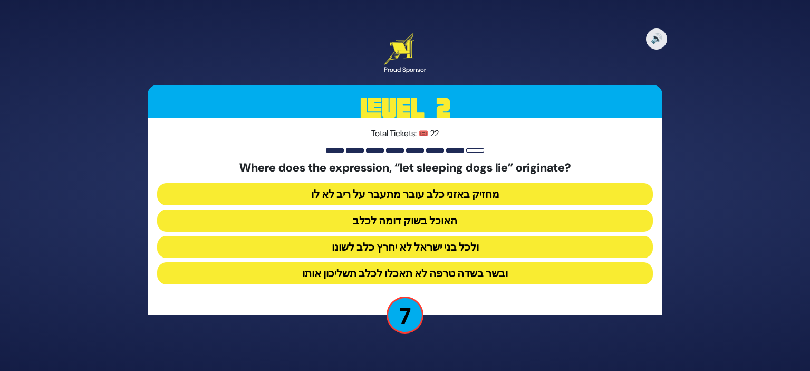
click at [426, 254] on button "ולכל בני ישראל לא יחרץ כלב לשונו" at bounding box center [405, 247] width 496 height 22
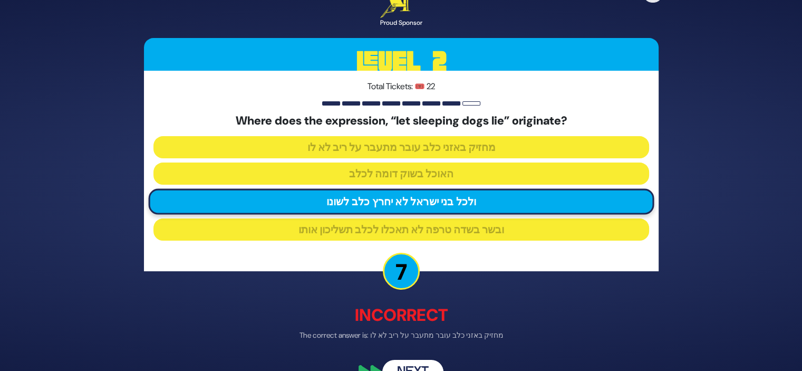
click at [408, 363] on button "Next" at bounding box center [412, 372] width 61 height 24
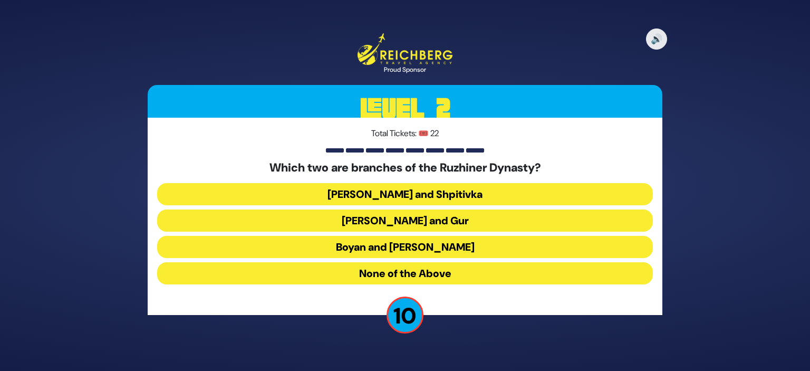
click at [423, 221] on button "Belz and Gur" at bounding box center [405, 220] width 496 height 22
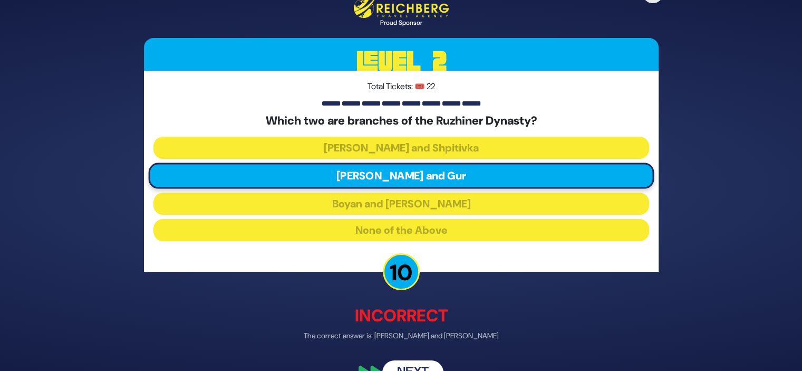
click at [414, 362] on button "Next" at bounding box center [412, 372] width 61 height 24
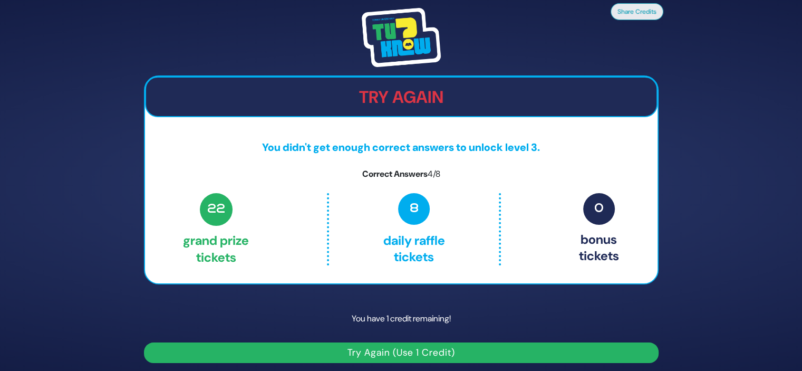
click at [418, 347] on button "Try Again (Use 1 Credit)" at bounding box center [401, 352] width 515 height 21
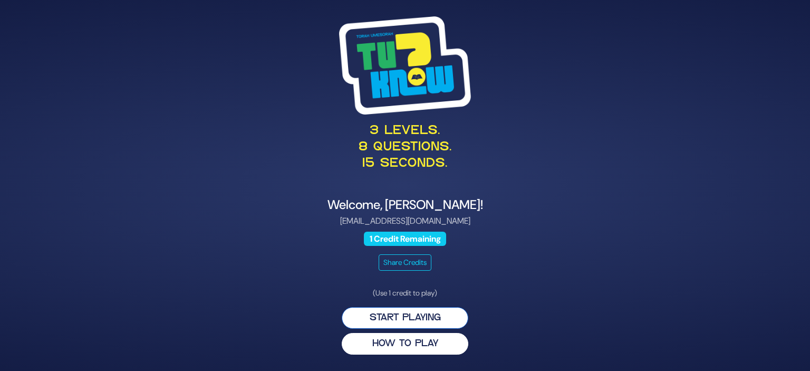
drag, startPoint x: 0, startPoint y: 0, endPoint x: 417, endPoint y: 318, distance: 524.3
click at [417, 318] on button "Start Playing" at bounding box center [405, 318] width 127 height 22
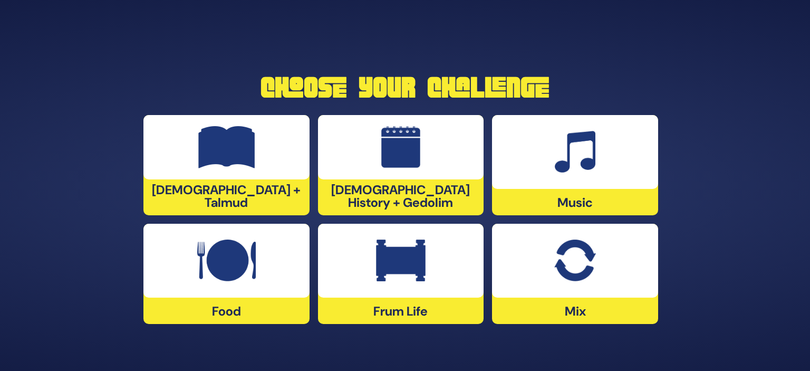
click at [224, 307] on div "Food" at bounding box center [226, 274] width 166 height 100
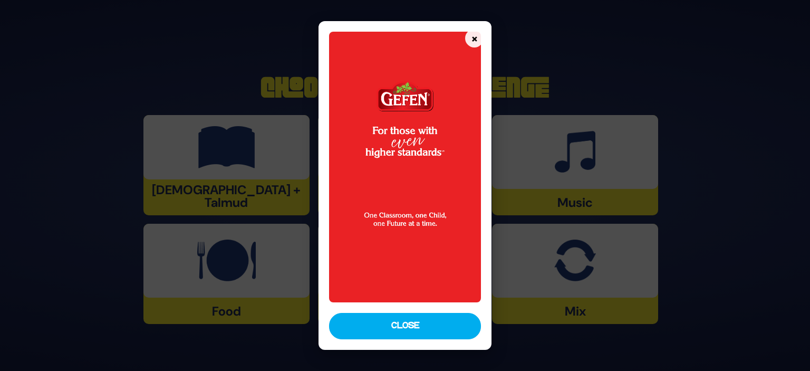
click at [473, 34] on button "×" at bounding box center [474, 38] width 18 height 18
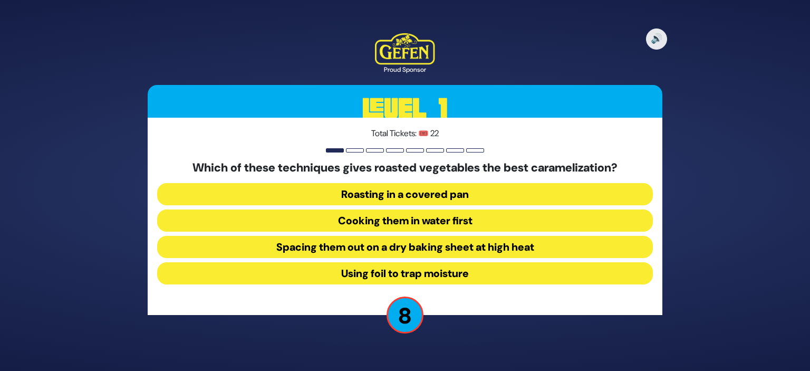
click at [446, 196] on button "Roasting in a covered pan" at bounding box center [405, 194] width 496 height 22
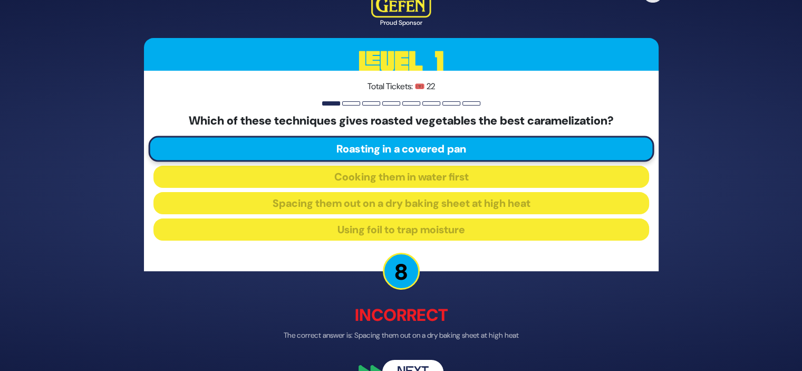
click at [409, 369] on button "Next" at bounding box center [412, 372] width 61 height 24
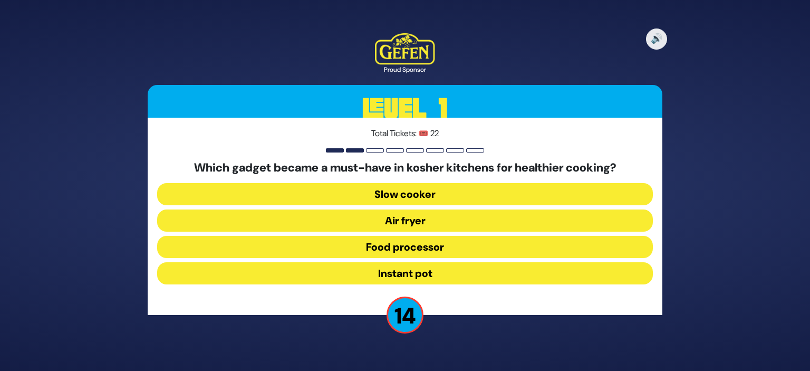
click at [405, 224] on button "Air fryer" at bounding box center [405, 220] width 496 height 22
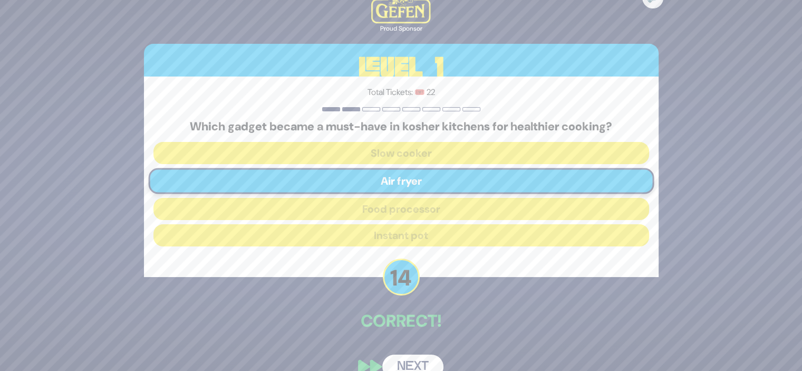
click at [404, 364] on button "Next" at bounding box center [412, 366] width 61 height 24
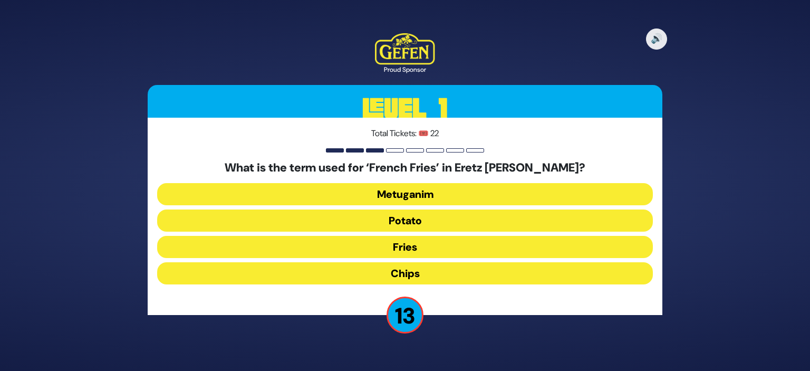
click at [404, 265] on button "Chips" at bounding box center [405, 273] width 496 height 22
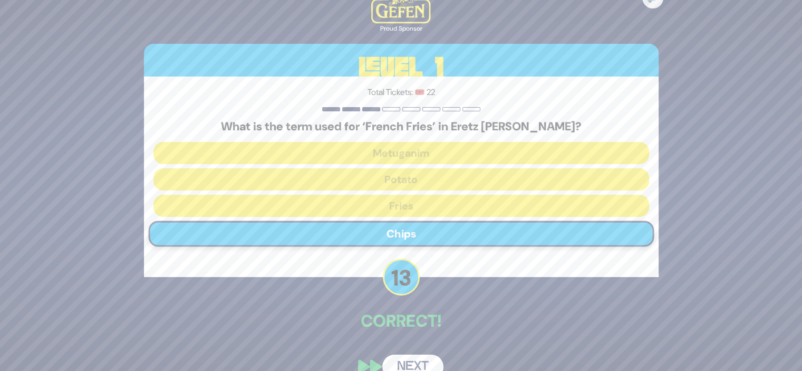
click at [405, 359] on button "Next" at bounding box center [412, 366] width 61 height 24
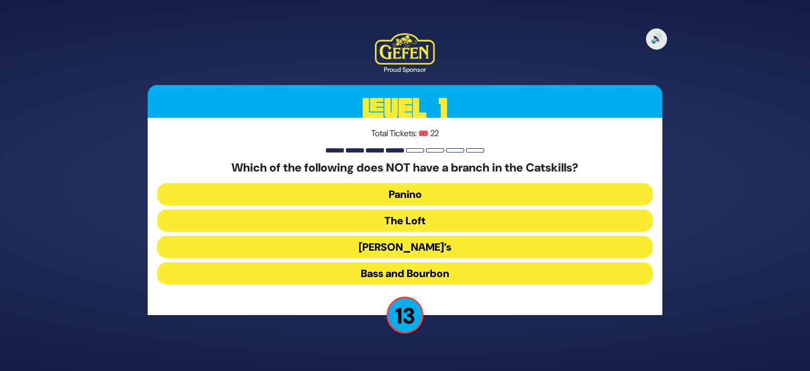
click at [418, 216] on button "The Loft" at bounding box center [405, 220] width 496 height 22
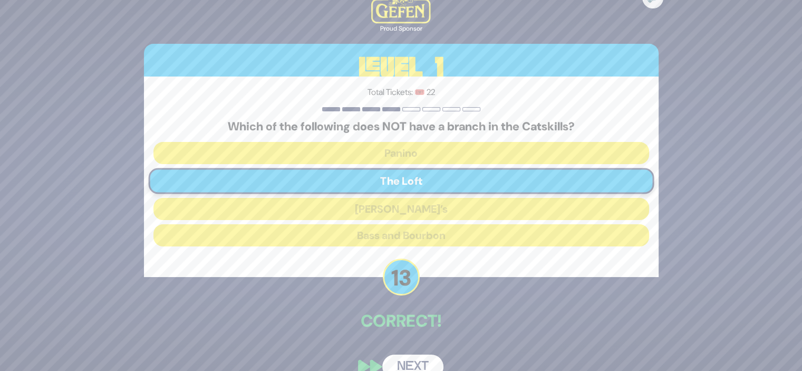
click at [409, 361] on button "Next" at bounding box center [412, 366] width 61 height 24
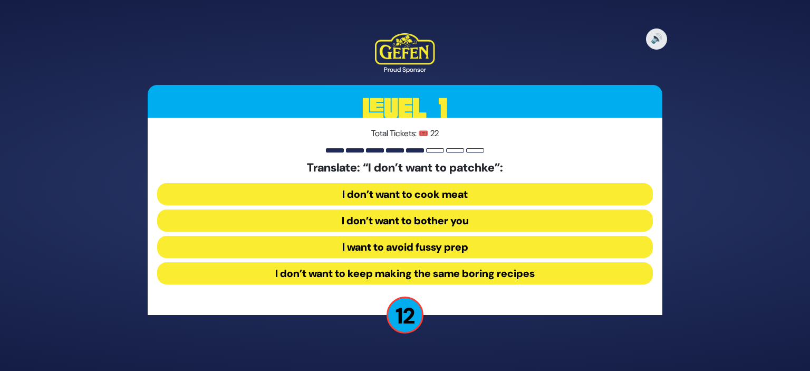
click at [429, 246] on button "I want to avoid fussy prep" at bounding box center [405, 247] width 496 height 22
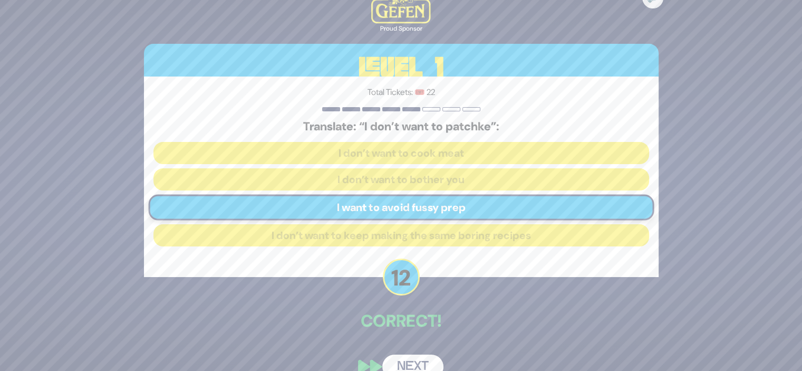
click at [411, 360] on button "Next" at bounding box center [412, 366] width 61 height 24
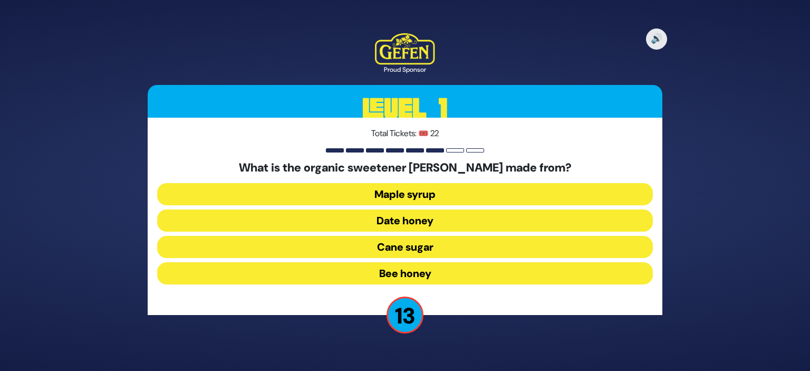
click at [410, 217] on button "Date honey" at bounding box center [405, 220] width 496 height 22
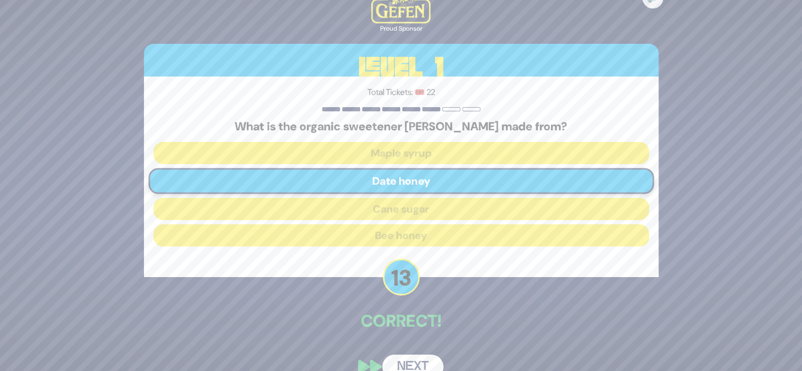
click at [401, 358] on button "Next" at bounding box center [412, 366] width 61 height 24
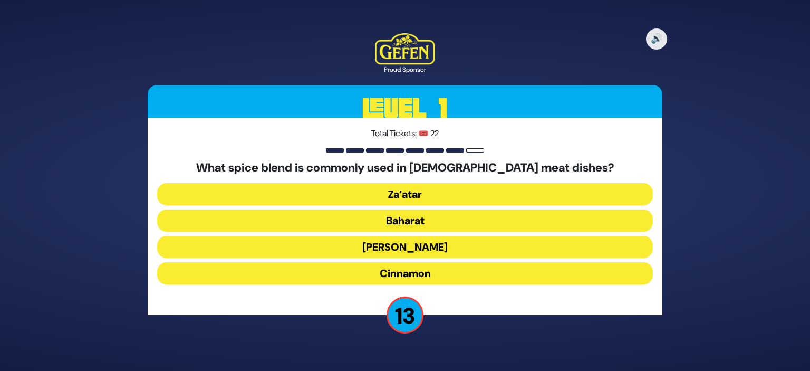
click at [411, 224] on button "Baharat" at bounding box center [405, 220] width 496 height 22
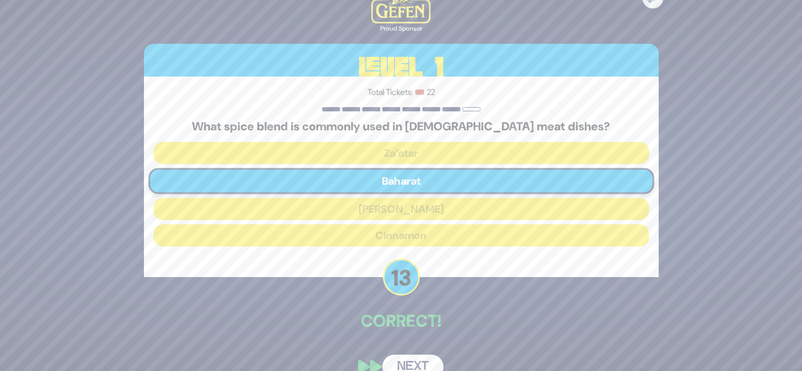
click at [405, 362] on button "Next" at bounding box center [412, 366] width 61 height 24
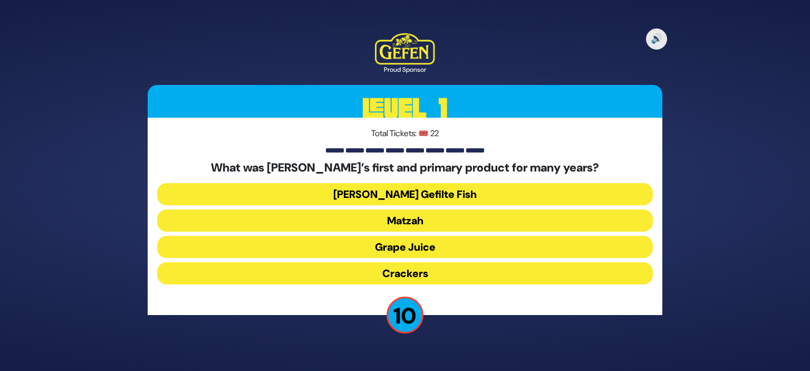
click at [399, 198] on button "[PERSON_NAME] Gefilte Fish" at bounding box center [405, 194] width 496 height 22
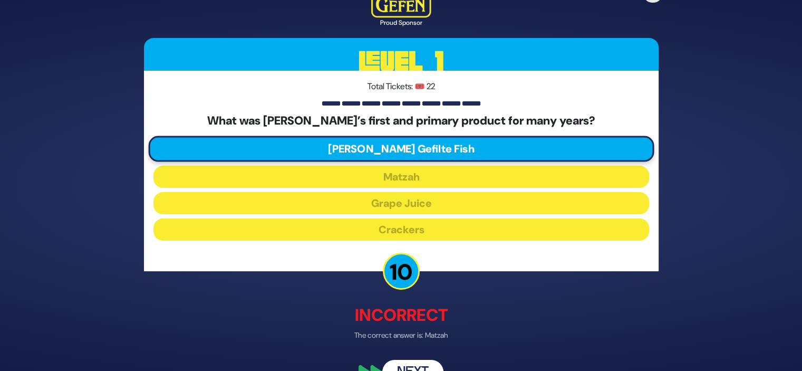
click at [408, 362] on button "Next" at bounding box center [412, 372] width 61 height 24
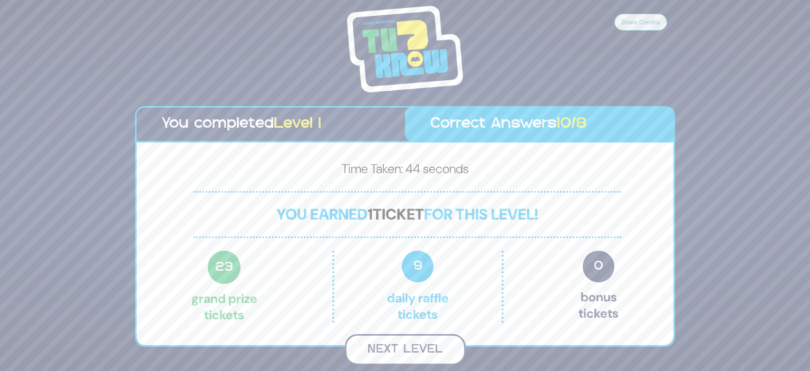
click at [441, 352] on button "Next Level" at bounding box center [405, 349] width 121 height 31
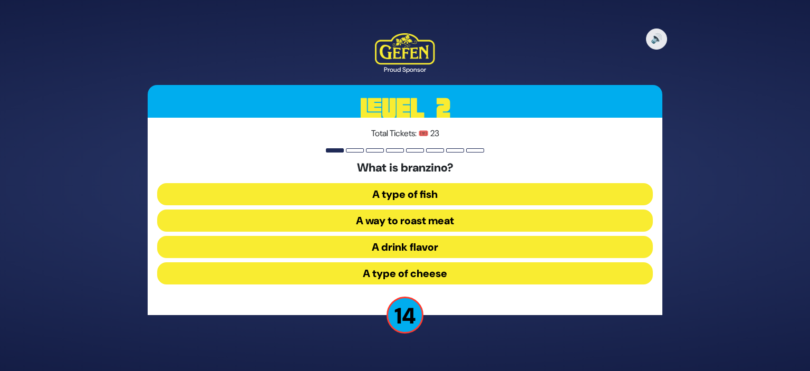
click at [440, 196] on button "A type of fish" at bounding box center [405, 194] width 496 height 22
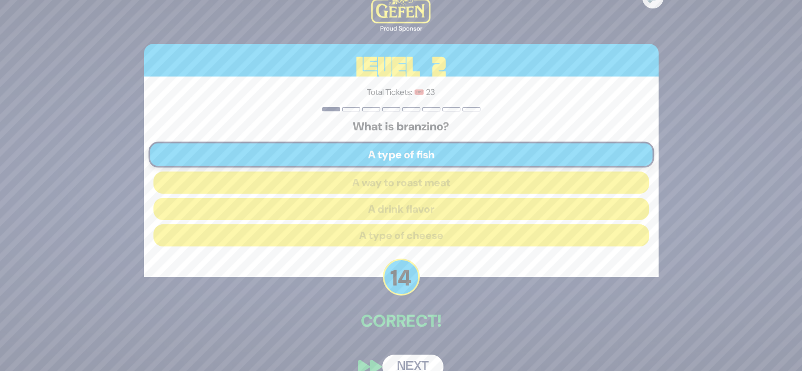
click at [401, 362] on button "Next" at bounding box center [412, 366] width 61 height 24
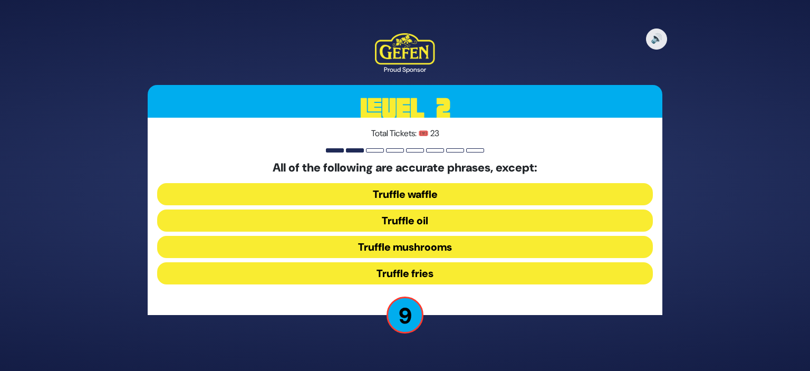
click at [414, 187] on button "Truffle waffle" at bounding box center [405, 194] width 496 height 22
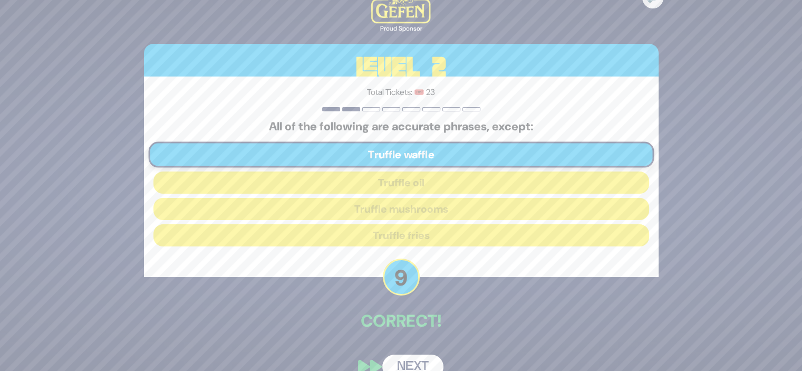
click at [398, 357] on button "Next" at bounding box center [412, 366] width 61 height 24
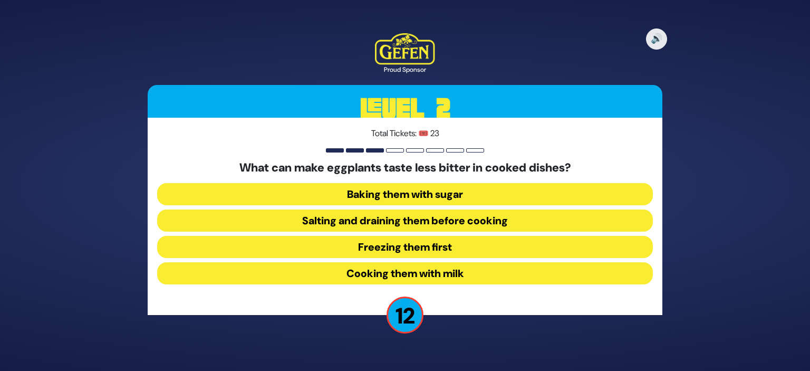
click at [420, 214] on button "Salting and draining them before cooking" at bounding box center [405, 220] width 496 height 22
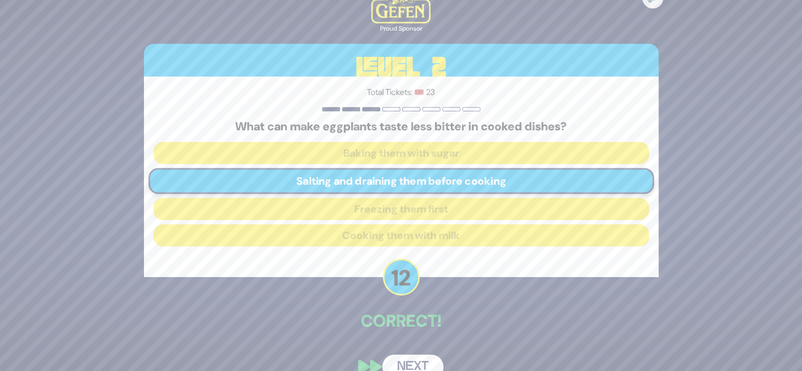
click at [401, 357] on button "Next" at bounding box center [412, 366] width 61 height 24
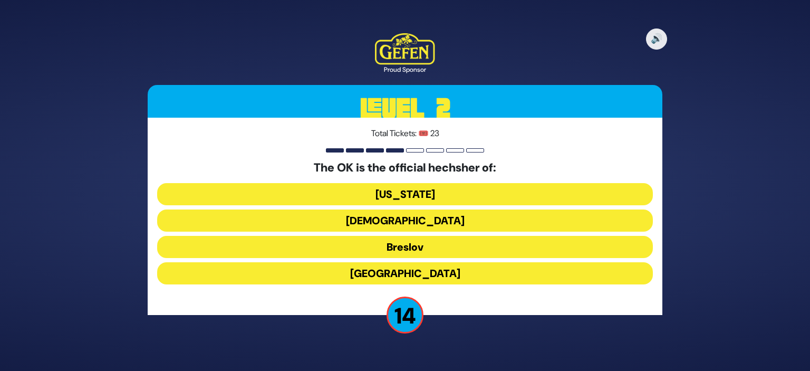
click at [414, 219] on button "[DEMOGRAPHIC_DATA]" at bounding box center [405, 220] width 496 height 22
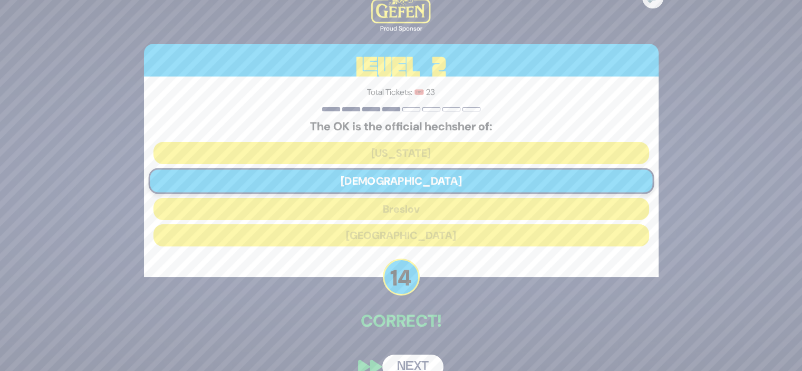
click at [404, 360] on button "Next" at bounding box center [412, 366] width 61 height 24
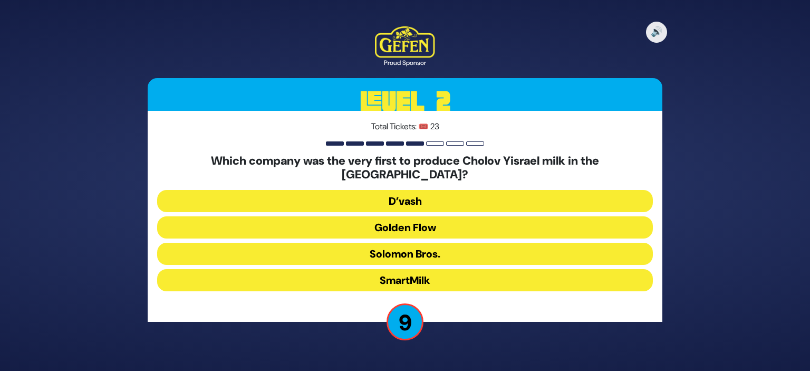
click at [420, 197] on button "D’vash" at bounding box center [405, 201] width 496 height 22
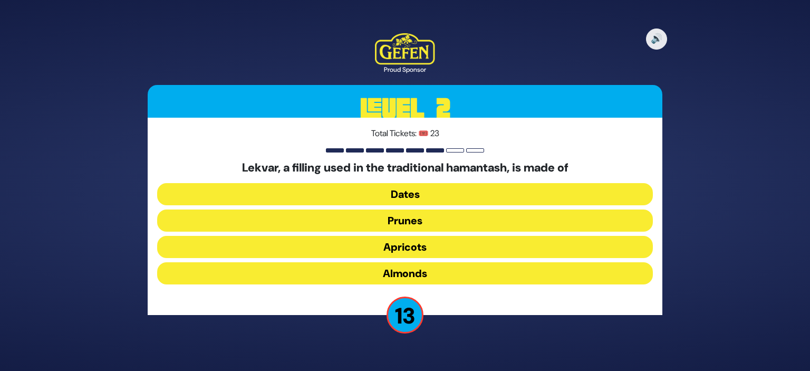
click at [420, 220] on button "Prunes" at bounding box center [405, 220] width 496 height 22
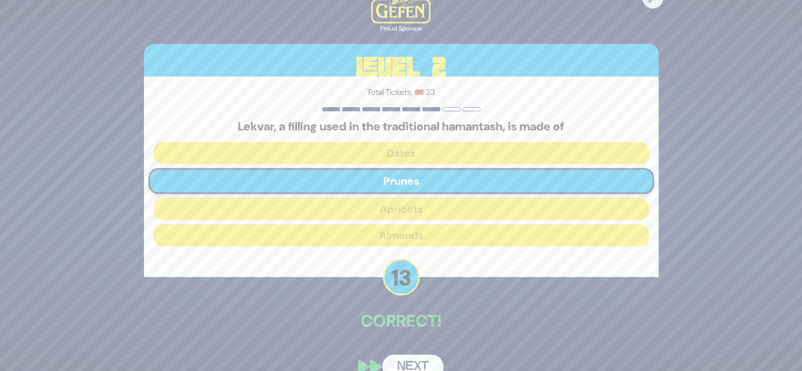
click at [401, 359] on button "Next" at bounding box center [412, 366] width 61 height 24
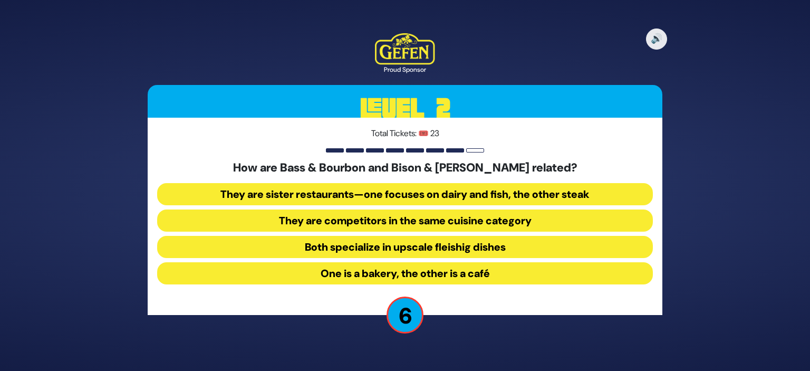
click at [399, 188] on button "They are sister restaurants—one focuses on dairy and fish, the other steak" at bounding box center [405, 194] width 496 height 22
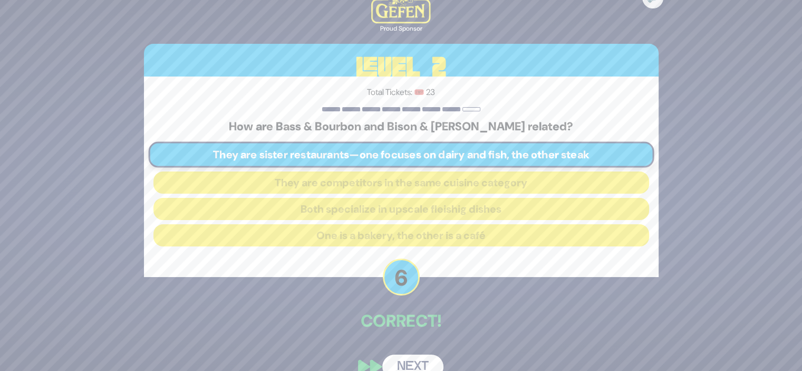
click at [405, 354] on button "Next" at bounding box center [412, 366] width 61 height 24
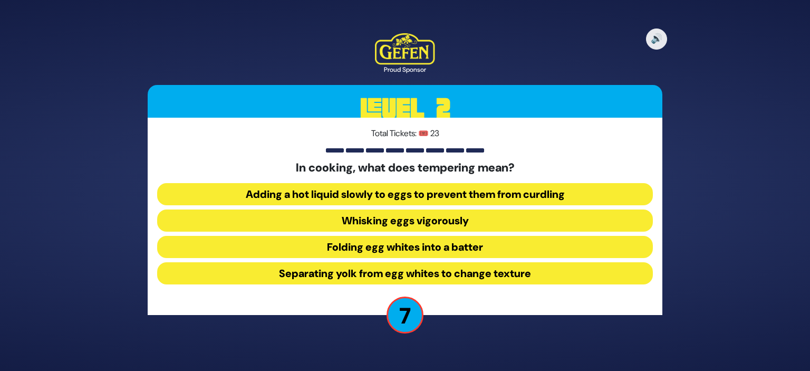
click at [390, 199] on button "Adding a hot liquid slowly to eggs to prevent them from curdling" at bounding box center [405, 194] width 496 height 22
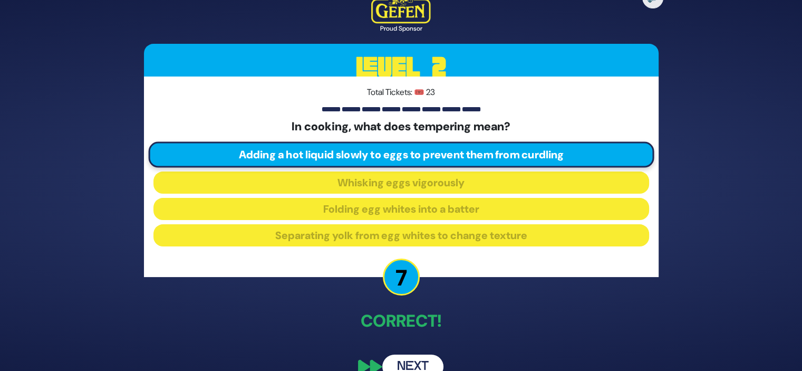
click at [399, 359] on button "Next" at bounding box center [412, 366] width 61 height 24
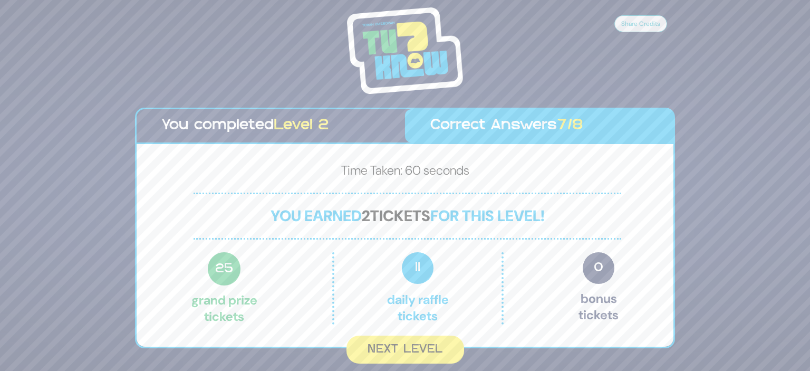
click at [399, 359] on button "Next Level" at bounding box center [406, 349] width 118 height 28
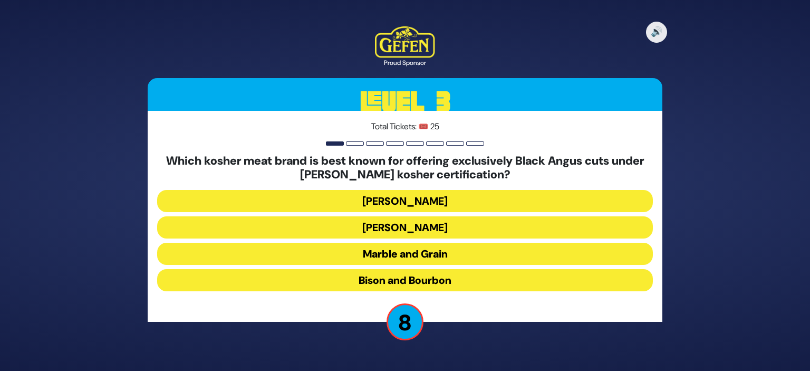
click at [410, 202] on button "[PERSON_NAME]" at bounding box center [405, 201] width 496 height 22
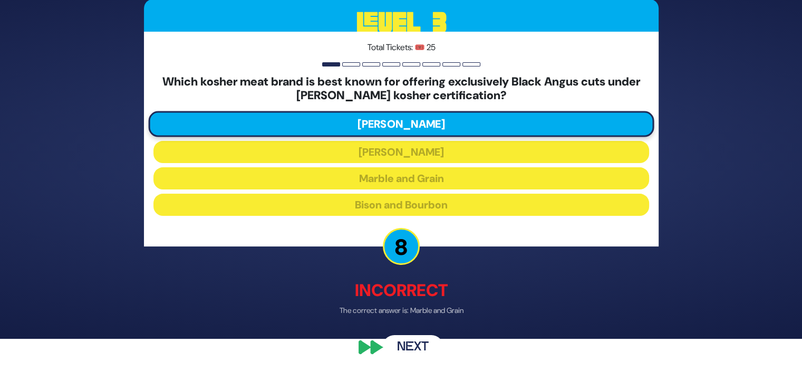
scroll to position [33, 0]
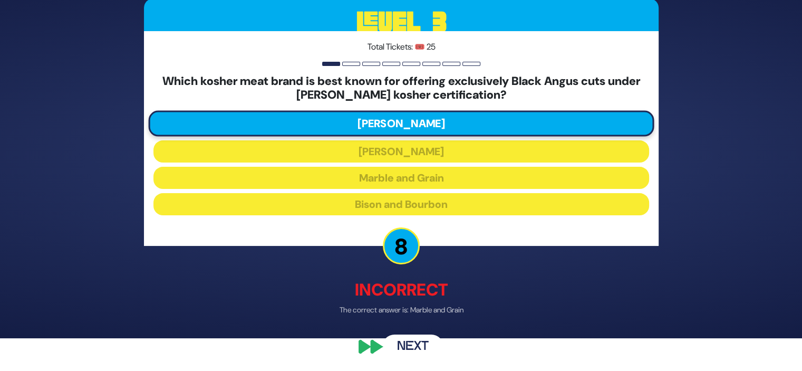
click at [426, 348] on button "Next" at bounding box center [412, 346] width 61 height 24
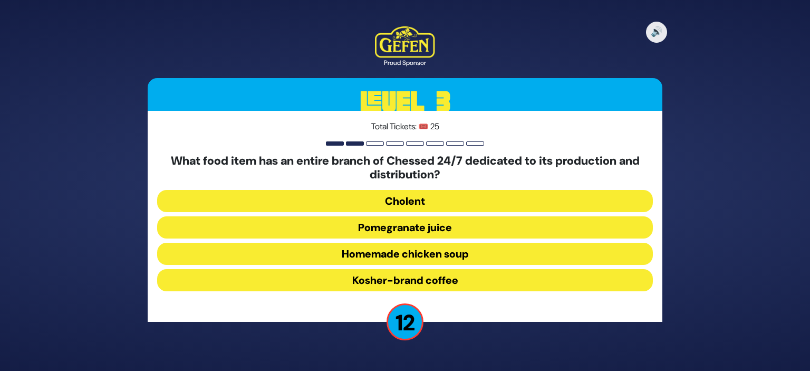
click at [417, 232] on button "Pomegranate juice" at bounding box center [405, 227] width 496 height 22
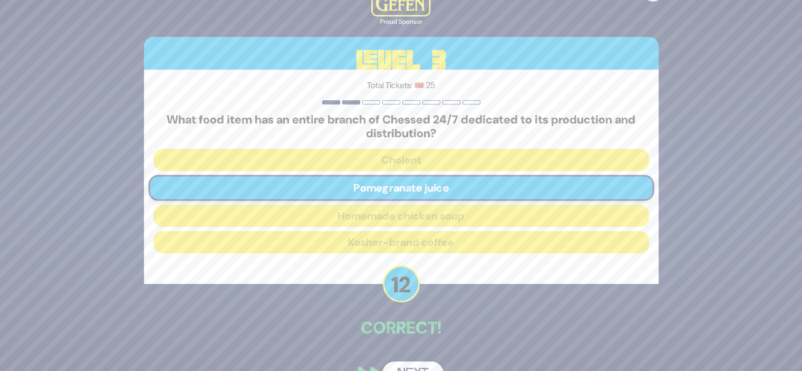
click at [409, 364] on button "Next" at bounding box center [412, 373] width 61 height 24
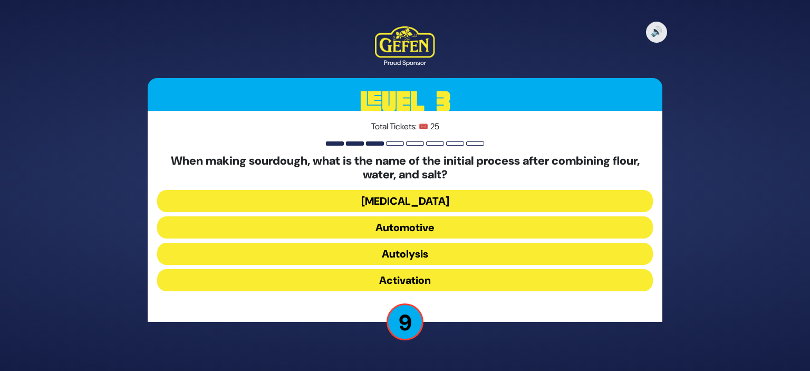
click at [430, 227] on button "Automotive" at bounding box center [405, 227] width 496 height 22
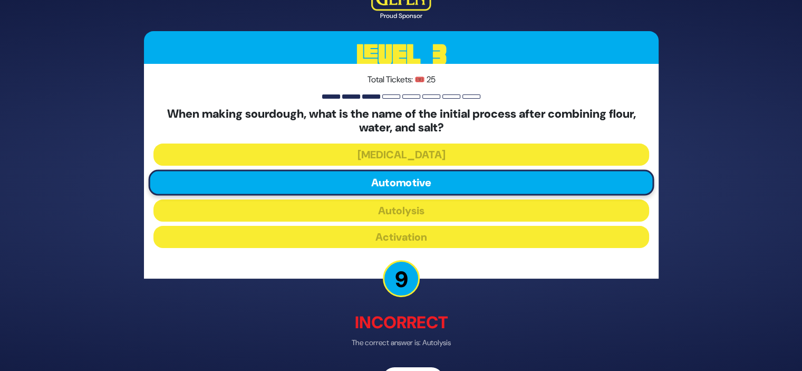
scroll to position [33, 0]
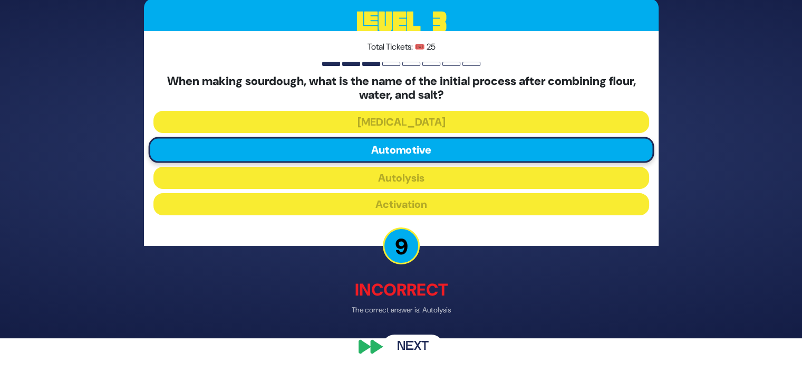
click at [412, 341] on button "Next" at bounding box center [412, 346] width 61 height 24
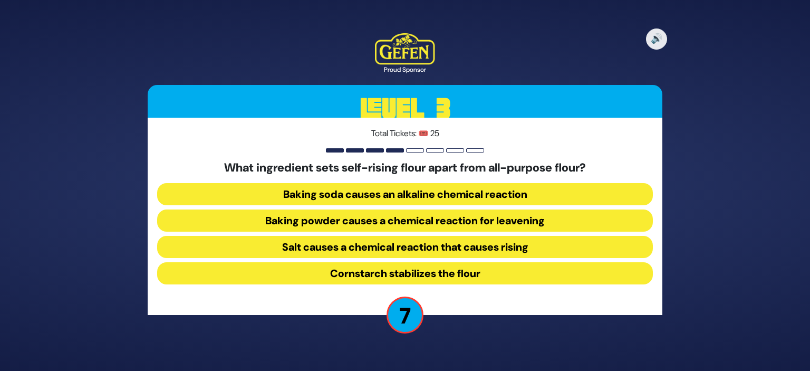
click at [407, 215] on button "Baking powder causes a chemical reaction for leavening" at bounding box center [405, 220] width 496 height 22
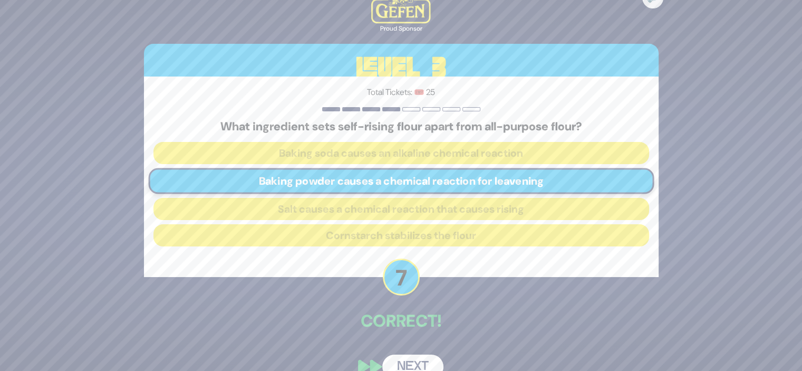
click at [412, 359] on button "Next" at bounding box center [412, 366] width 61 height 24
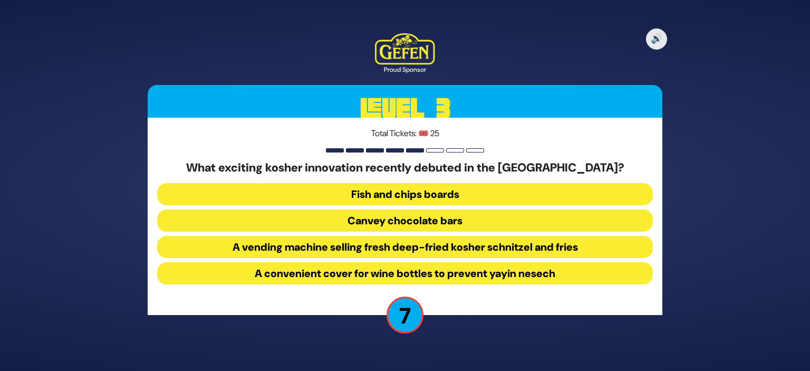
click at [418, 189] on button "Fish and chips boards" at bounding box center [405, 194] width 496 height 22
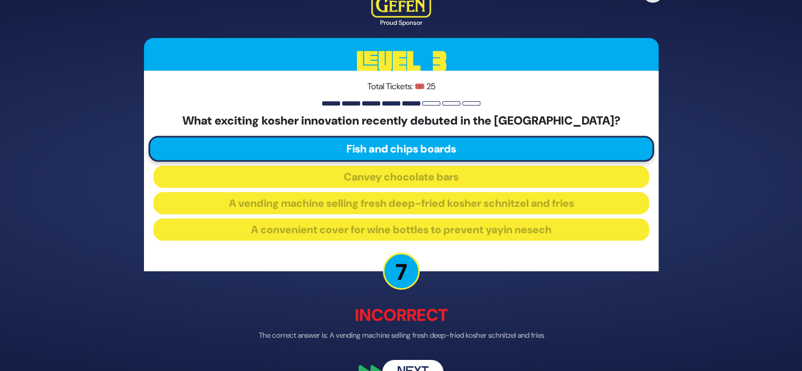
click at [396, 369] on button "Next" at bounding box center [412, 372] width 61 height 24
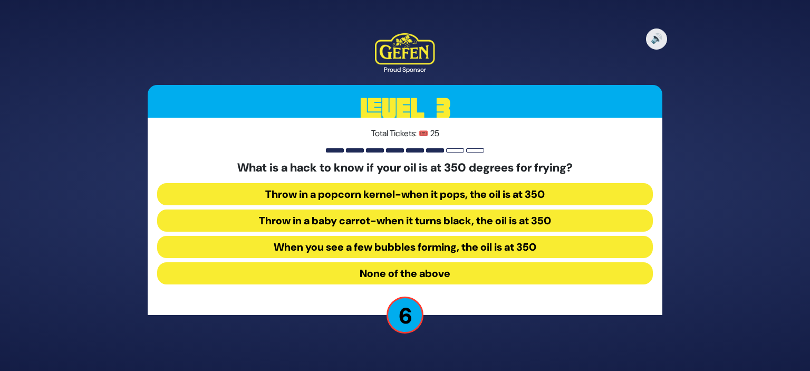
click at [410, 275] on button "None of the above" at bounding box center [405, 273] width 496 height 22
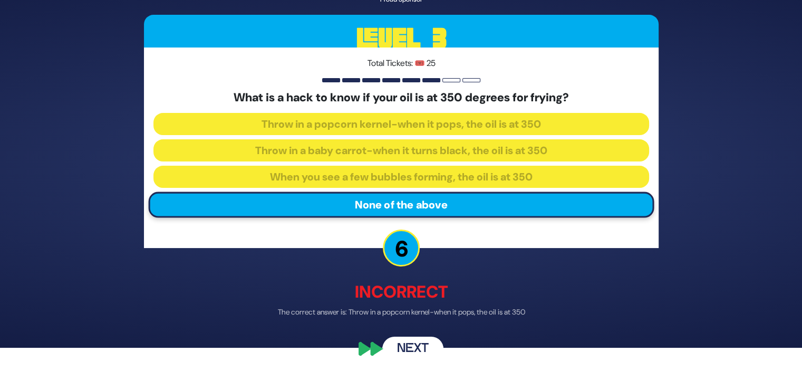
scroll to position [25, 0]
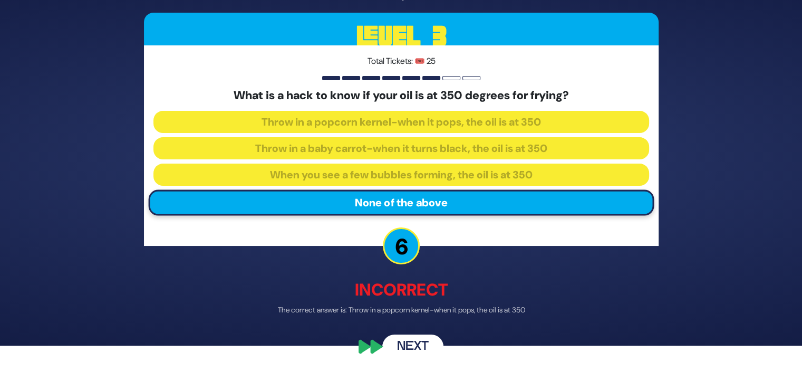
click at [407, 341] on button "Next" at bounding box center [412, 347] width 61 height 24
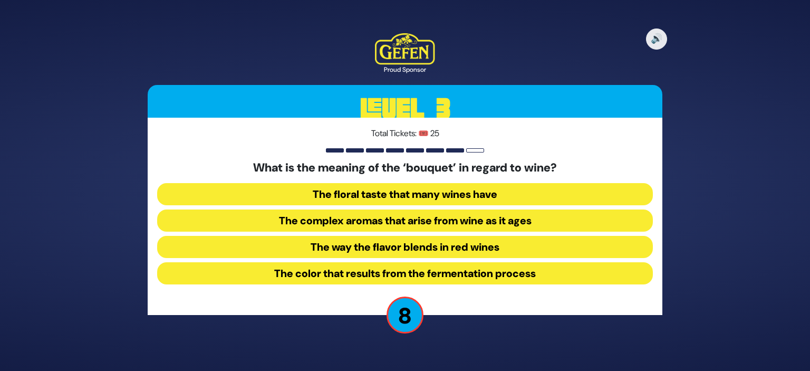
click at [441, 224] on button "The complex aromas that arise from wine as it ages" at bounding box center [405, 220] width 496 height 22
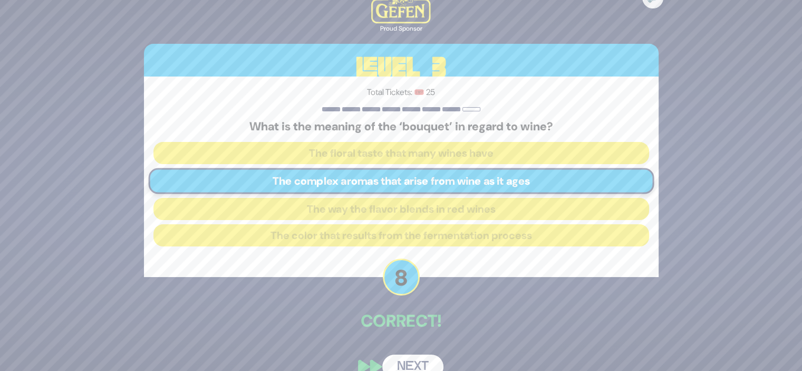
click at [411, 363] on button "Next" at bounding box center [412, 366] width 61 height 24
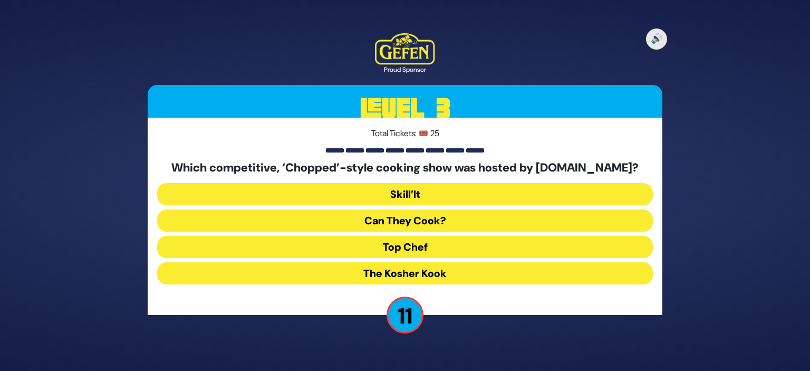
click at [420, 251] on button "Top Chef" at bounding box center [405, 247] width 496 height 22
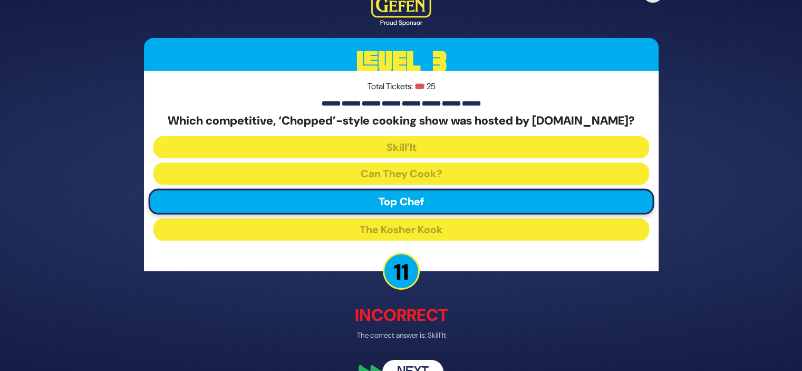
click at [411, 364] on button "Next" at bounding box center [412, 372] width 61 height 24
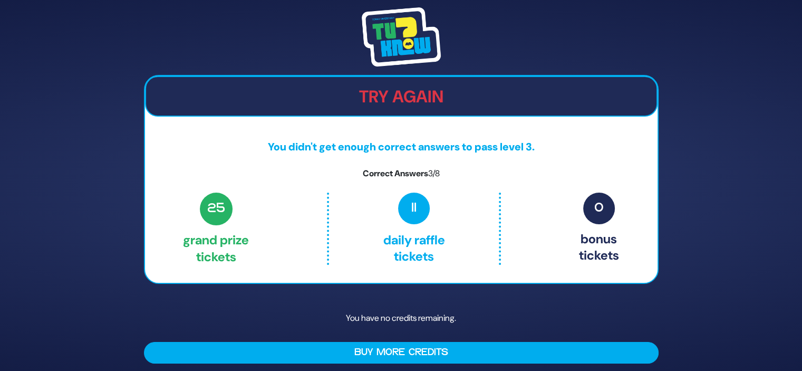
scroll to position [4, 0]
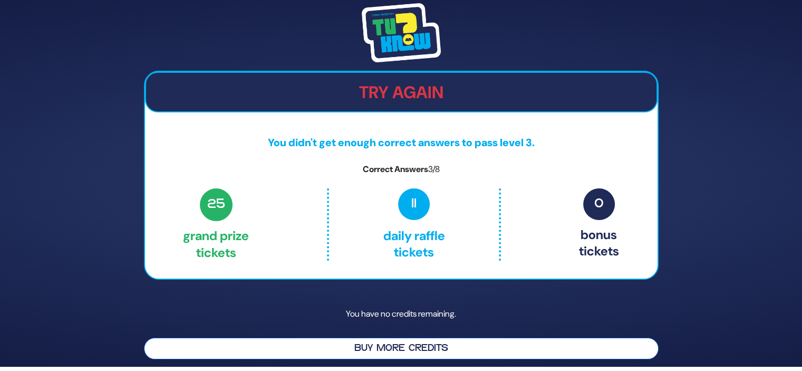
click at [409, 352] on button "Buy More Credits" at bounding box center [401, 349] width 515 height 22
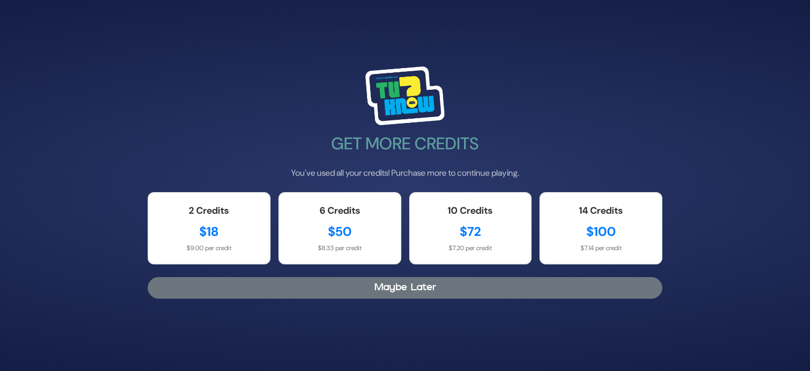
click at [408, 291] on button "Maybe Later" at bounding box center [405, 288] width 515 height 22
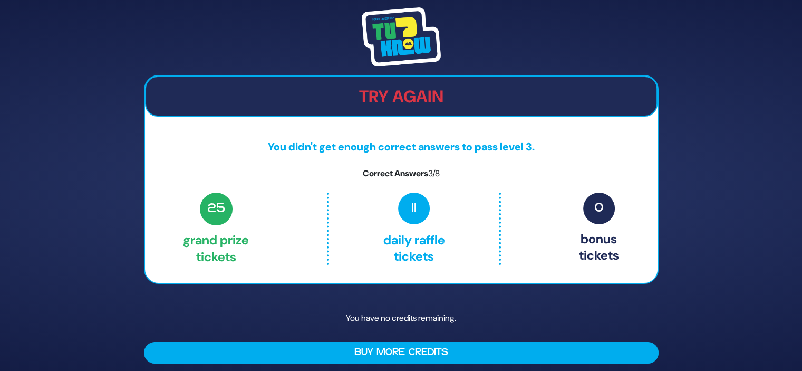
scroll to position [4, 0]
